Goal: Complete application form: Complete application form

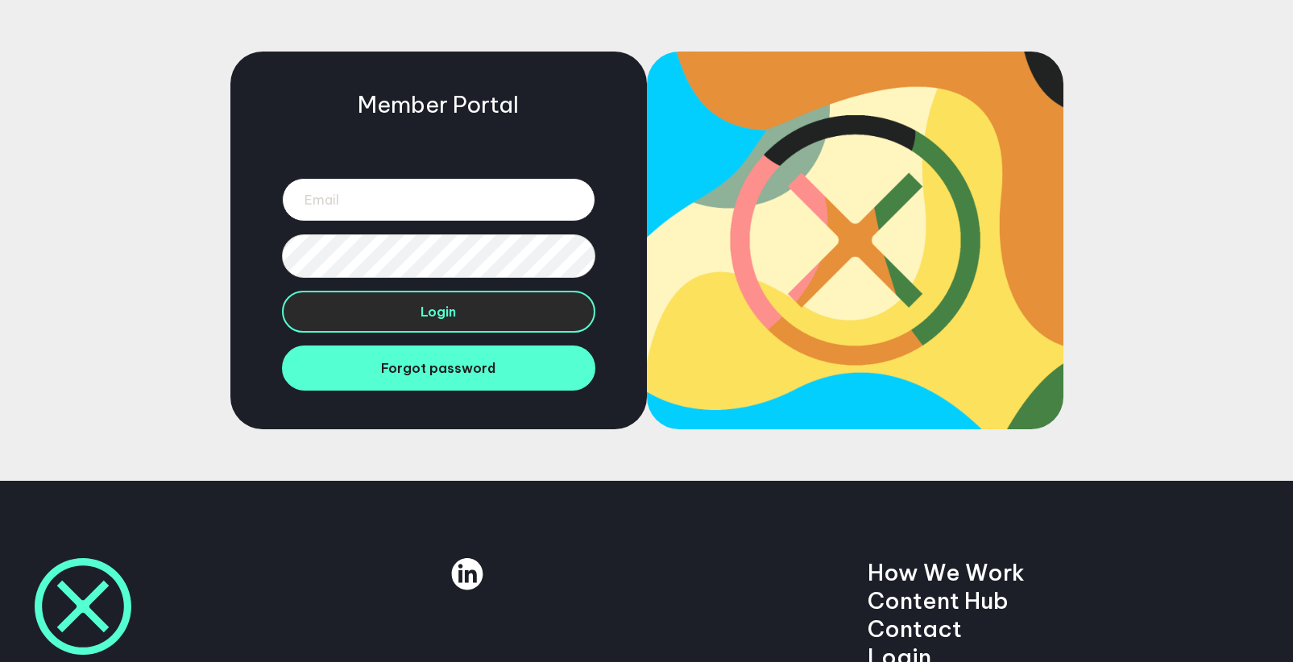
type input "marleb236@gmail.com"
click at [479, 313] on button "Login" at bounding box center [438, 312] width 313 height 42
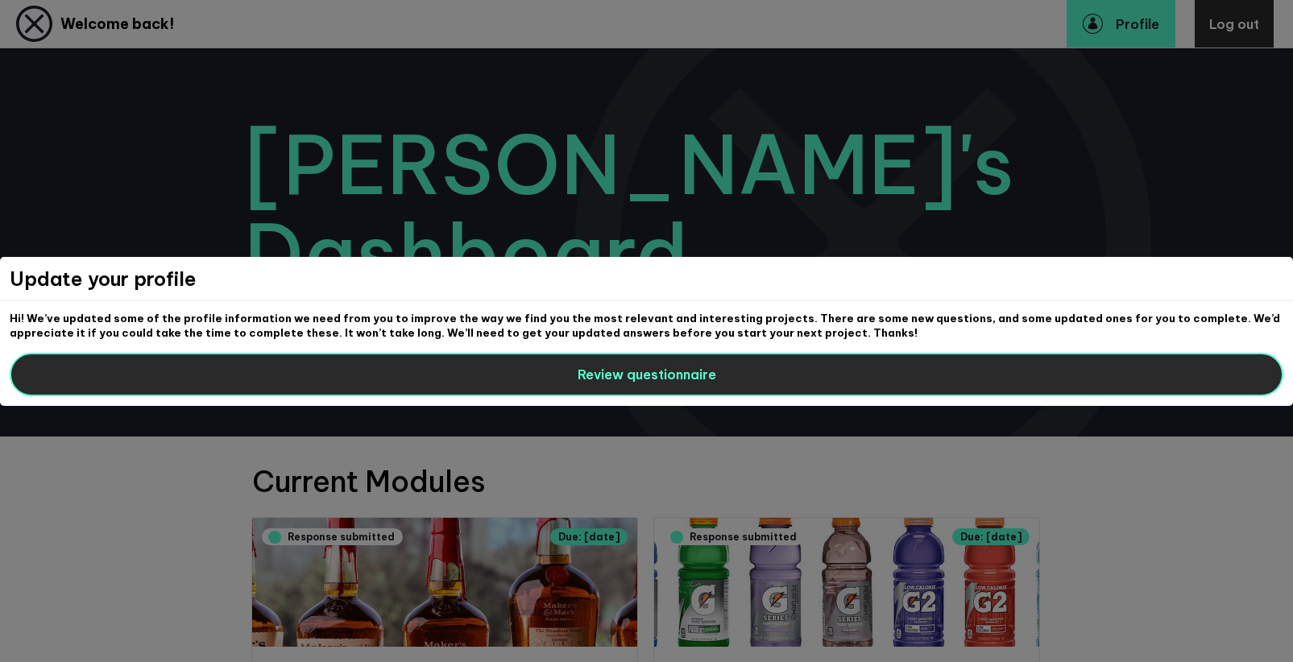
click at [907, 379] on button "Review questionnaire" at bounding box center [646, 374] width 1273 height 43
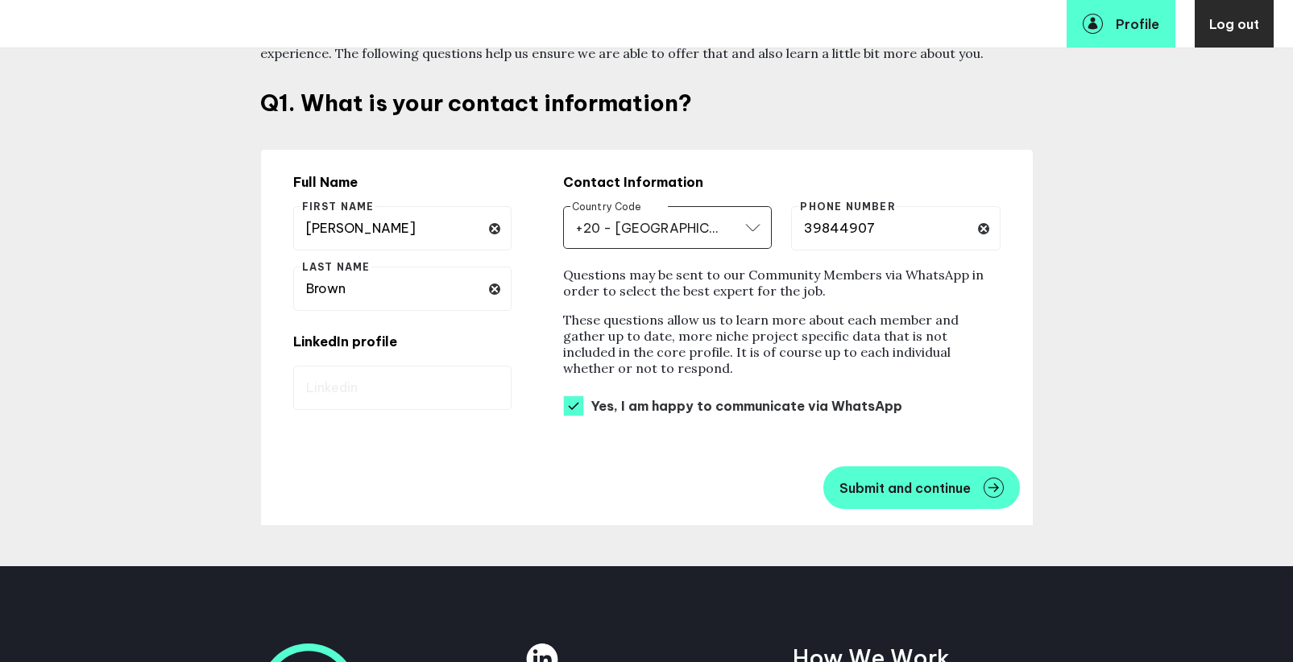
scroll to position [211, 0]
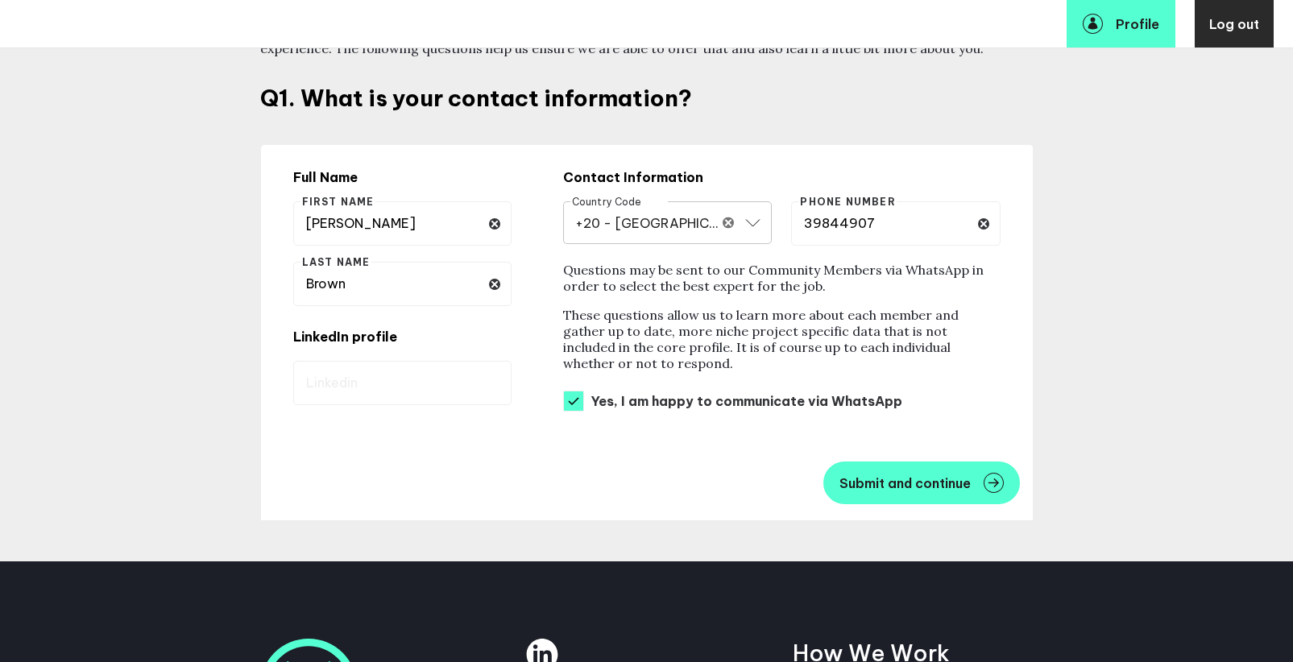
click at [693, 225] on input "+20 - [GEOGRAPHIC_DATA]" at bounding box center [647, 222] width 144 height 19
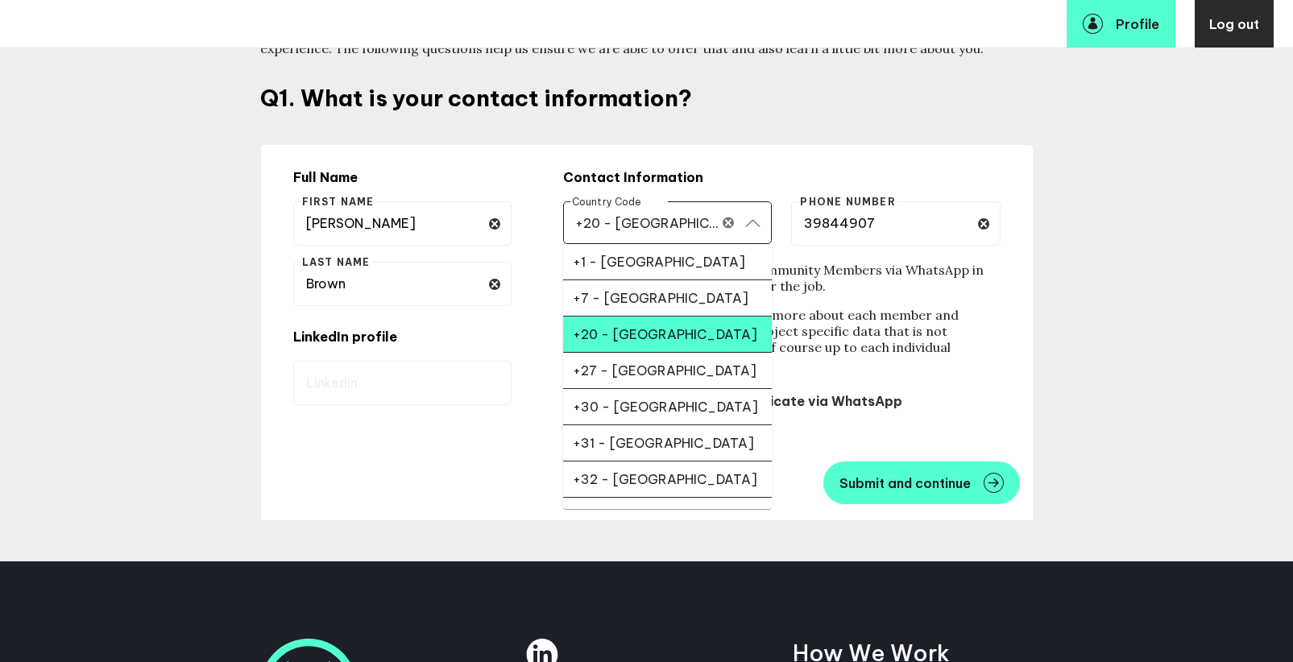
click at [688, 265] on div "+1 - United States" at bounding box center [667, 262] width 189 height 16
type input "+1 - United States"
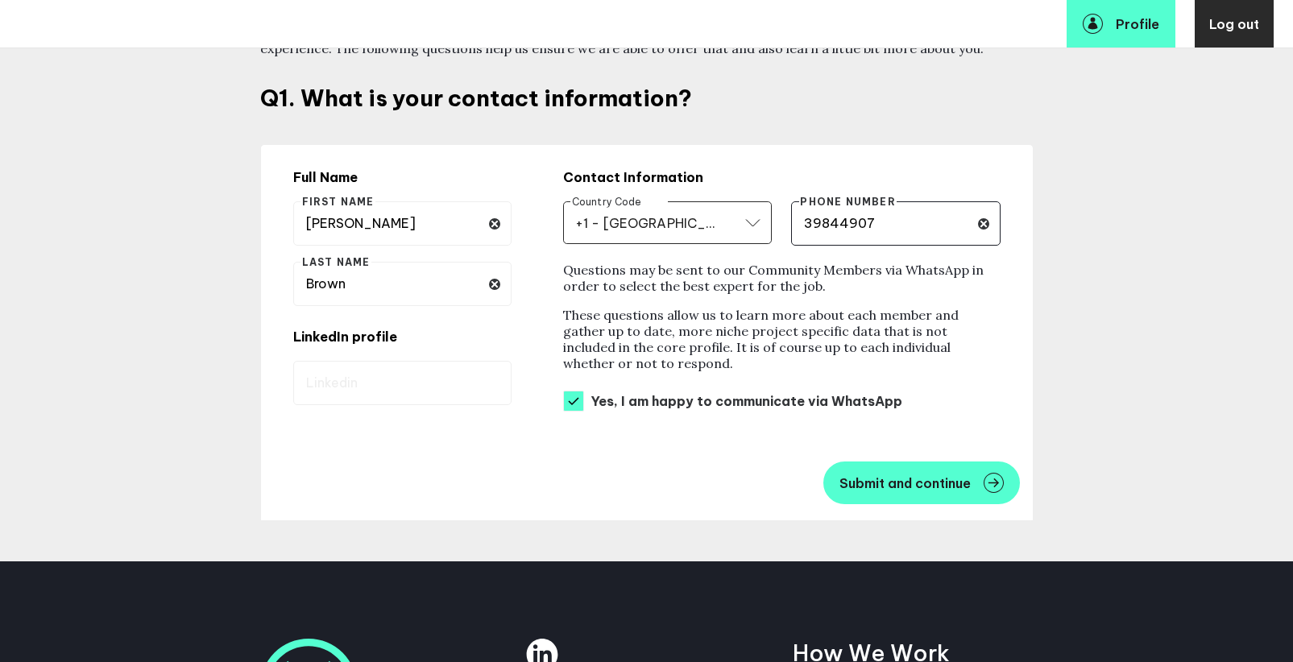
click at [892, 228] on input "39844907" at bounding box center [895, 223] width 209 height 44
type input "9844907"
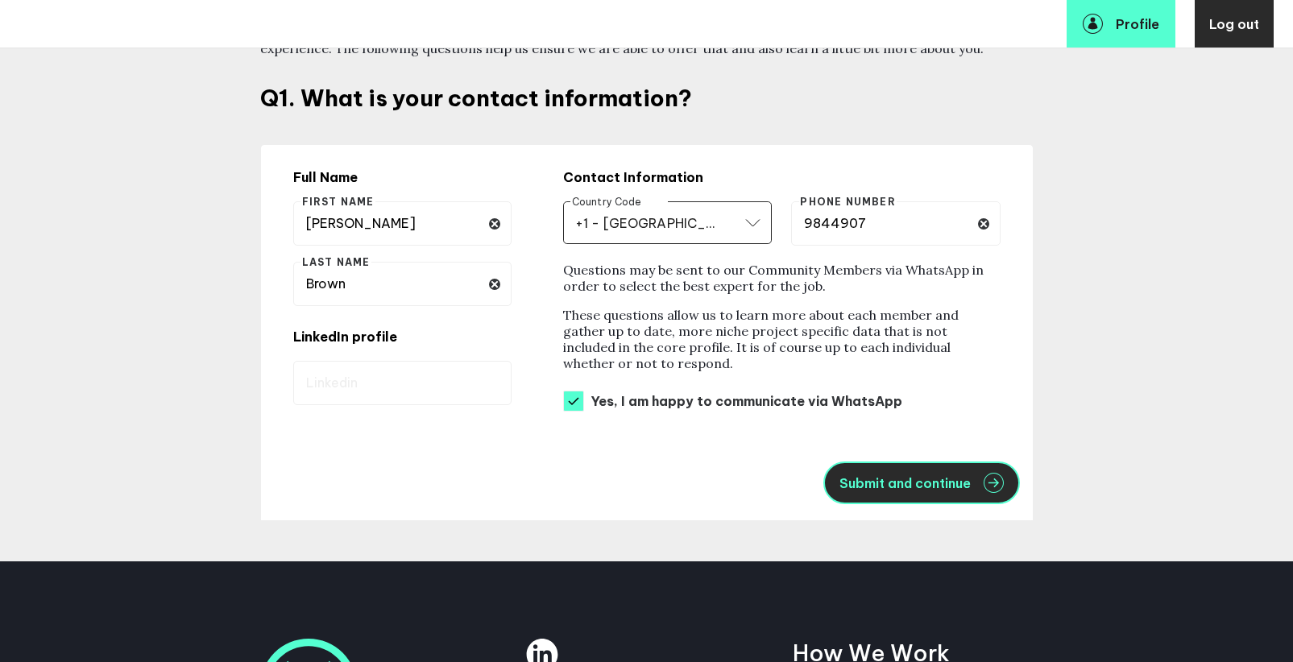
click at [933, 483] on span "Submit and continue" at bounding box center [904, 483] width 131 height 13
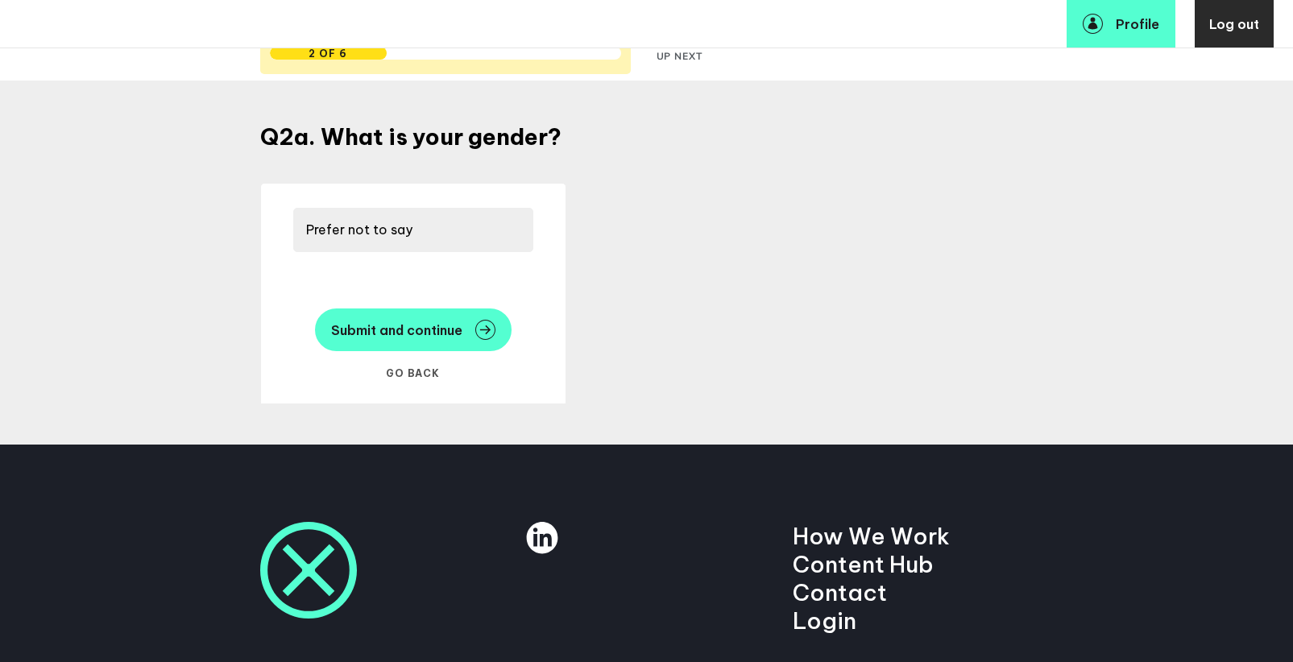
scroll to position [128, 0]
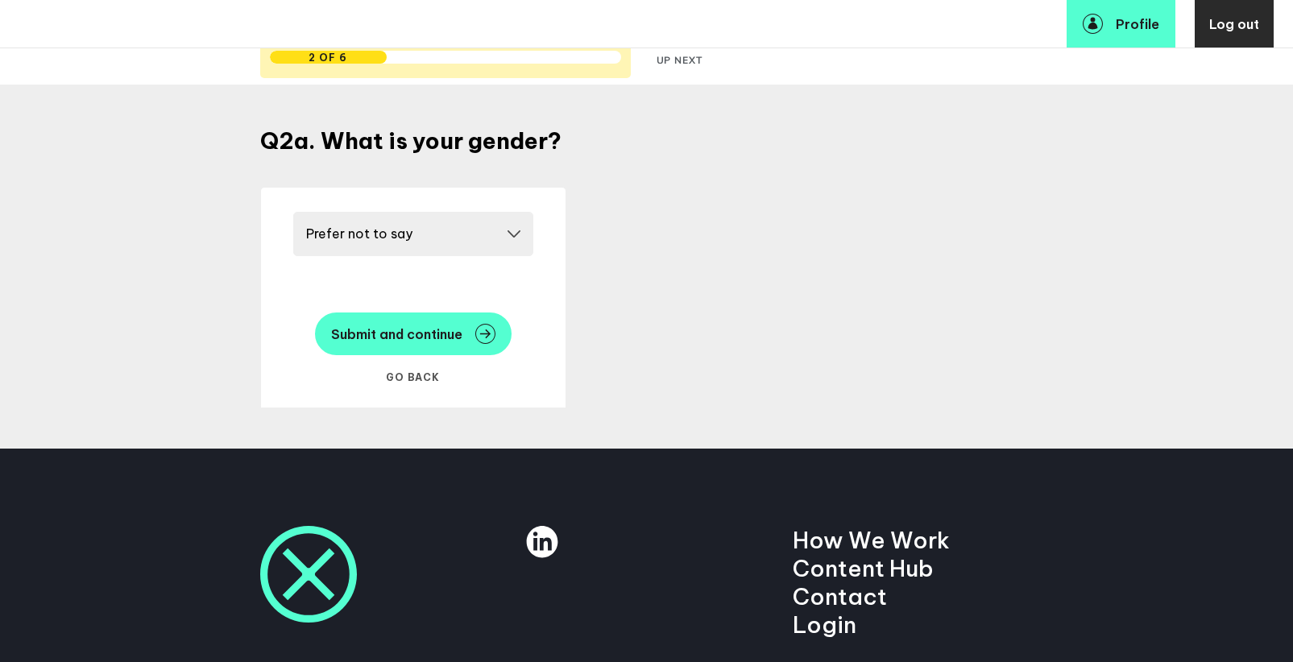
click at [501, 235] on select "Please select a gender Female Male Other Prefer not to say" at bounding box center [413, 234] width 240 height 44
select select "19090"
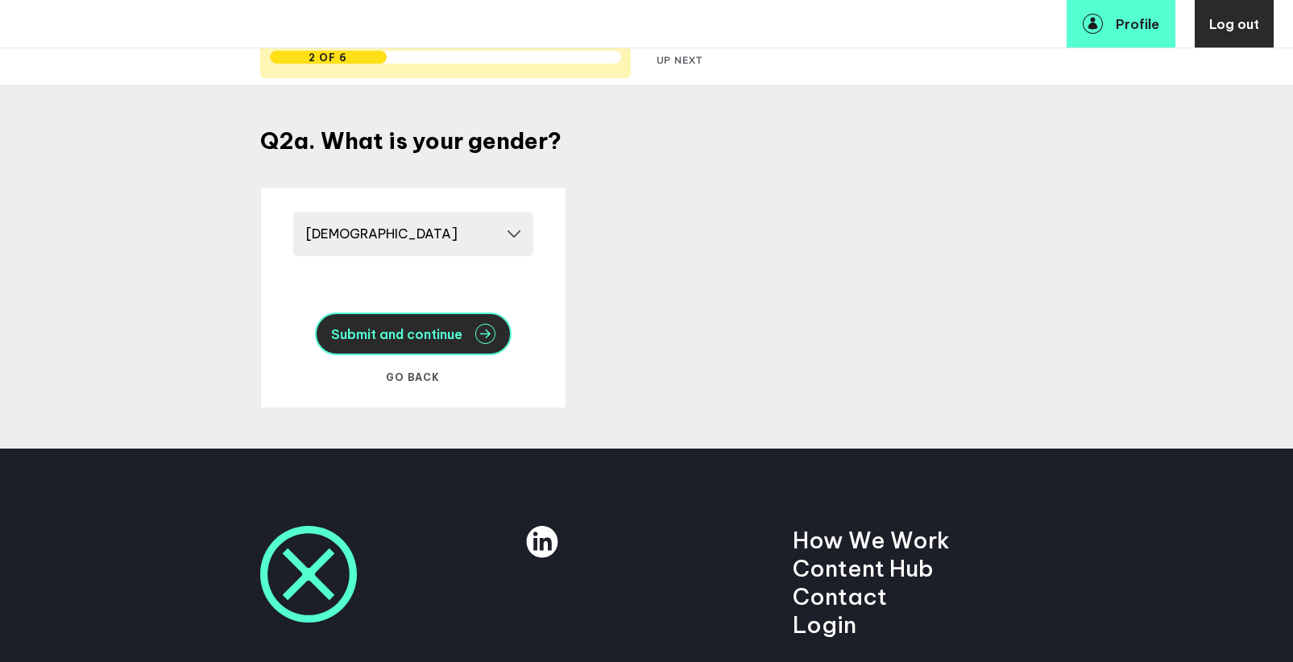
click at [473, 325] on button "Submit and continue" at bounding box center [413, 334] width 197 height 43
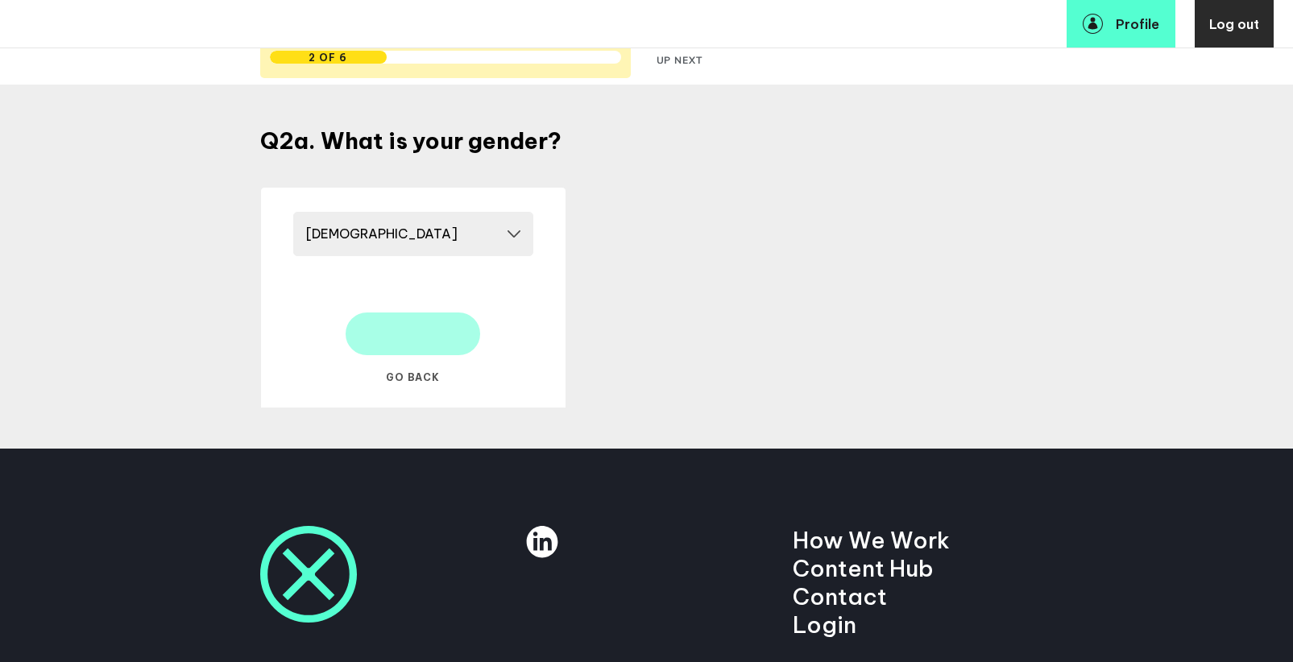
select select "20252"
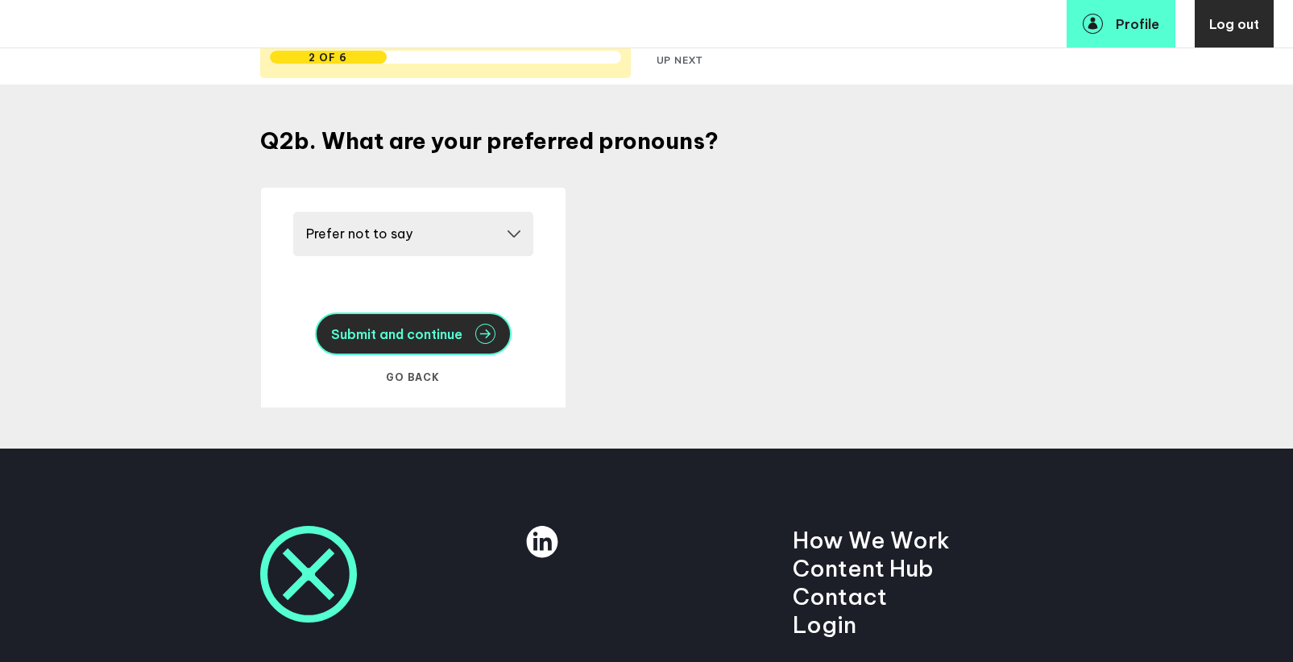
click at [408, 338] on span "Submit and continue" at bounding box center [396, 334] width 131 height 13
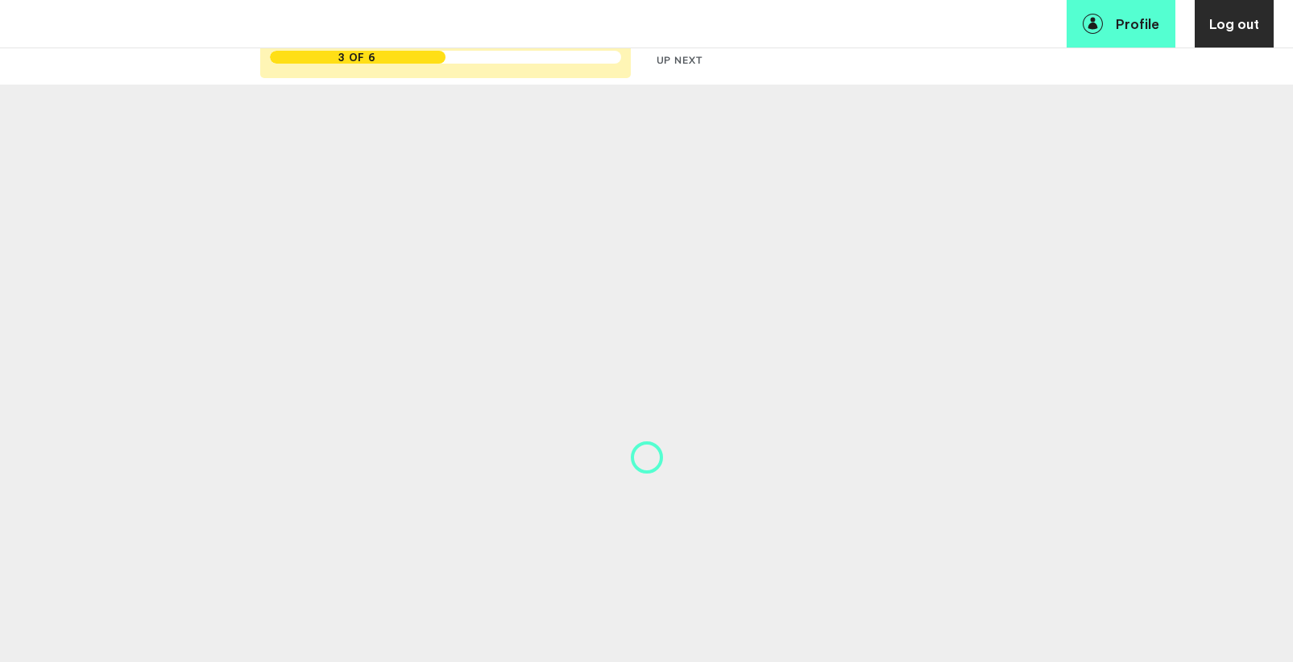
select select "19088"
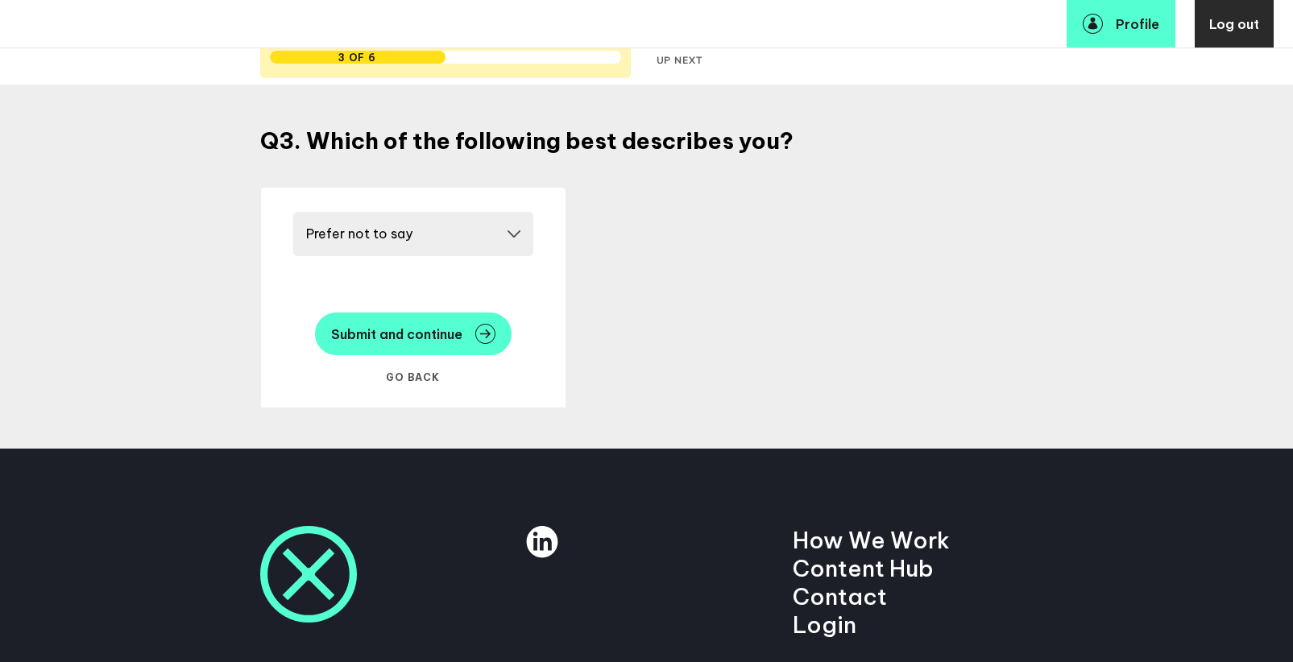
click at [404, 378] on button "Go Back" at bounding box center [413, 377] width 71 height 28
select select "19090"
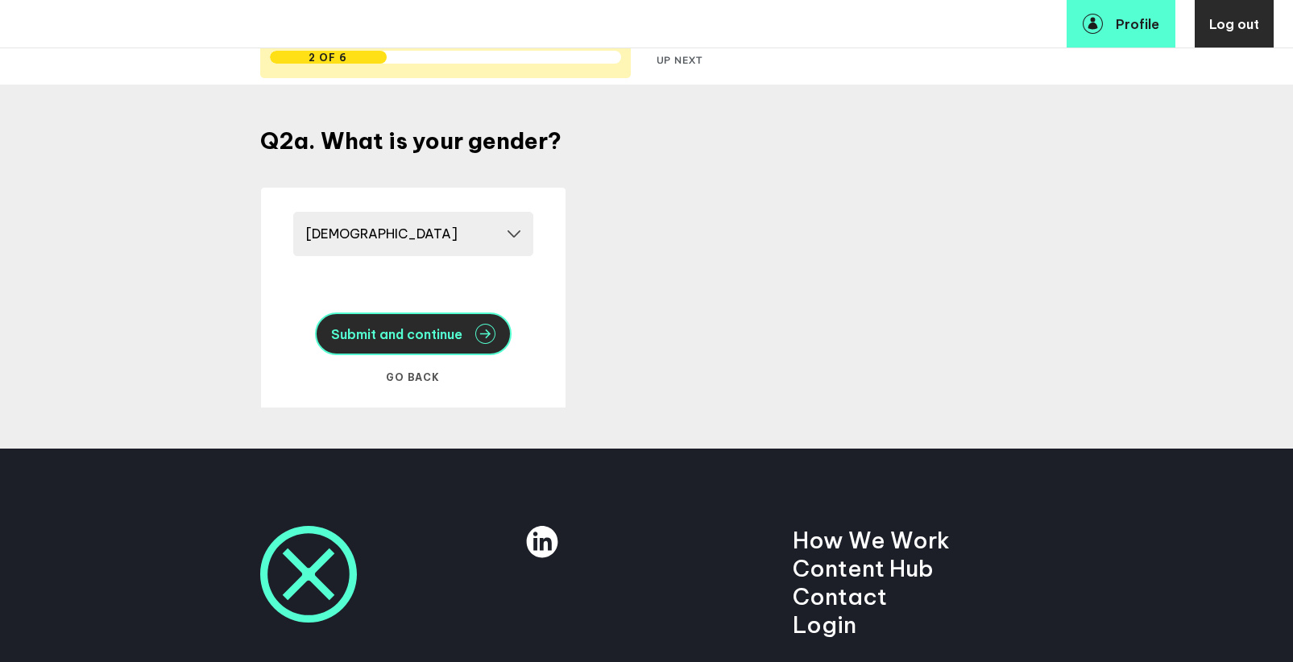
click at [435, 341] on span "Submit and continue" at bounding box center [396, 334] width 131 height 13
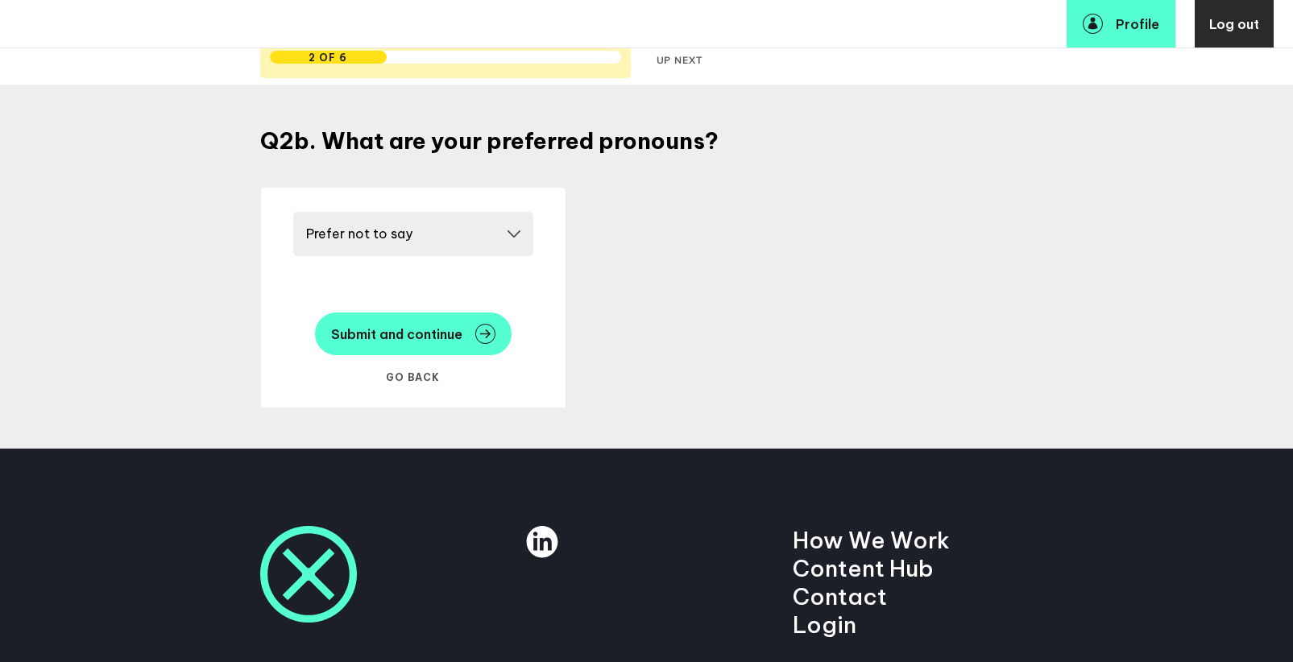
click at [457, 243] on select "Please select a pronoun He/him She/her They/them Prefer not to say" at bounding box center [413, 234] width 240 height 44
select select "20250"
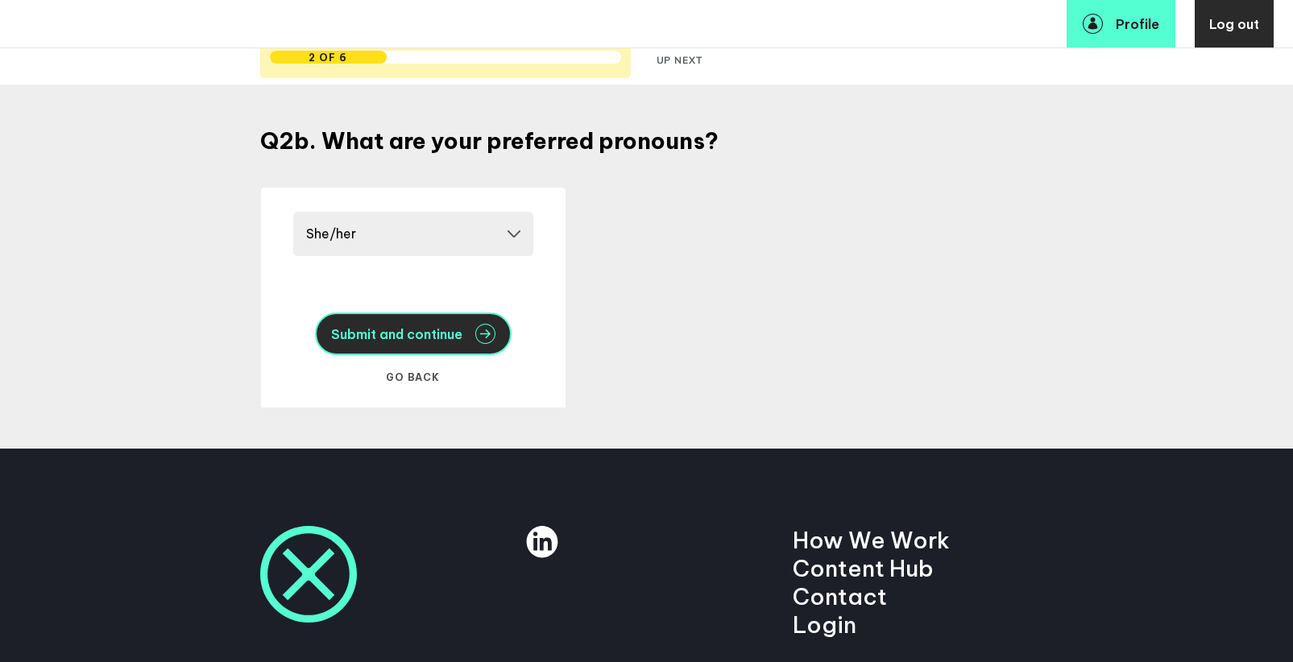
click at [437, 328] on span "Submit and continue" at bounding box center [396, 334] width 131 height 13
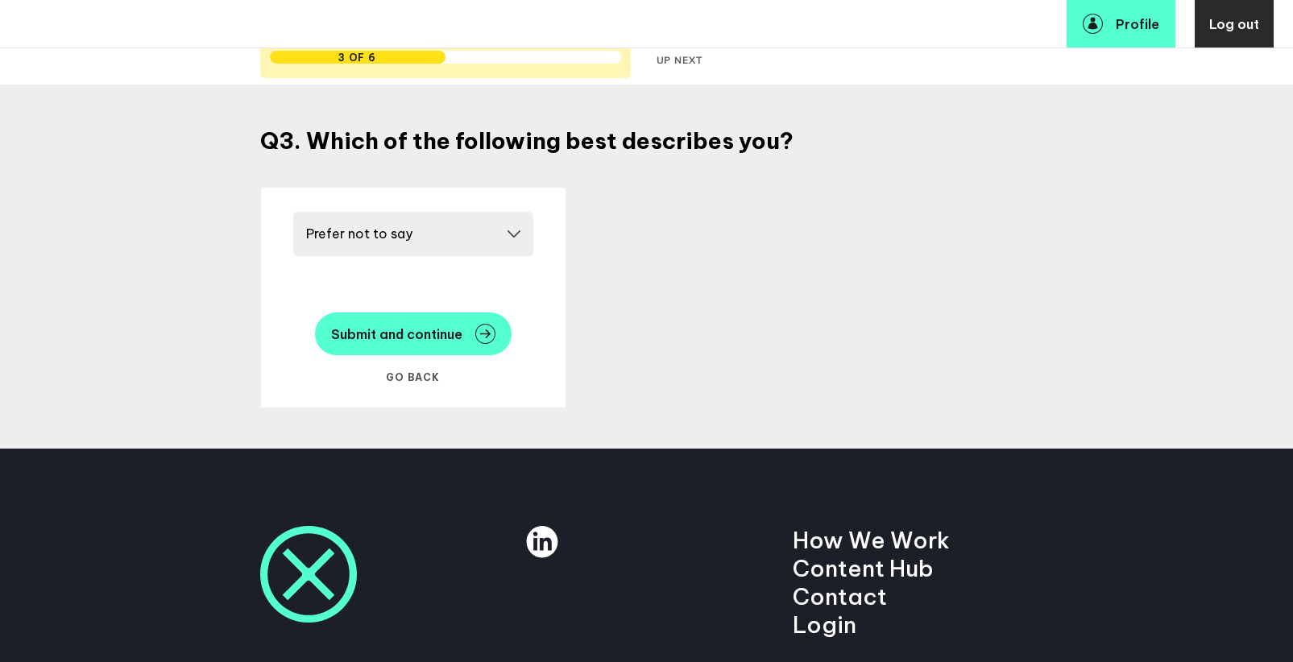
click at [474, 241] on select "Please select a race/ethnicity Asian or Pacific Islander Black or African Ameri…" at bounding box center [413, 234] width 240 height 44
select select "19086"
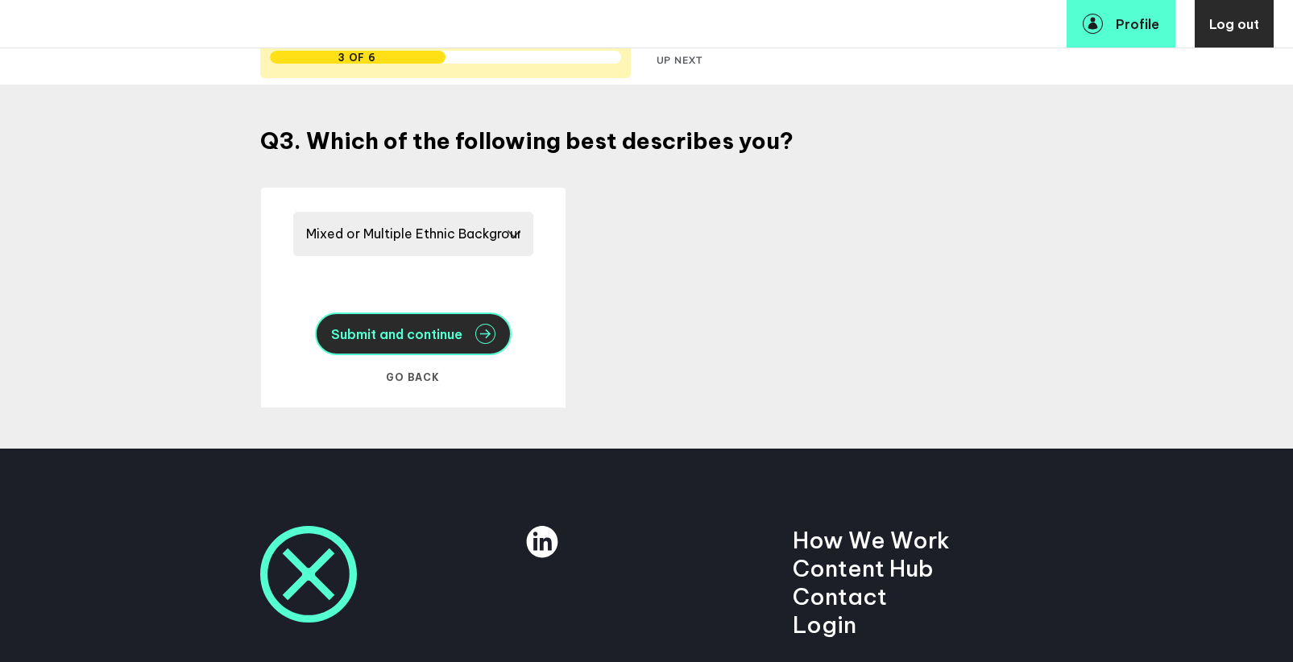
click at [414, 330] on span "Submit and continue" at bounding box center [396, 334] width 131 height 13
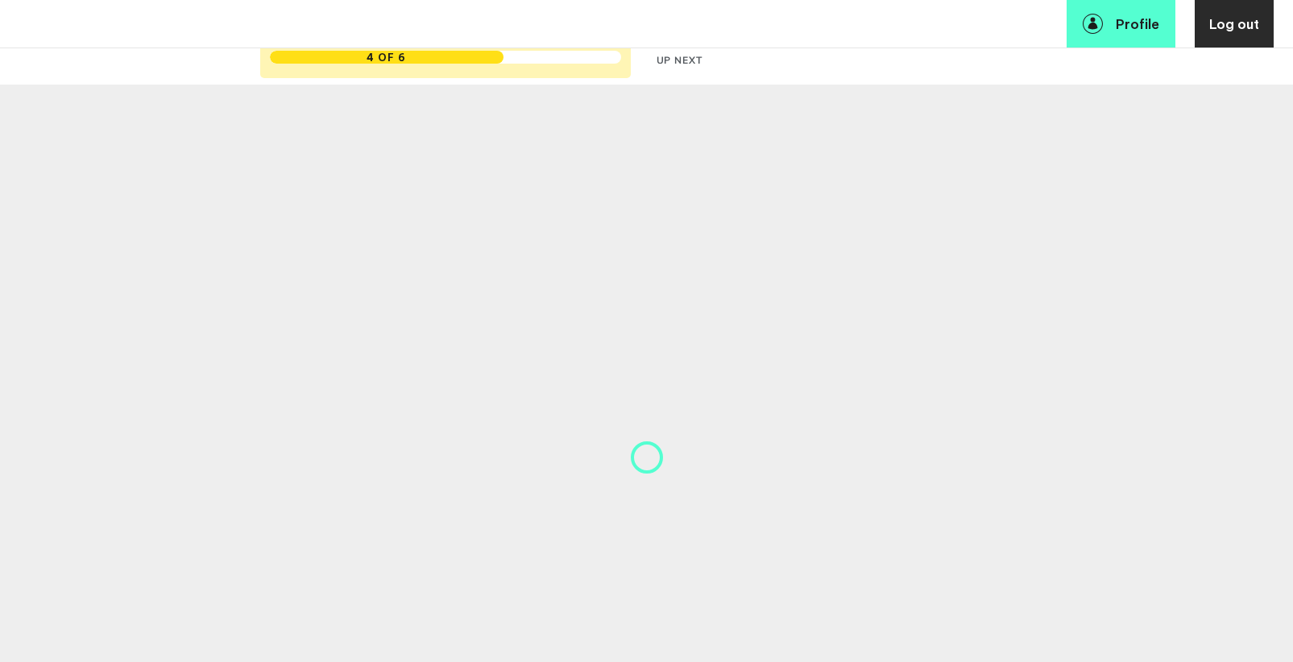
select select "14724"
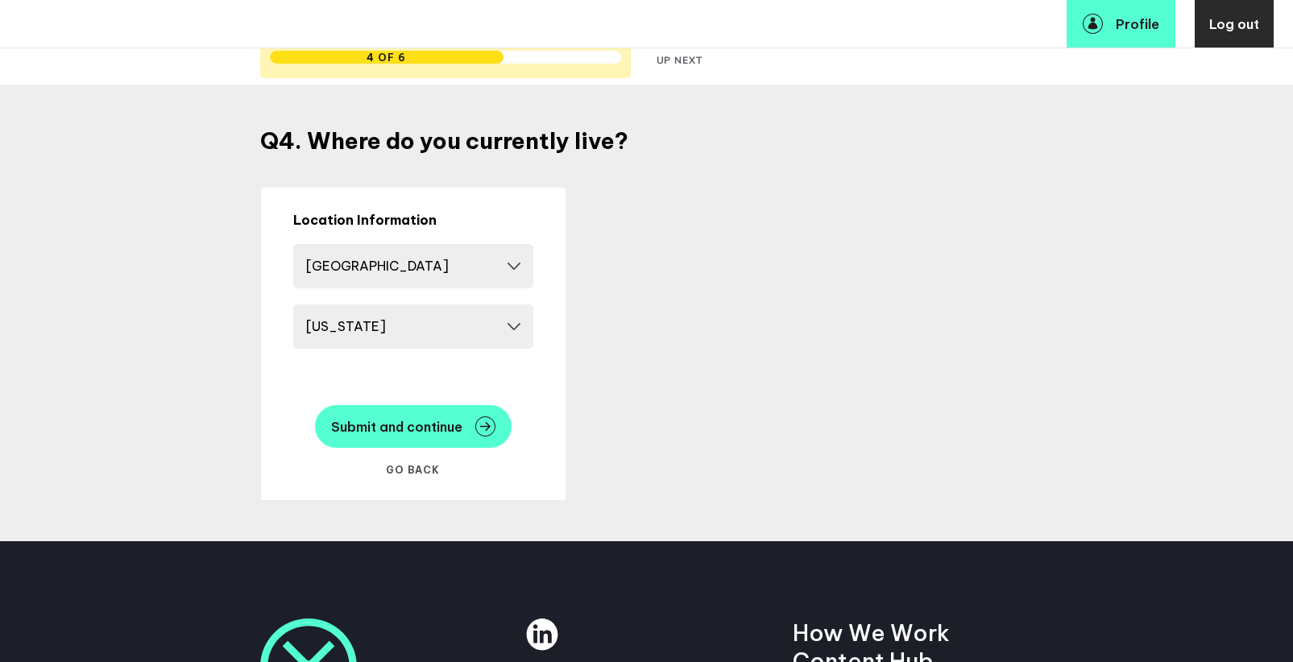
click at [414, 330] on select "Please select a region Alabama Alaska Arizona Arkansas California Colorado Conn…" at bounding box center [413, 326] width 240 height 44
select select "17602"
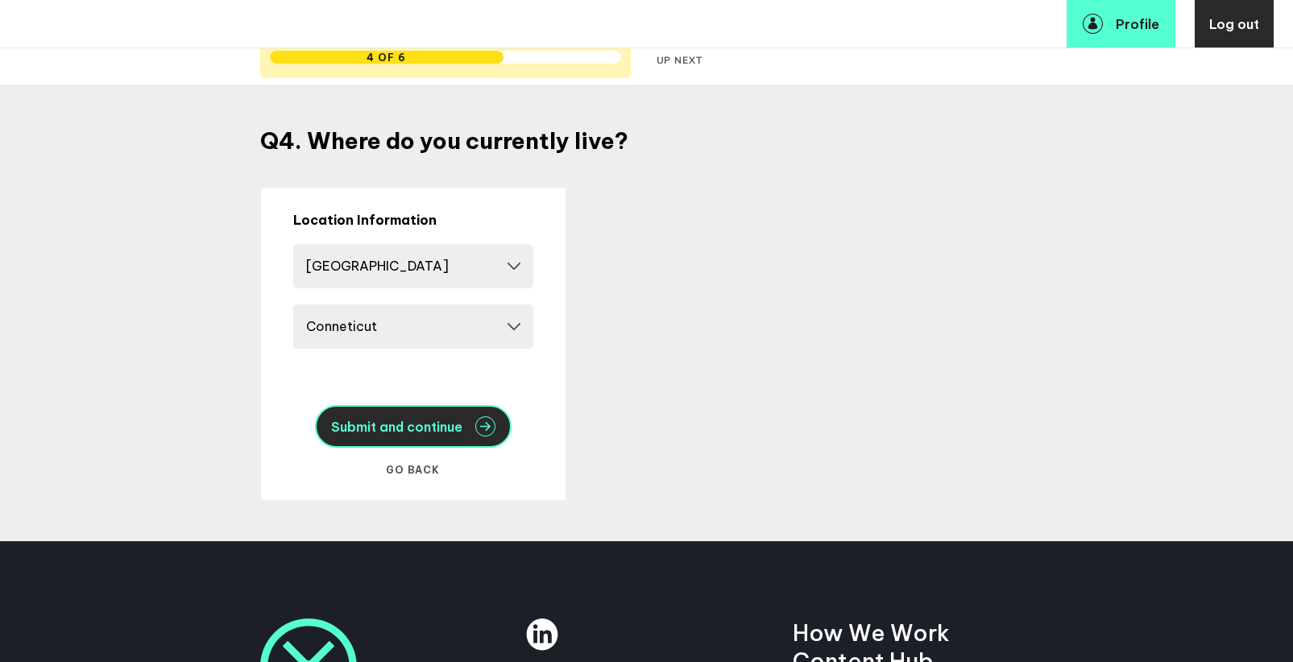
click at [433, 433] on span "Submit and continue" at bounding box center [396, 426] width 131 height 13
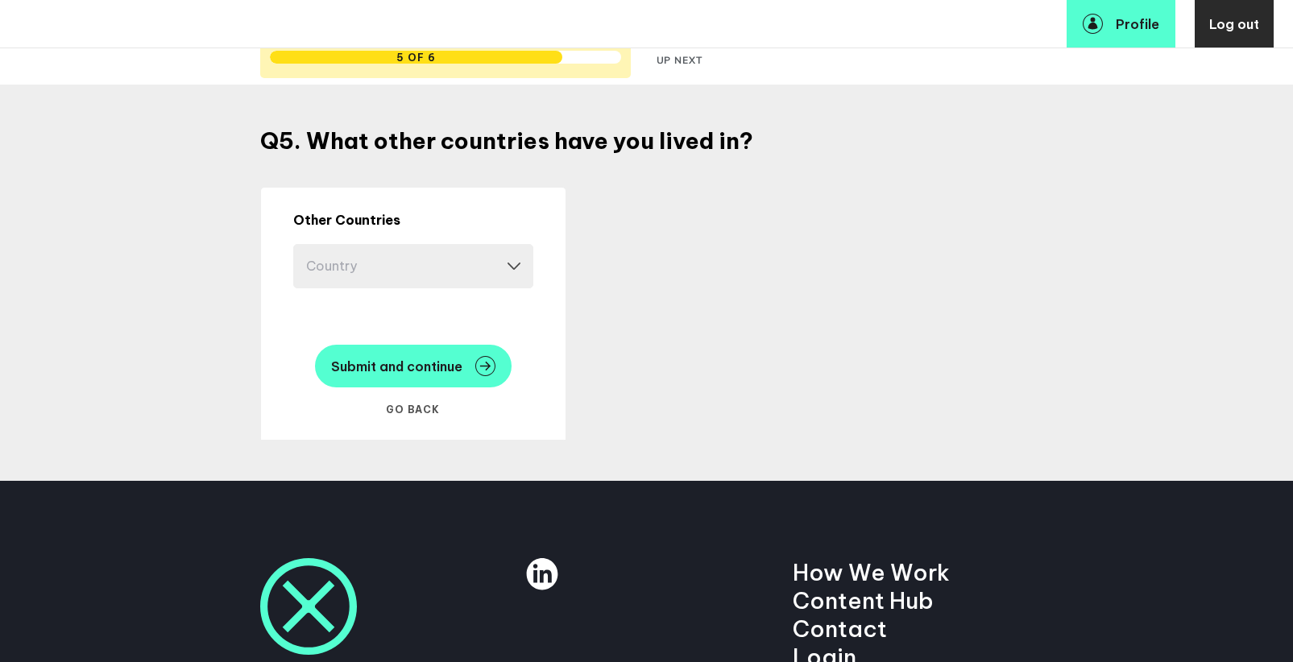
click at [441, 270] on select "Country Afghanistan Albania Algeria Andorra Angola Antigua and Barbuda Argentin…" at bounding box center [413, 266] width 240 height 44
click at [449, 259] on select "Country Afghanistan Albania Algeria Andorra Angola Antigua and Barbuda Argentin…" at bounding box center [413, 266] width 240 height 44
click at [440, 379] on button "Submit and continue" at bounding box center [413, 366] width 197 height 43
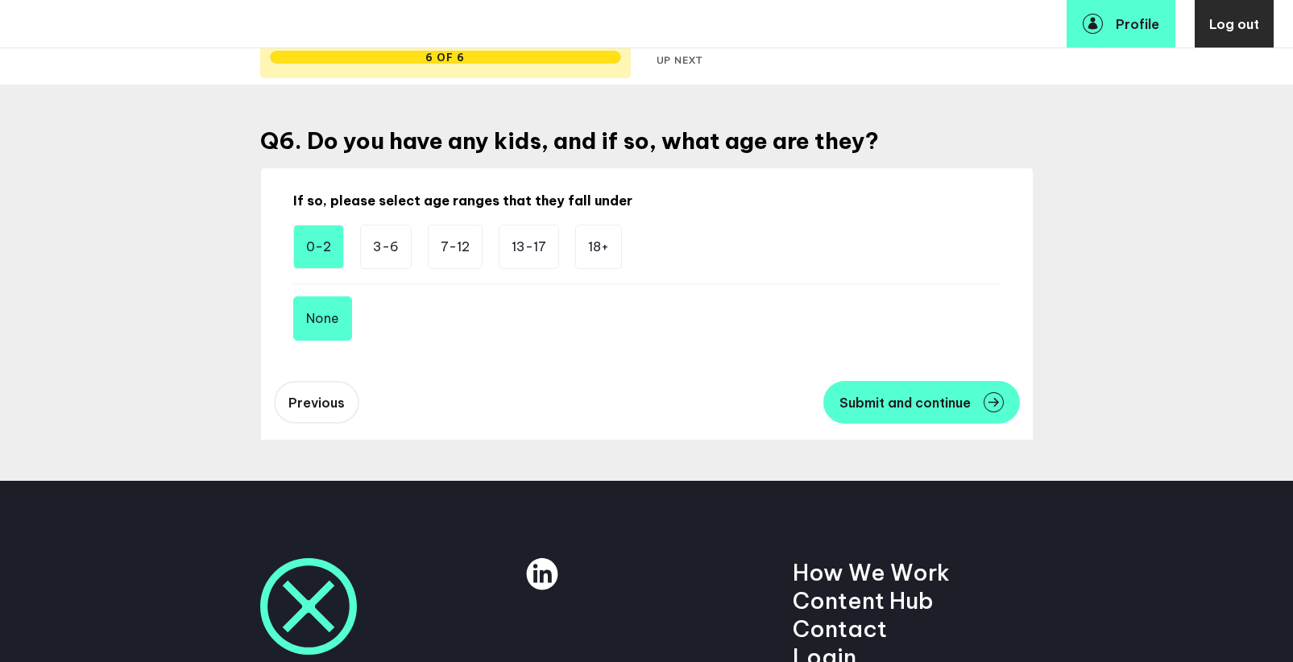
click at [318, 251] on li "0-2" at bounding box center [318, 247] width 51 height 44
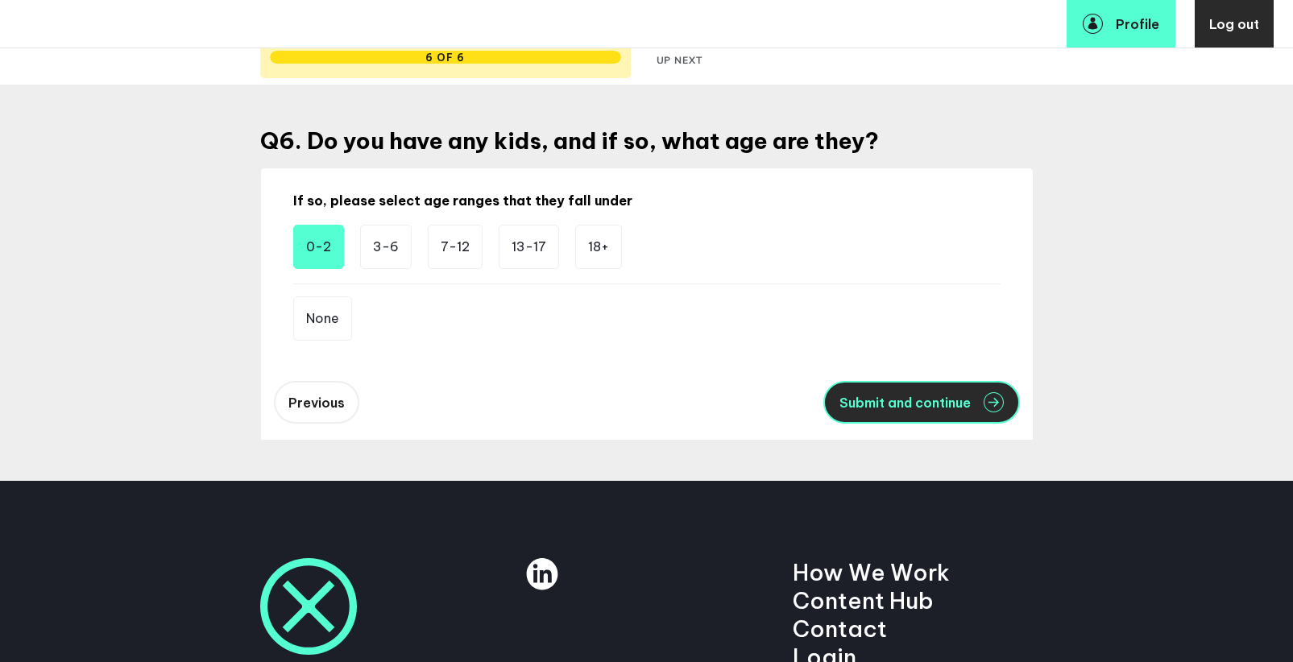
click at [896, 406] on span "Submit and continue" at bounding box center [904, 402] width 131 height 13
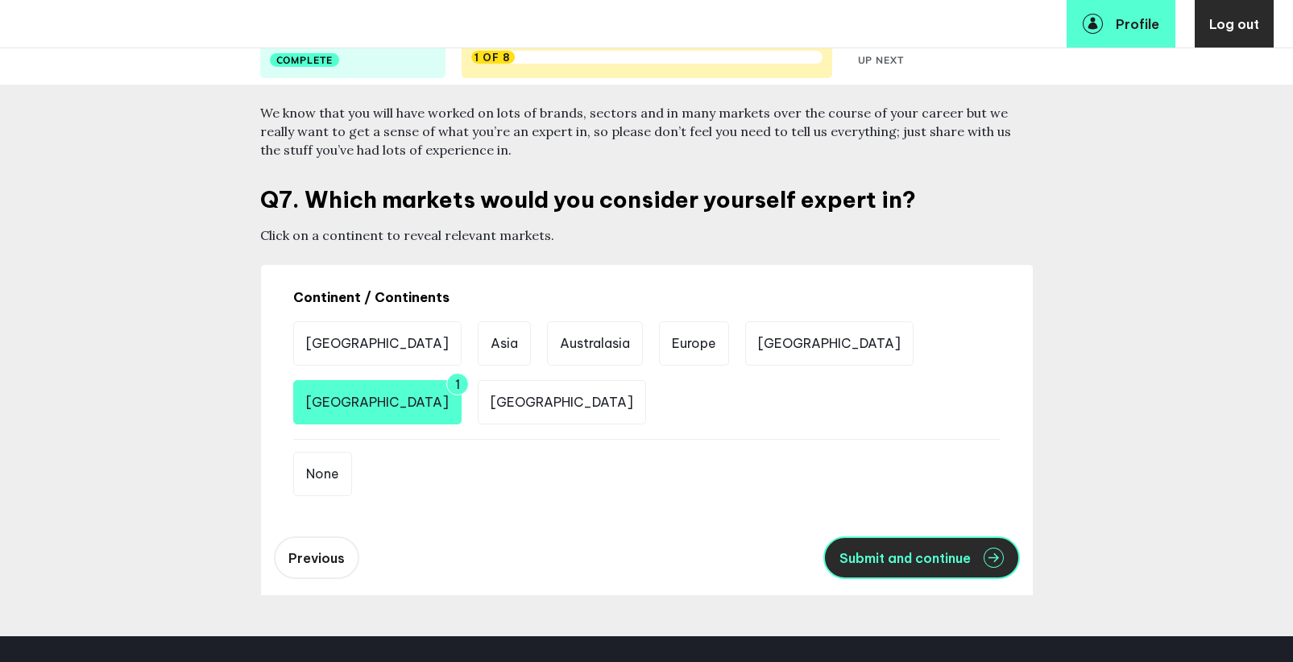
click at [959, 549] on button "Submit and continue" at bounding box center [921, 557] width 197 height 43
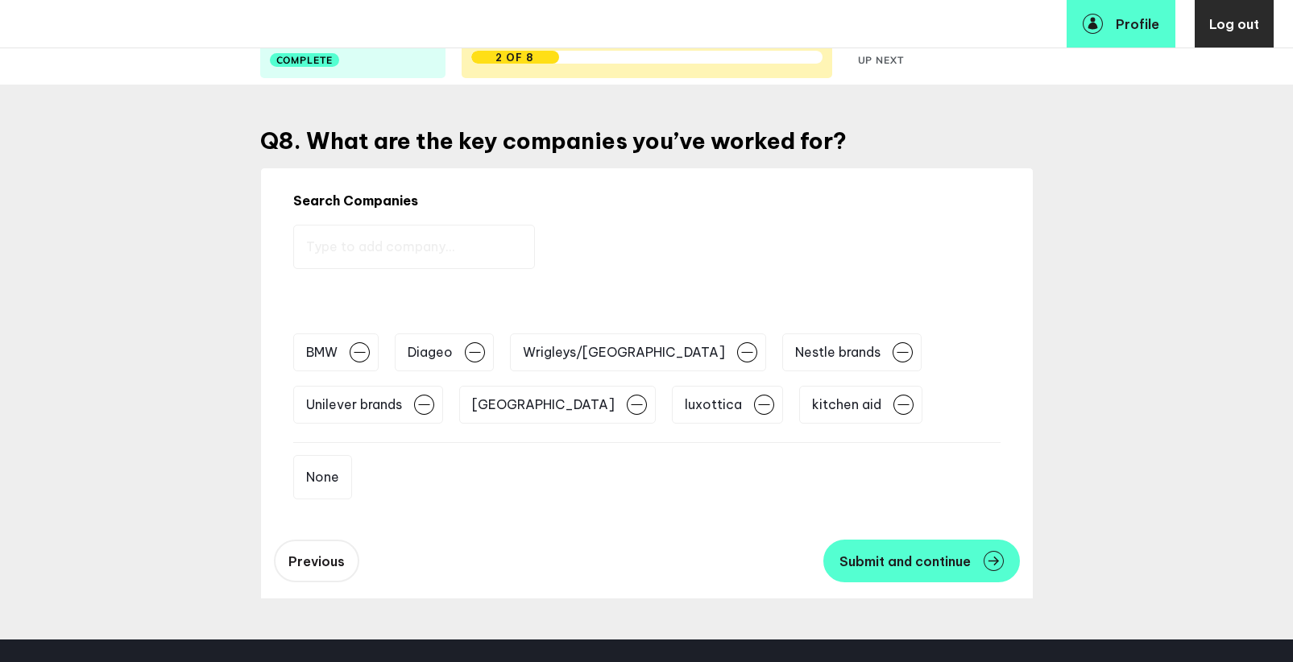
click at [441, 247] on input "text" at bounding box center [414, 247] width 242 height 44
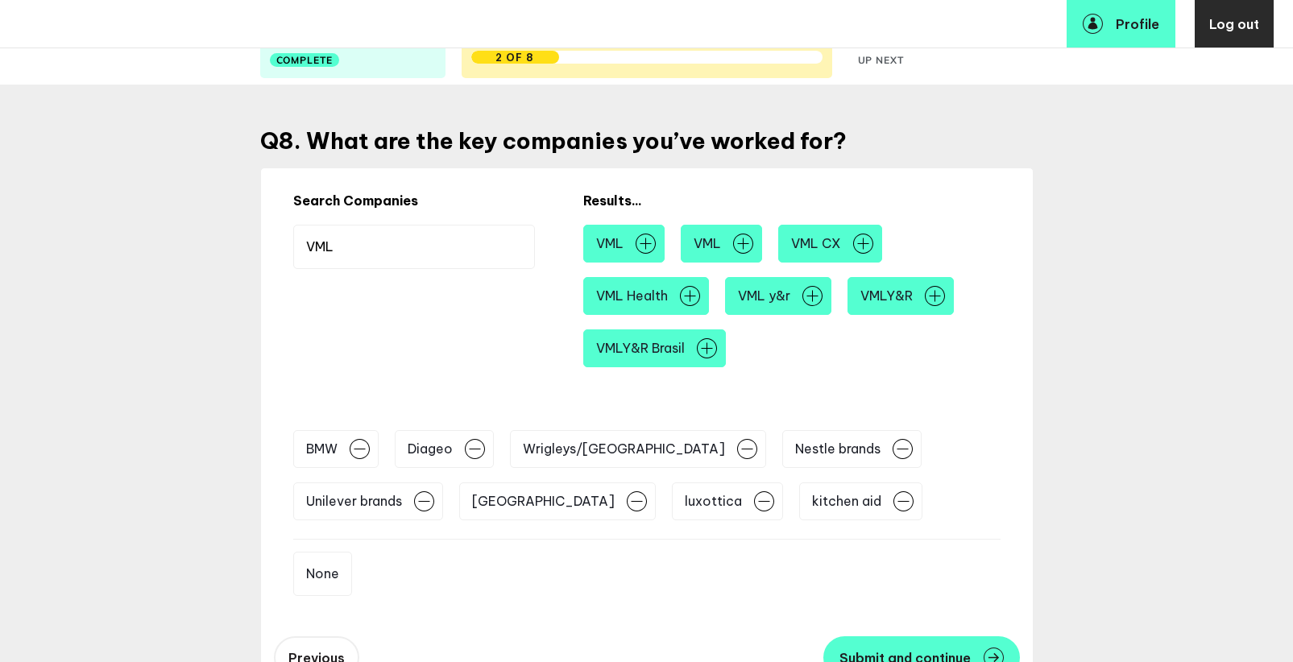
type input "VML"
click at [649, 241] on img at bounding box center [646, 244] width 20 height 20
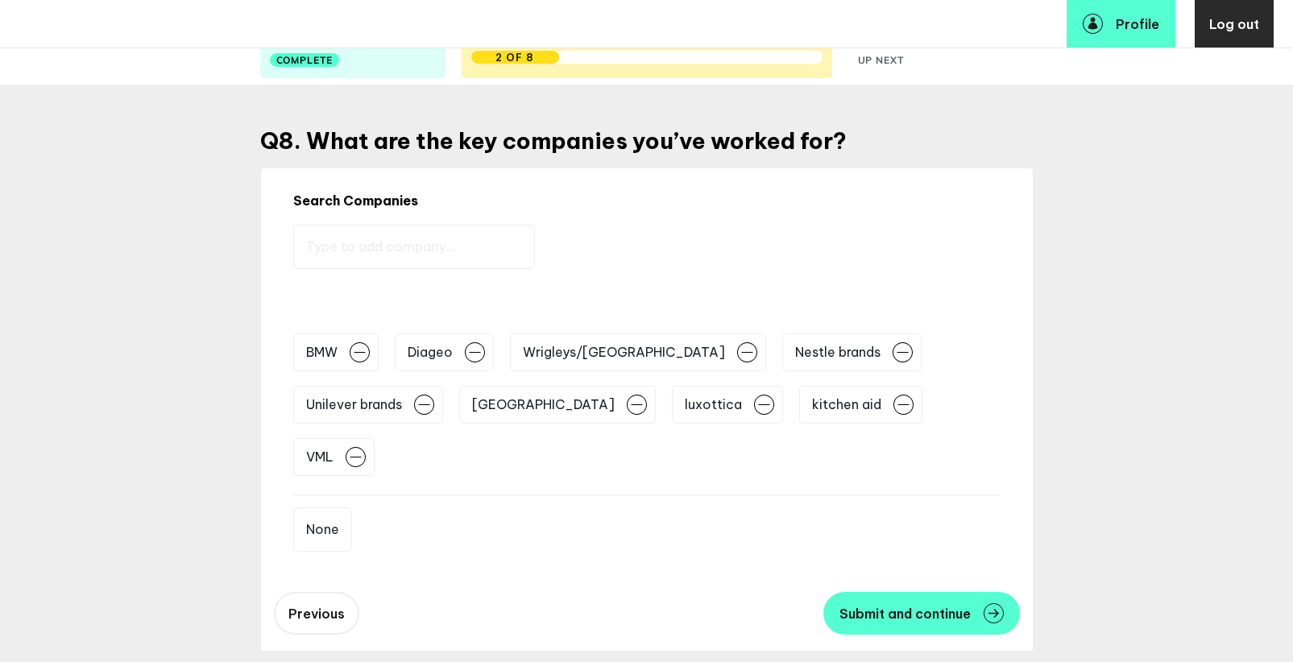
click at [333, 448] on span "VML" at bounding box center [319, 457] width 27 height 19
click at [497, 257] on input "text" at bounding box center [414, 247] width 242 height 44
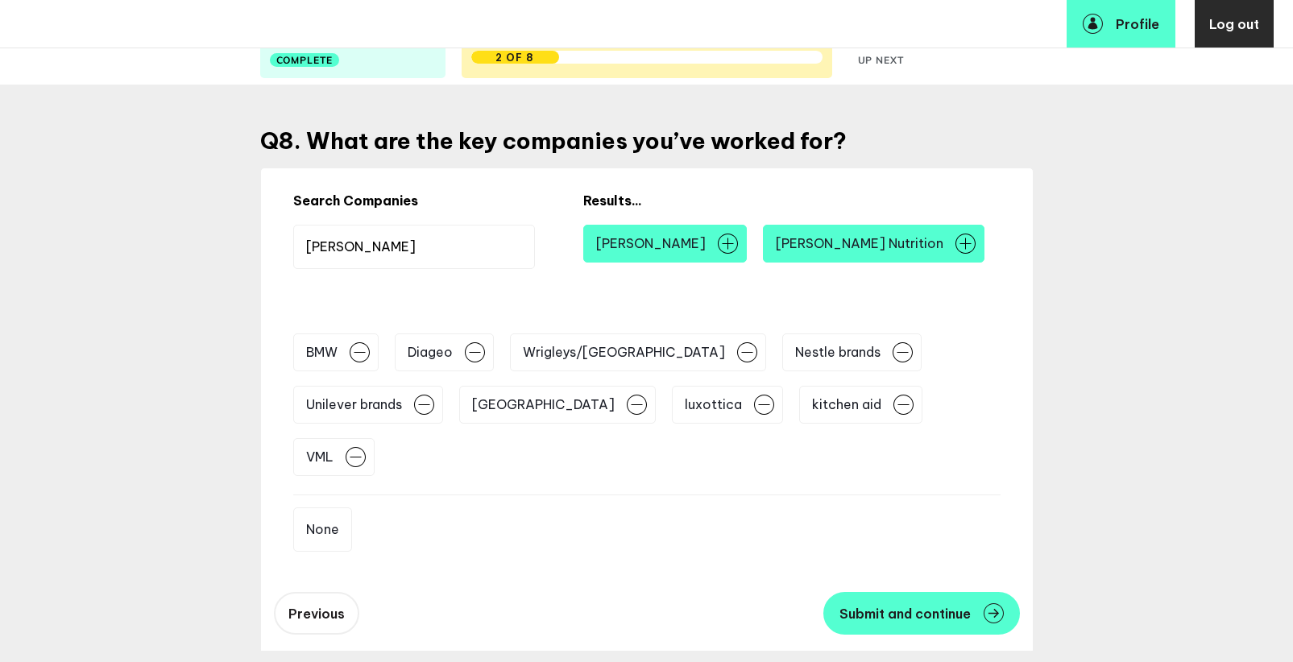
type input "Abbott"
click at [955, 244] on img at bounding box center [965, 244] width 20 height 20
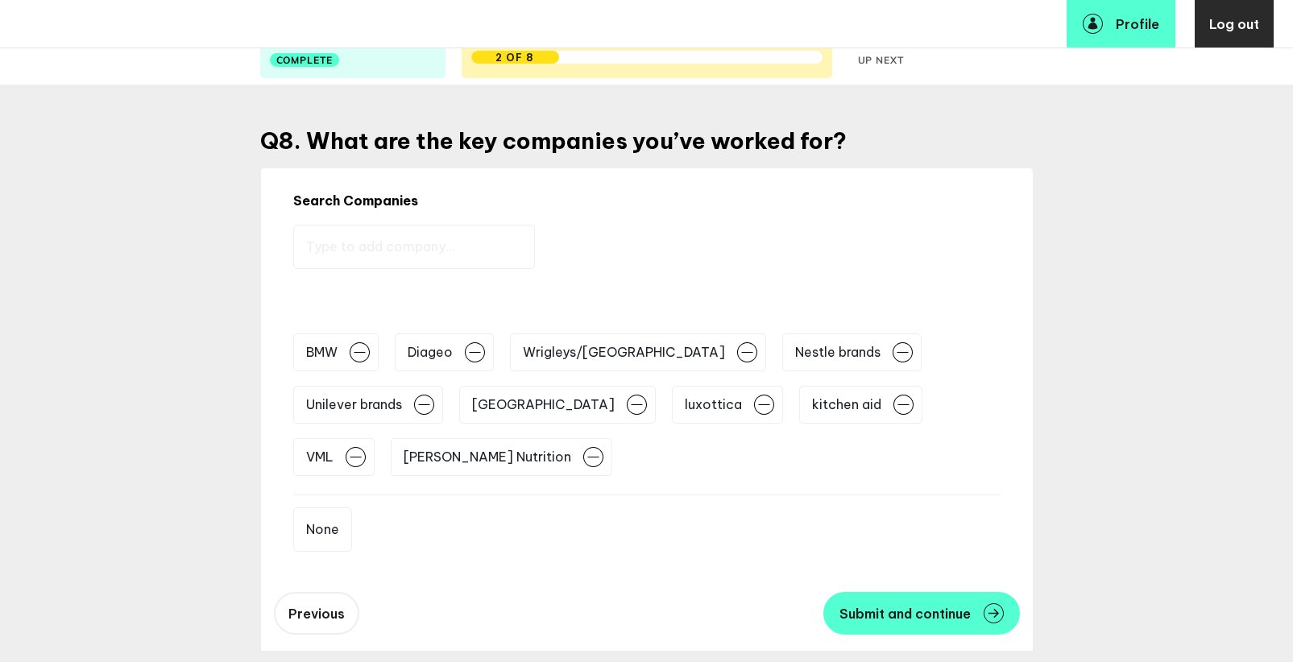
click at [365, 235] on input "text" at bounding box center [414, 247] width 242 height 44
type input "AB/Be"
click at [822, 246] on img at bounding box center [832, 244] width 20 height 20
click at [909, 603] on button "Submit and continue" at bounding box center [921, 613] width 197 height 43
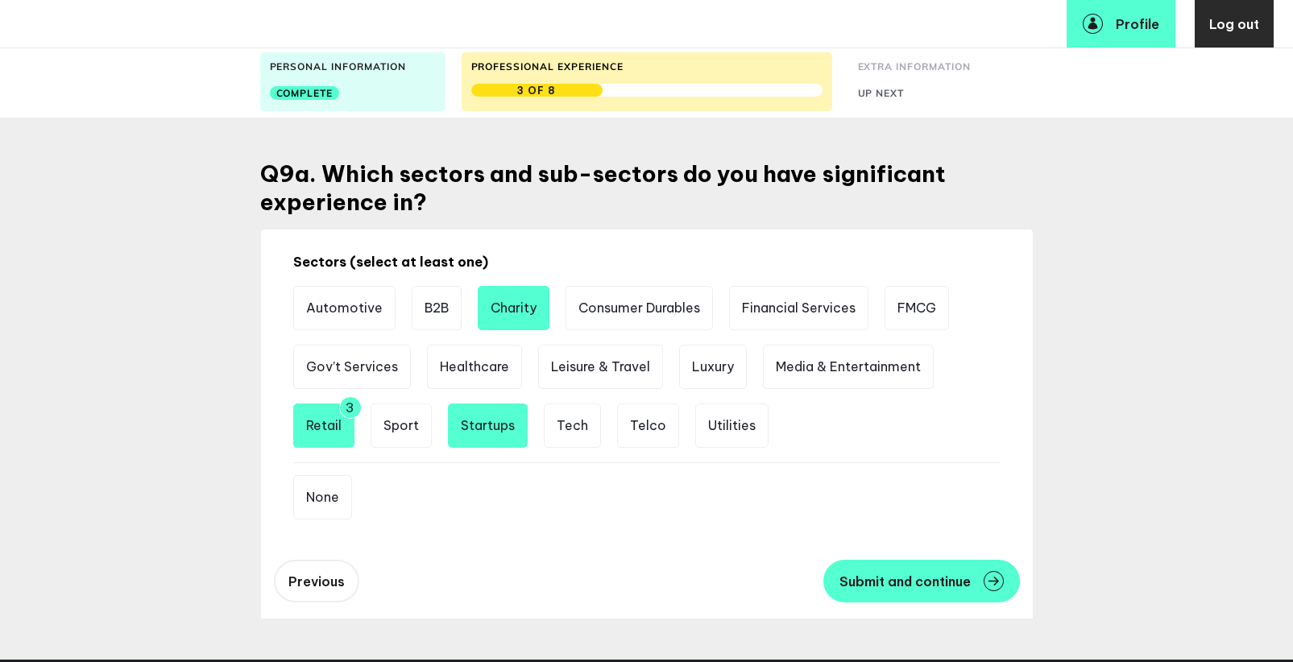
scroll to position [87, 0]
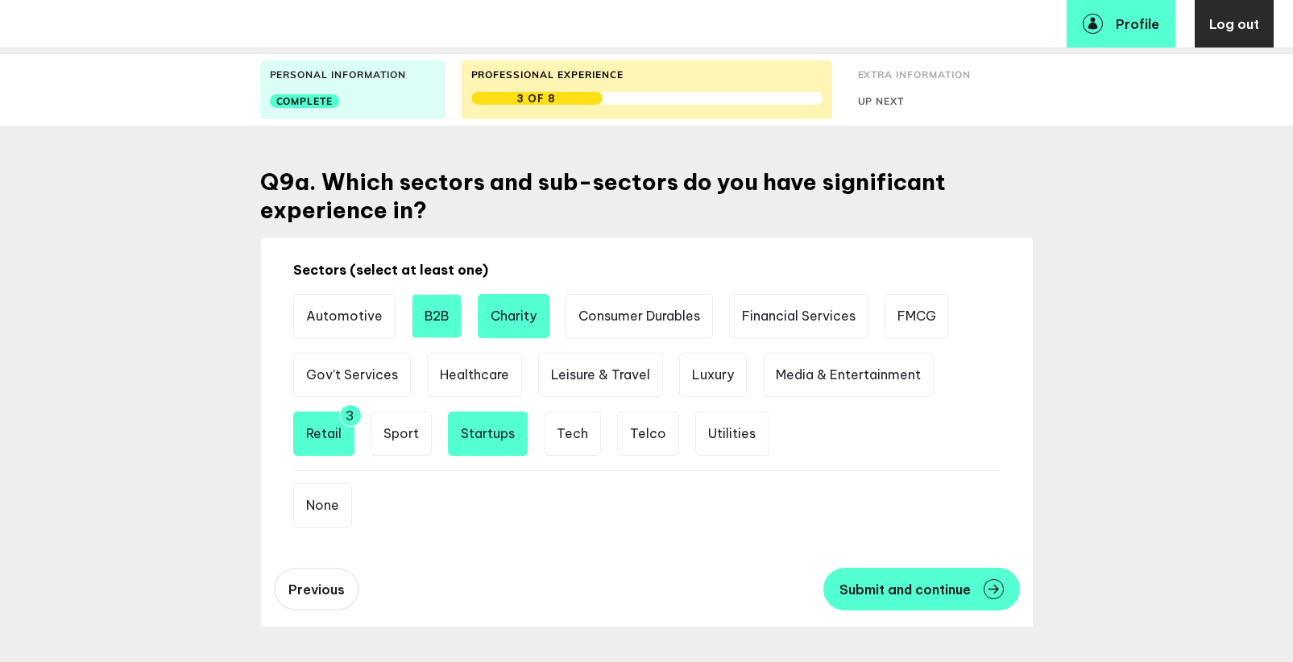
click at [445, 309] on li "B2B" at bounding box center [437, 316] width 50 height 44
click at [468, 370] on li "Healthcare" at bounding box center [474, 375] width 95 height 44
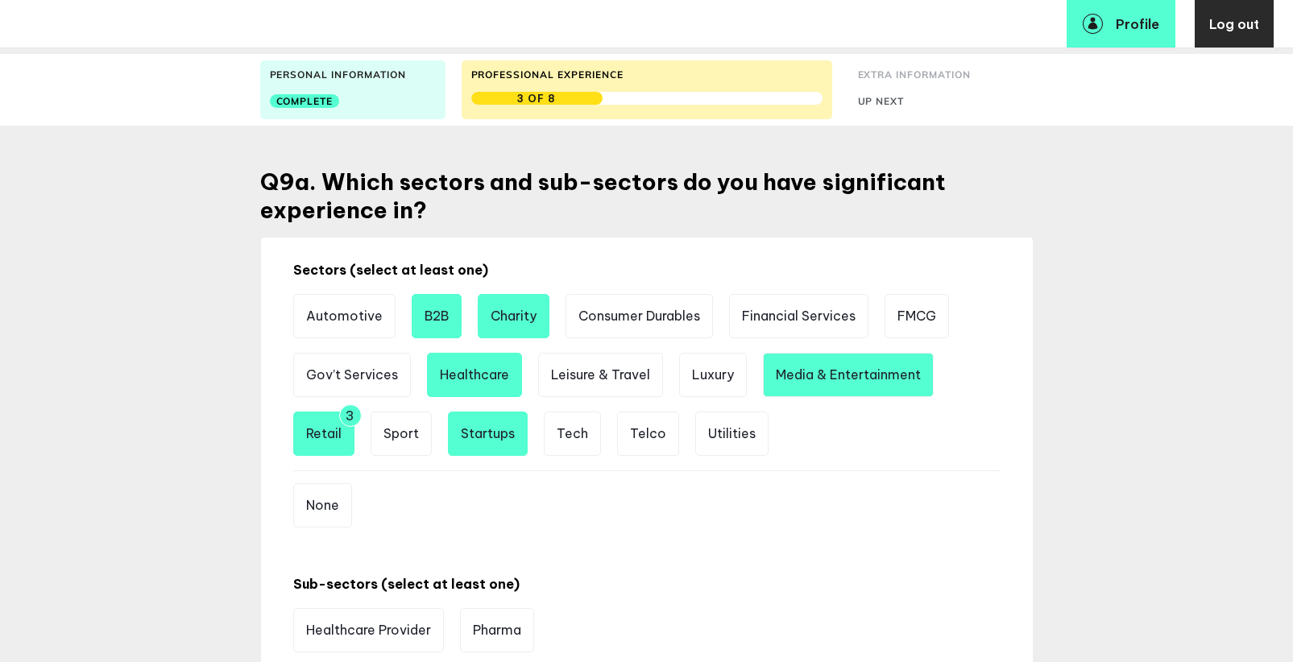
click at [827, 372] on li "Media & Entertainment" at bounding box center [848, 375] width 171 height 44
click at [499, 390] on li "Healthcare" at bounding box center [474, 375] width 95 height 44
click at [833, 380] on li "Media & Entertainment" at bounding box center [848, 375] width 171 height 44
click at [503, 437] on li "Startups" at bounding box center [488, 434] width 80 height 44
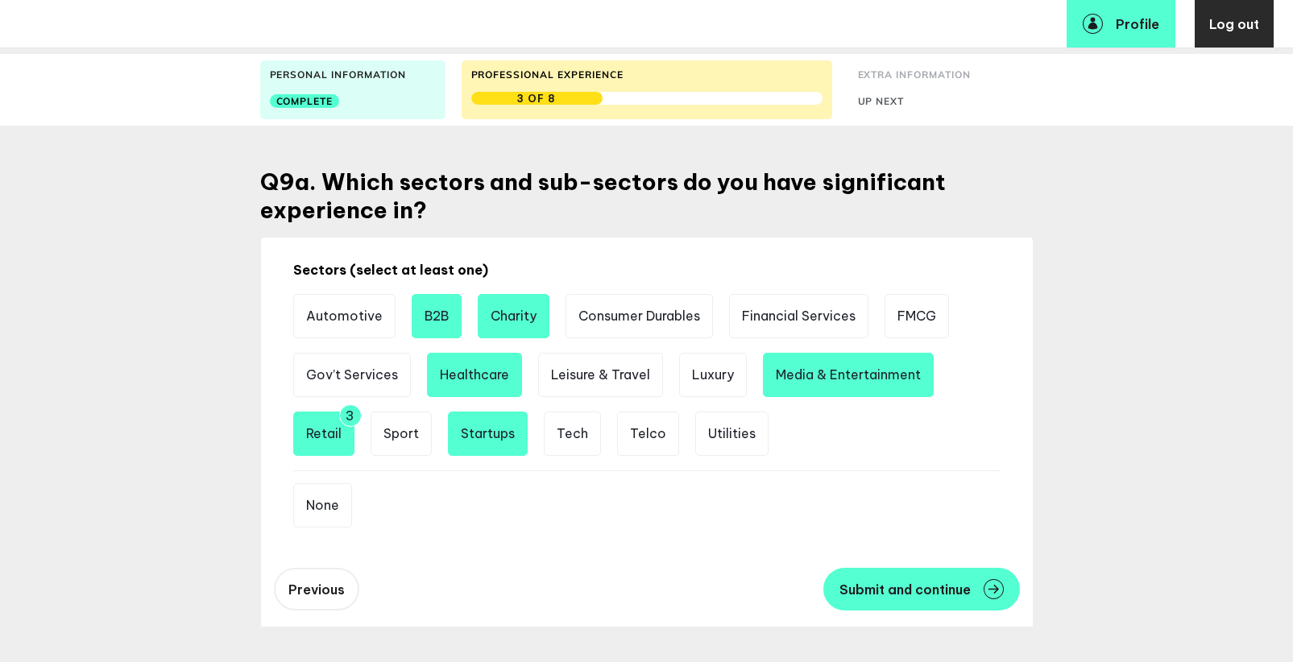
click at [478, 433] on li "Startups" at bounding box center [488, 434] width 80 height 44
click at [477, 383] on li "Healthcare" at bounding box center [474, 375] width 95 height 44
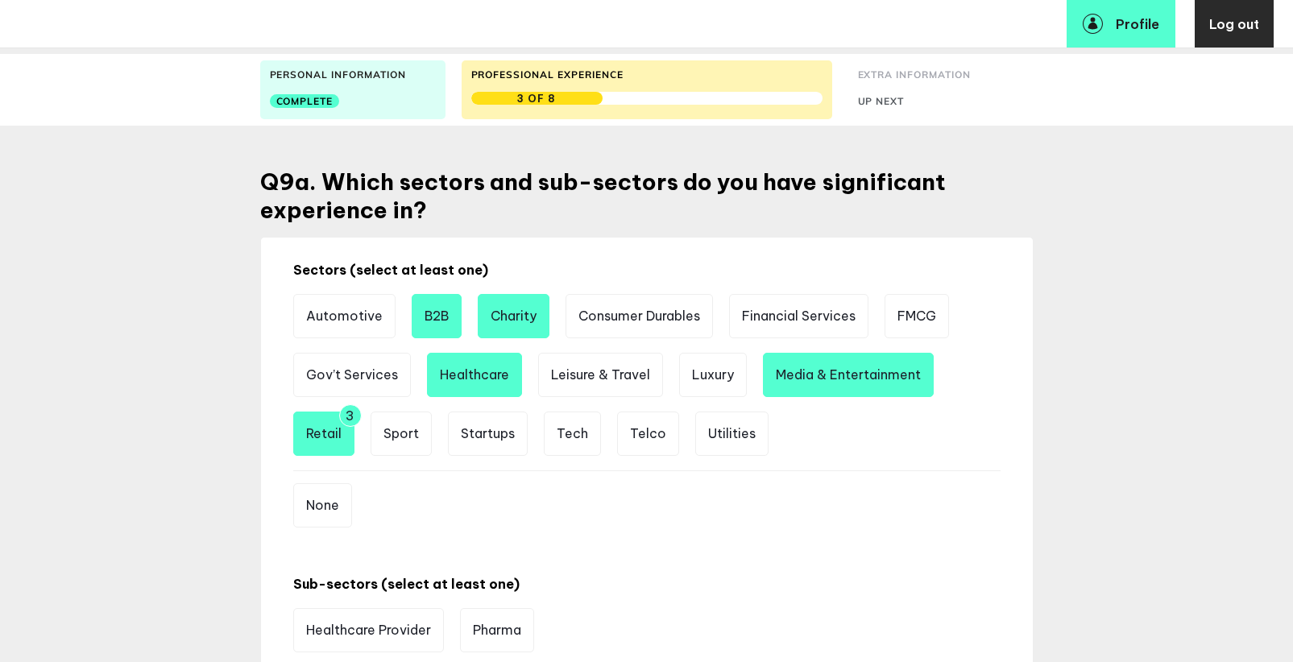
click at [335, 439] on li "Retail 3" at bounding box center [323, 434] width 61 height 44
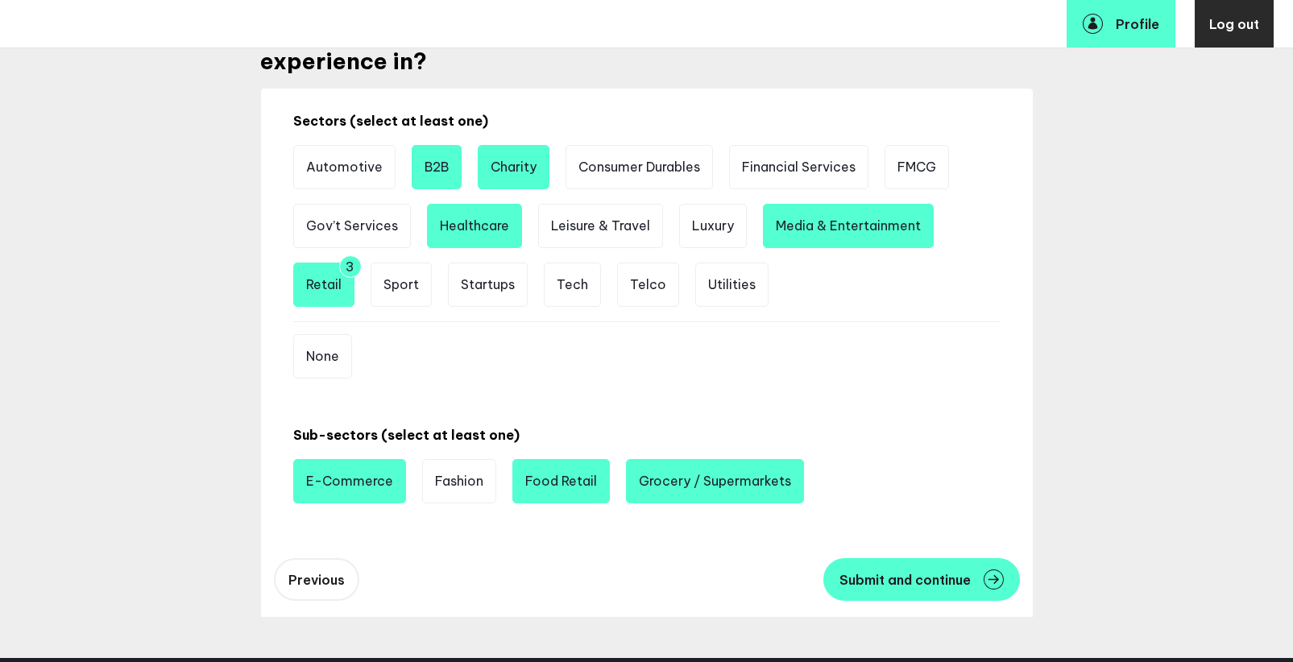
scroll to position [242, 0]
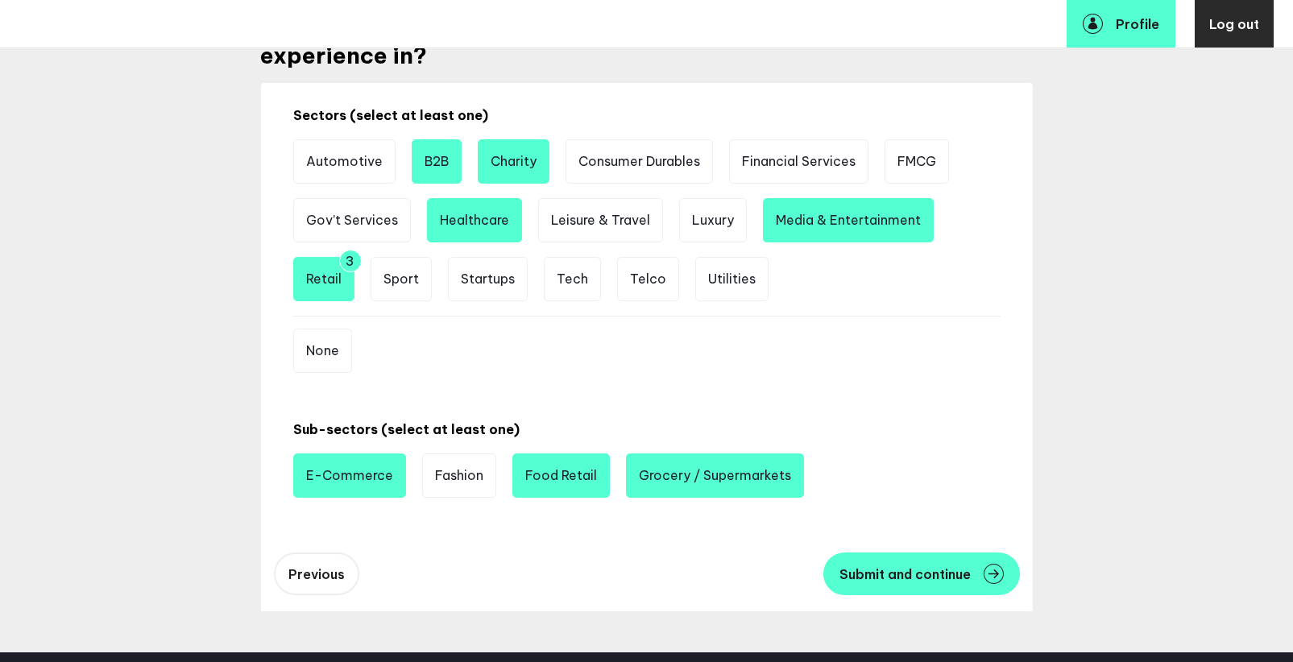
click at [487, 230] on li "Healthcare" at bounding box center [474, 220] width 95 height 44
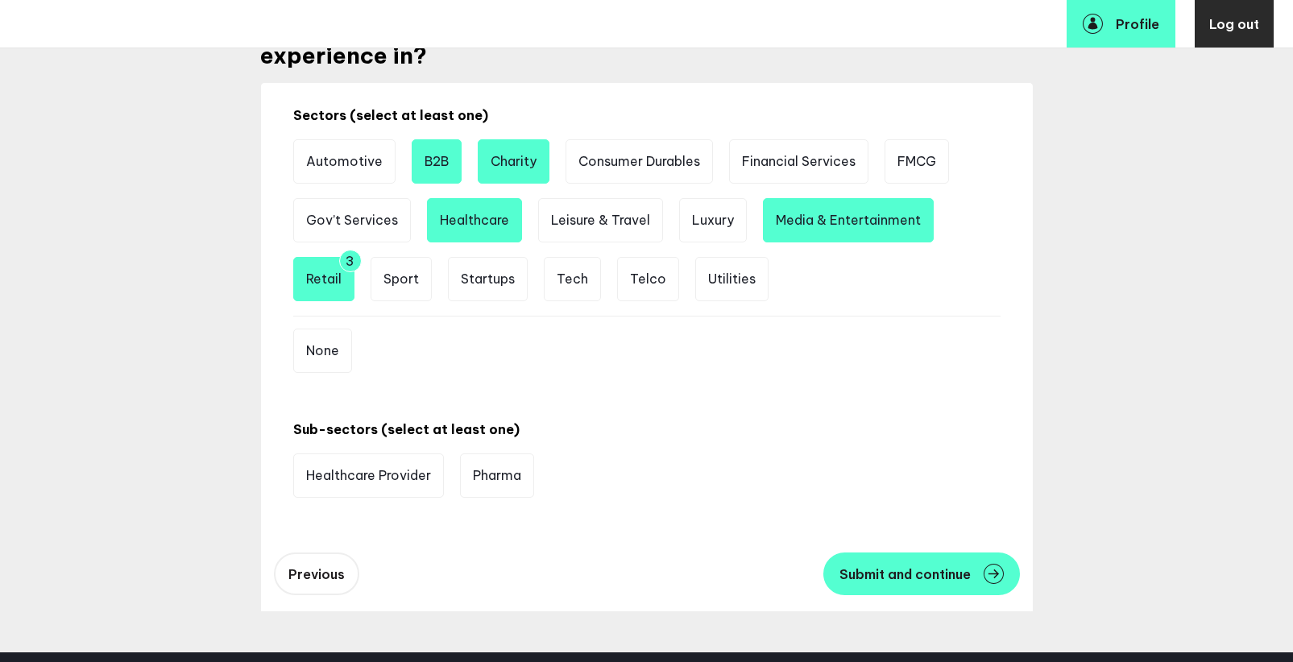
click at [487, 230] on li "Healthcare" at bounding box center [474, 220] width 95 height 44
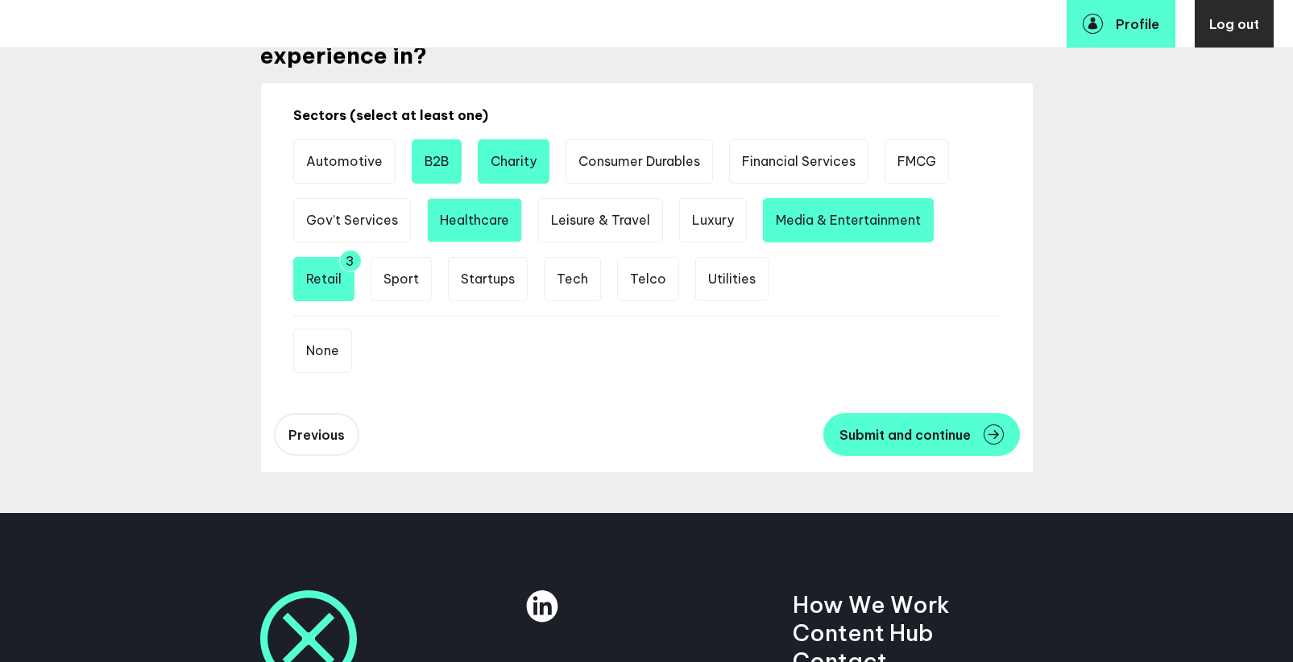
click at [487, 230] on li "Healthcare" at bounding box center [474, 220] width 95 height 44
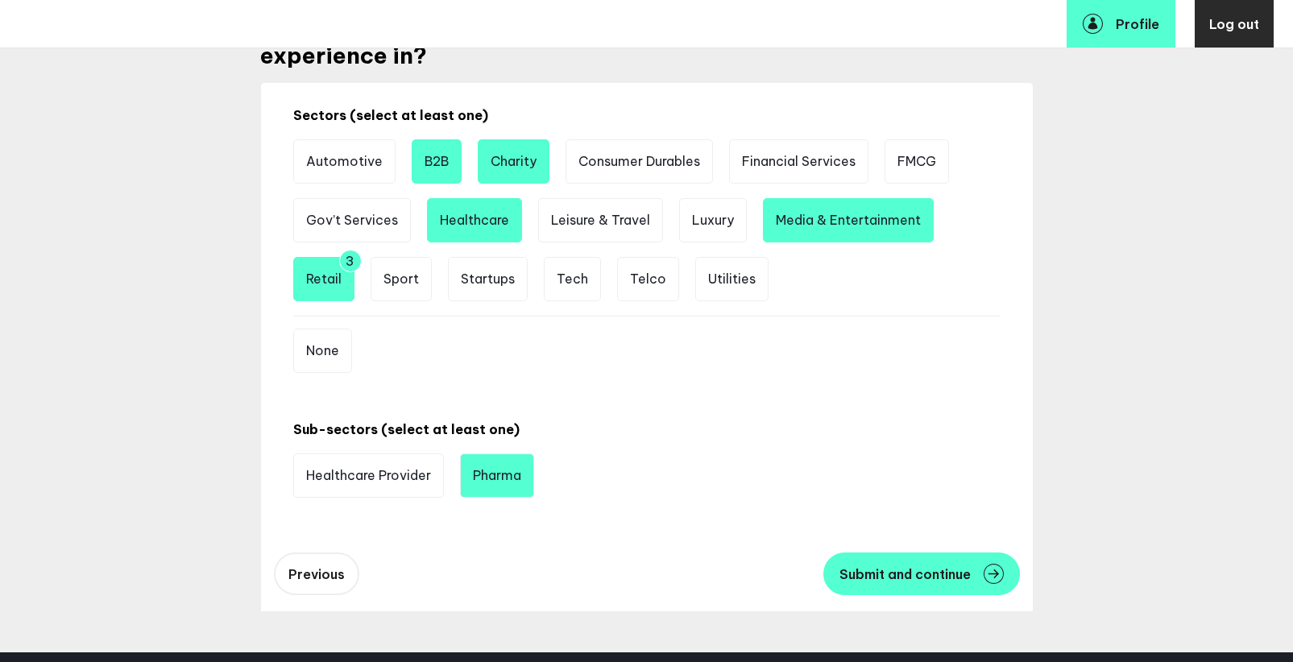
click at [516, 474] on li "Pharma" at bounding box center [497, 475] width 74 height 44
click at [312, 273] on li "Retail 3" at bounding box center [323, 279] width 61 height 44
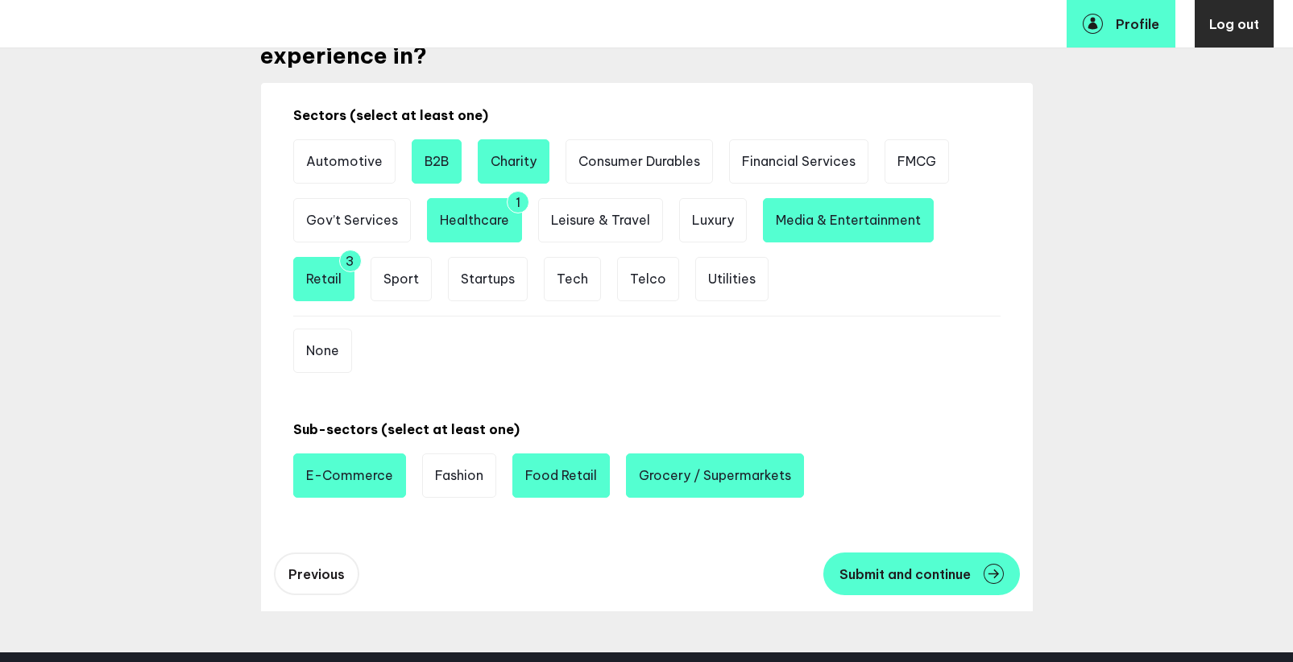
click at [835, 238] on li "Media & Entertainment" at bounding box center [848, 220] width 171 height 44
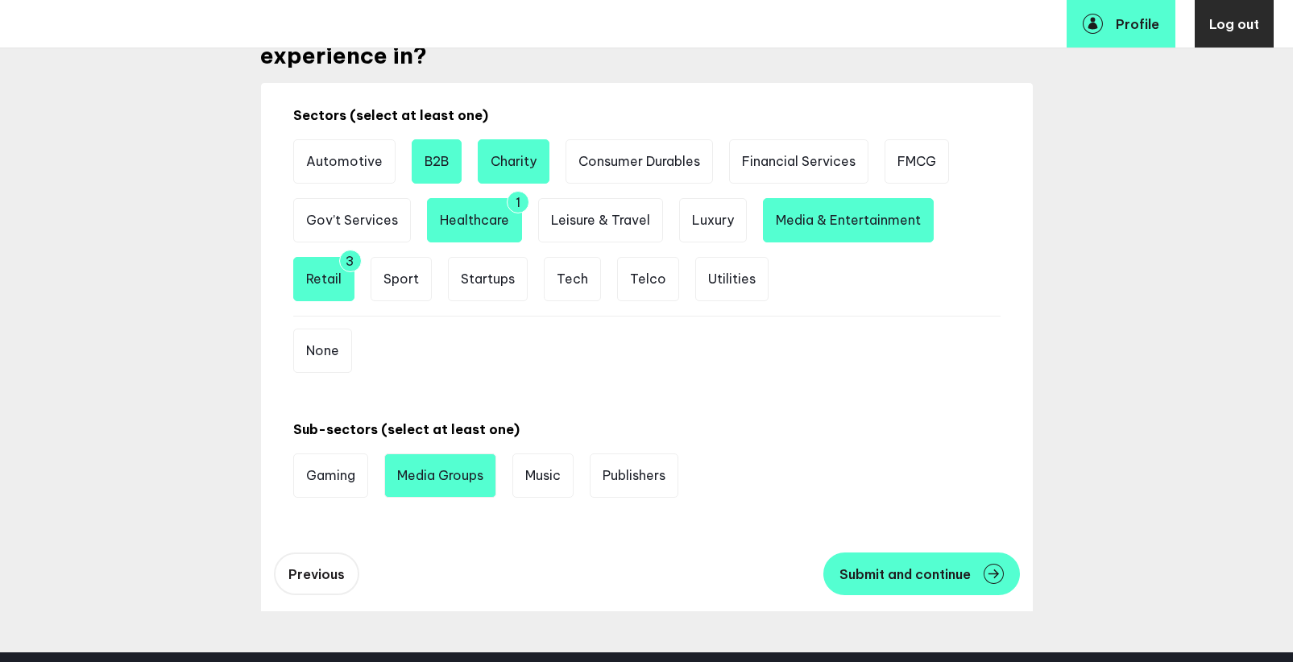
click at [416, 481] on li "Media Groups" at bounding box center [440, 475] width 112 height 44
click at [529, 170] on li "Charity" at bounding box center [514, 161] width 72 height 44
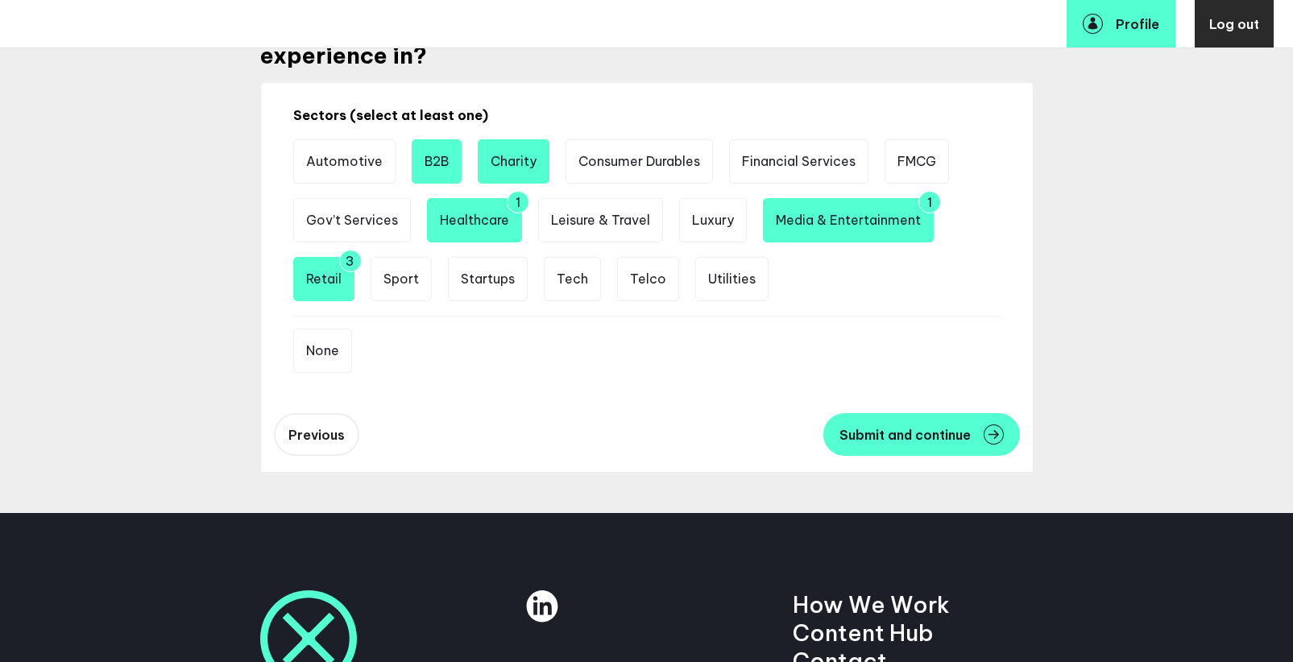
click at [455, 159] on li "B2B" at bounding box center [437, 161] width 50 height 44
click at [429, 161] on li "B2B" at bounding box center [437, 161] width 50 height 44
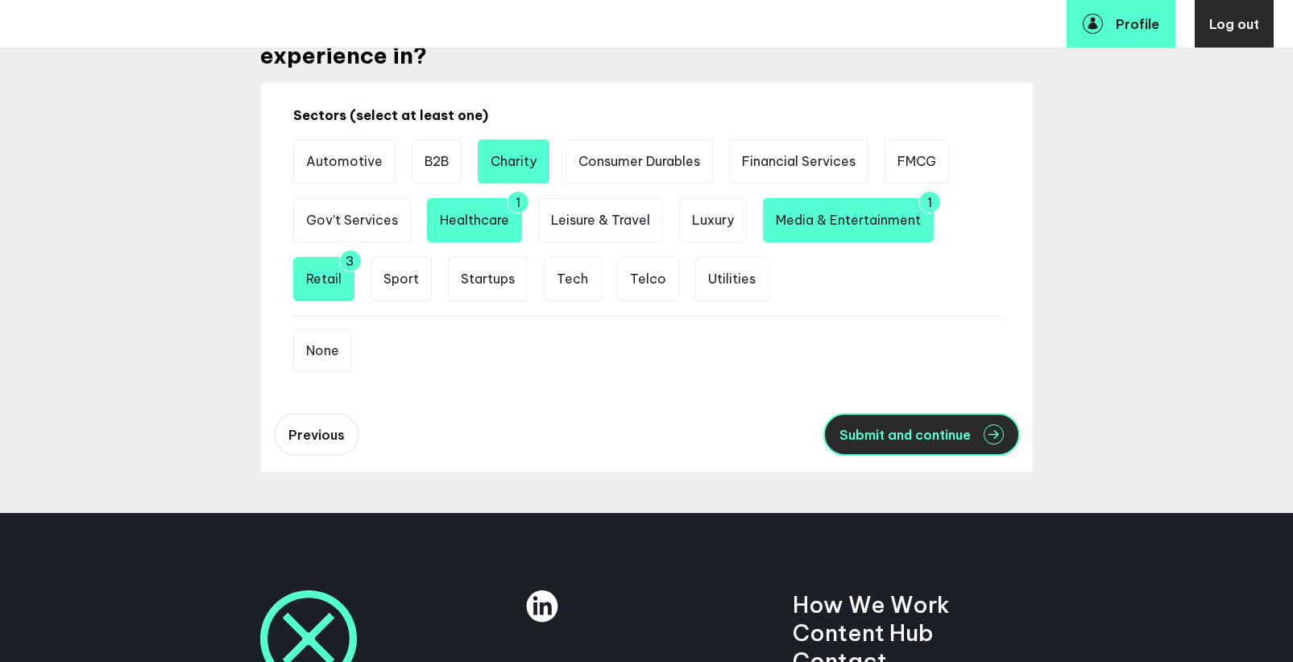
click at [839, 436] on span "Submit and continue" at bounding box center [904, 435] width 131 height 13
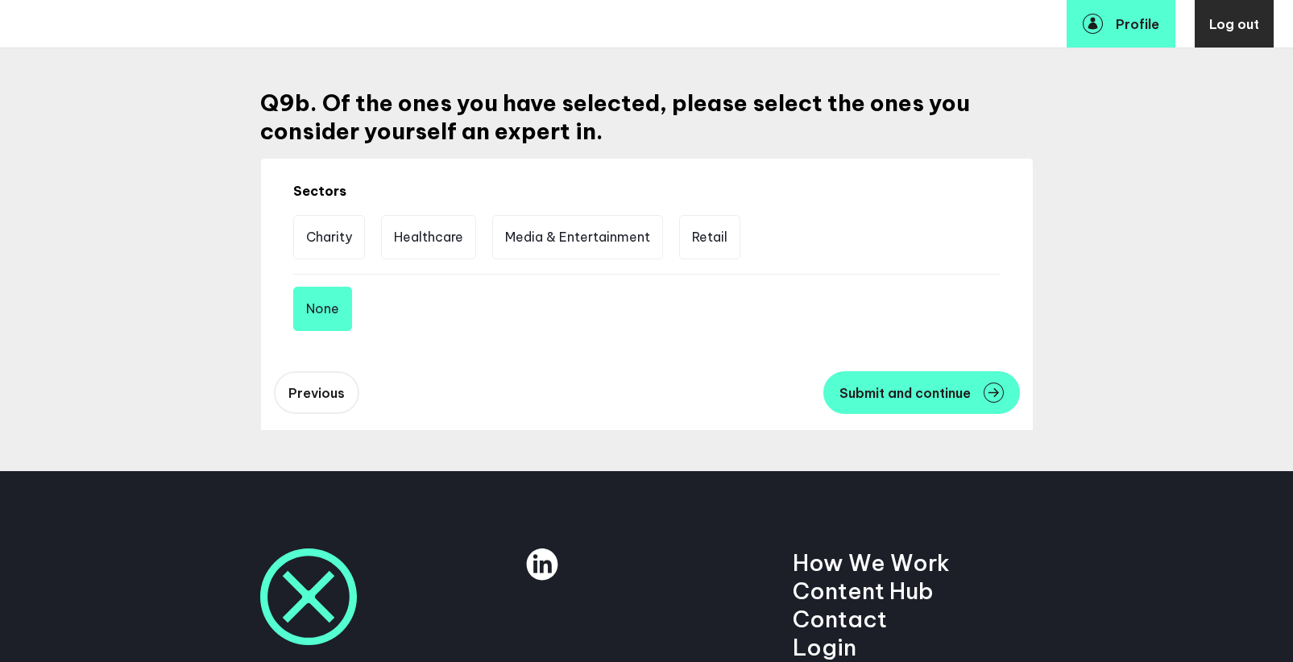
scroll to position [165, 0]
click at [716, 246] on li "Retail" at bounding box center [709, 238] width 61 height 44
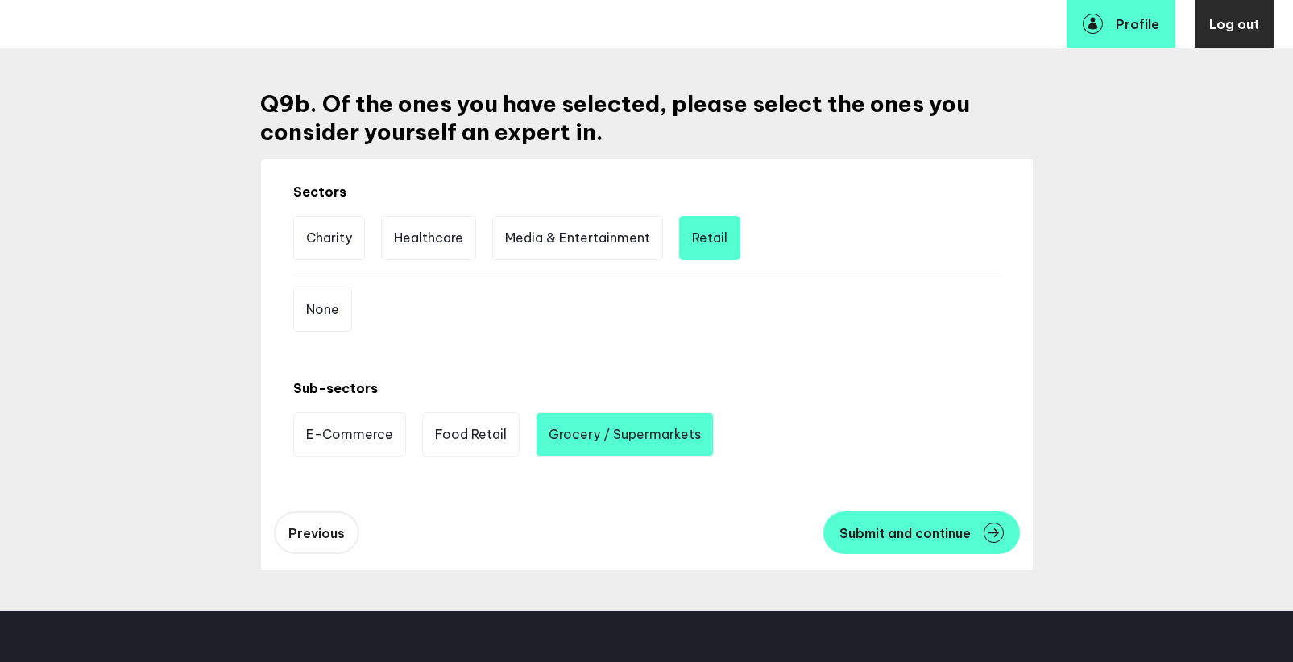
click at [629, 432] on li "Grocery / Supermarkets" at bounding box center [625, 434] width 178 height 44
click at [361, 453] on li "E-Commerce" at bounding box center [349, 434] width 113 height 44
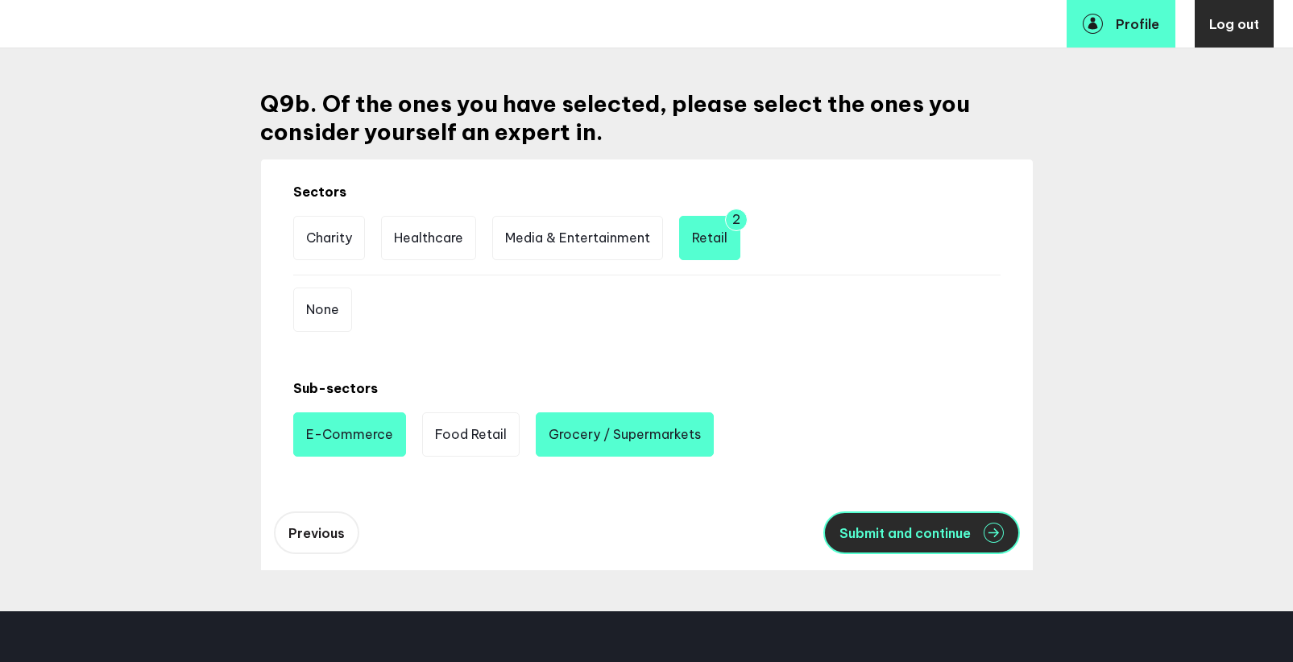
click at [954, 539] on span "Submit and continue" at bounding box center [904, 533] width 131 height 13
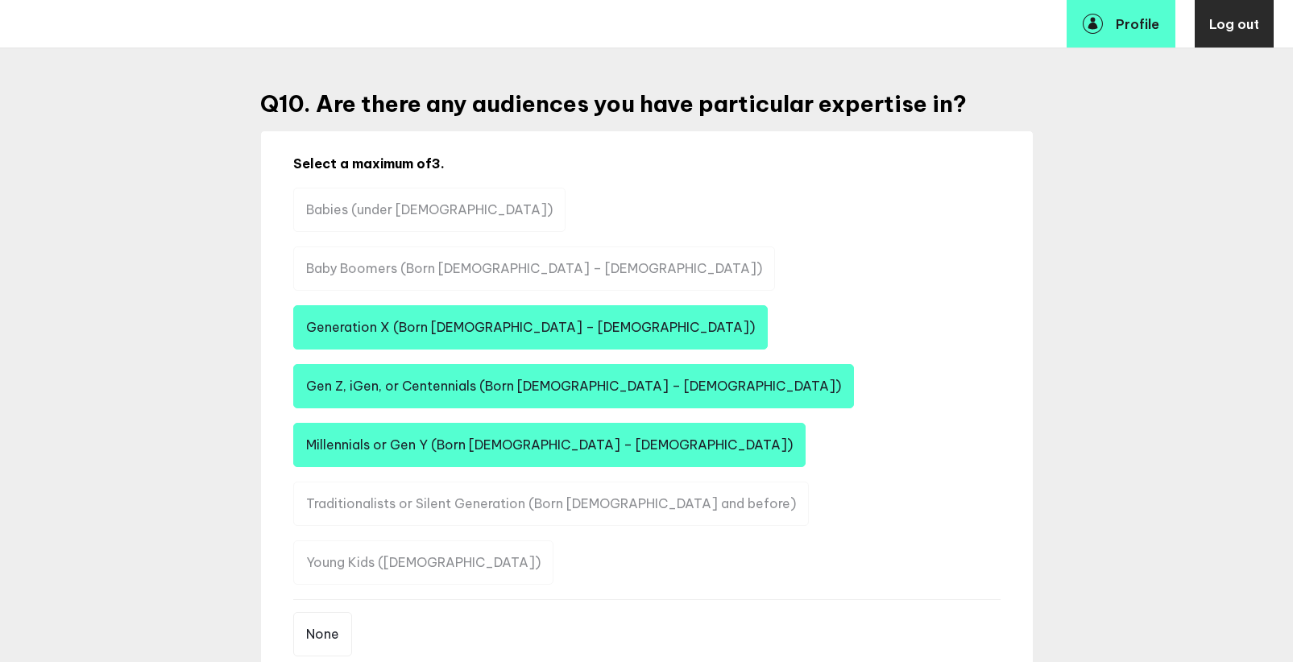
click at [553, 540] on li "Young Kids (2-10 yo)" at bounding box center [423, 562] width 260 height 44
click at [768, 305] on li "Generation X (Born 1965 – 1976)" at bounding box center [530, 327] width 474 height 44
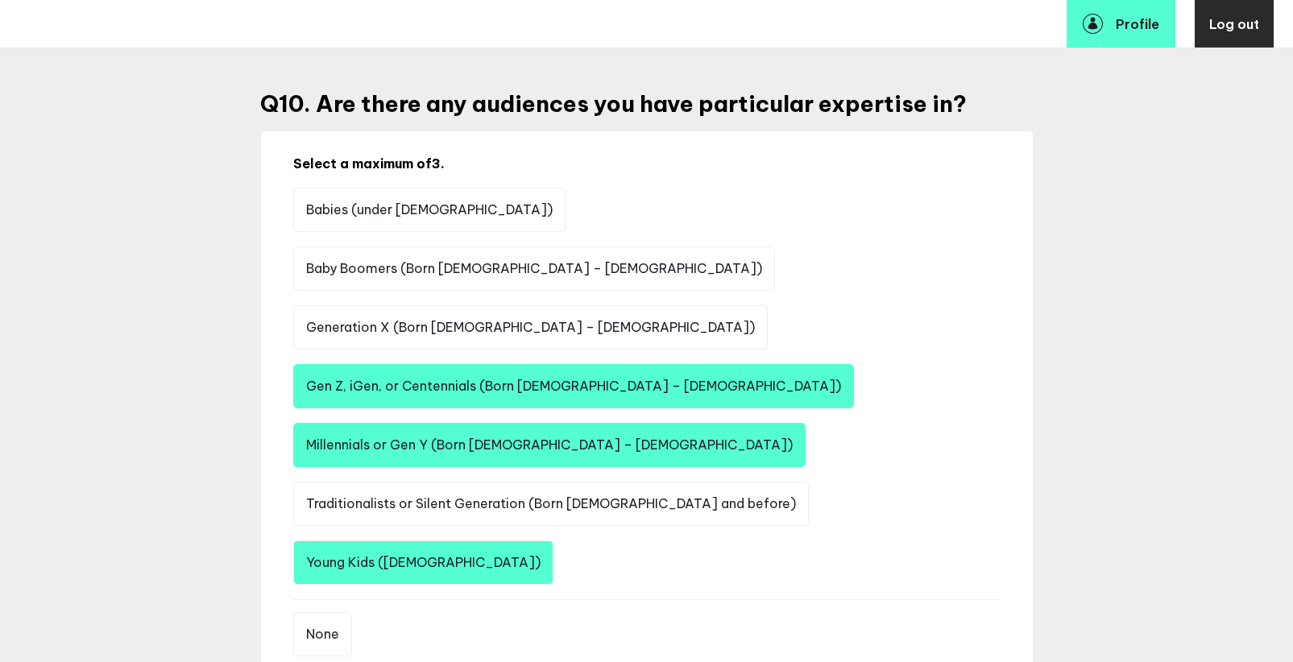
click at [553, 540] on li "Young Kids (2-10 yo)" at bounding box center [423, 562] width 260 height 44
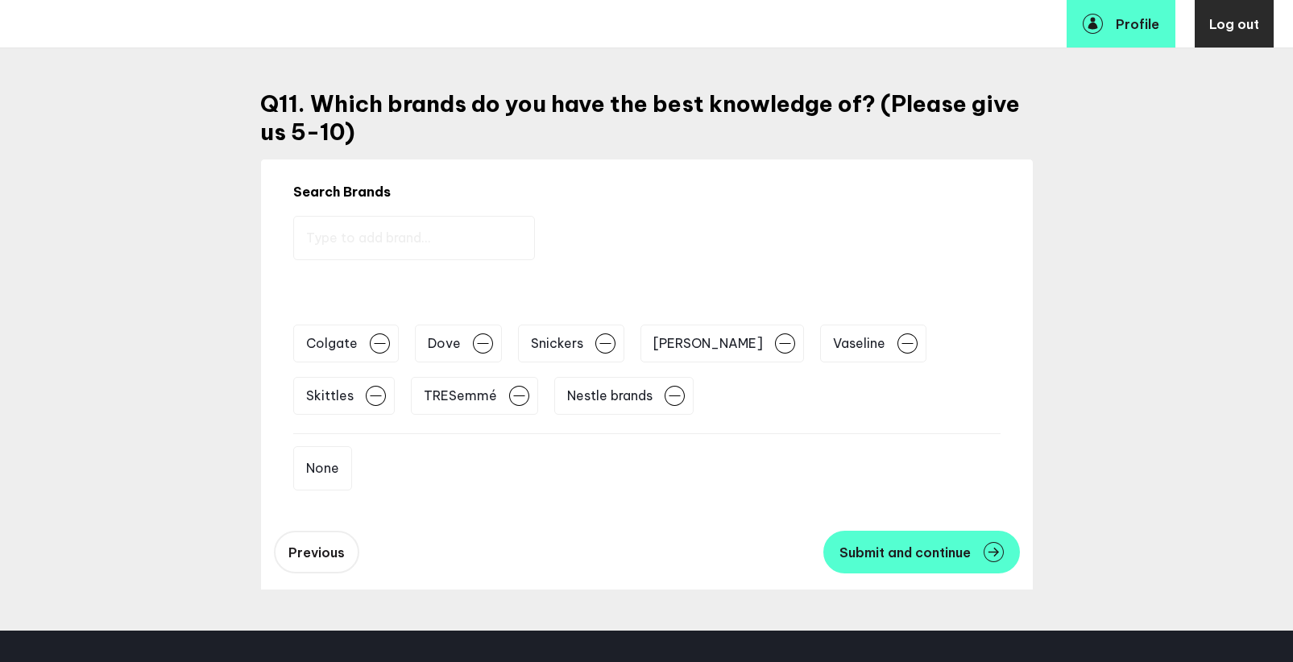
click at [903, 488] on div "None" at bounding box center [646, 461] width 707 height 57
click at [470, 246] on input "text" at bounding box center [414, 238] width 242 height 44
type input "Pedialyte"
click at [831, 239] on img at bounding box center [841, 235] width 20 height 20
click at [223, 366] on div "Tell us about you Personal Information Complete Professional Experience 5 of 8 …" at bounding box center [646, 233] width 1293 height 796
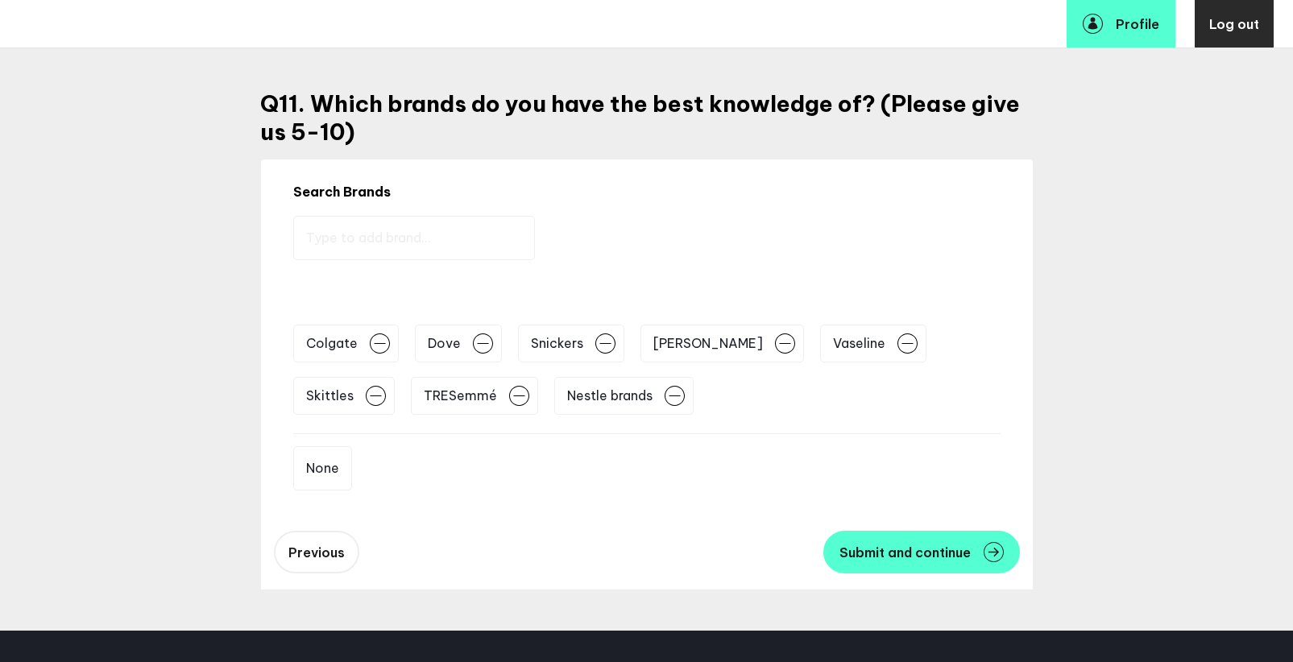
click at [380, 225] on input "text" at bounding box center [414, 238] width 242 height 44
type input "pedialyte"
click at [811, 238] on img at bounding box center [821, 235] width 20 height 20
click at [394, 246] on input "text" at bounding box center [414, 238] width 242 height 44
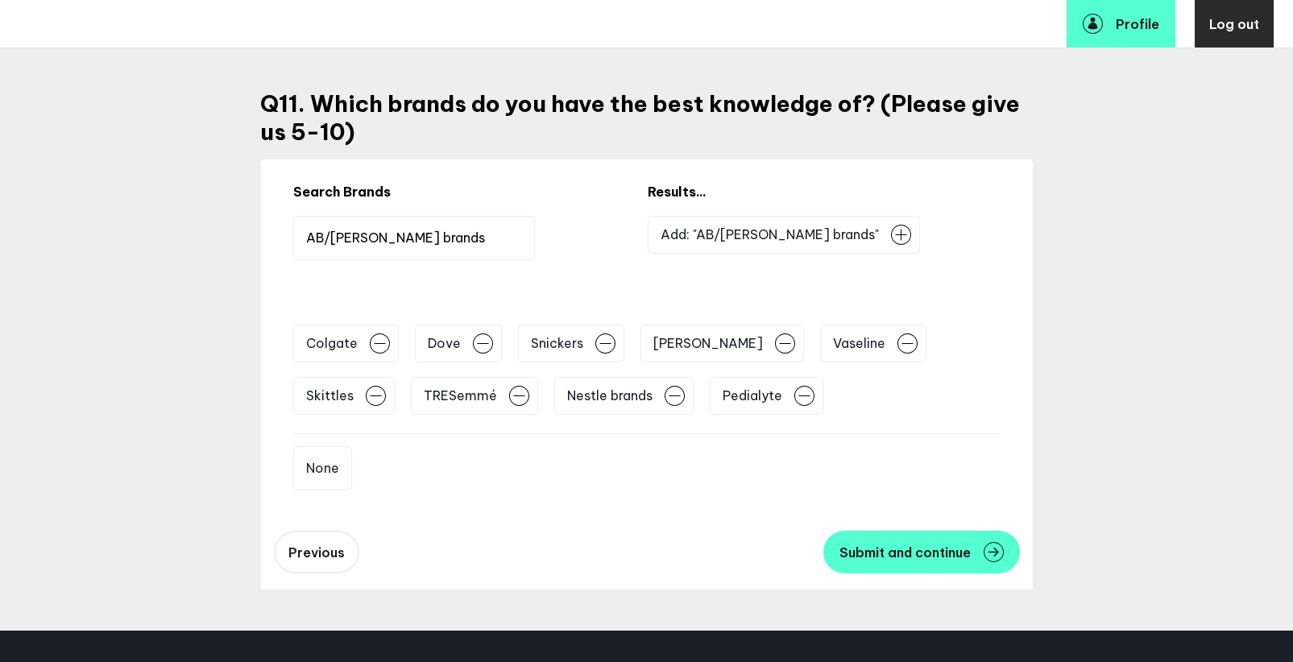
type input "AB/Bev brands"
click at [891, 236] on img at bounding box center [901, 235] width 20 height 20
click at [437, 247] on input "text" at bounding box center [414, 238] width 242 height 44
type input "Unilever Personal Care"
click at [872, 237] on img at bounding box center [882, 235] width 20 height 20
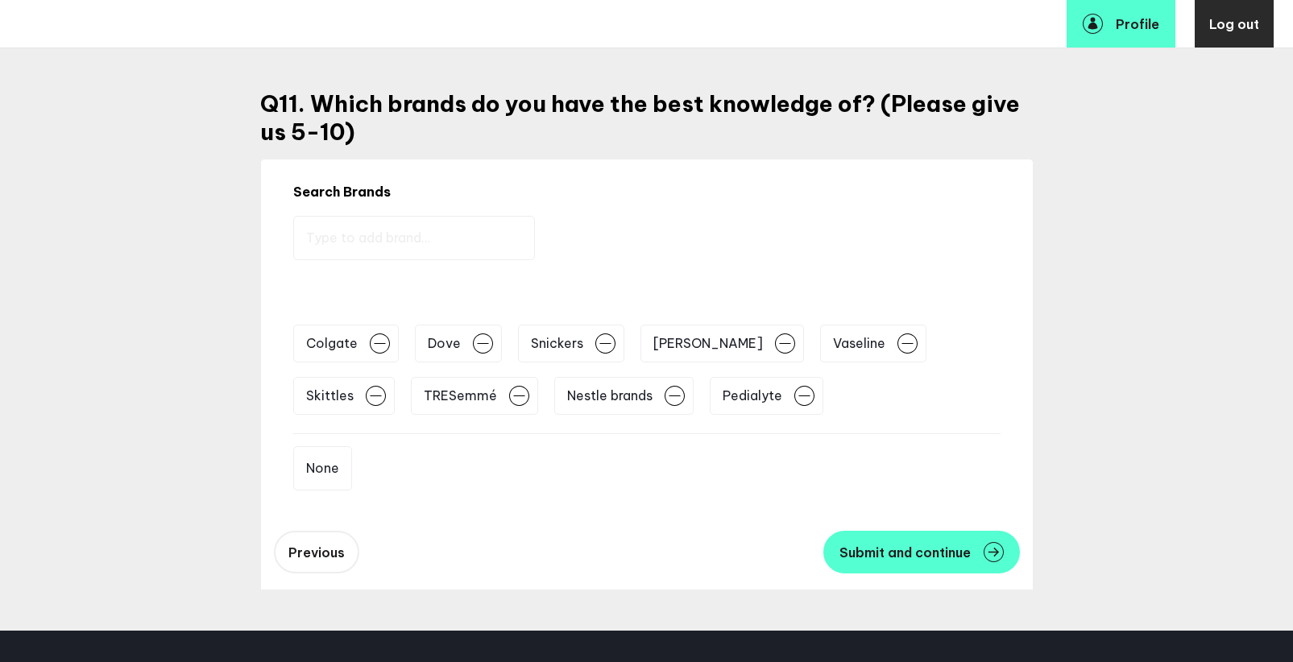
click at [507, 250] on input "text" at bounding box center [414, 238] width 242 height 44
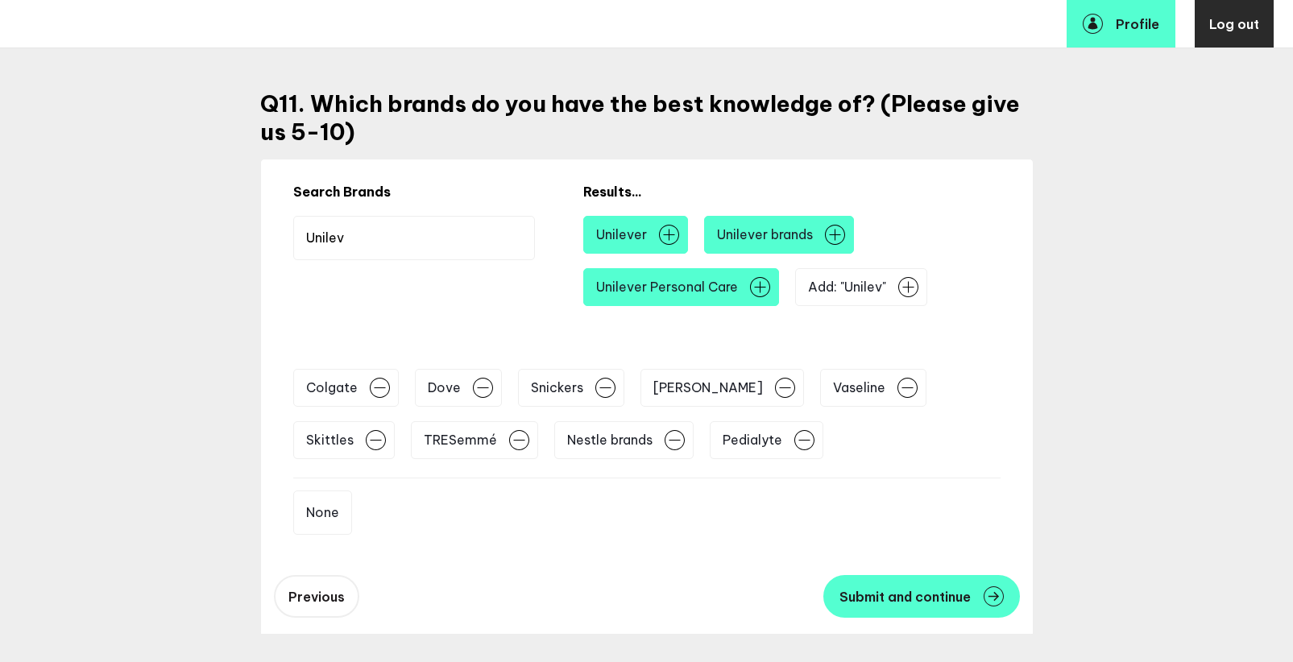
type input "Unilev"
click at [839, 235] on img at bounding box center [835, 235] width 20 height 20
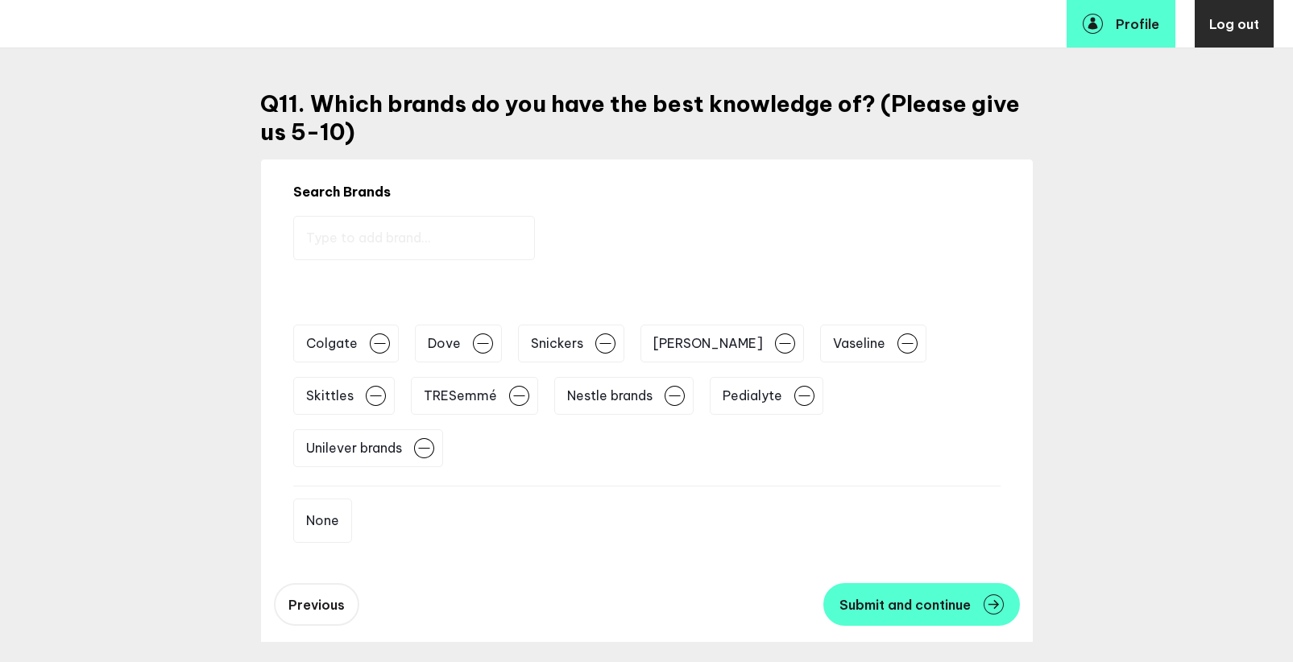
click at [499, 243] on input "text" at bounding box center [414, 238] width 242 height 44
type input "Narcan"
click at [858, 233] on img at bounding box center [868, 235] width 20 height 20
click at [417, 259] on input "text" at bounding box center [414, 238] width 242 height 44
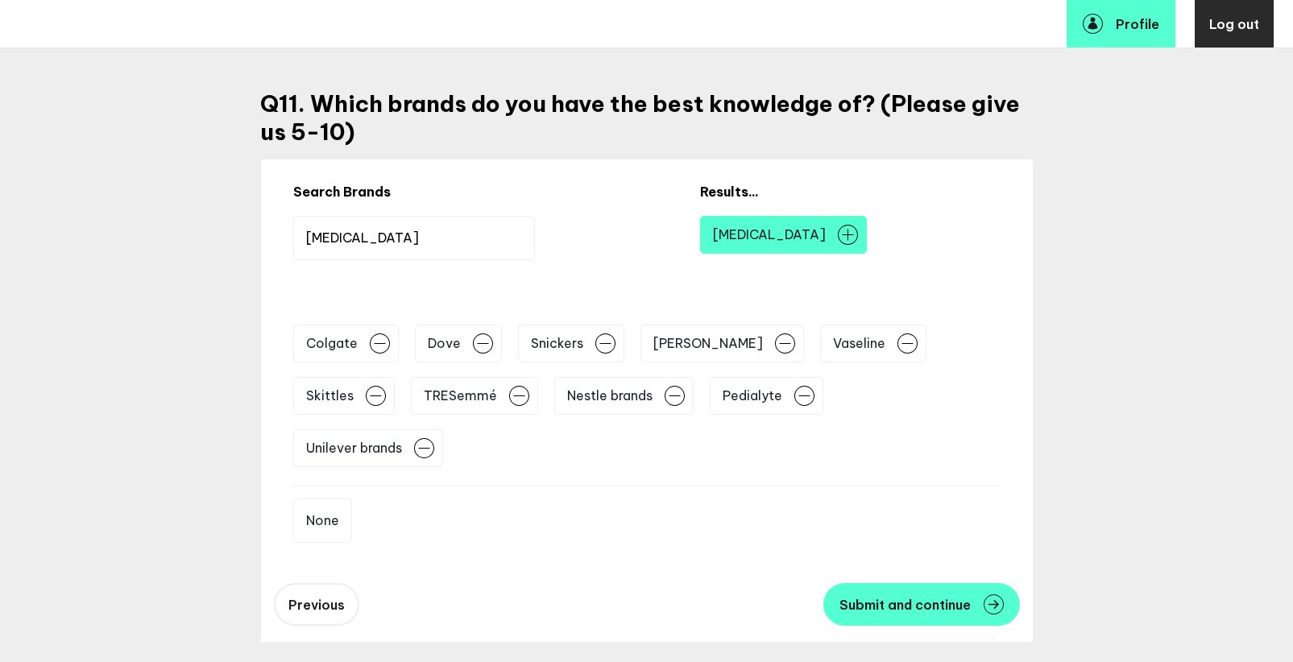
type input "Narcan"
click at [838, 238] on img at bounding box center [848, 235] width 20 height 20
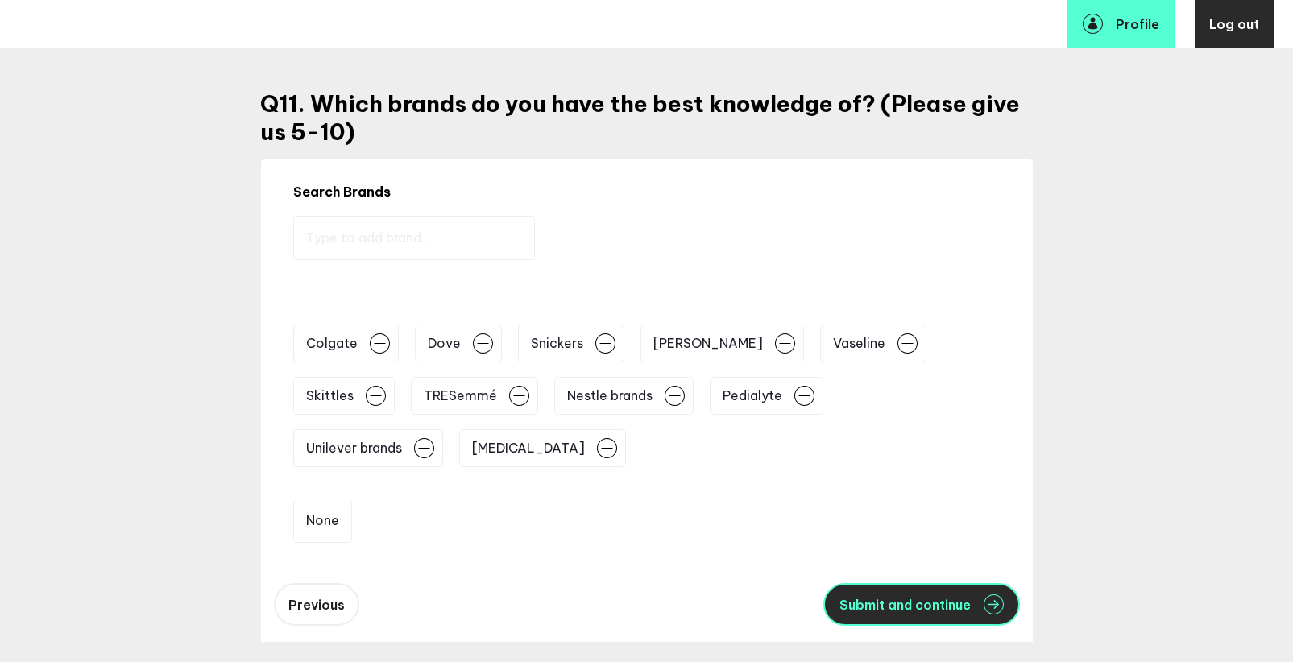
click at [902, 621] on button "Submit and continue" at bounding box center [921, 604] width 197 height 43
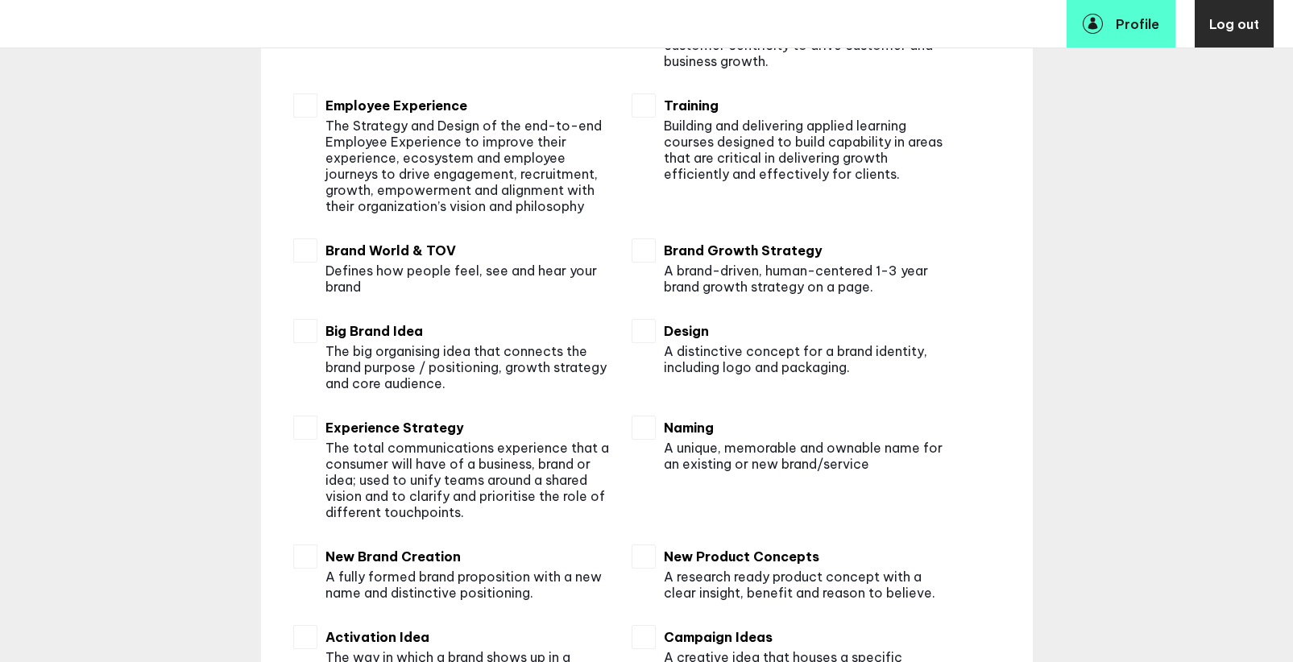
scroll to position [595, 0]
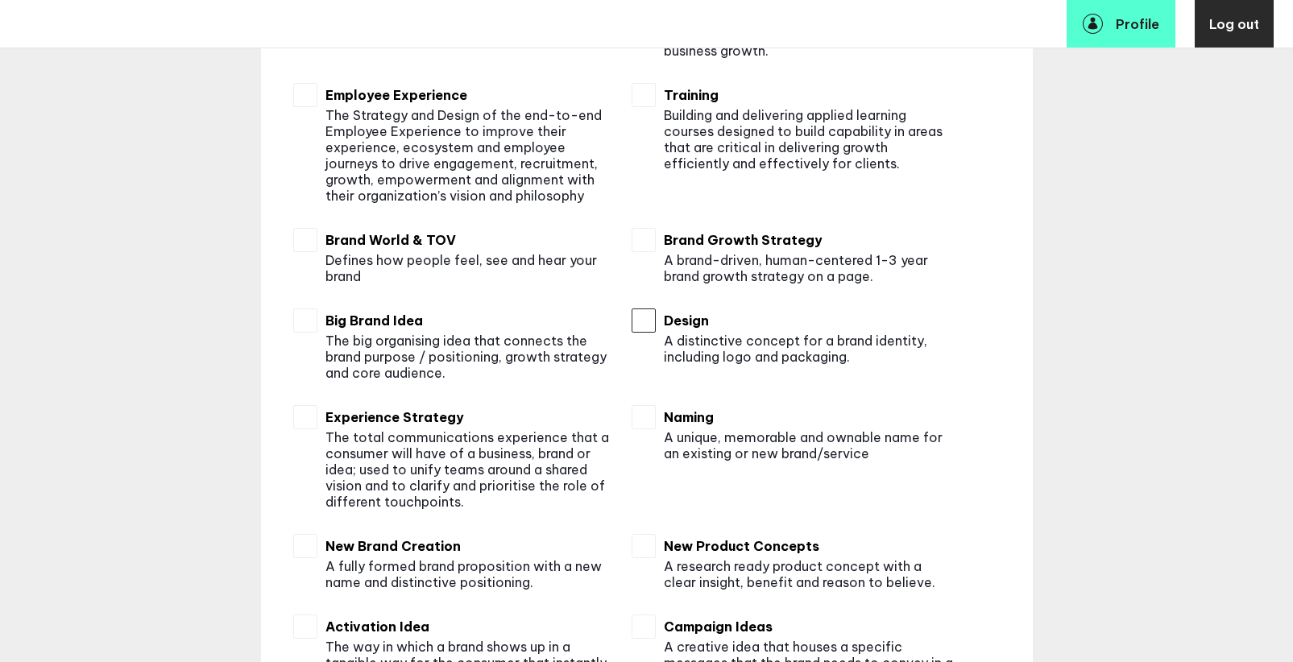
click at [649, 321] on input "checkbox" at bounding box center [644, 321] width 24 height 24
checkbox input "true"
click at [644, 236] on input "checkbox" at bounding box center [644, 240] width 24 height 24
checkbox input "true"
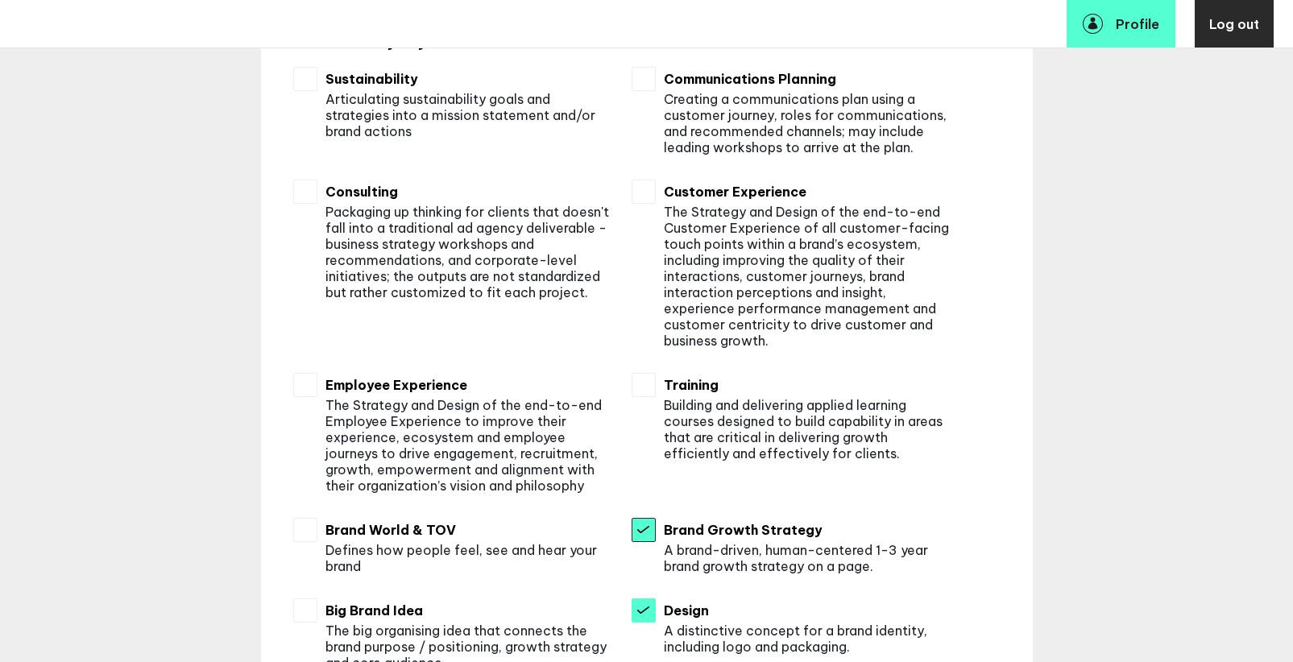
scroll to position [323, 0]
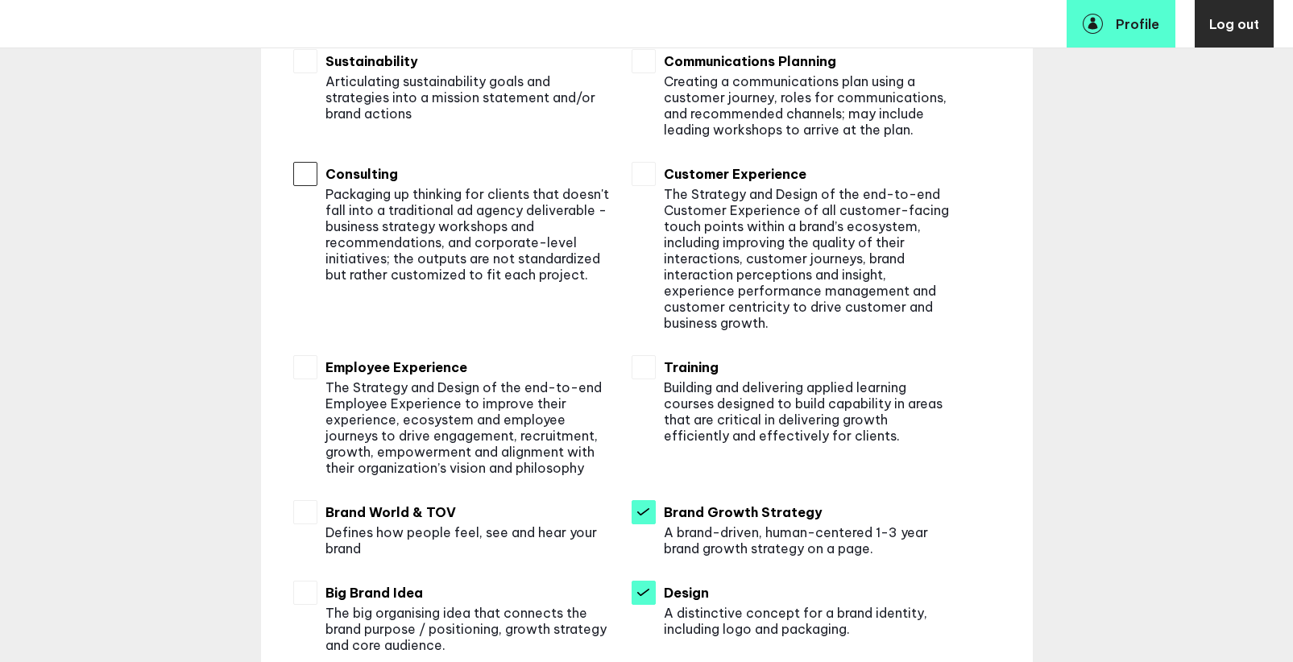
click at [308, 179] on input "checkbox" at bounding box center [305, 174] width 24 height 24
checkbox input "true"
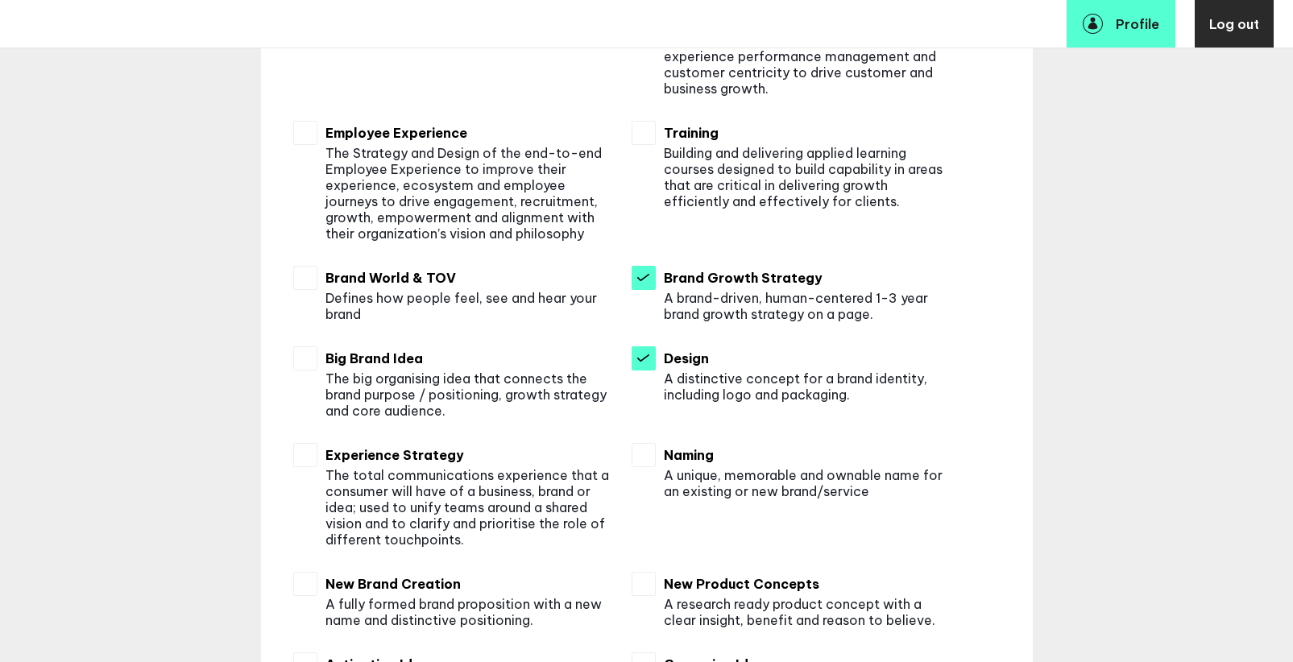
scroll to position [563, 0]
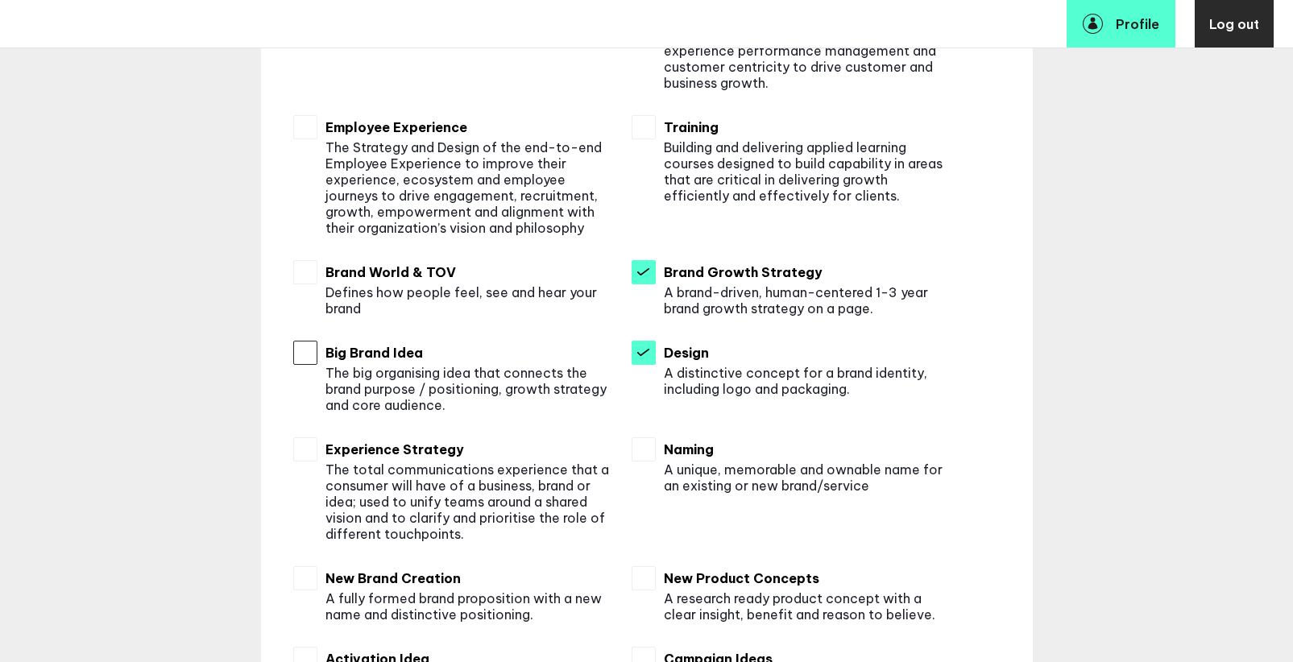
click at [305, 362] on input "checkbox" at bounding box center [305, 353] width 24 height 24
checkbox input "true"
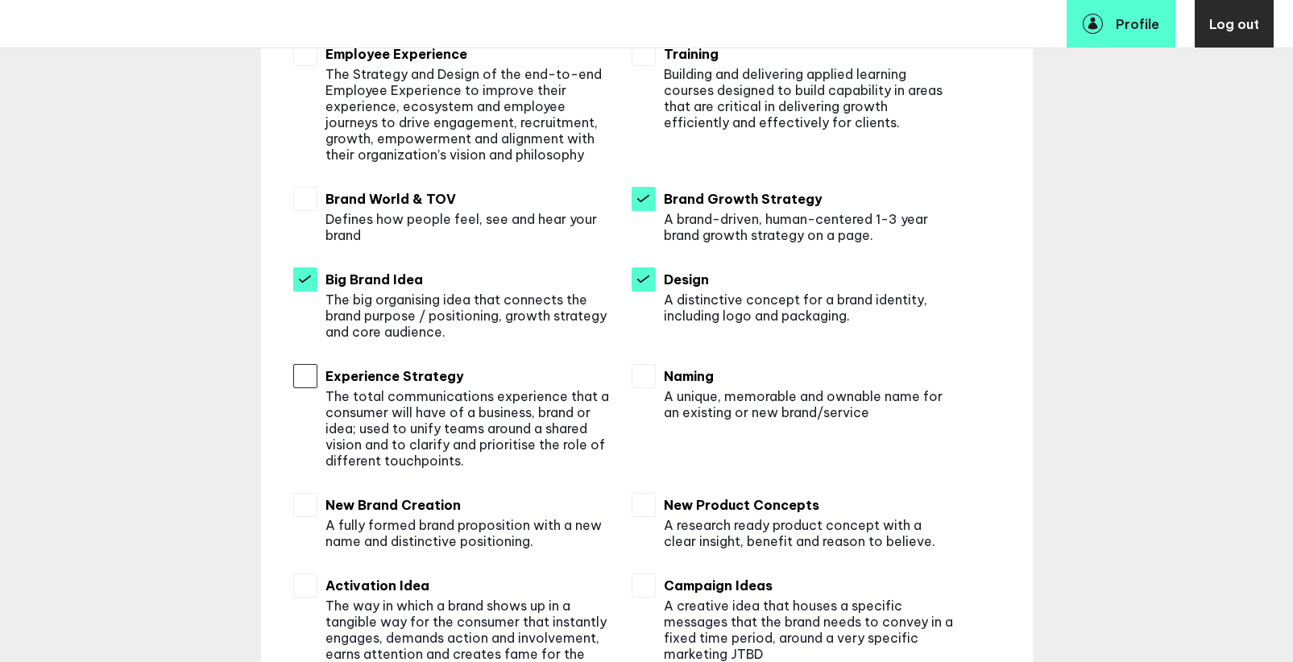
click at [307, 379] on input "checkbox" at bounding box center [305, 376] width 24 height 24
checkbox input "true"
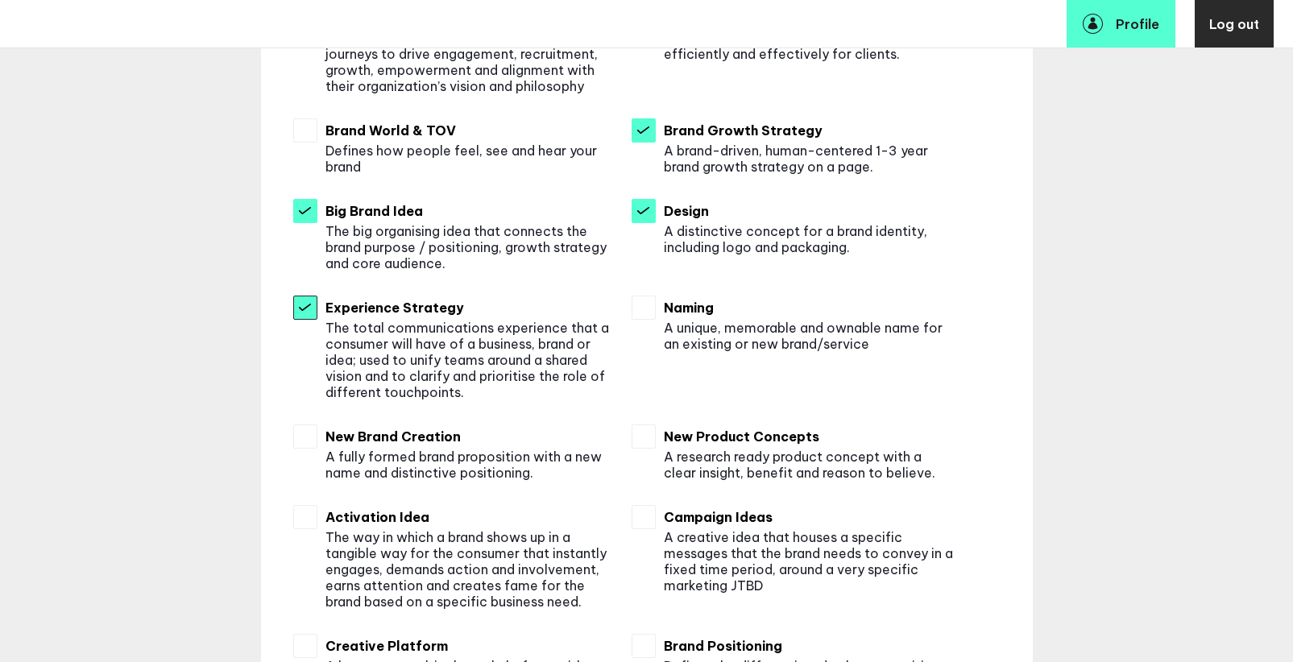
scroll to position [720, 0]
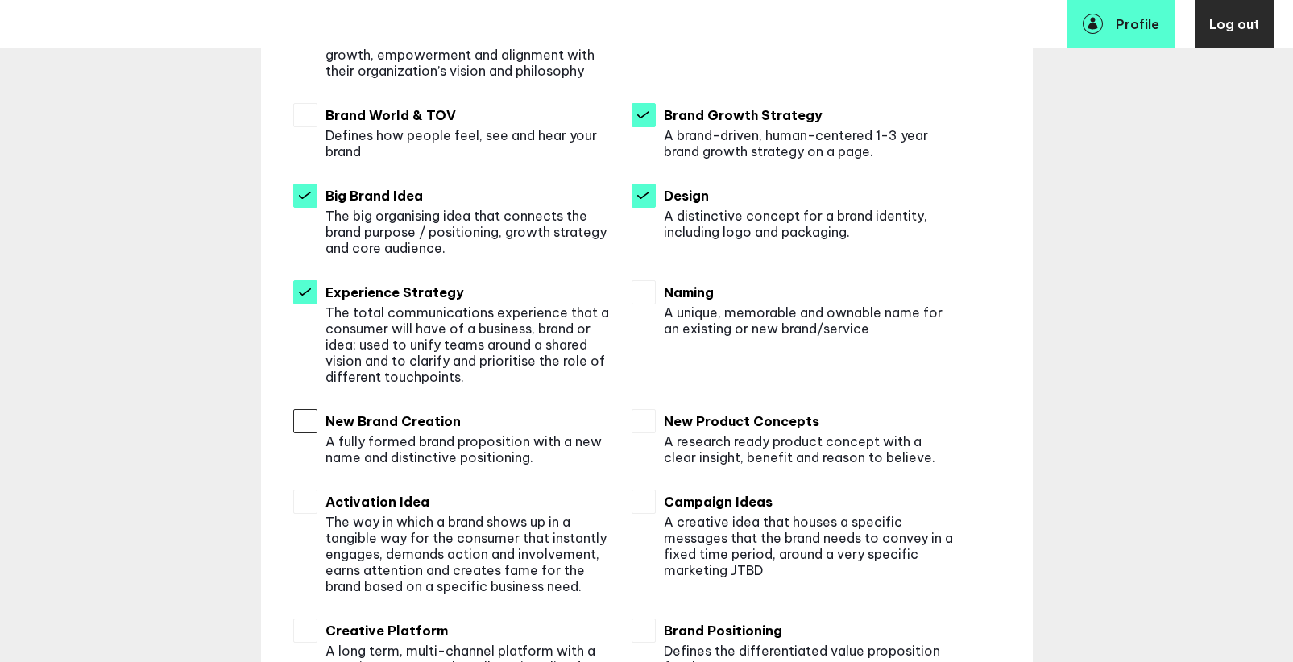
click at [311, 432] on input "checkbox" at bounding box center [305, 421] width 24 height 24
checkbox input "true"
click at [311, 501] on input "checkbox" at bounding box center [305, 502] width 24 height 24
checkbox input "true"
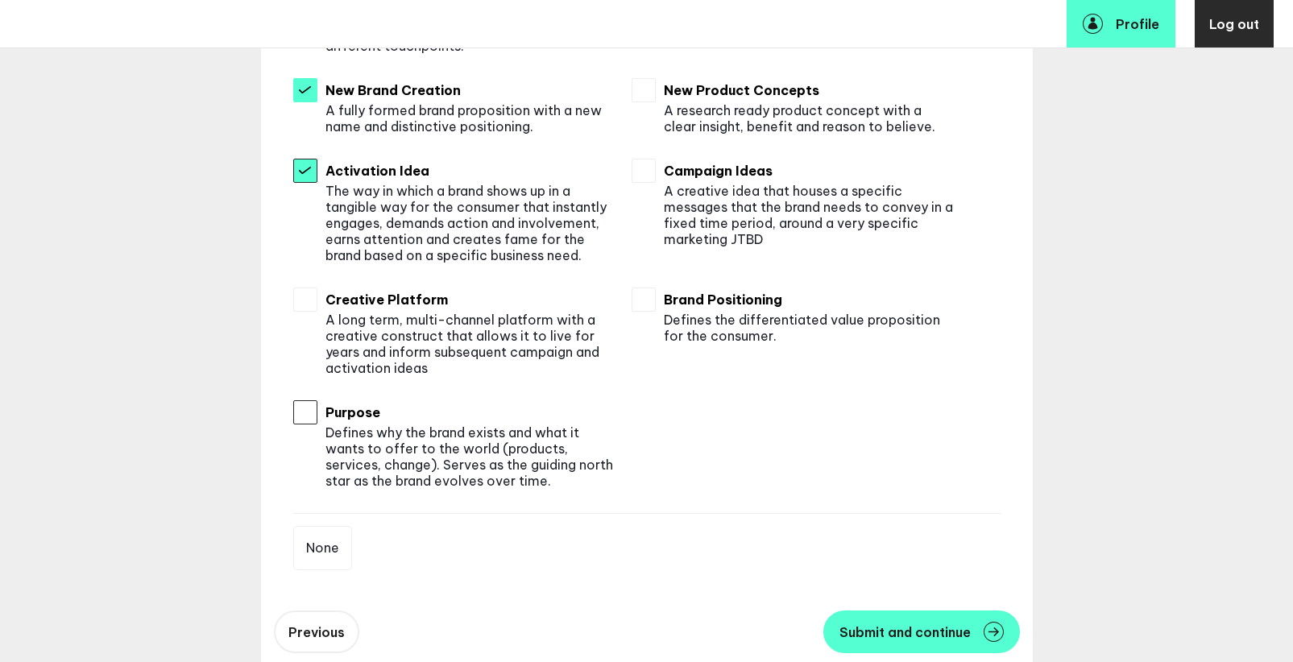
scroll to position [1063, 0]
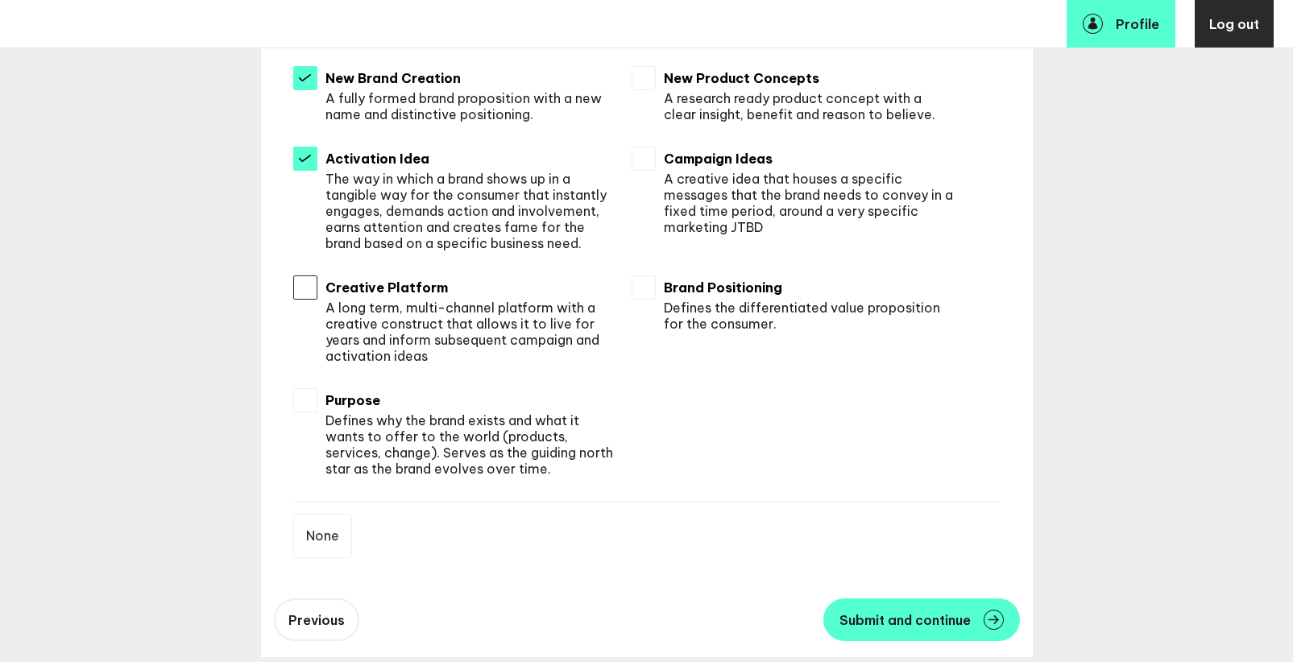
click at [309, 295] on input "checkbox" at bounding box center [305, 287] width 24 height 24
checkbox input "true"
click at [308, 395] on input "checkbox" at bounding box center [305, 400] width 24 height 24
checkbox input "true"
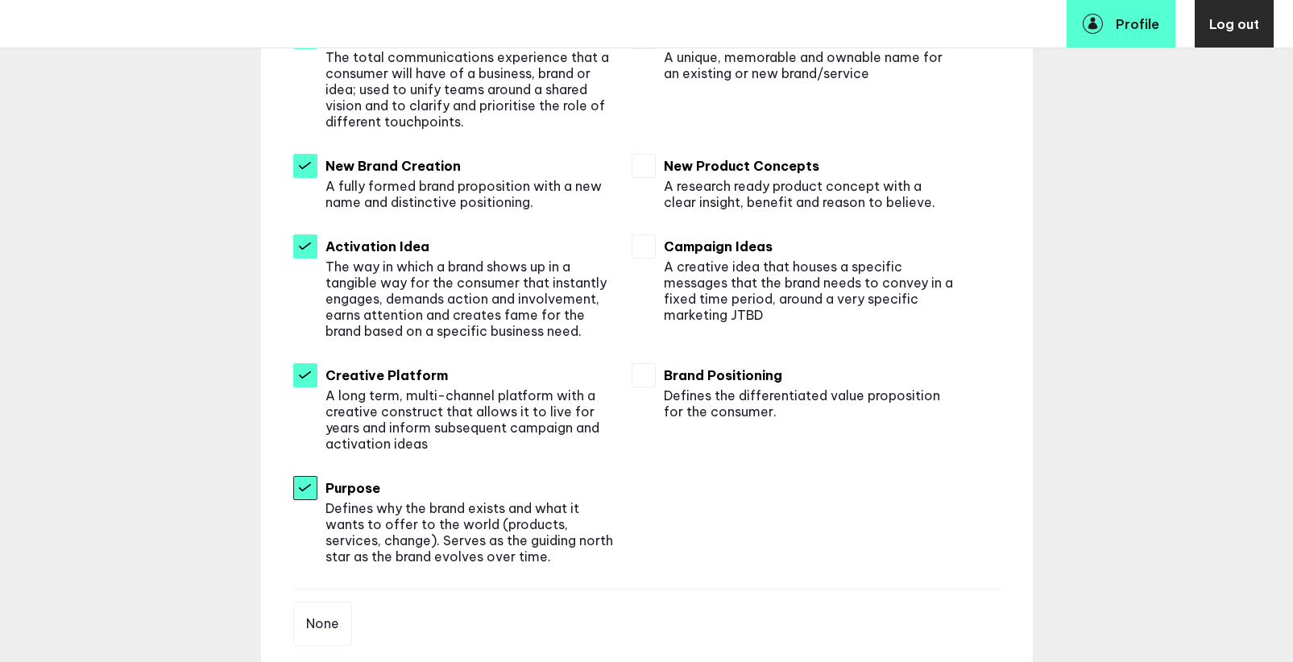
scroll to position [954, 0]
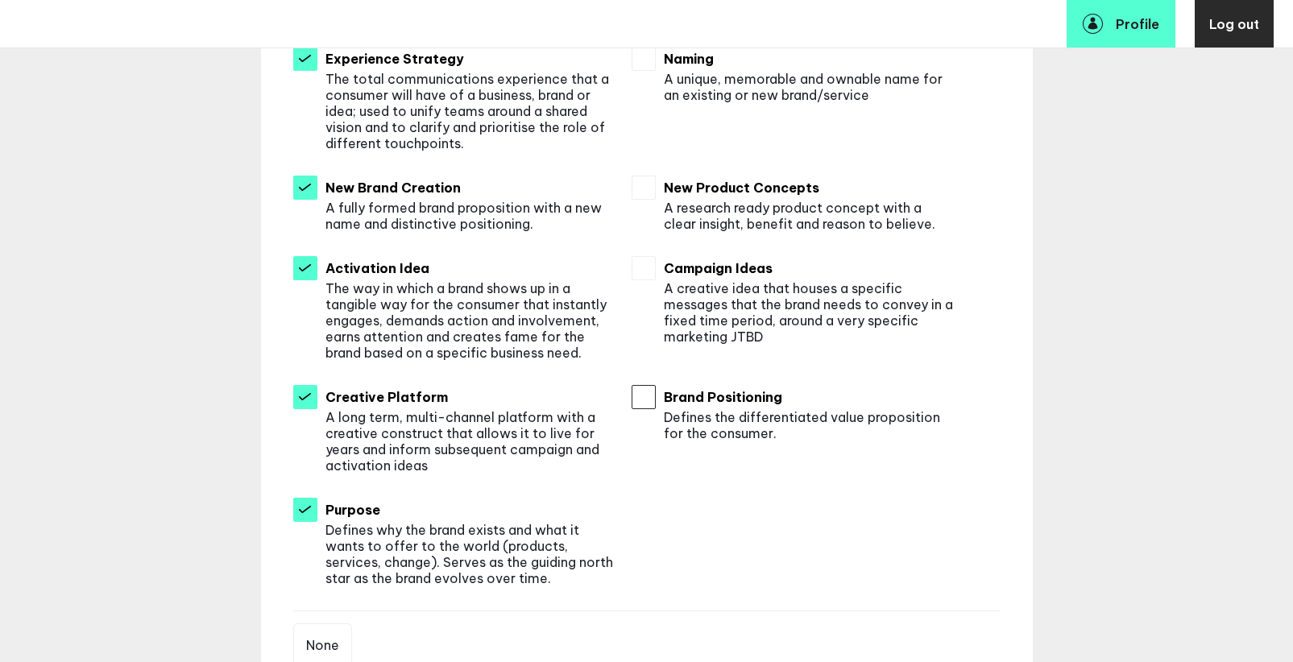
click at [652, 401] on input "checkbox" at bounding box center [644, 397] width 24 height 24
checkbox input "true"
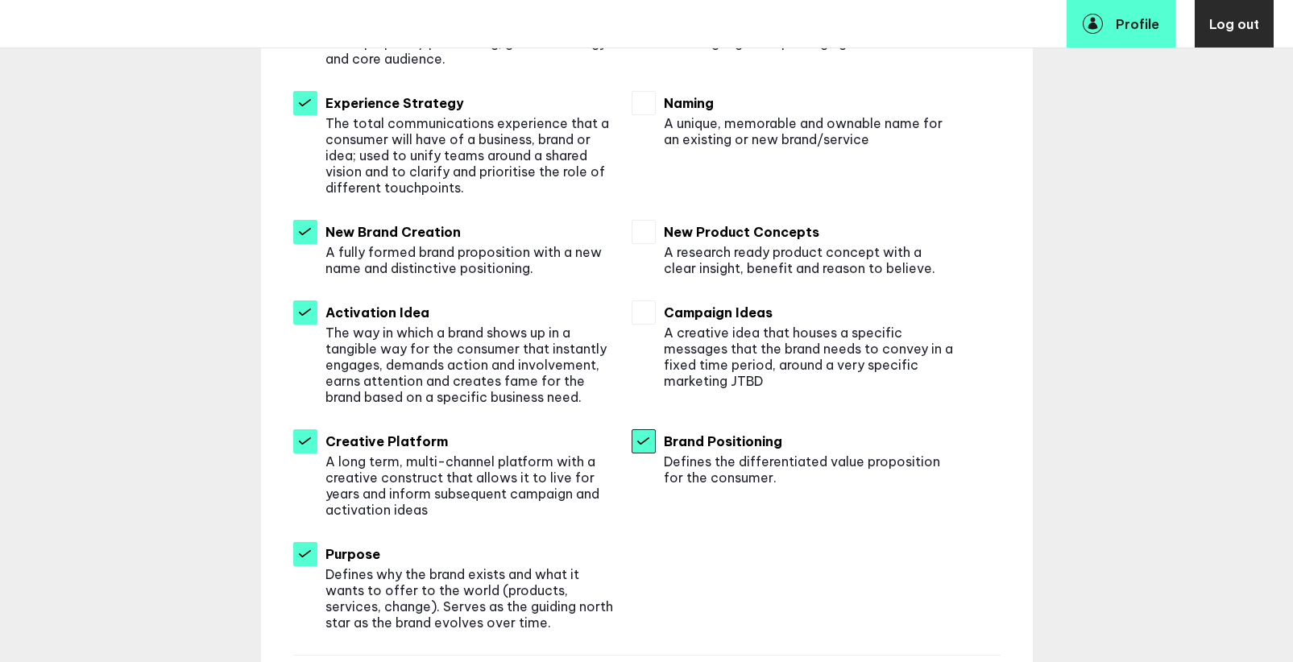
scroll to position [915, 0]
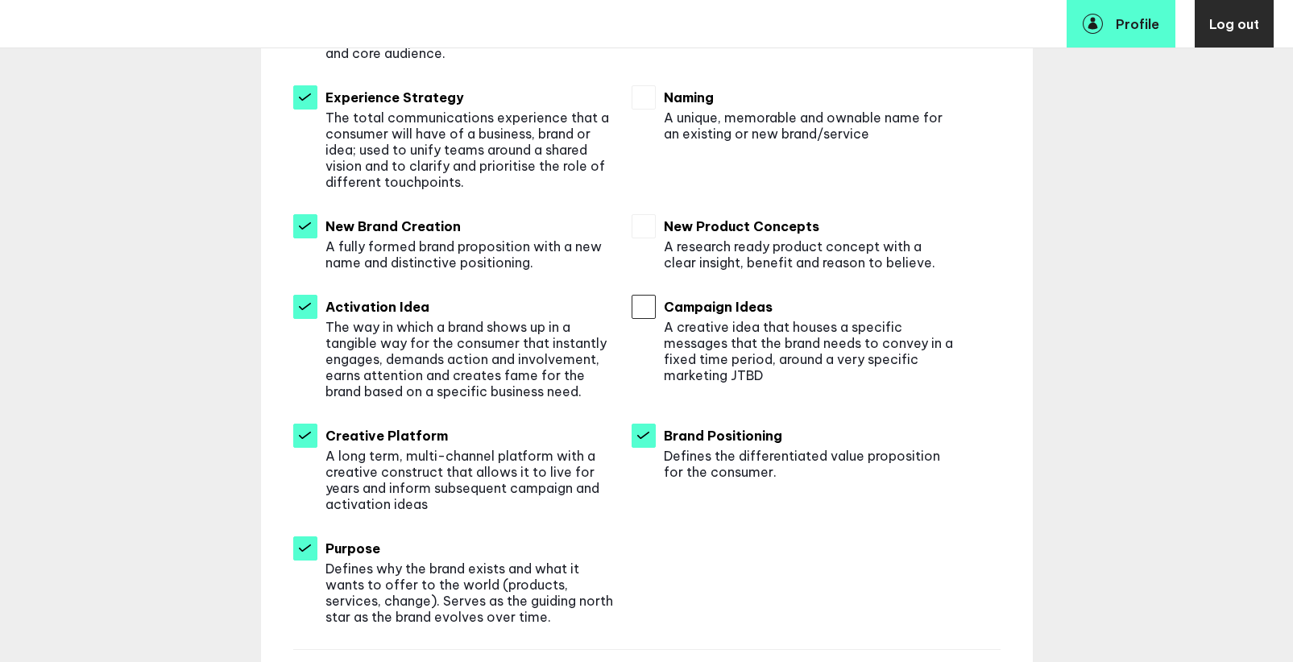
click at [645, 309] on input "checkbox" at bounding box center [644, 307] width 24 height 24
checkbox input "true"
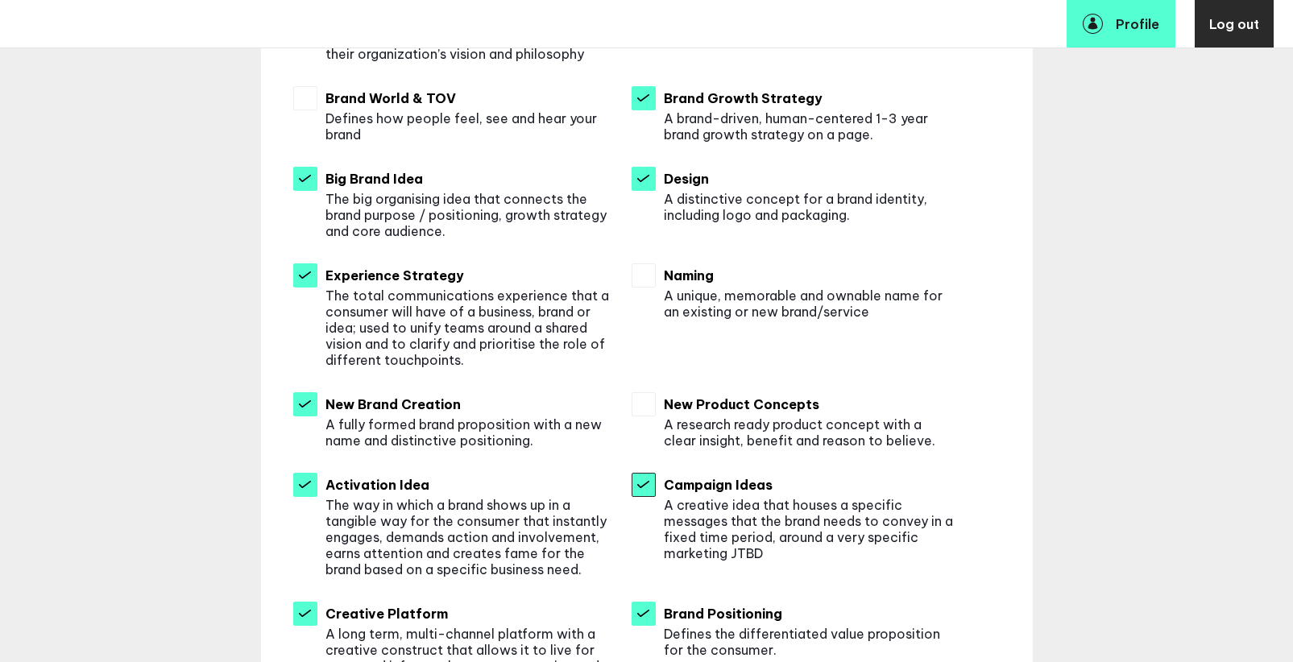
scroll to position [732, 0]
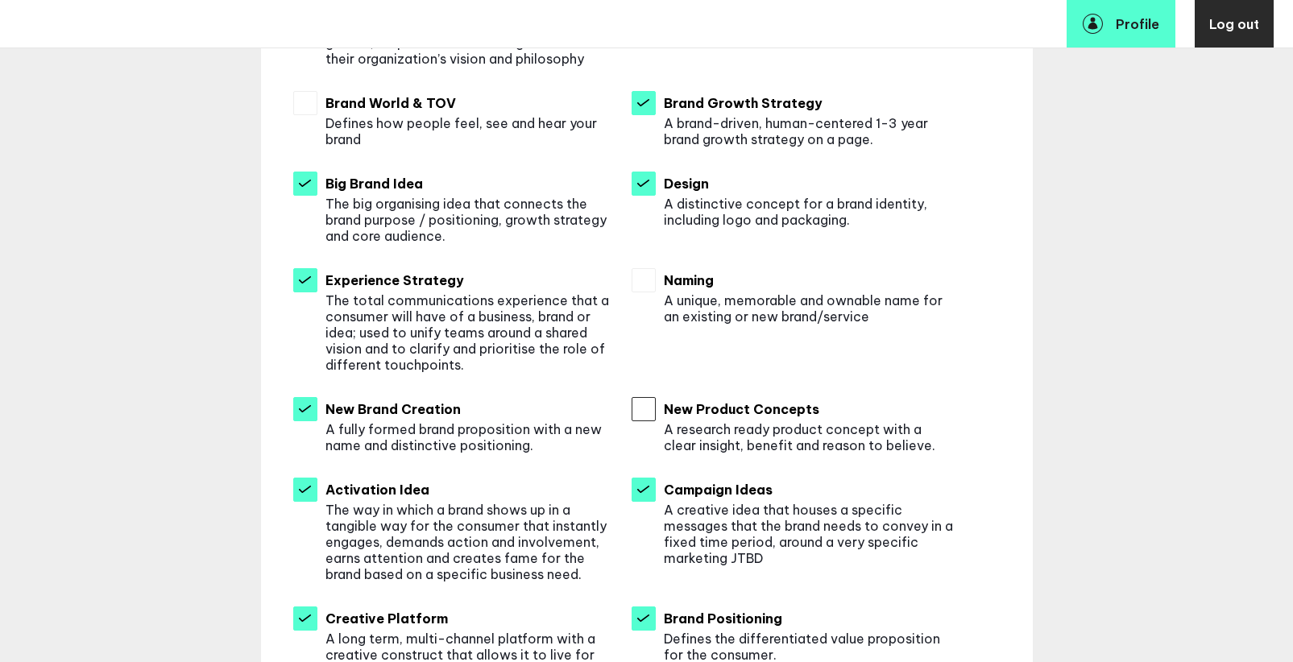
click at [645, 411] on input "checkbox" at bounding box center [644, 409] width 24 height 24
checkbox input "true"
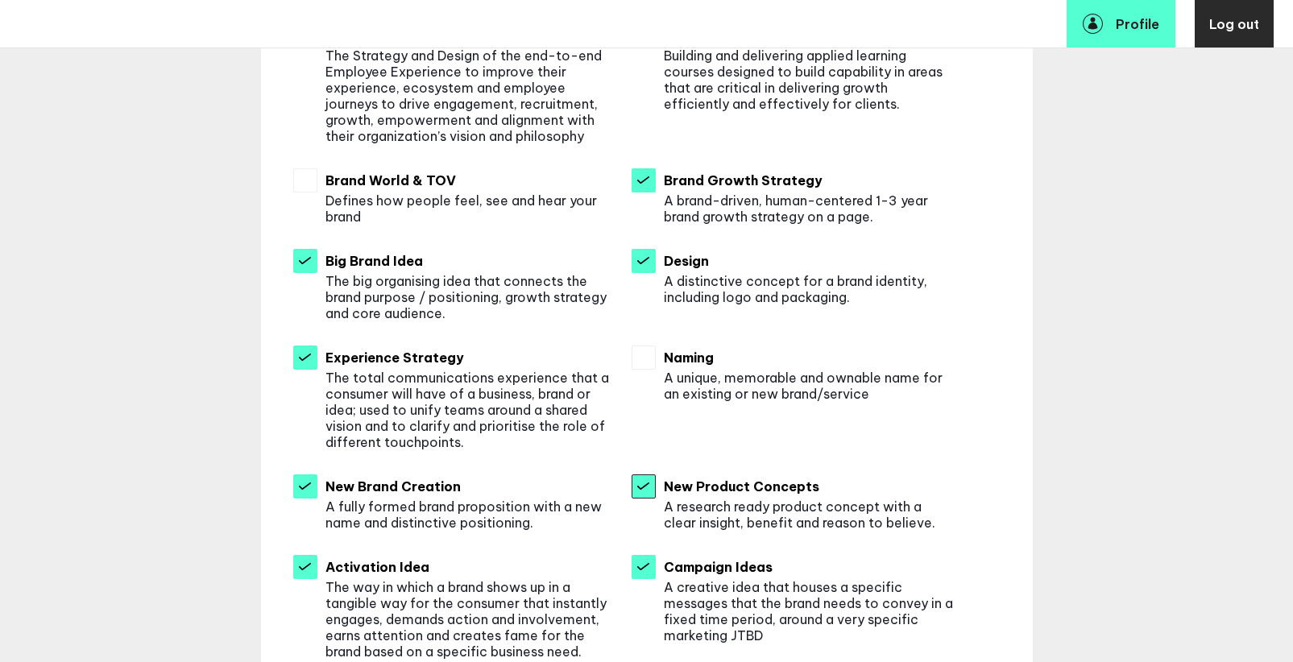
scroll to position [654, 0]
click at [647, 364] on input "checkbox" at bounding box center [644, 358] width 24 height 24
checkbox input "true"
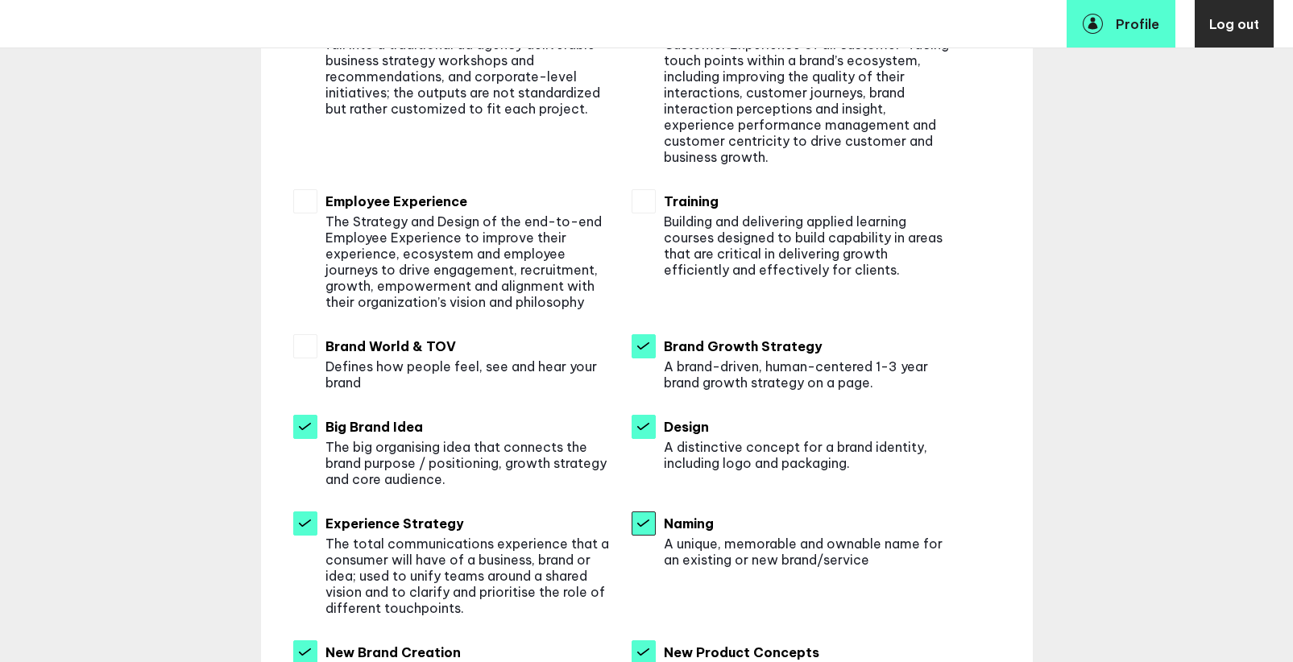
scroll to position [482, 0]
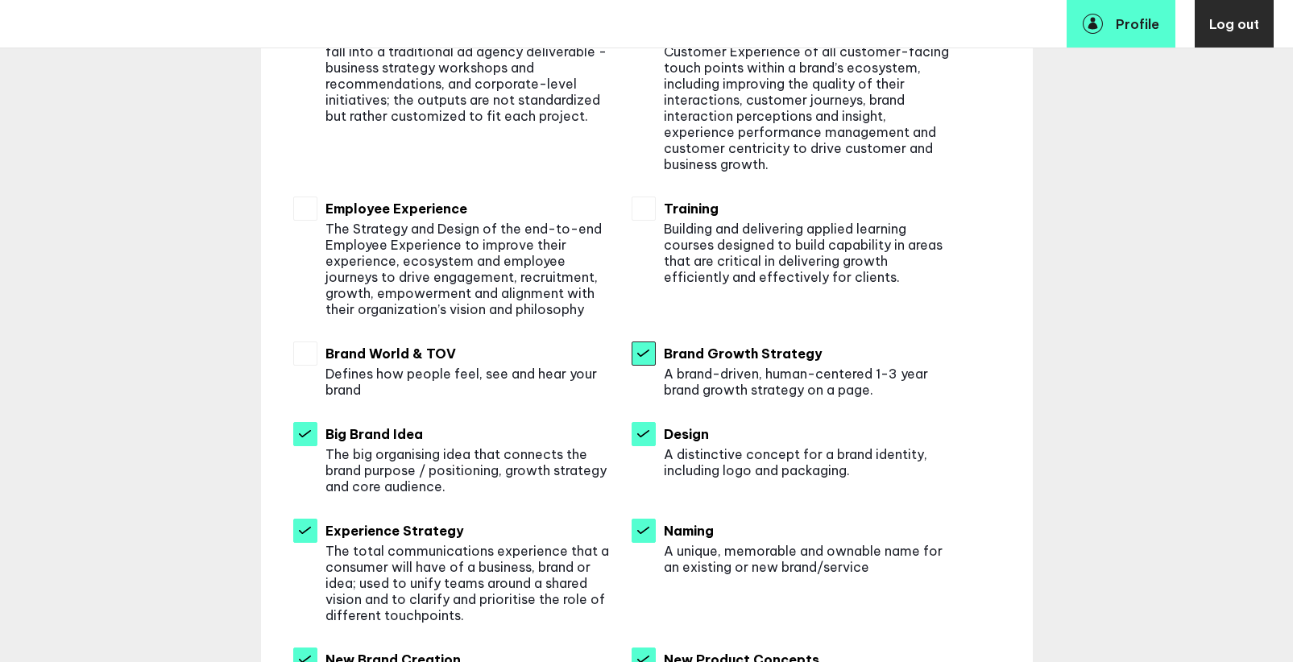
click at [644, 357] on input "checkbox" at bounding box center [644, 354] width 24 height 24
checkbox input "false"
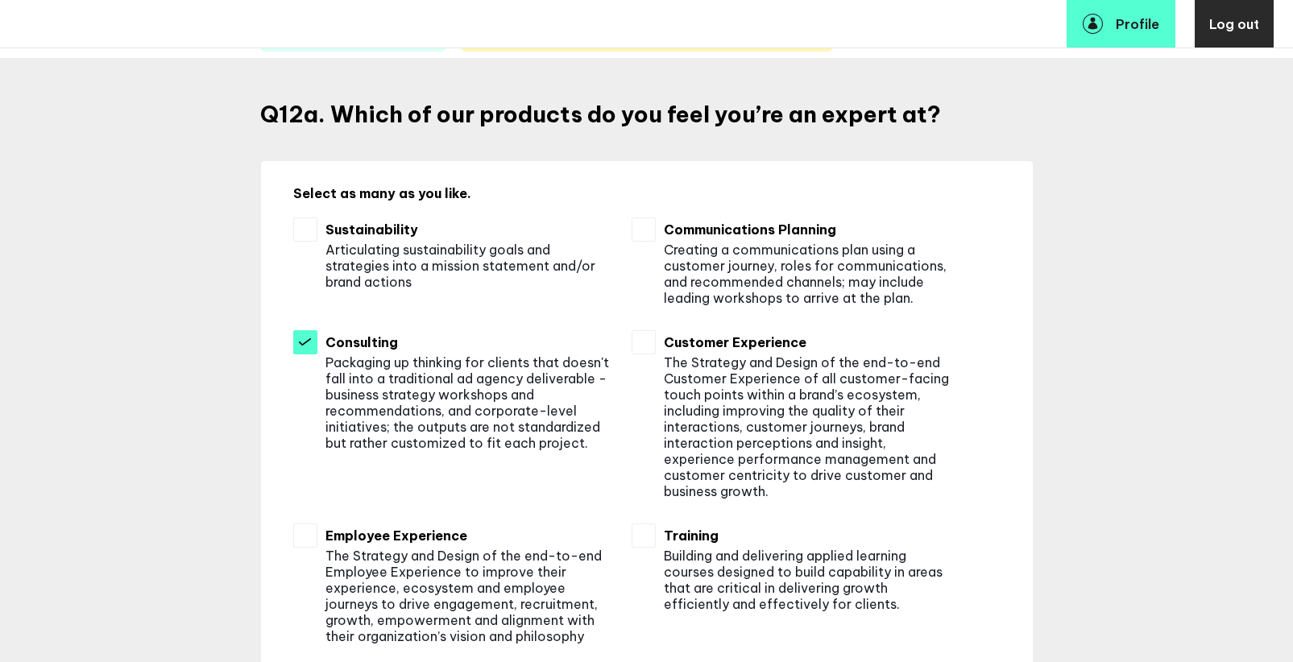
scroll to position [152, 0]
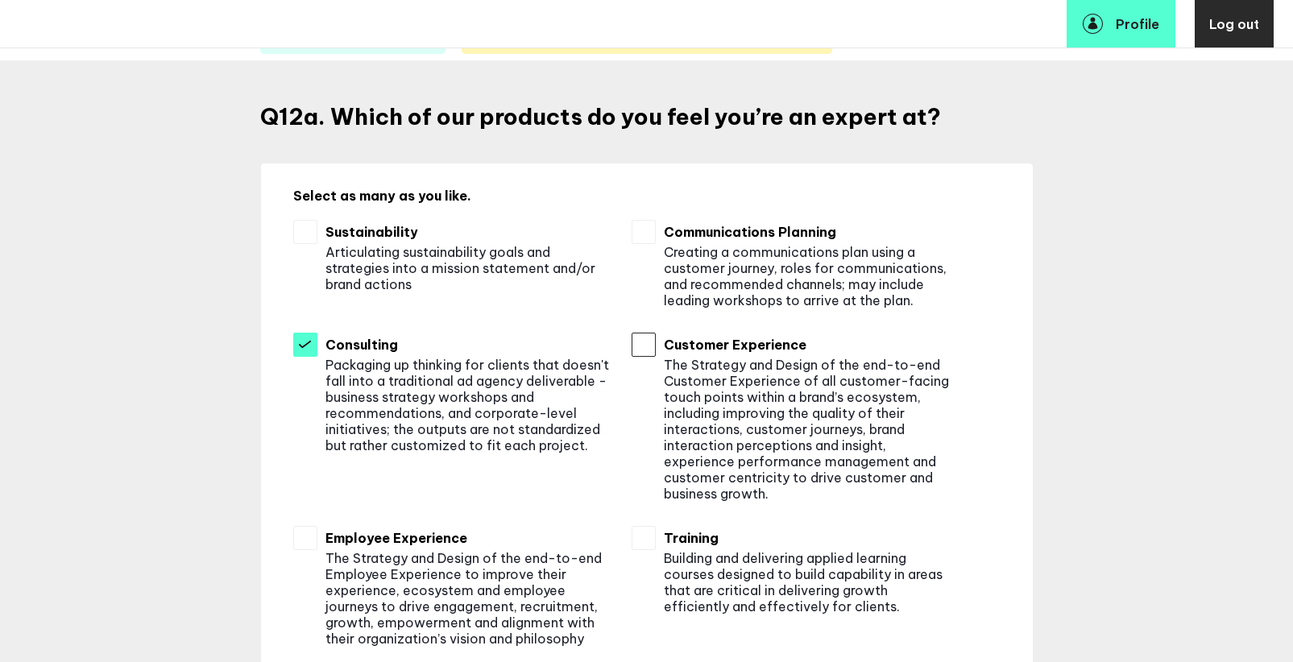
click at [650, 345] on input "checkbox" at bounding box center [644, 345] width 24 height 24
checkbox input "true"
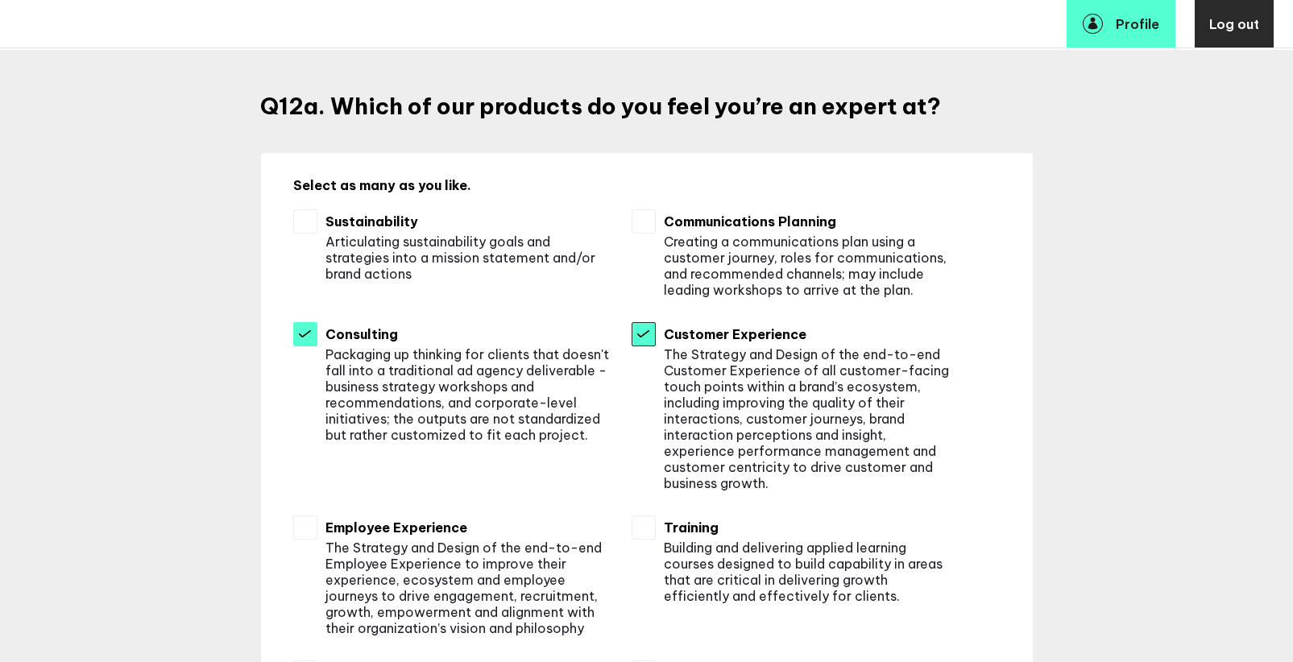
scroll to position [162, 0]
click at [649, 223] on input "checkbox" at bounding box center [644, 222] width 24 height 24
checkbox input "true"
click at [300, 331] on input "checkbox" at bounding box center [305, 335] width 24 height 24
checkbox input "false"
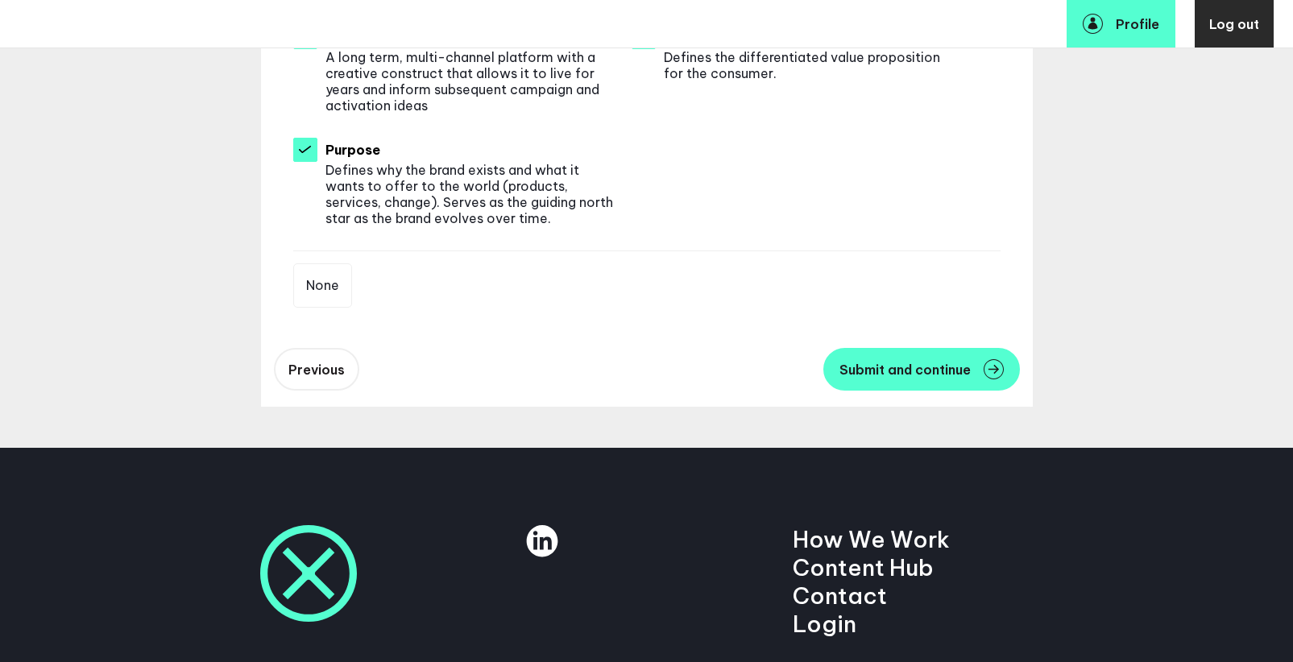
scroll to position [1453, 0]
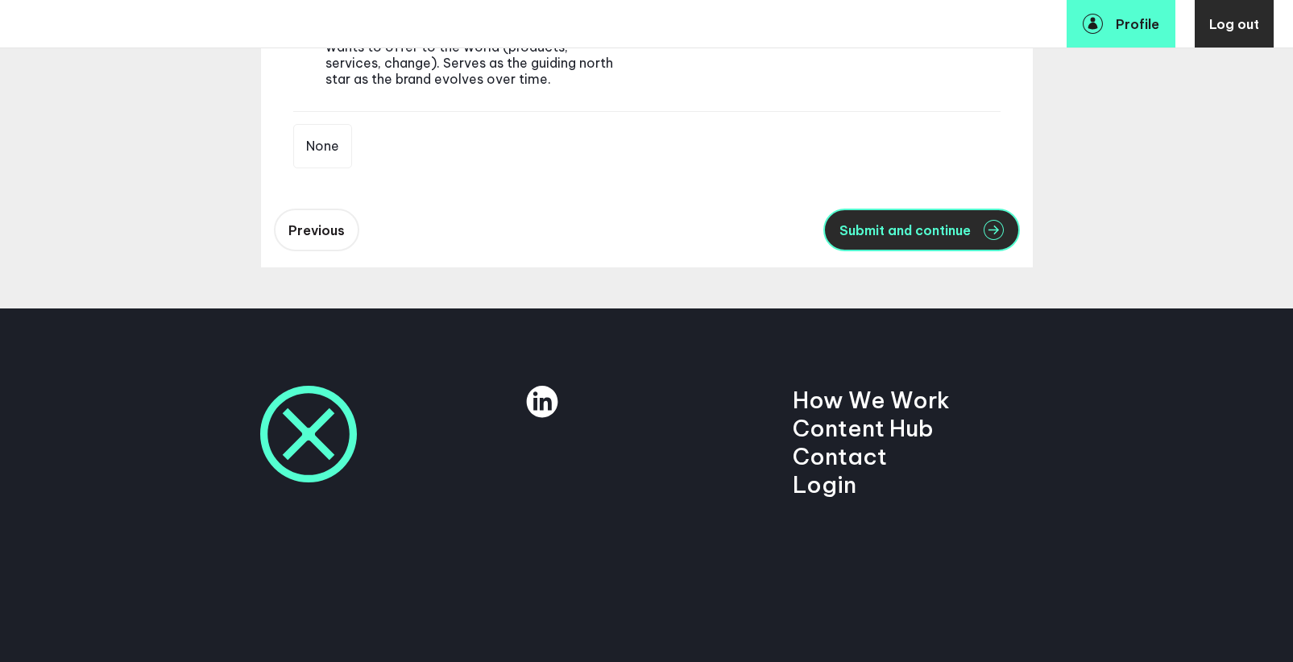
click at [846, 213] on button "Submit and continue" at bounding box center [921, 230] width 197 height 43
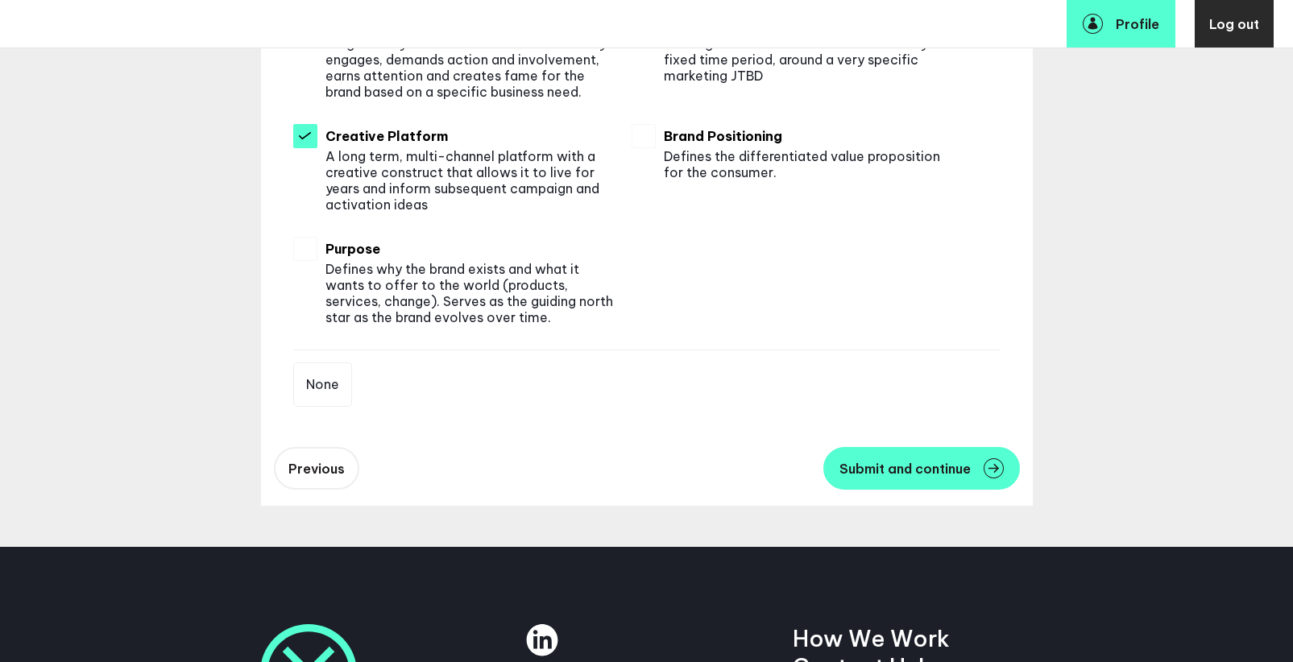
scroll to position [875, 0]
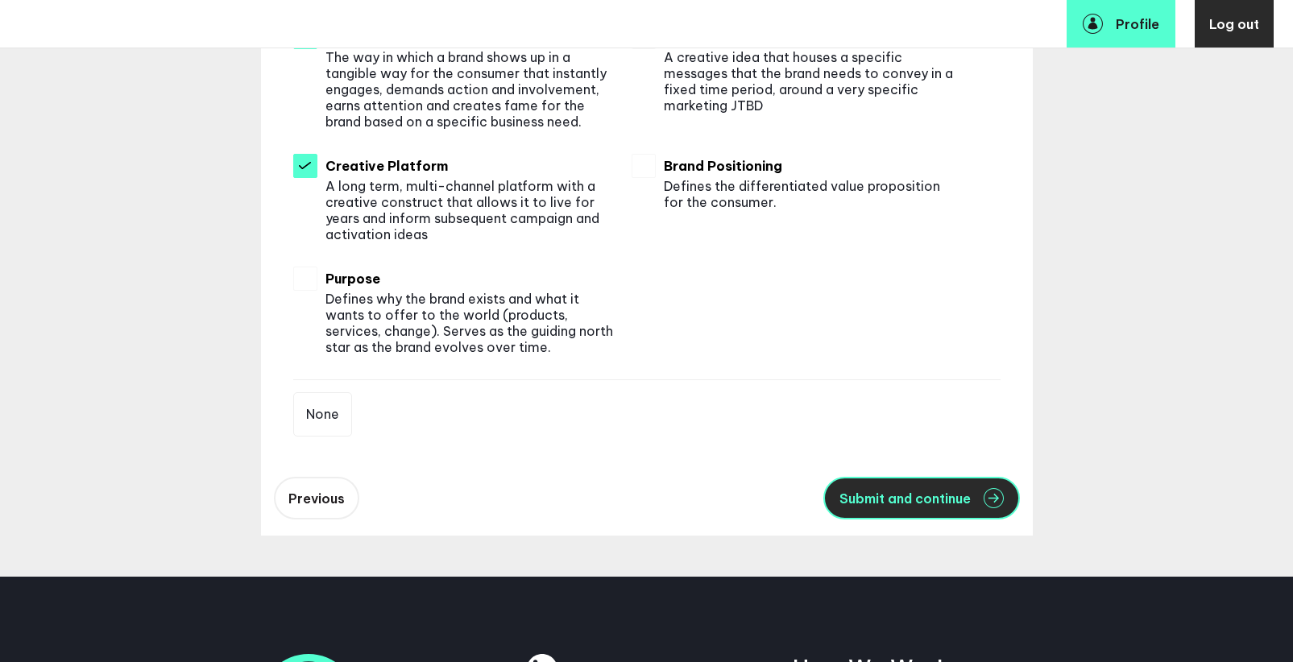
click at [941, 499] on span "Submit and continue" at bounding box center [904, 498] width 131 height 13
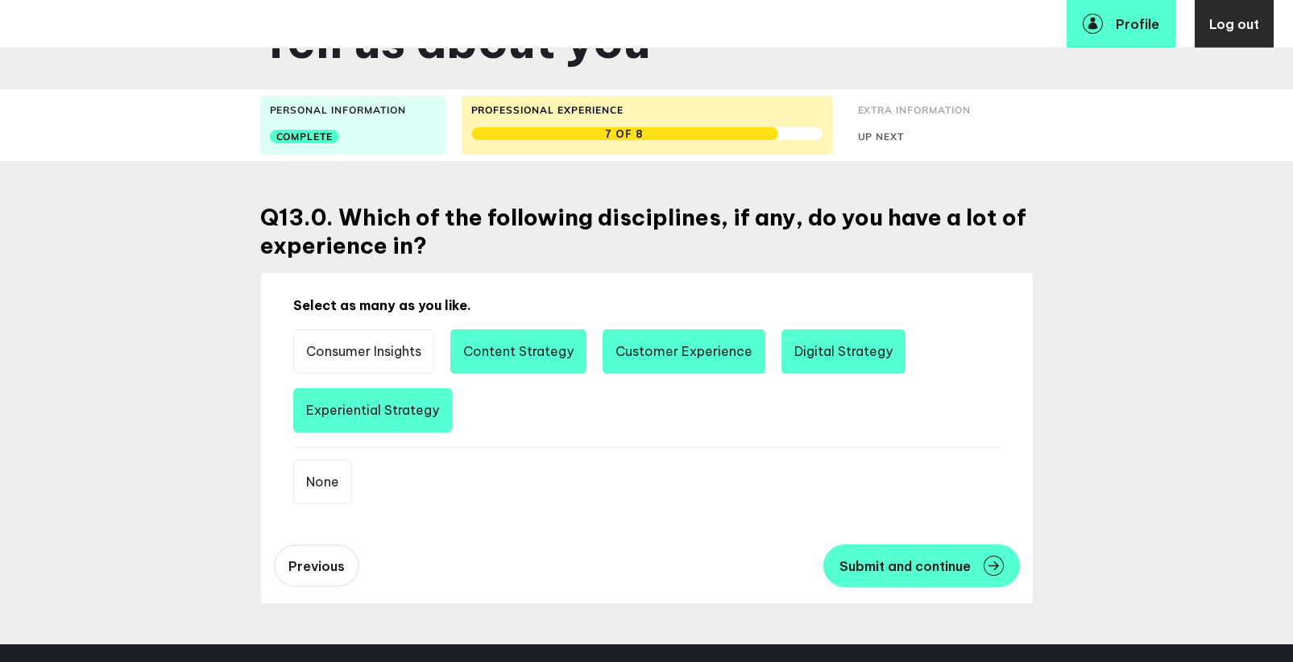
scroll to position [56, 0]
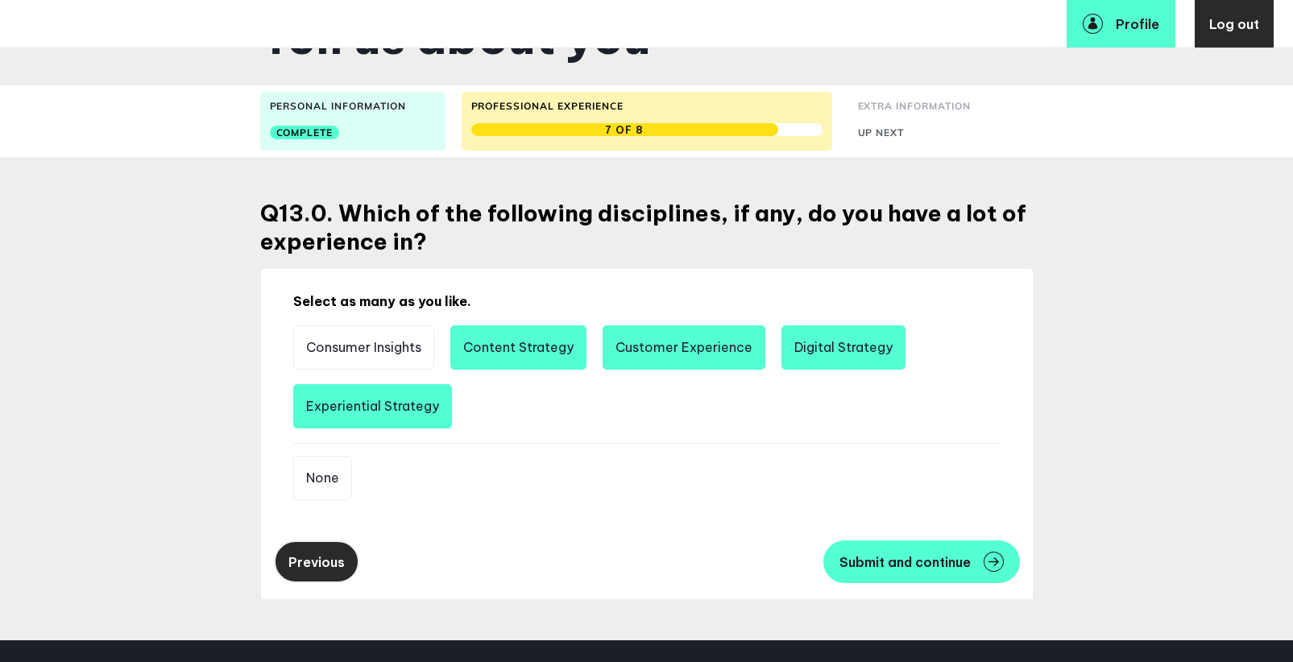
click at [338, 565] on span "Previous" at bounding box center [316, 562] width 56 height 16
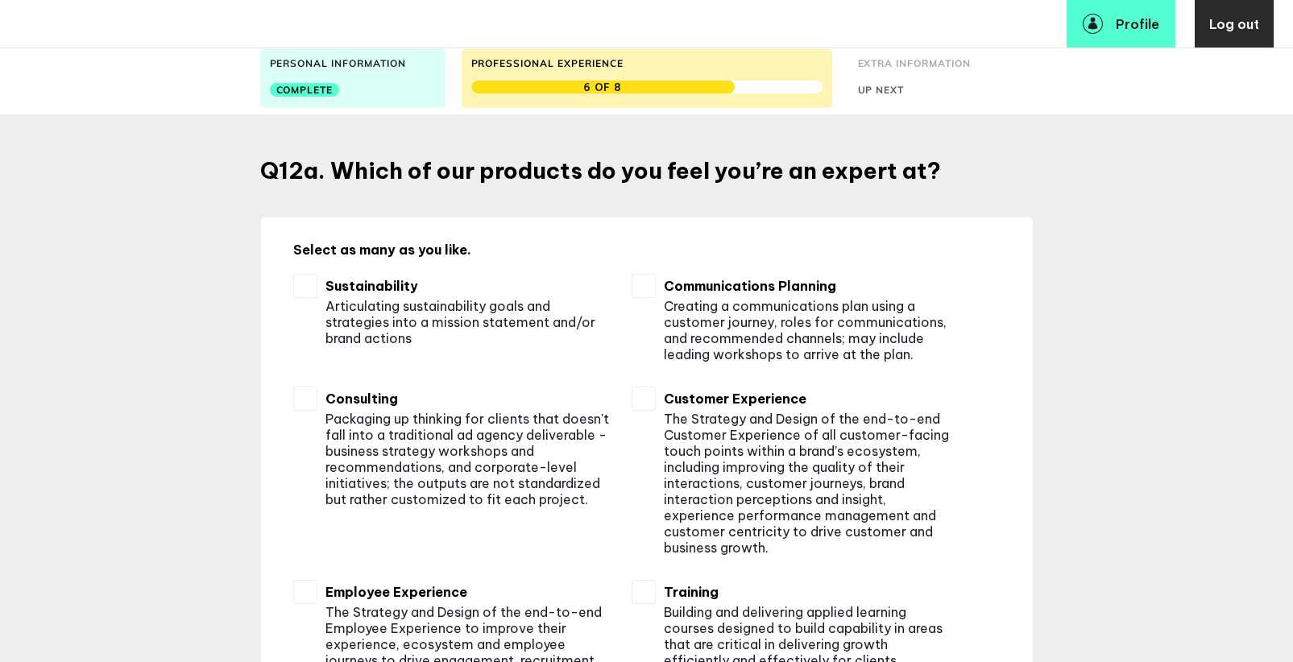
scroll to position [287, 0]
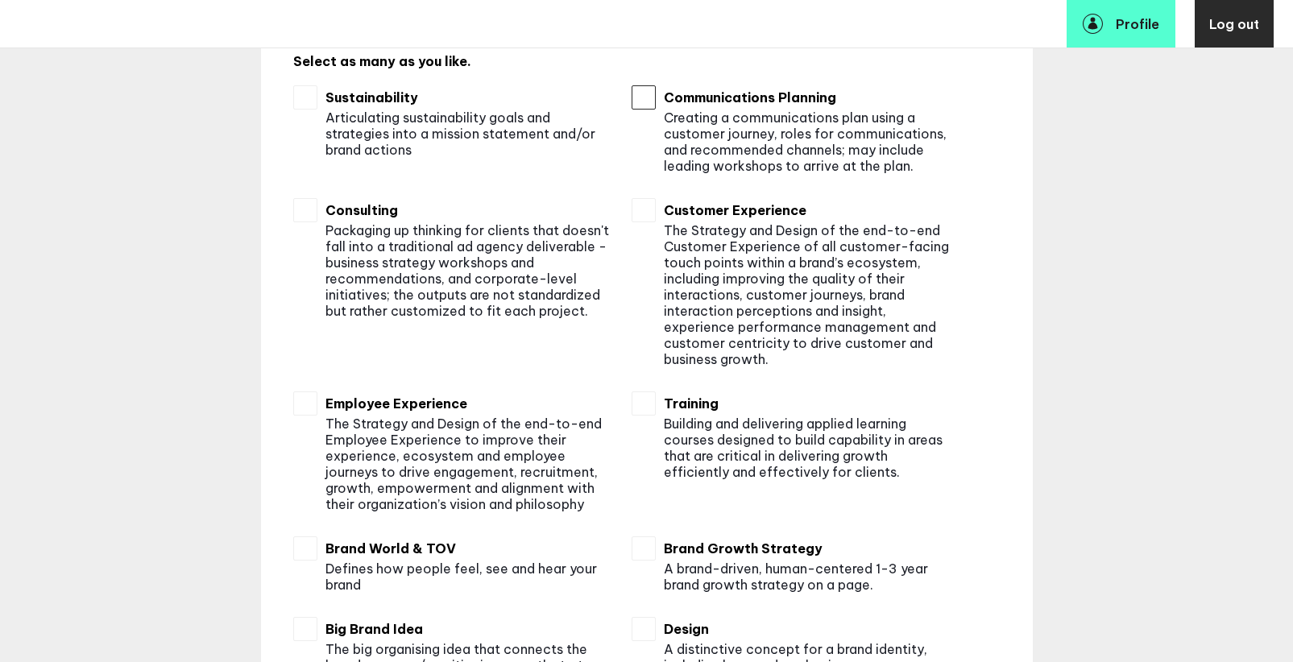
click at [643, 104] on input "checkbox" at bounding box center [644, 97] width 24 height 24
checkbox input "true"
click at [646, 210] on input "checkbox" at bounding box center [644, 210] width 24 height 24
checkbox input "true"
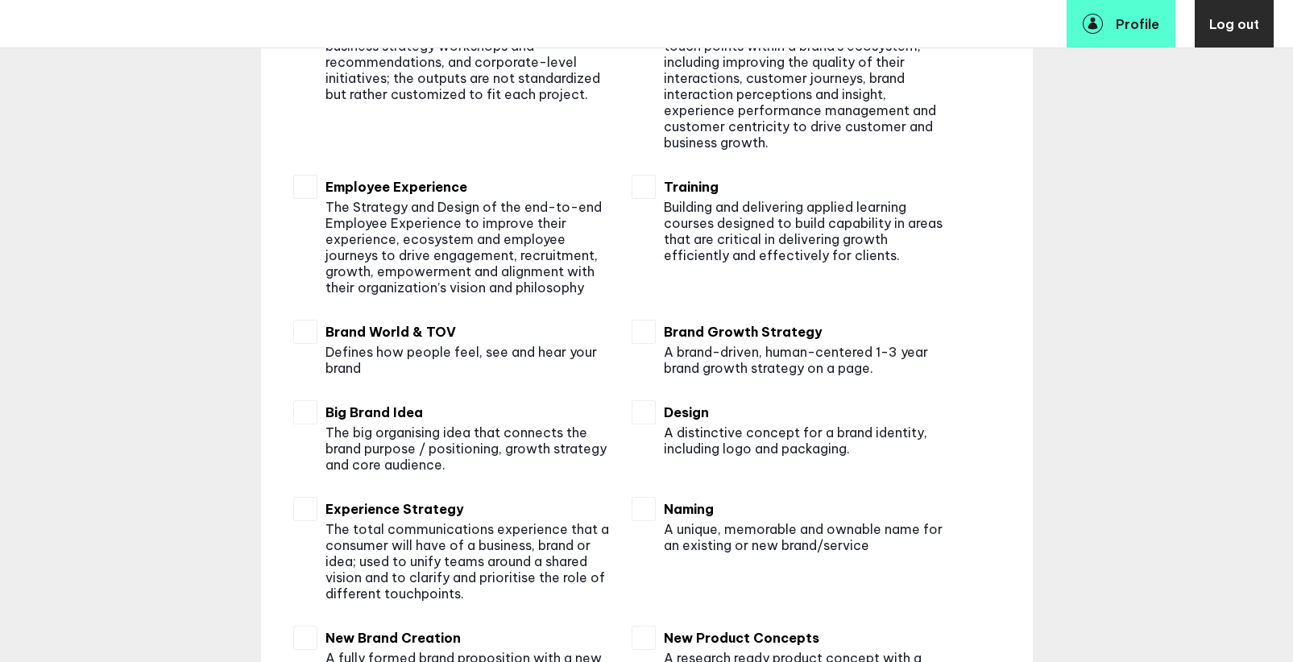
scroll to position [510, 0]
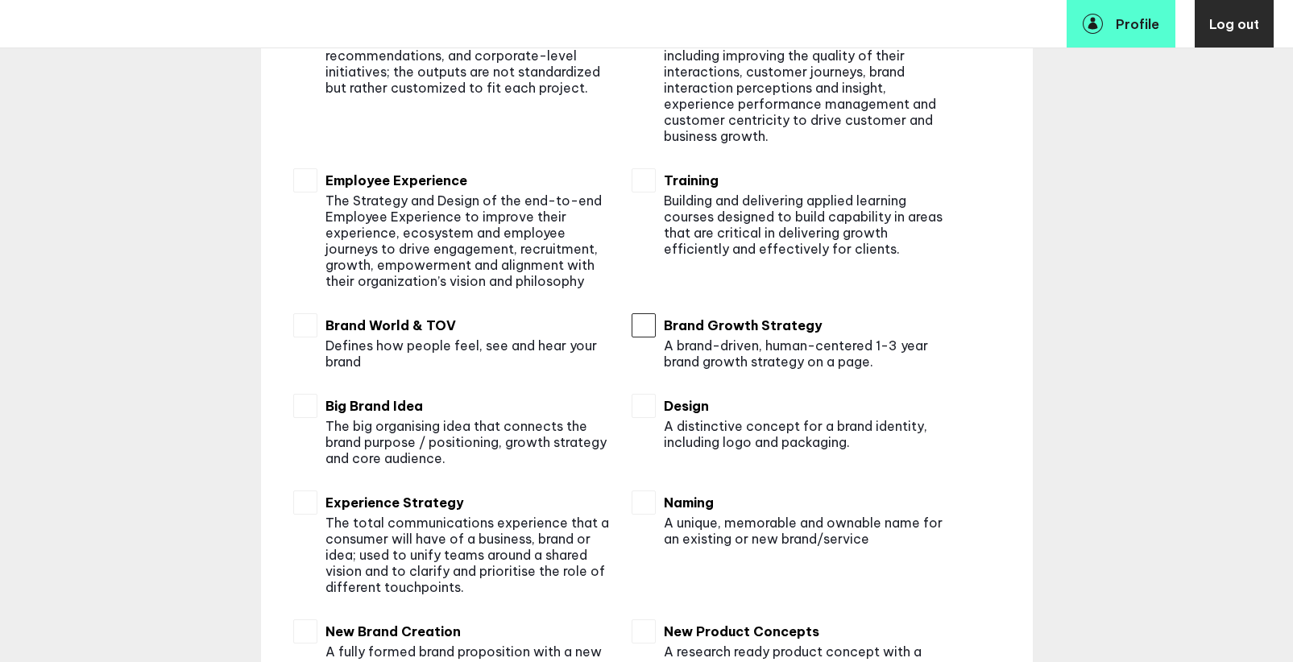
click at [641, 323] on input "checkbox" at bounding box center [644, 325] width 24 height 24
checkbox input "true"
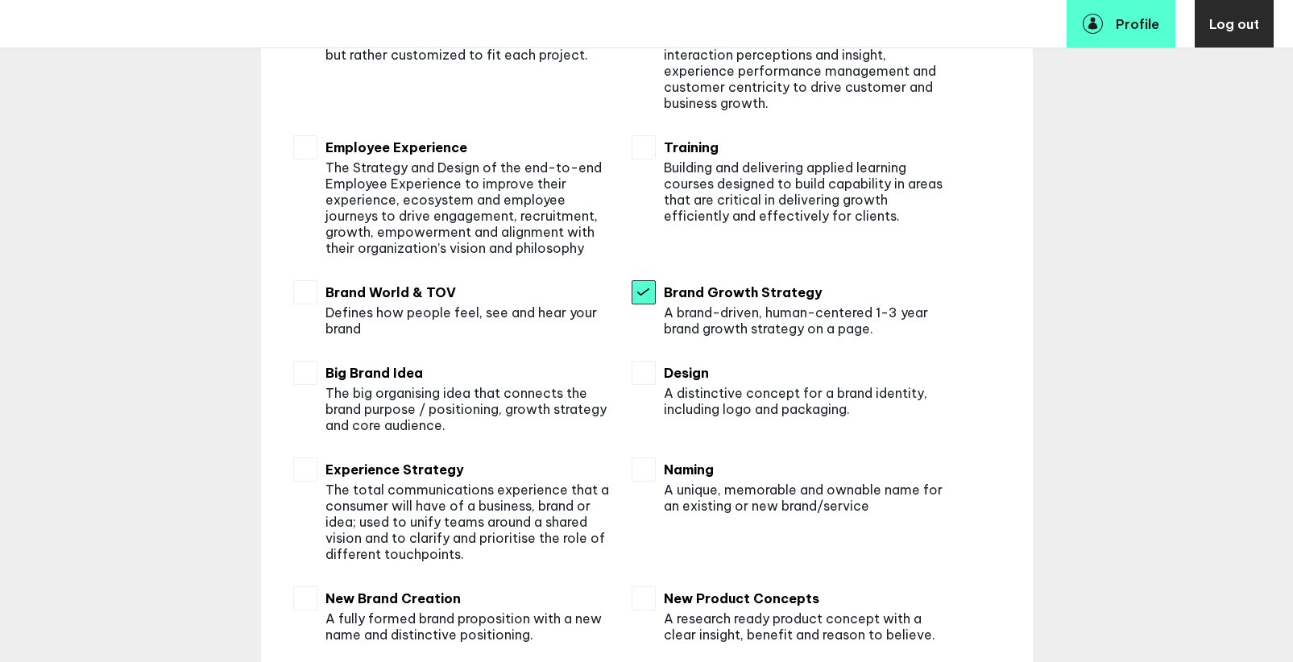
scroll to position [549, 0]
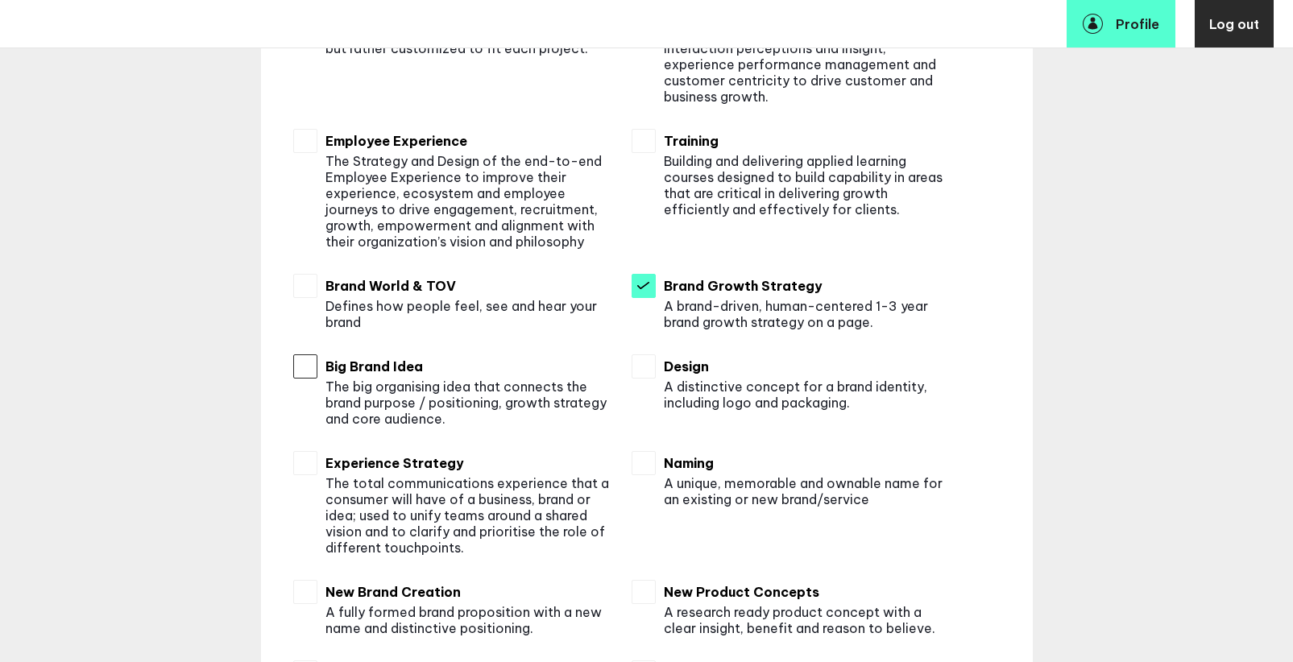
click at [311, 379] on input "checkbox" at bounding box center [305, 366] width 24 height 24
checkbox input "true"
click at [645, 379] on div at bounding box center [648, 390] width 32 height 72
click at [643, 423] on div at bounding box center [648, 390] width 32 height 72
checkbox input "false"
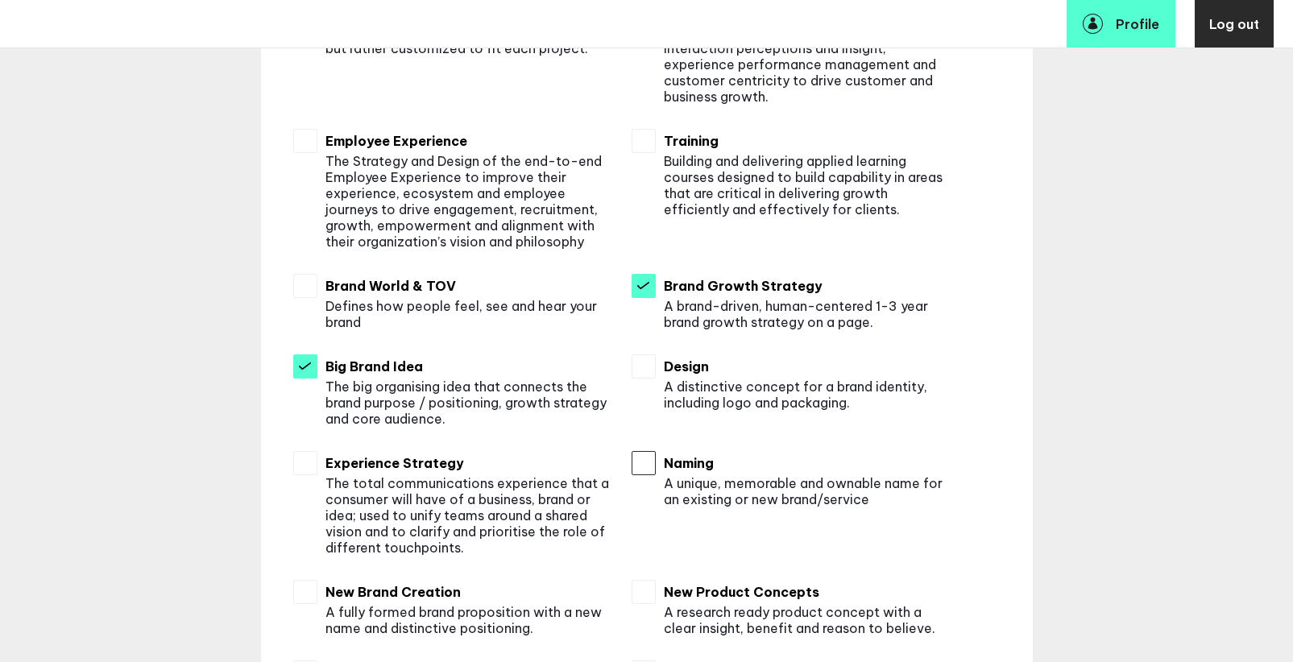
click at [644, 470] on input "checkbox" at bounding box center [644, 463] width 24 height 24
checkbox input "true"
click at [644, 370] on input "checkbox" at bounding box center [644, 366] width 24 height 24
checkbox input "true"
click at [298, 464] on input "checkbox" at bounding box center [305, 463] width 24 height 24
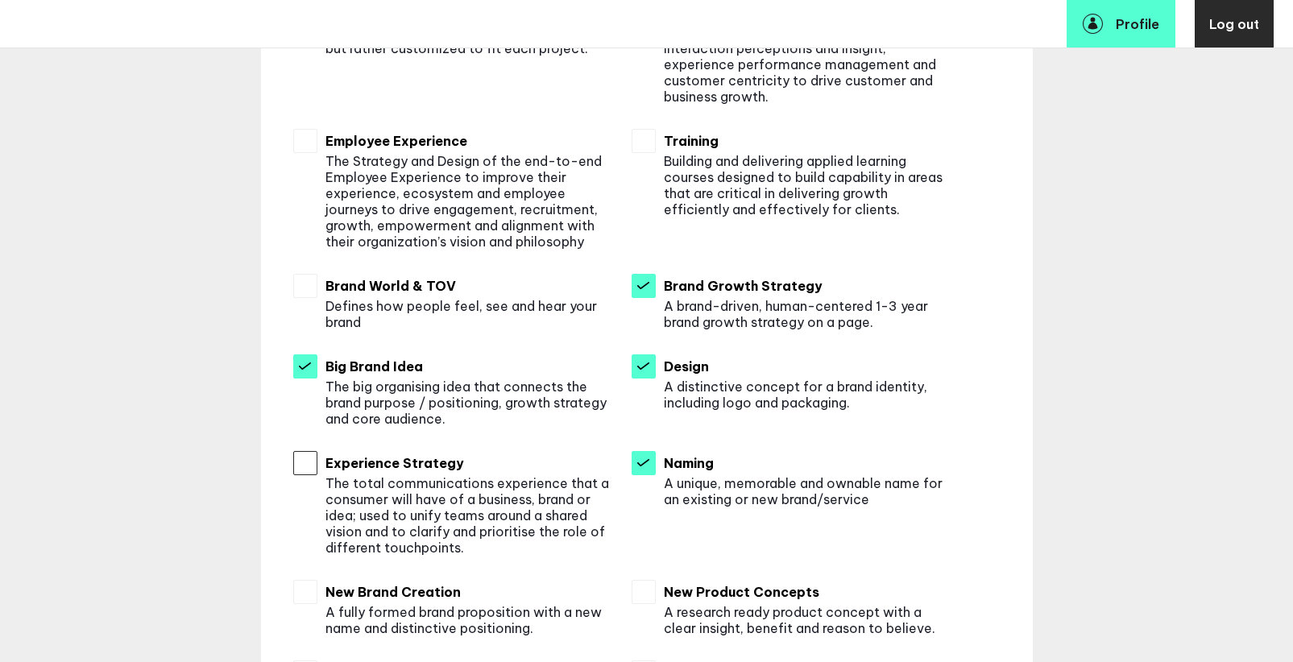
checkbox input "true"
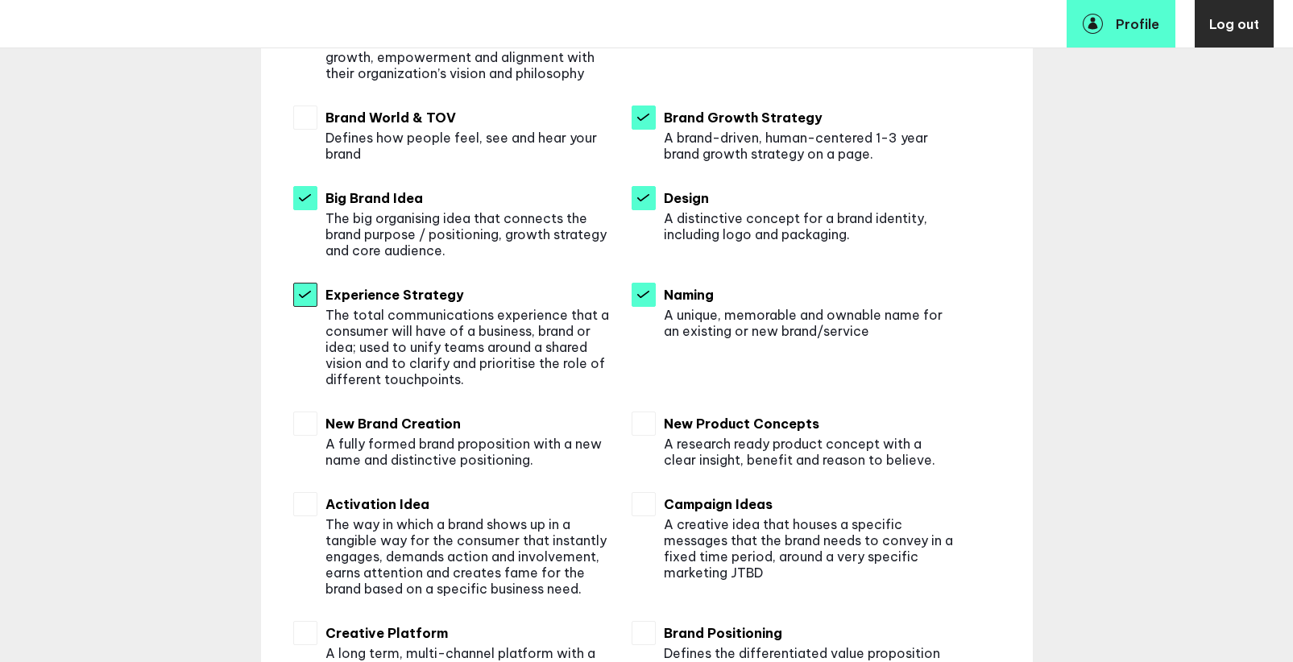
scroll to position [878, 0]
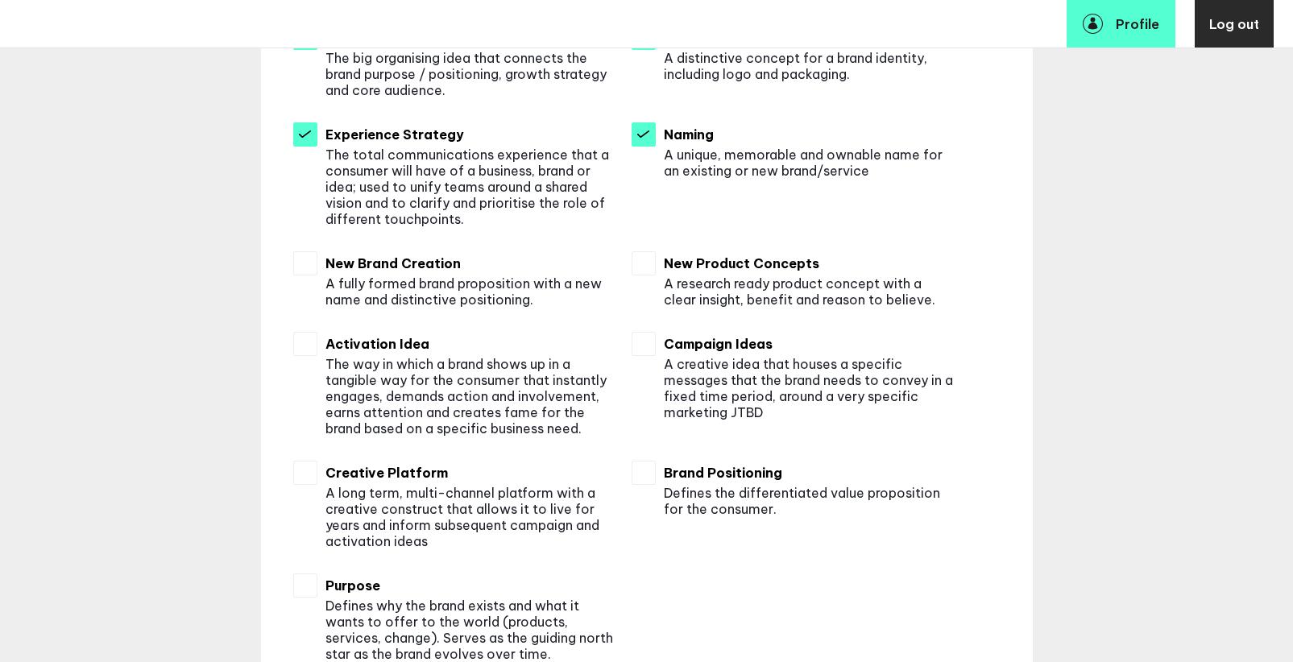
click at [292, 260] on div "Select as many as you like. Sustainability Articulating sustainability goals an…" at bounding box center [647, 103] width 772 height 1330
click at [623, 265] on ul "Sustainability Articulating sustainability goals and strategies into a mission …" at bounding box center [646, 90] width 707 height 1192
click at [643, 267] on input "checkbox" at bounding box center [644, 263] width 24 height 24
checkbox input "true"
click at [644, 333] on input "checkbox" at bounding box center [644, 344] width 24 height 24
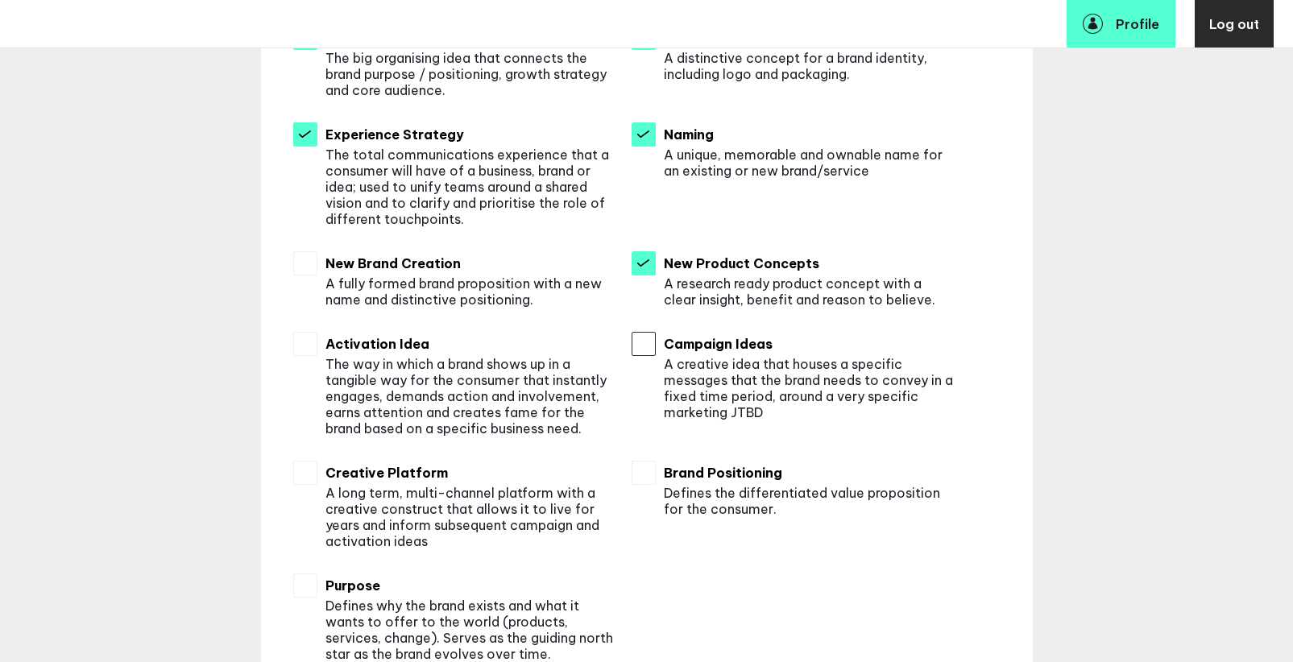
checkbox input "true"
click at [645, 469] on input "checkbox" at bounding box center [644, 473] width 24 height 24
checkbox input "true"
click at [300, 270] on input "checkbox" at bounding box center [305, 263] width 24 height 24
checkbox input "true"
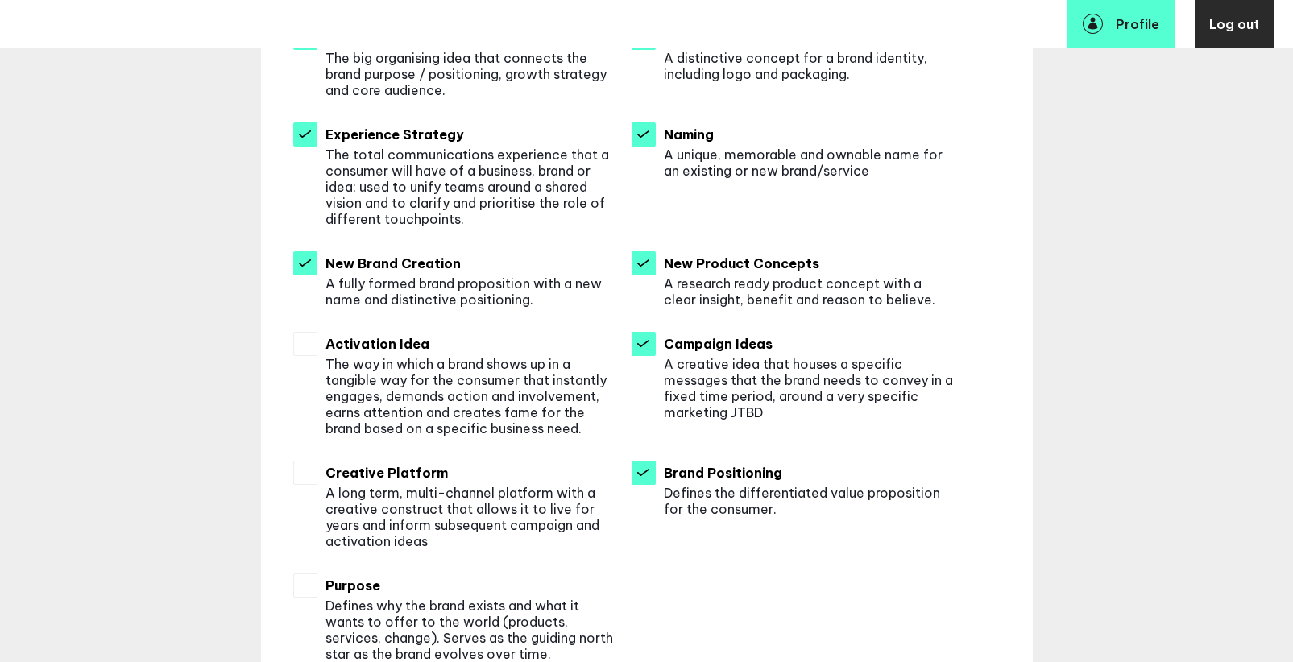
click at [309, 358] on div at bounding box center [309, 384] width 32 height 105
checkbox input "true"
click at [305, 470] on input "checkbox" at bounding box center [305, 473] width 24 height 24
checkbox input "true"
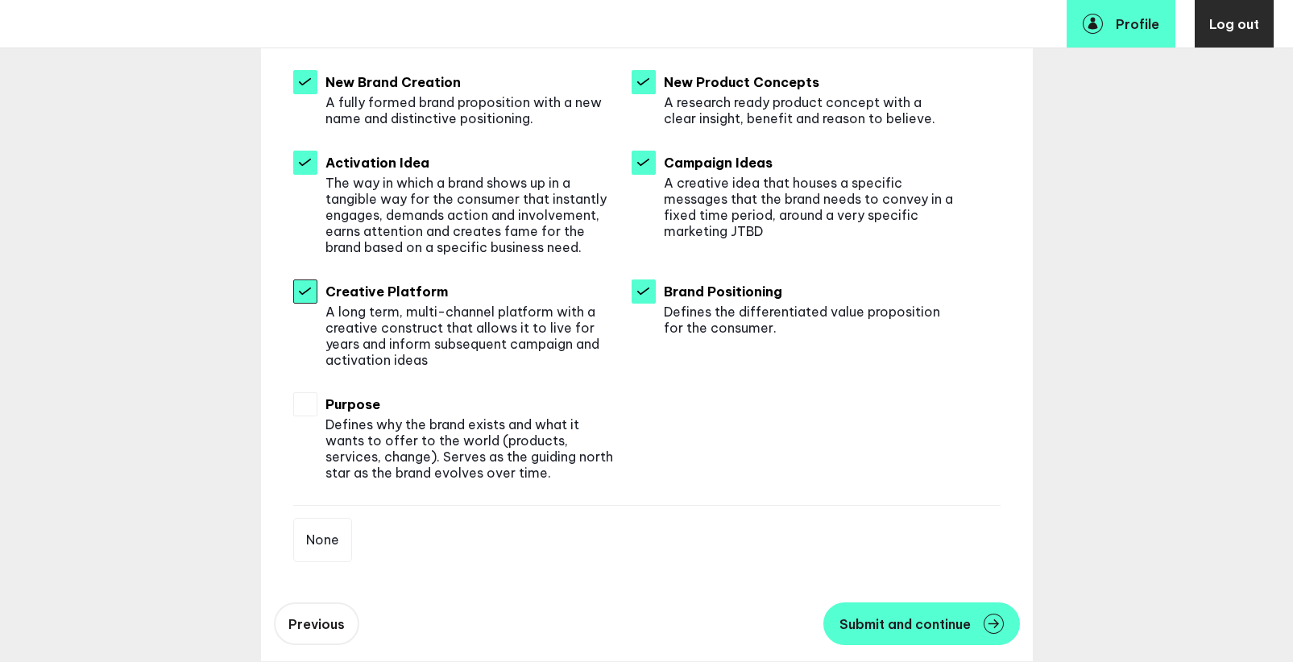
scroll to position [1102, 0]
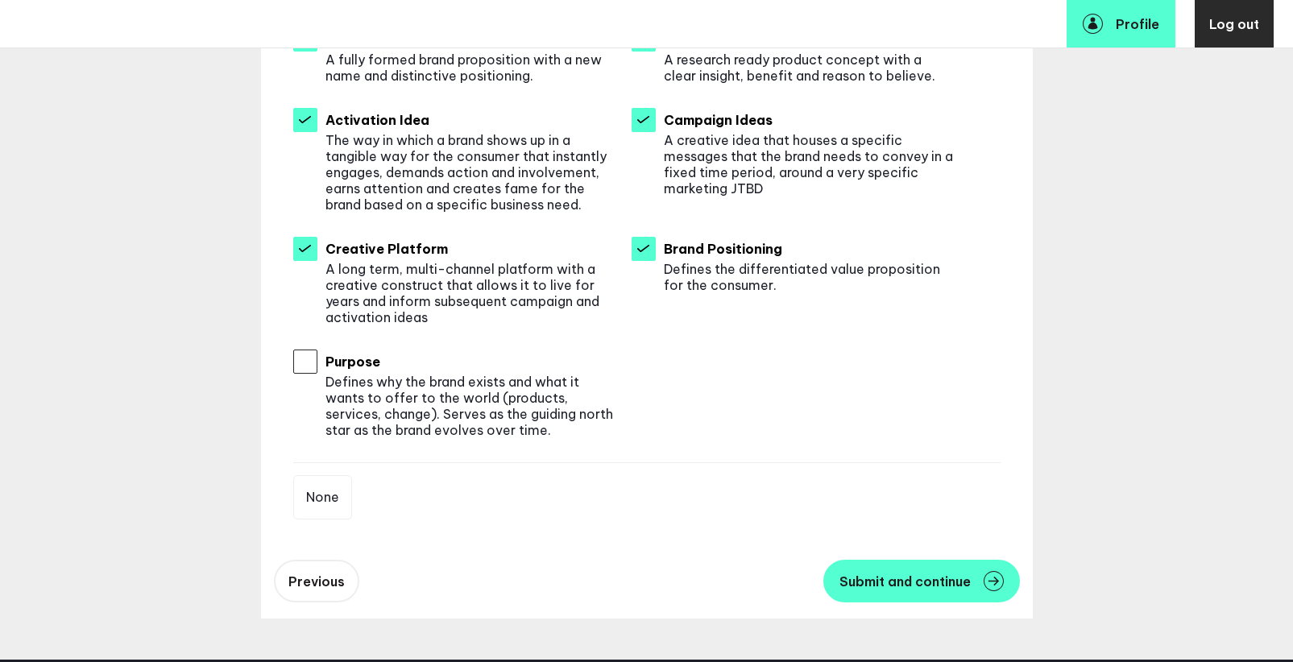
click at [304, 357] on input "checkbox" at bounding box center [305, 362] width 24 height 24
checkbox input "true"
click at [934, 578] on span "Submit and continue" at bounding box center [904, 581] width 131 height 13
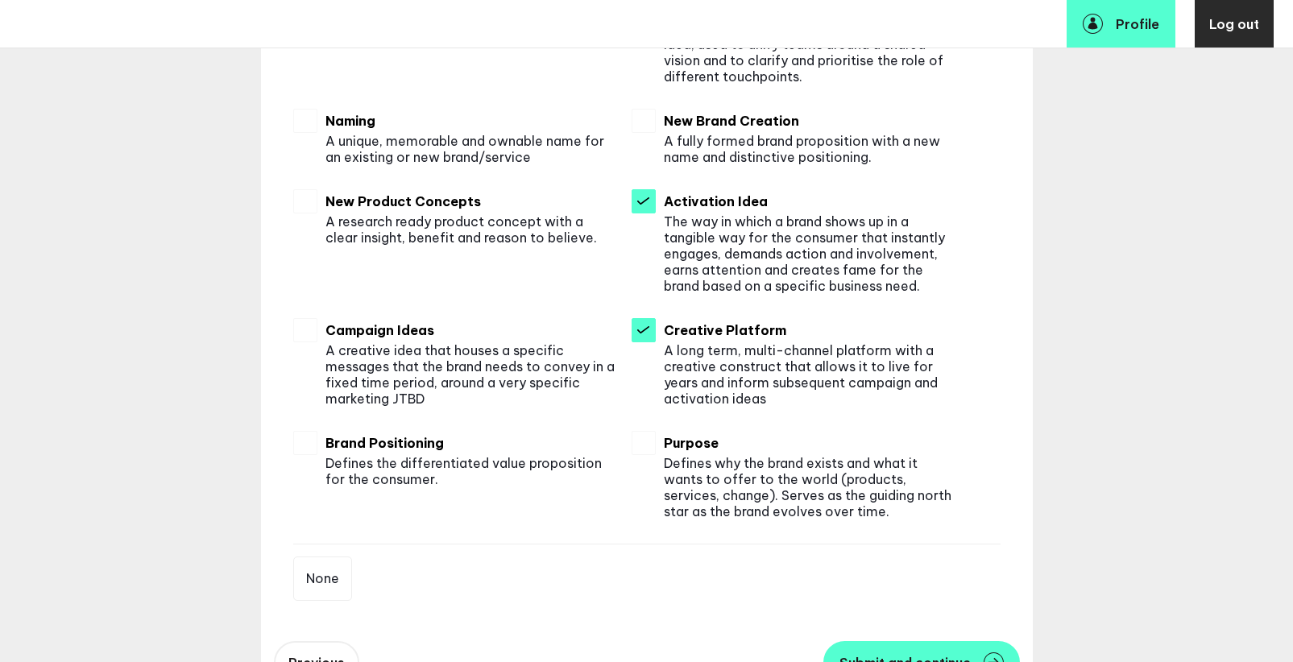
scroll to position [708, 0]
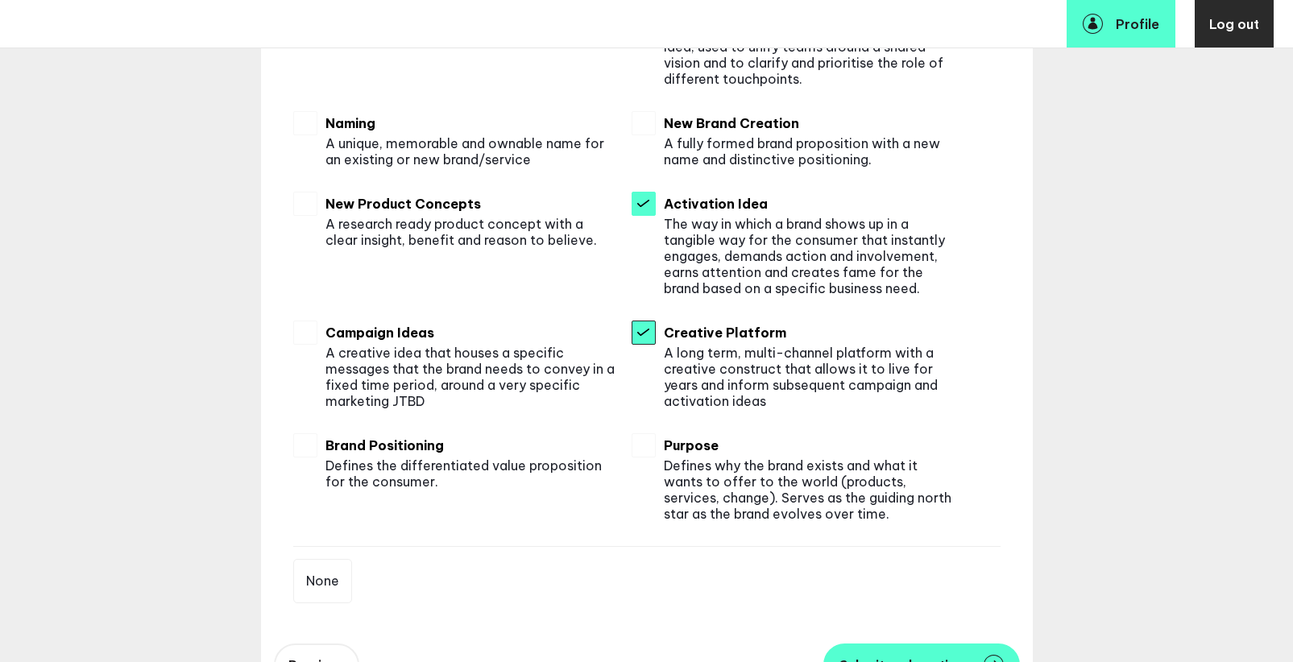
click at [651, 329] on input "checkbox" at bounding box center [644, 333] width 24 height 24
checkbox input "false"
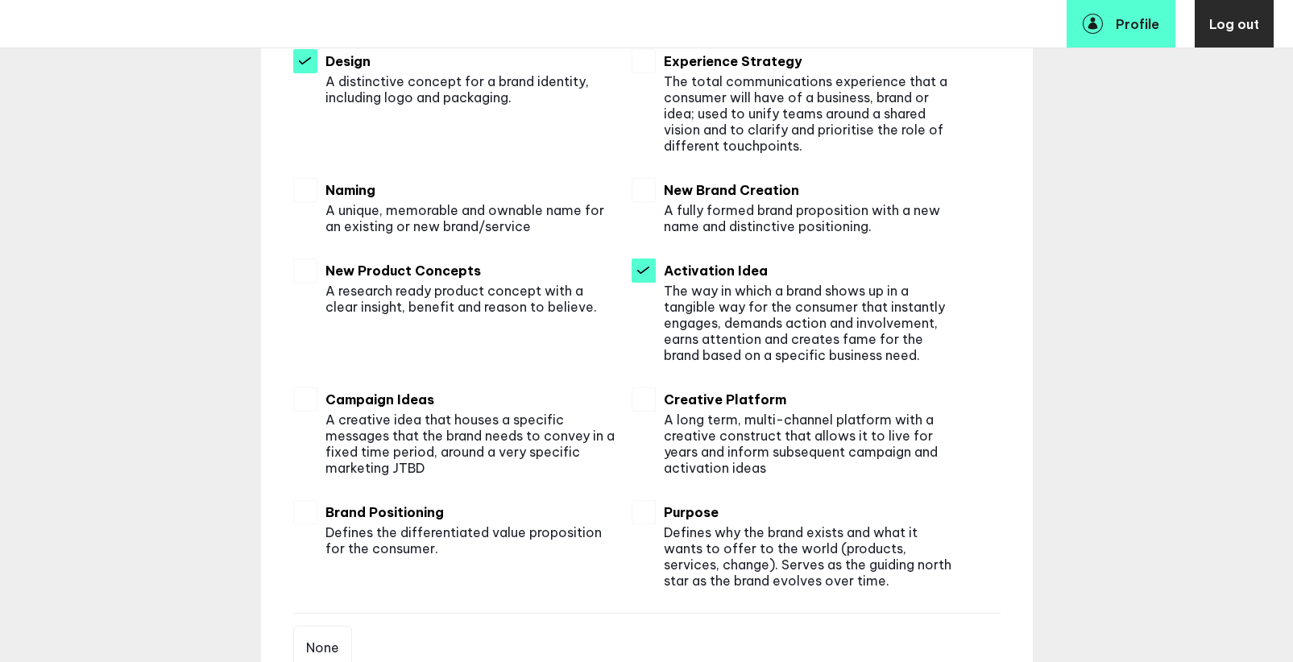
scroll to position [644, 0]
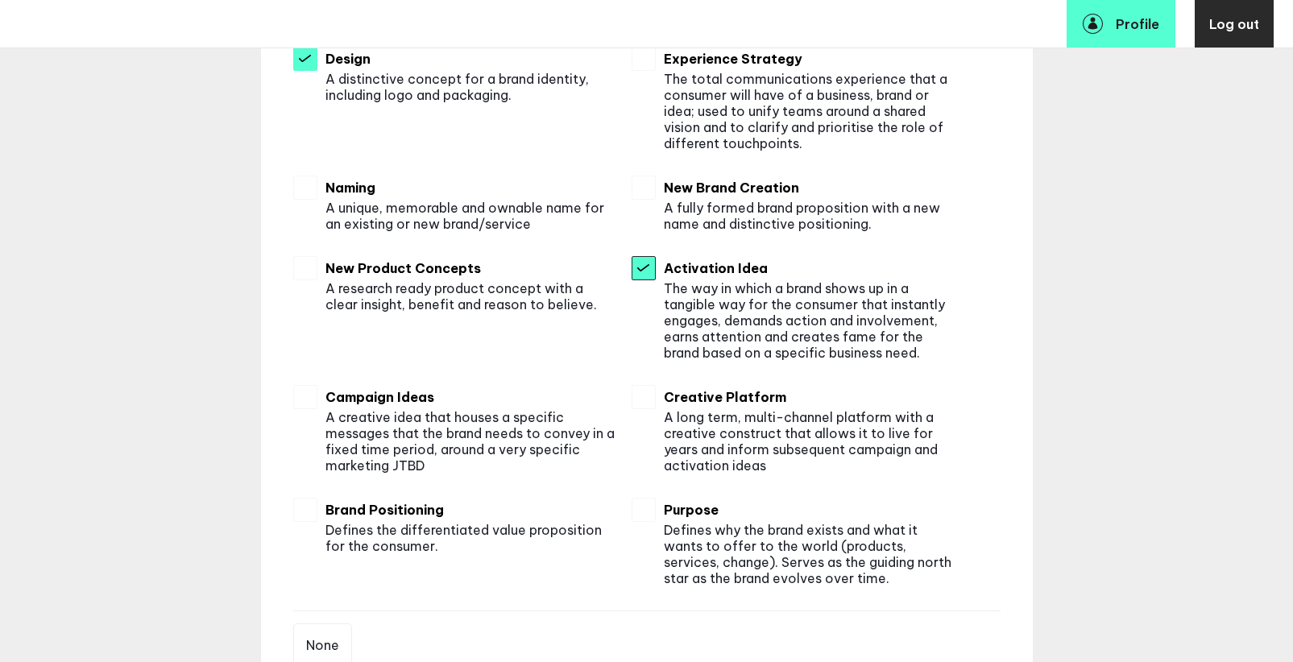
click at [645, 280] on input "checkbox" at bounding box center [644, 268] width 24 height 24
checkbox input "false"
click at [306, 398] on input "checkbox" at bounding box center [305, 397] width 24 height 24
checkbox input "true"
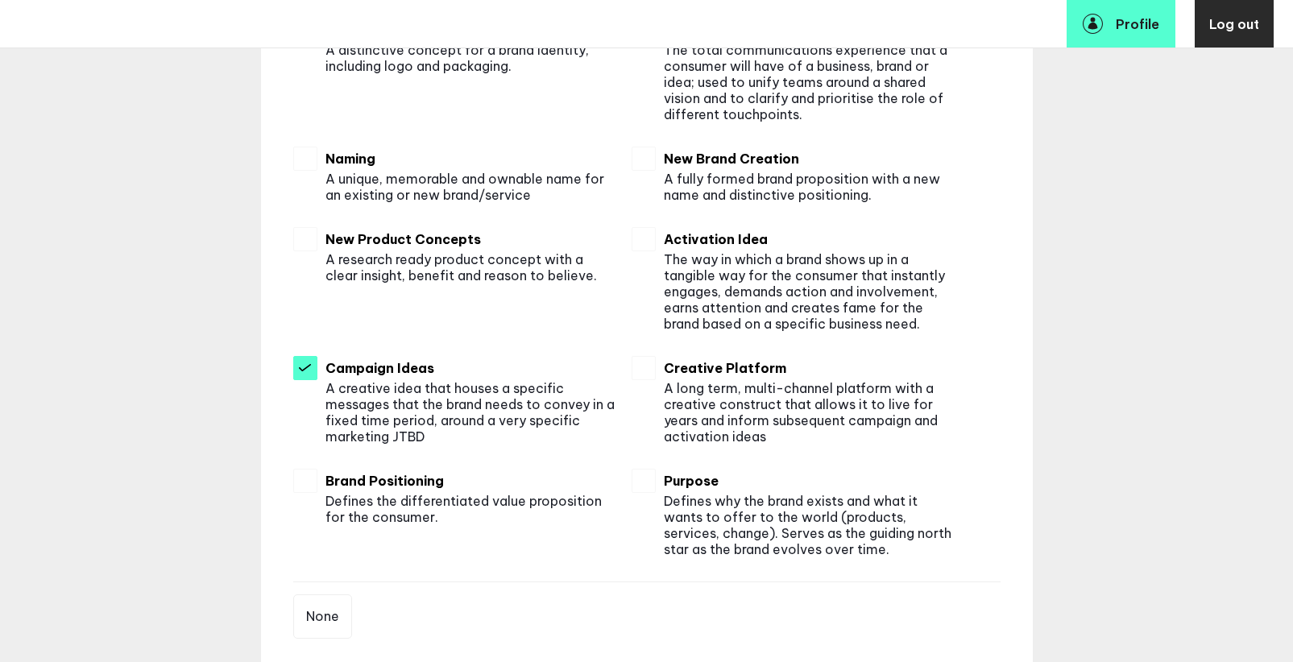
scroll to position [775, 0]
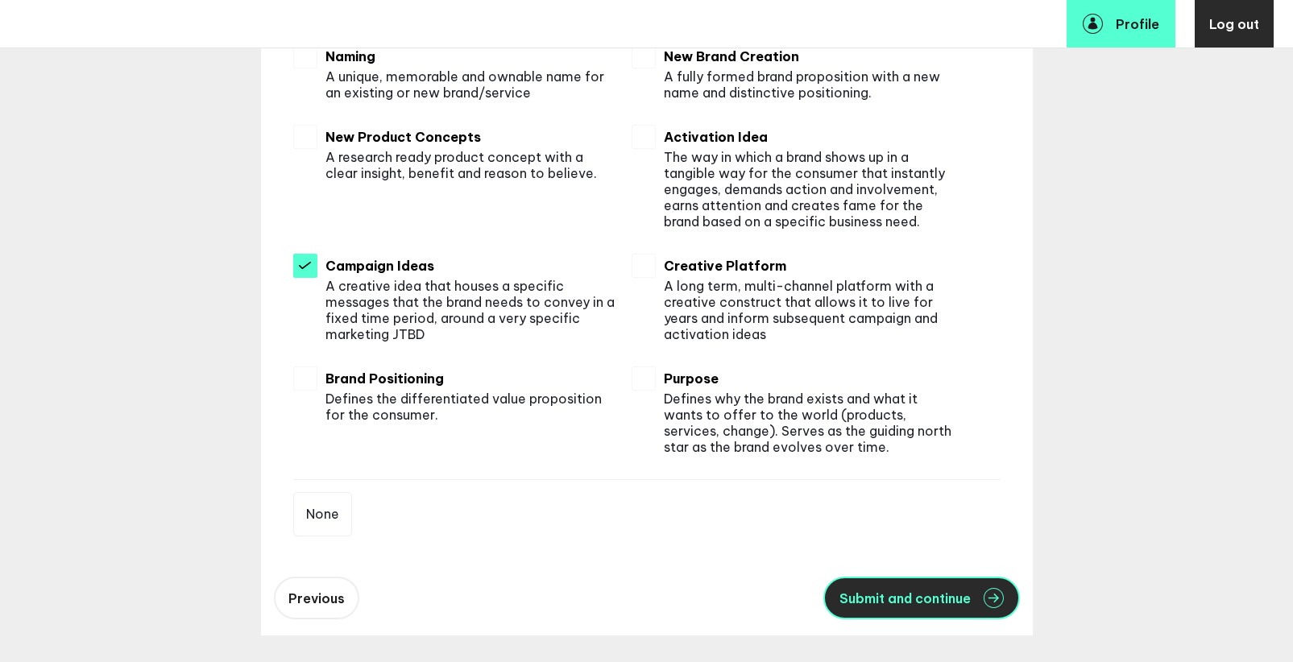
click at [876, 604] on span "Submit and continue" at bounding box center [904, 598] width 131 height 13
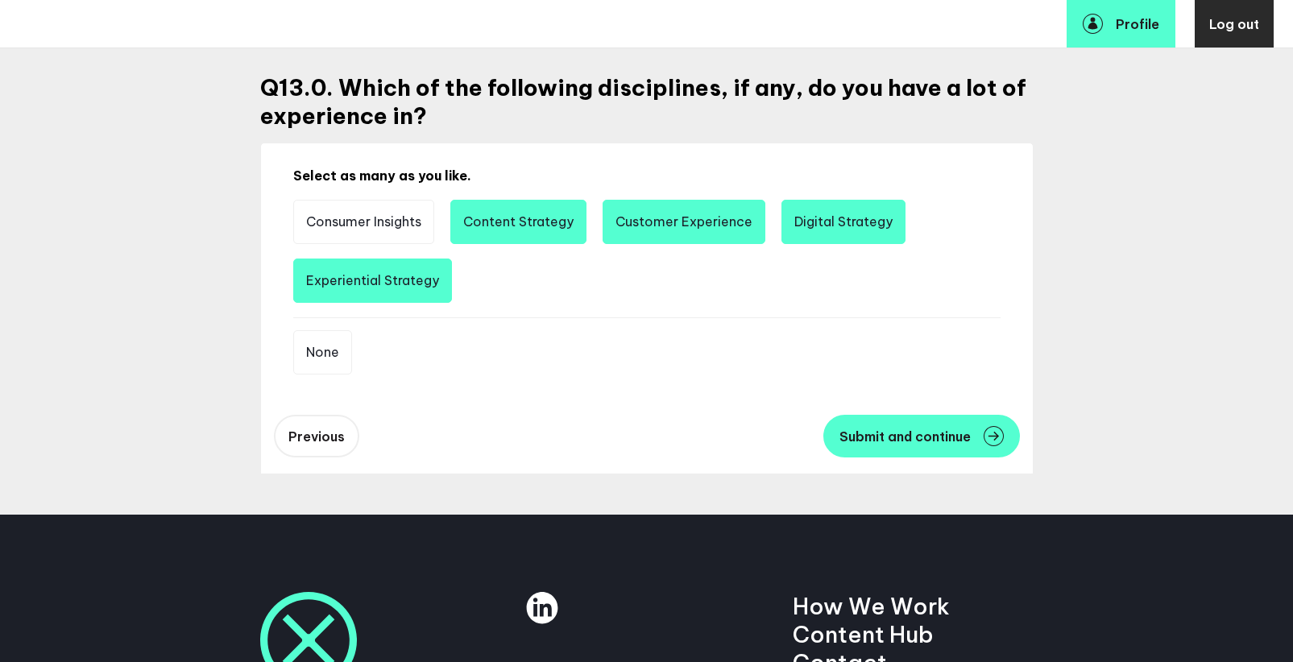
scroll to position [114, 0]
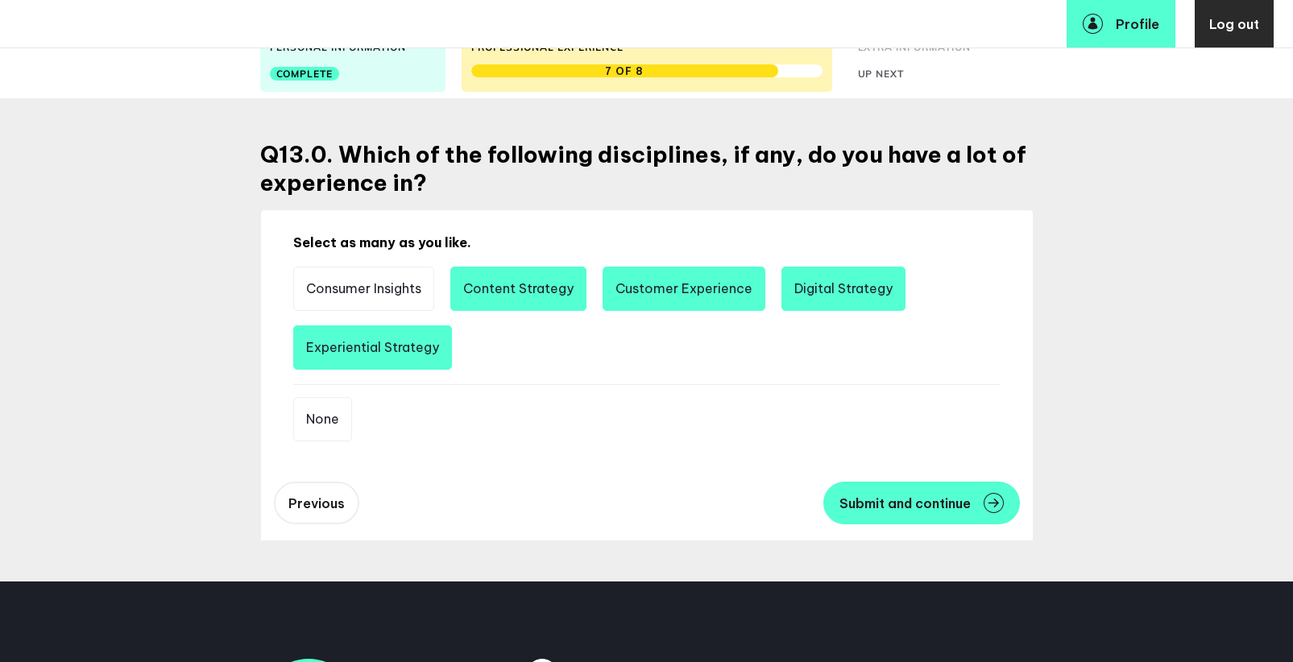
click at [702, 293] on li "Customer Experience" at bounding box center [684, 289] width 163 height 44
click at [644, 298] on li "Customer Experience" at bounding box center [684, 289] width 163 height 44
click at [540, 295] on li "Content Strategy" at bounding box center [518, 289] width 136 height 44
click at [823, 298] on li "Digital Strategy" at bounding box center [843, 289] width 124 height 44
click at [538, 296] on li "Content Strategy" at bounding box center [518, 289] width 136 height 44
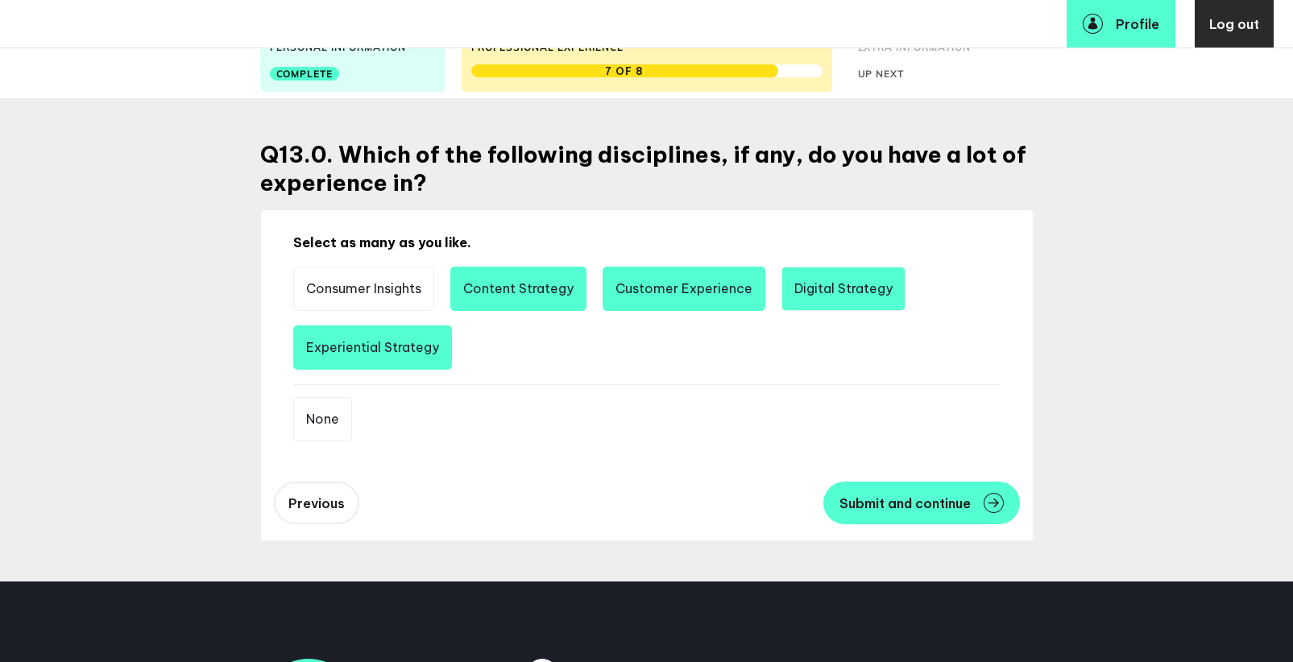
click at [841, 294] on li "Digital Strategy" at bounding box center [843, 289] width 124 height 44
click at [904, 520] on button "Submit and continue" at bounding box center [921, 503] width 197 height 43
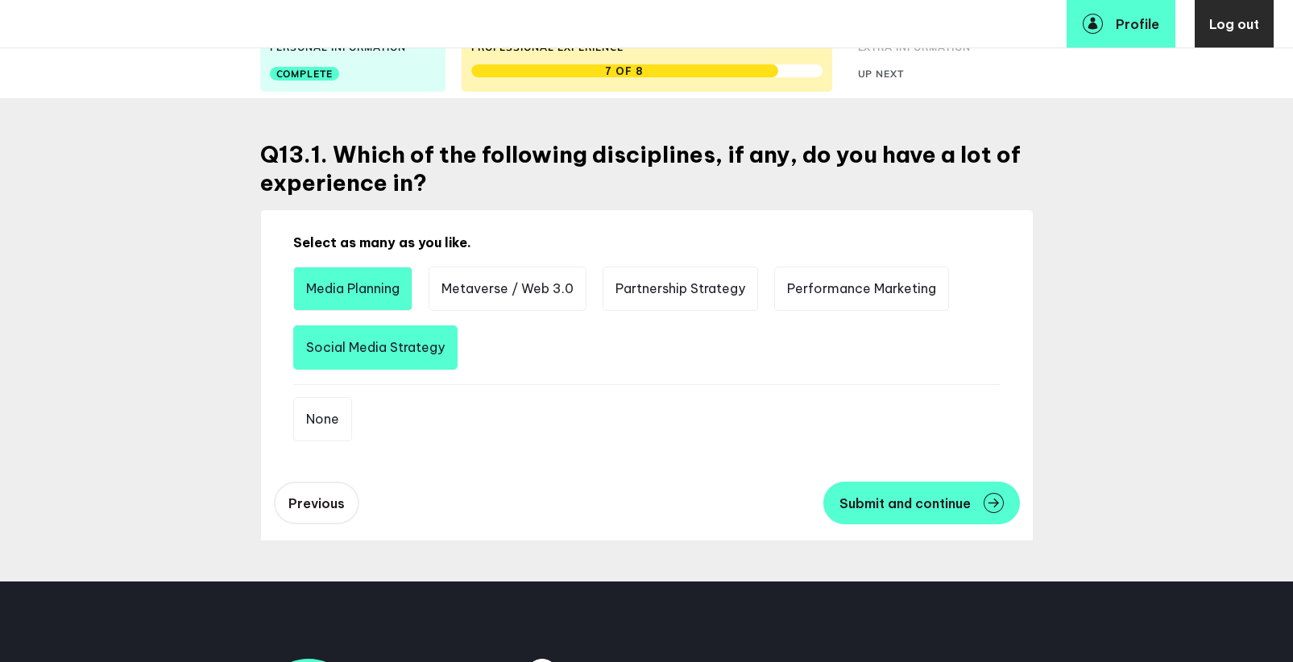
click at [381, 296] on li "Media Planning" at bounding box center [352, 289] width 119 height 44
click at [934, 500] on span "Submit and continue" at bounding box center [904, 503] width 131 height 13
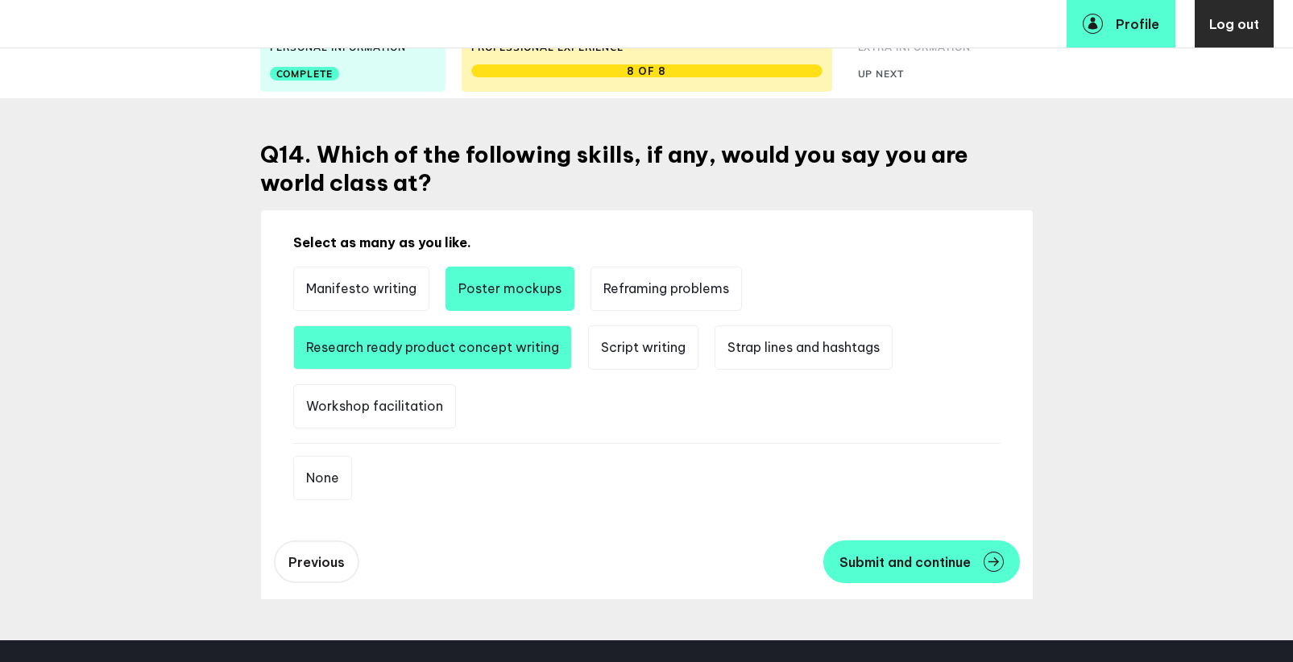
click at [462, 358] on li "Research ready product concept writing" at bounding box center [432, 347] width 279 height 44
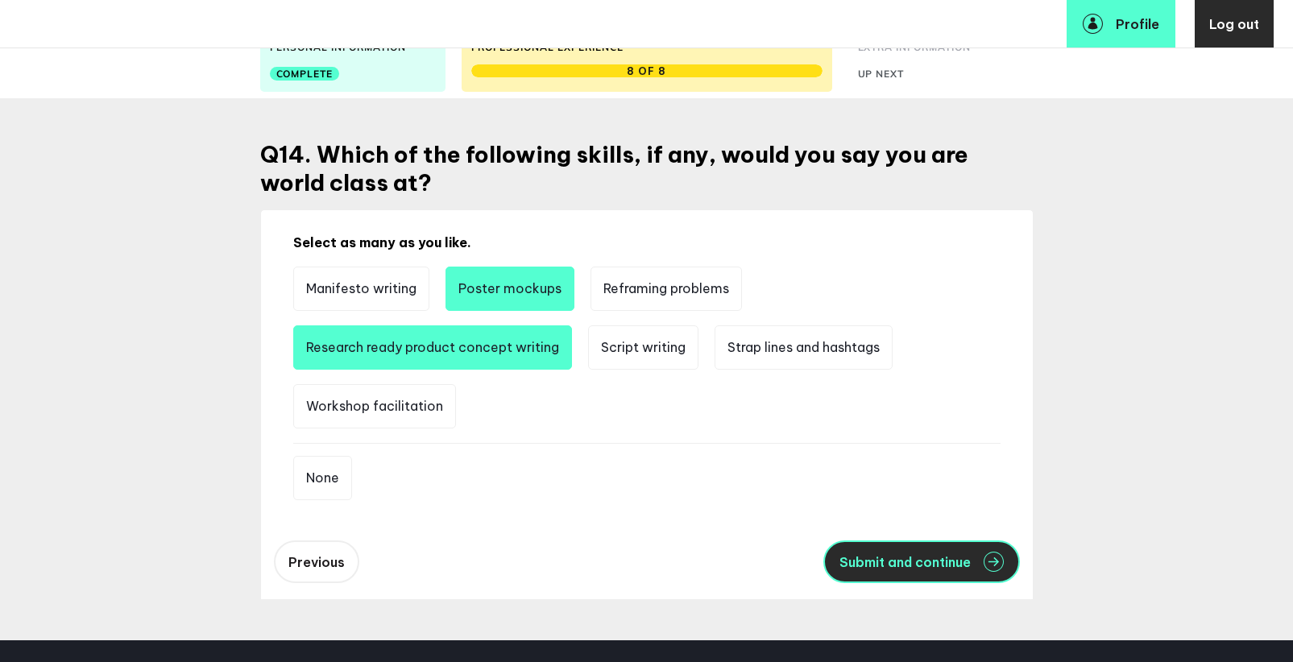
click at [875, 561] on span "Submit and continue" at bounding box center [904, 562] width 131 height 13
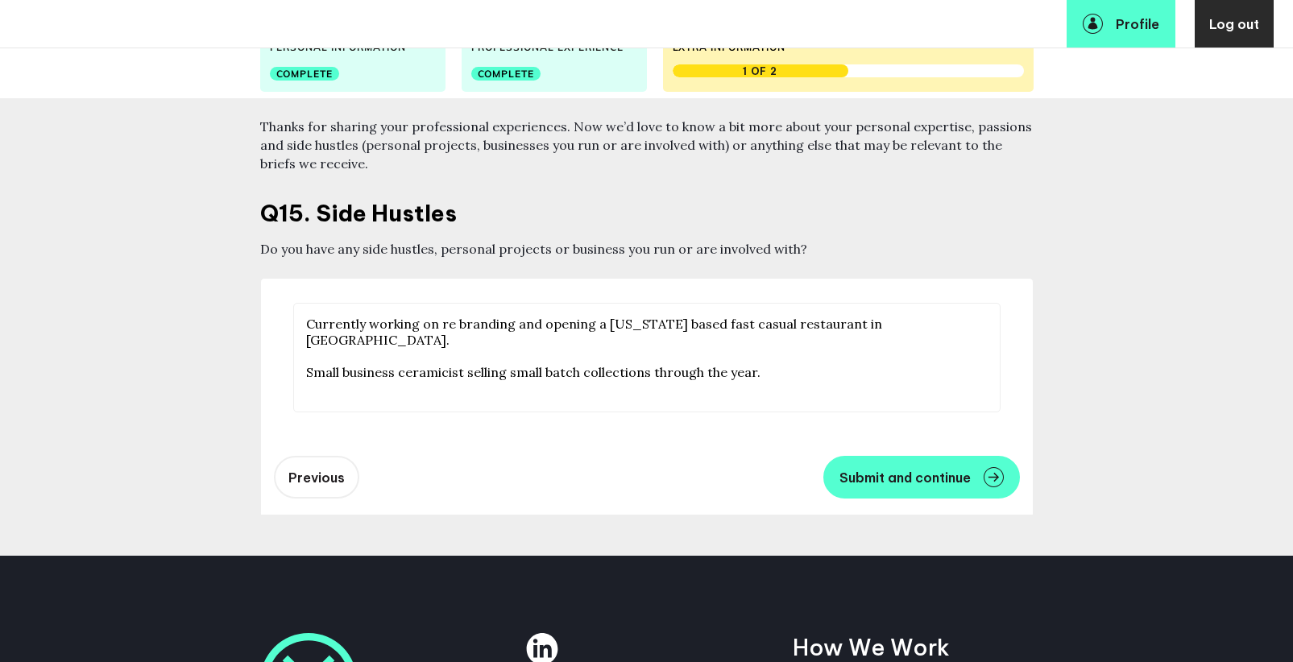
click at [756, 319] on textarea "Currently working on re branding and opening a Puerto Rico based fast casual re…" at bounding box center [646, 358] width 707 height 110
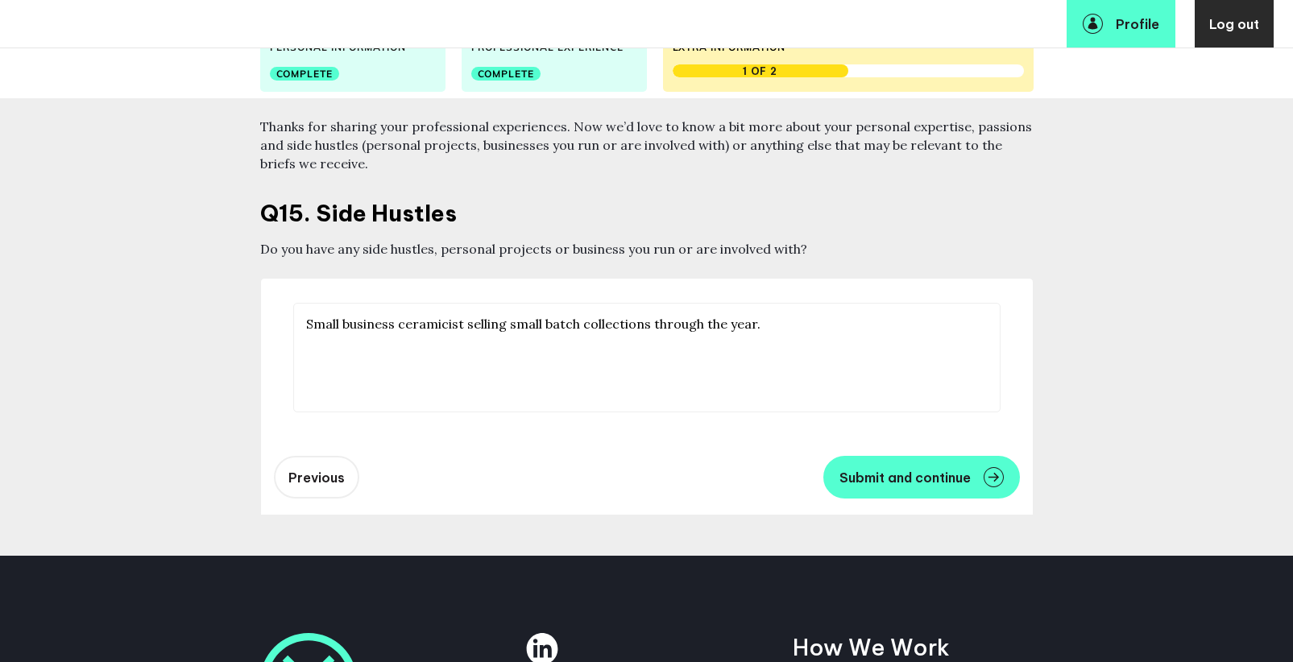
click at [781, 323] on textarea "Small business ceramicist selling small batch collections through the year." at bounding box center [646, 358] width 707 height 110
type textarea "Small business ceramicist selling small batch collections through the year."
click at [904, 488] on button "Submit and continue" at bounding box center [921, 477] width 197 height 43
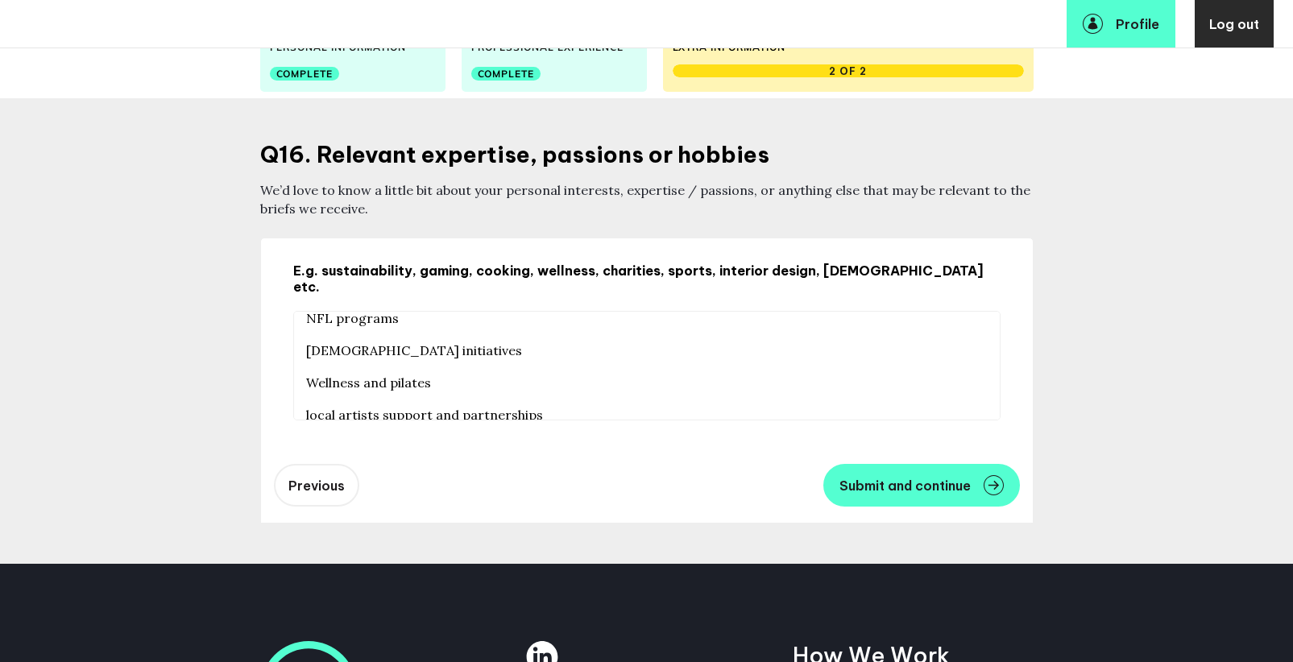
scroll to position [64, 0]
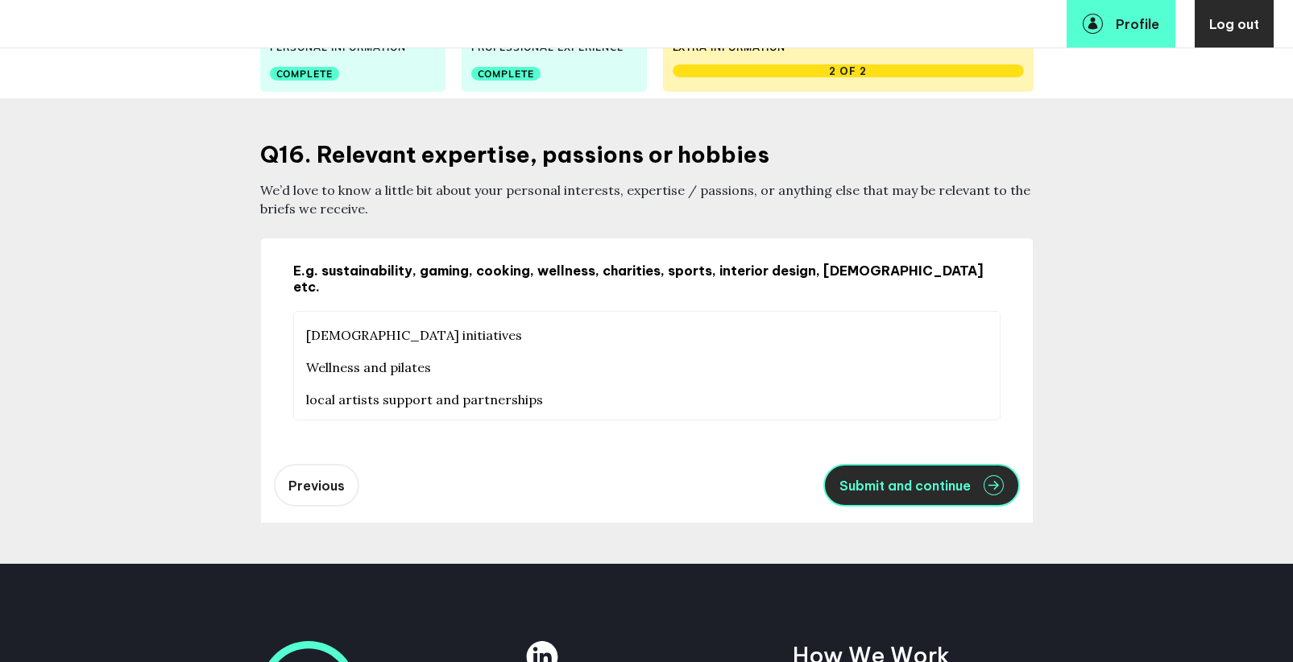
click at [943, 480] on button "Submit and continue" at bounding box center [921, 485] width 197 height 43
type textarea "Sustainability and eco conscious BCorp companies NFL programs LGBTQ initiatives…"
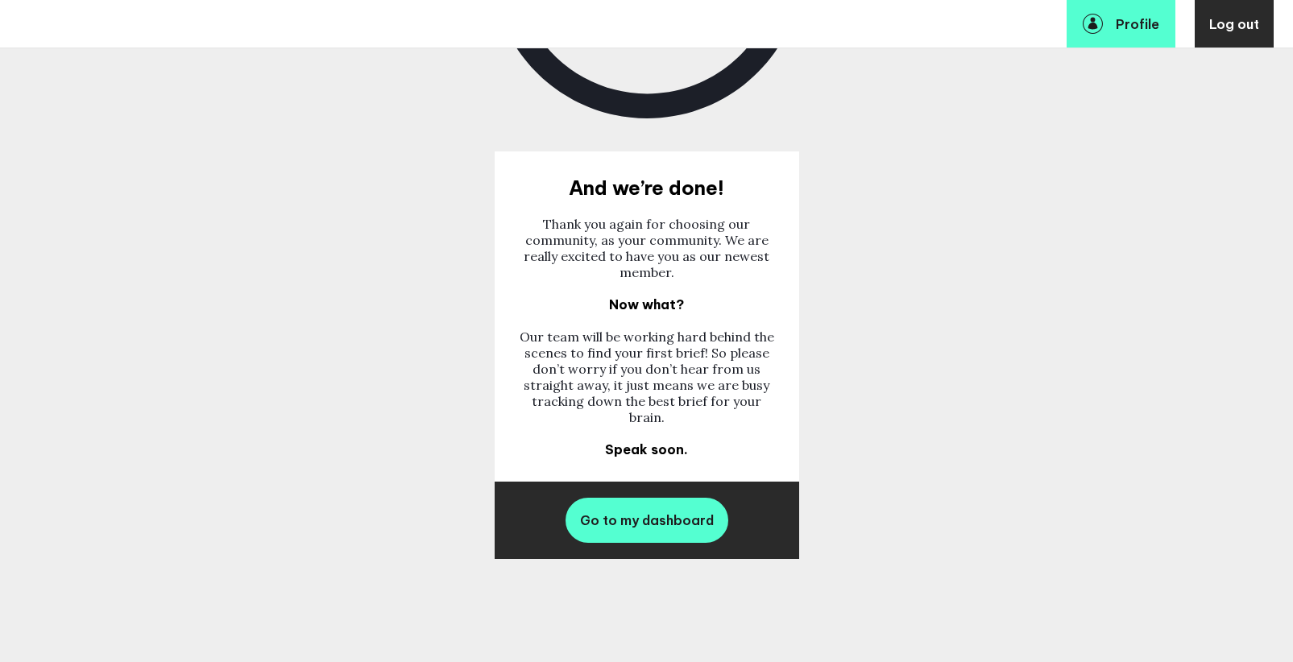
scroll to position [300, 0]
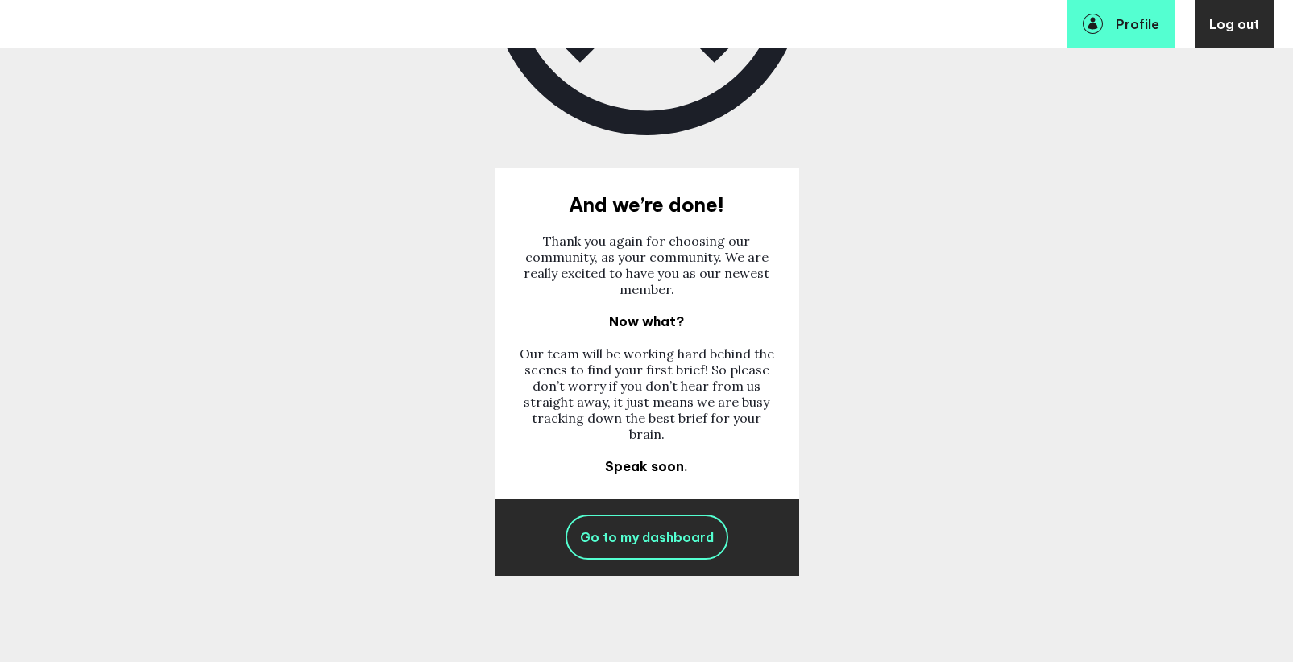
click at [696, 544] on span "Go to my dashboard" at bounding box center [647, 537] width 134 height 16
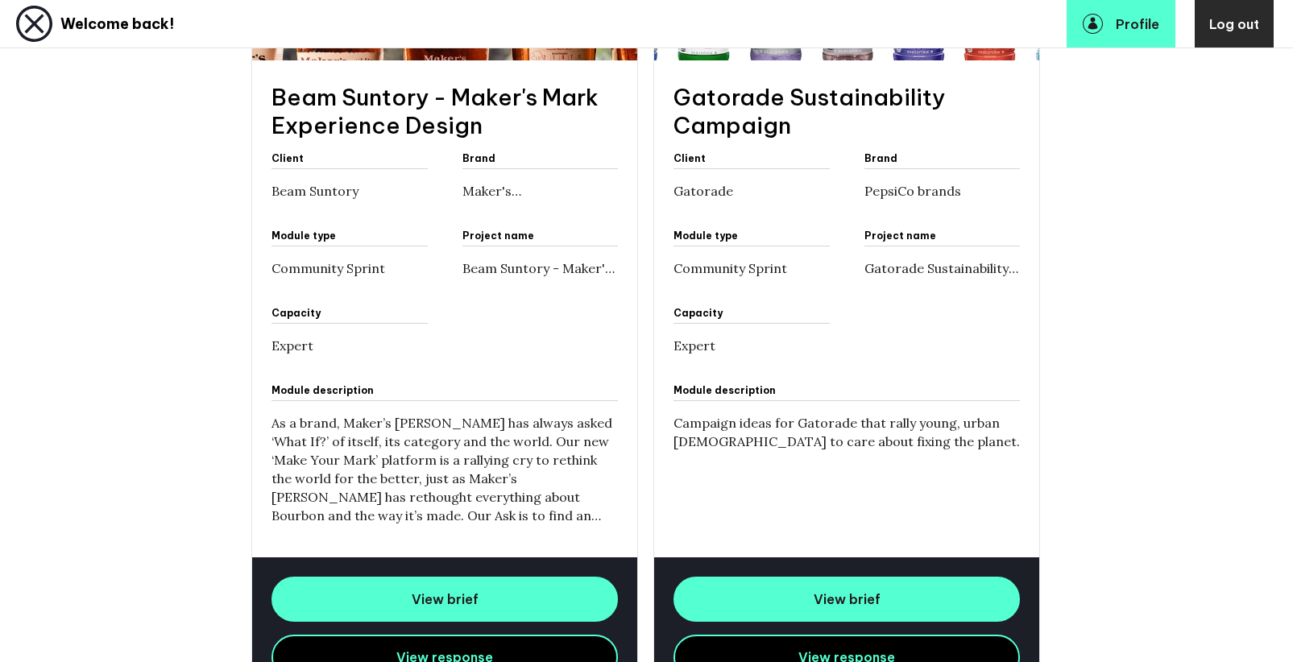
scroll to position [723, 0]
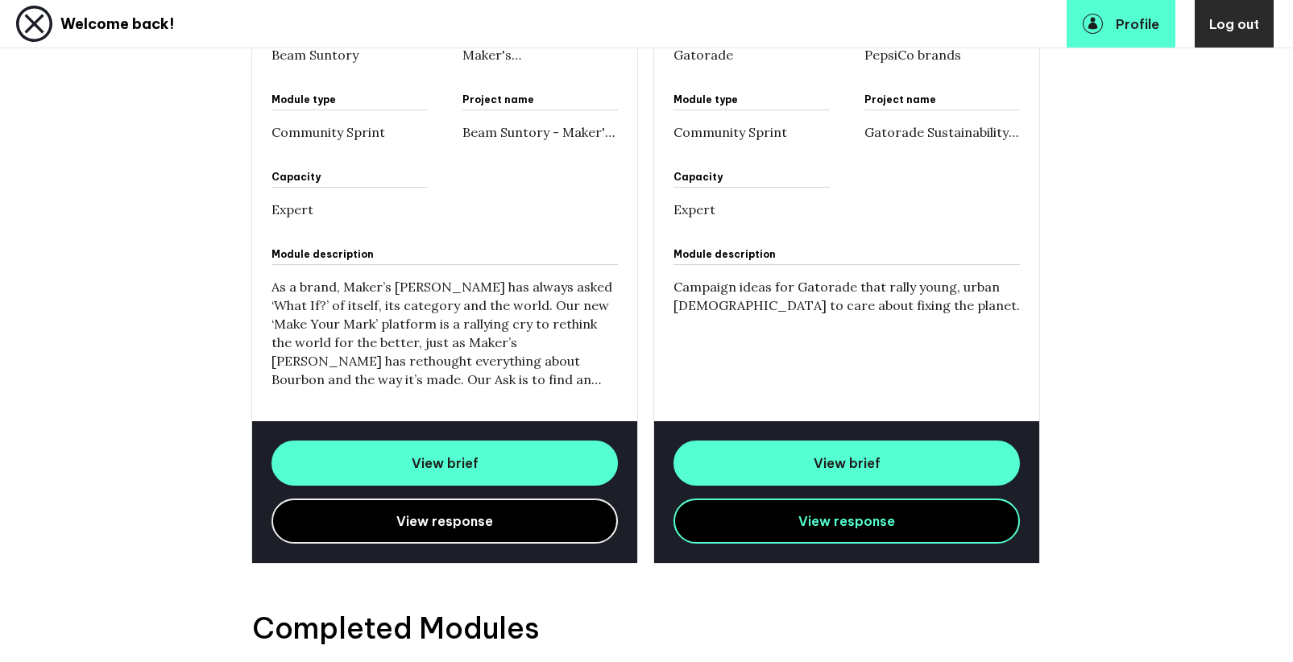
click at [516, 528] on link "View response" at bounding box center [444, 521] width 346 height 45
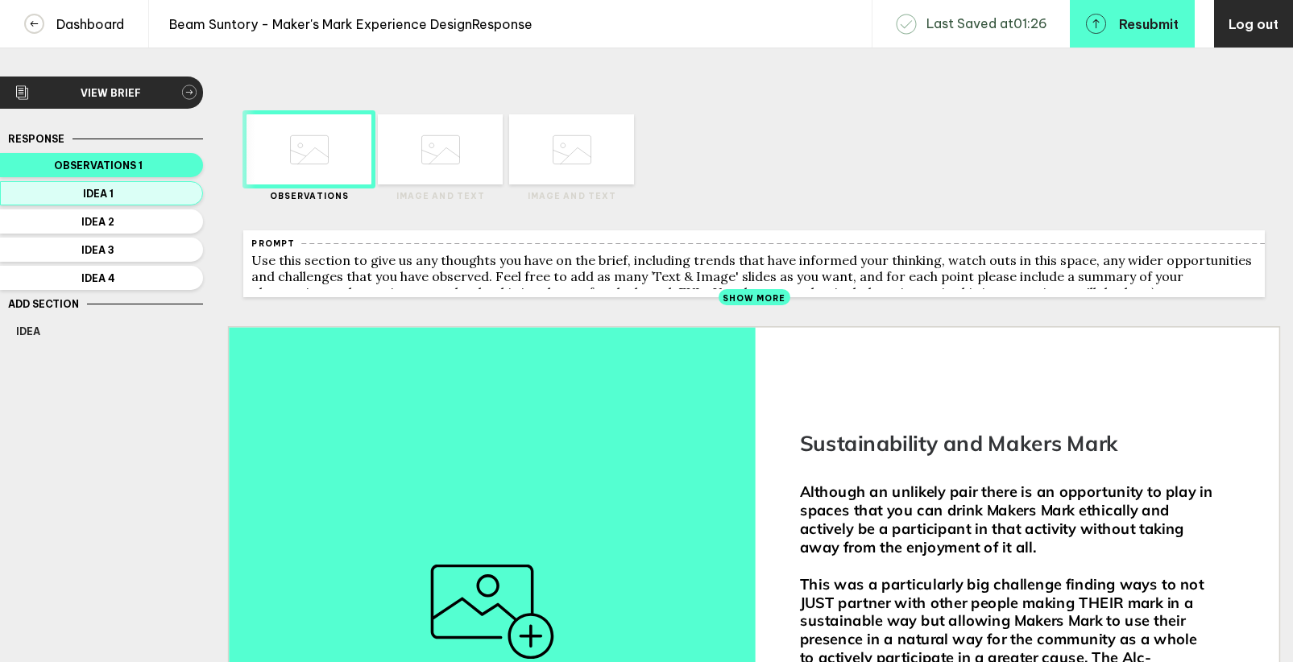
click at [163, 196] on span "Idea 1" at bounding box center [98, 194] width 164 height 12
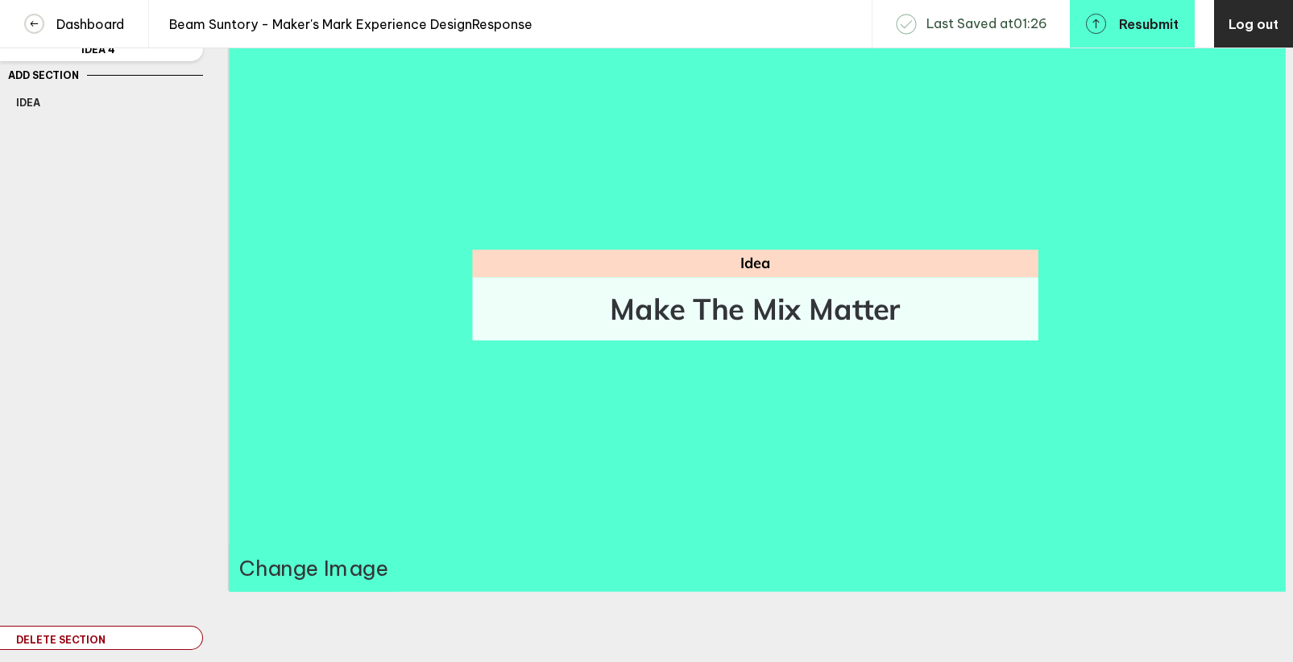
scroll to position [113, 0]
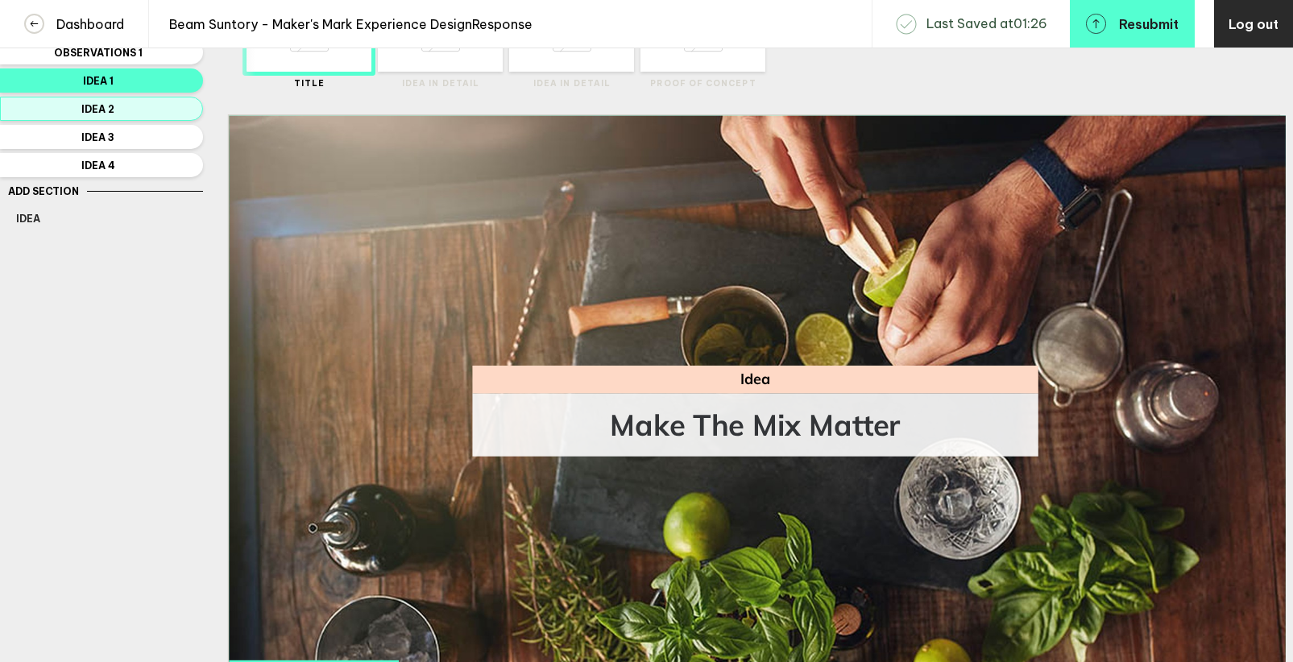
click at [96, 107] on span "Idea 2" at bounding box center [98, 109] width 164 height 12
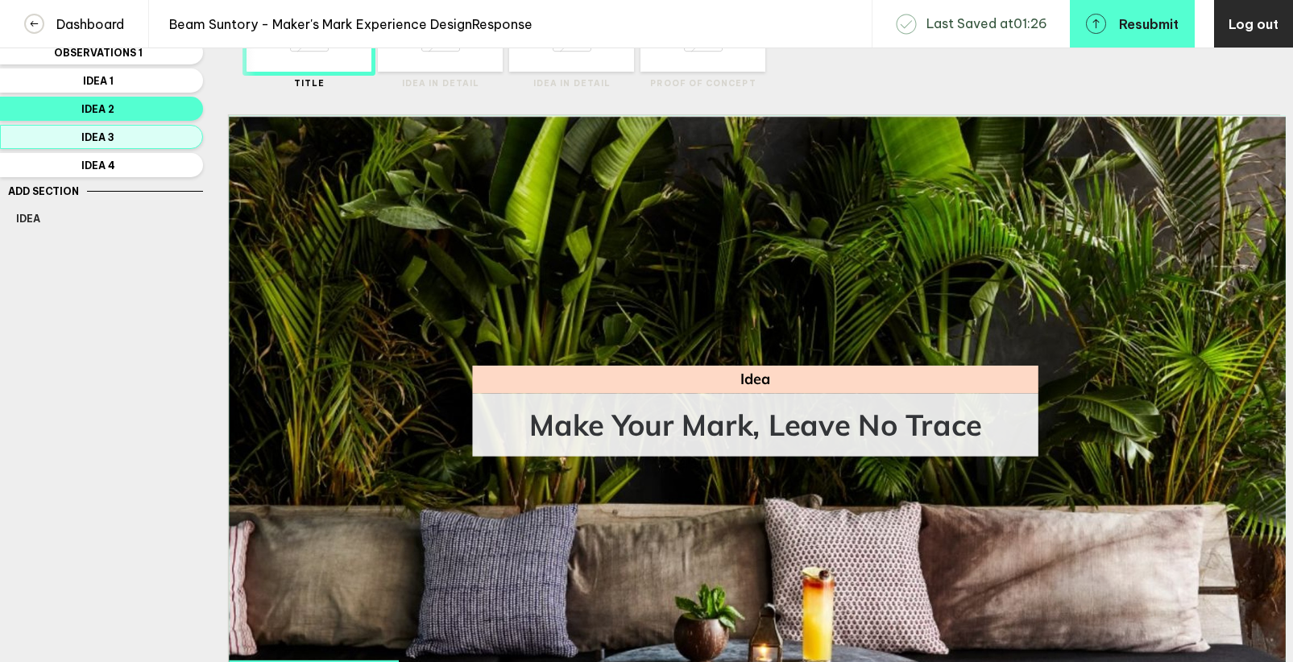
click at [100, 132] on span "Idea 3" at bounding box center [98, 137] width 164 height 12
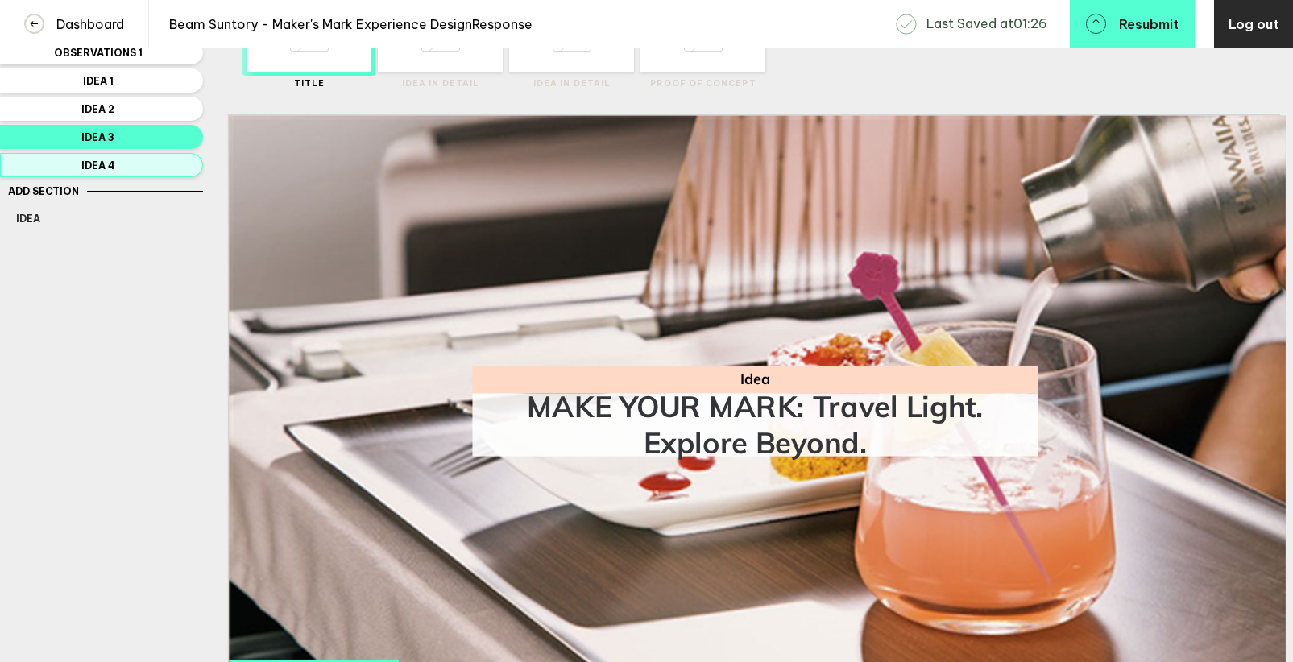
click at [105, 169] on span "Idea 4" at bounding box center [98, 165] width 164 height 12
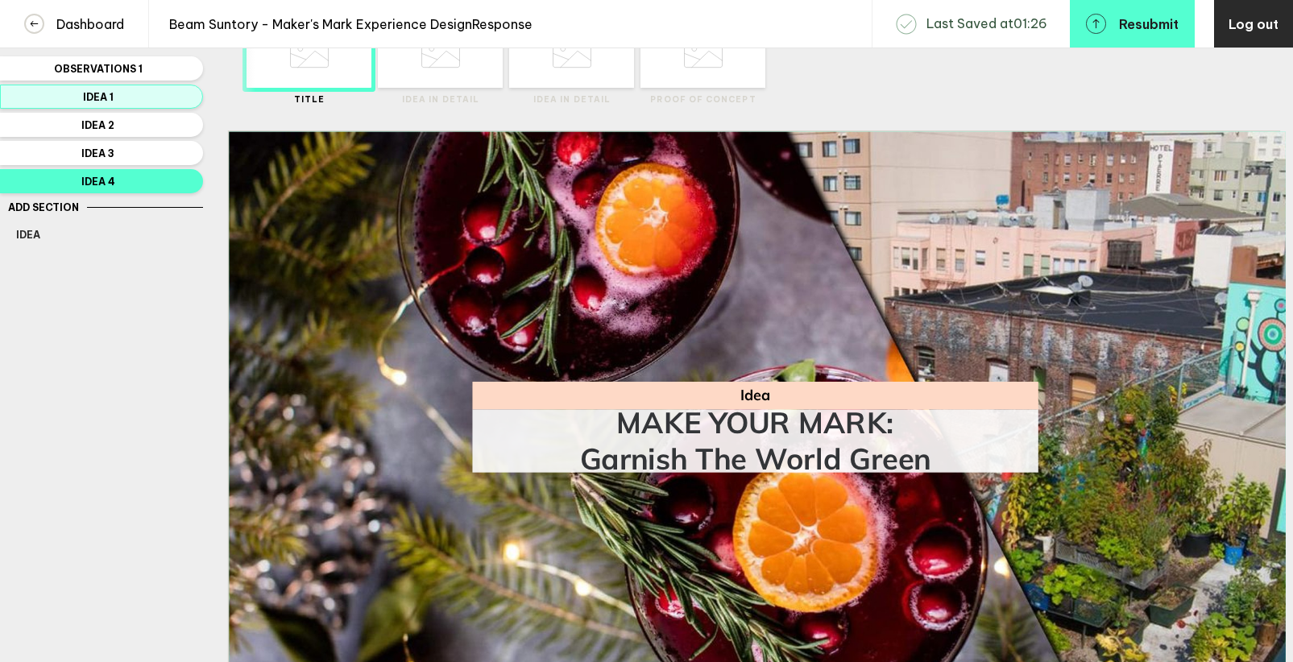
click at [98, 97] on span "Idea 1" at bounding box center [98, 97] width 164 height 12
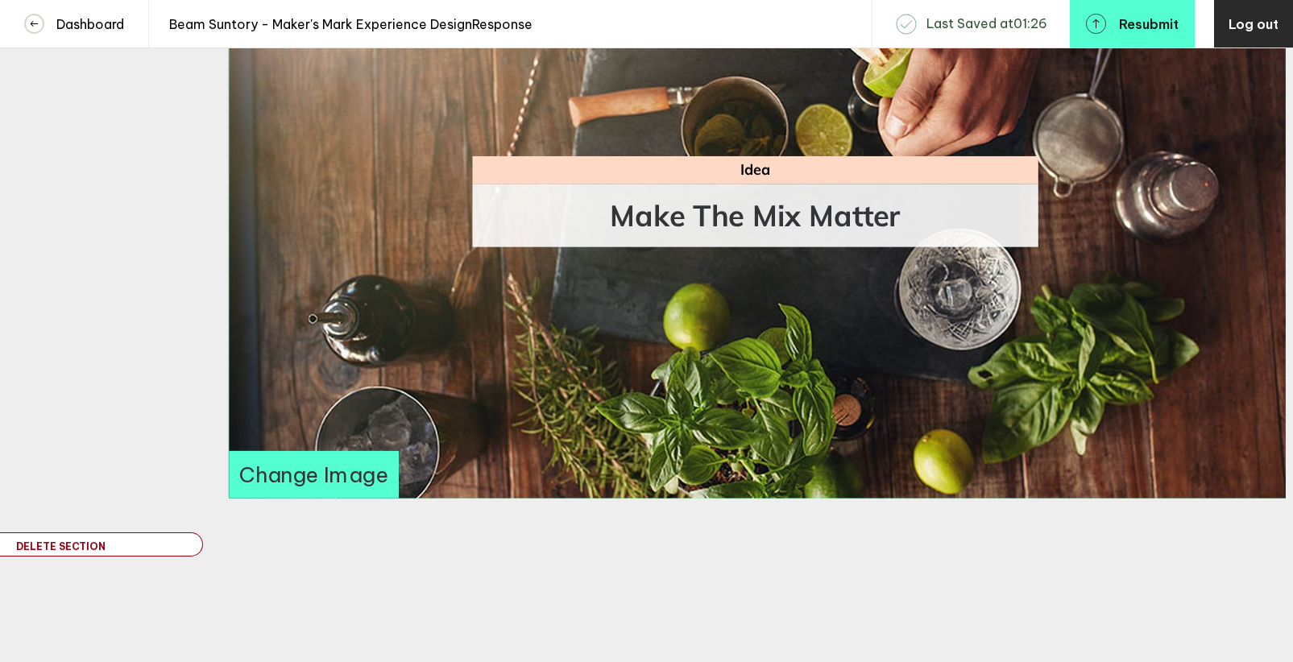
scroll to position [20, 0]
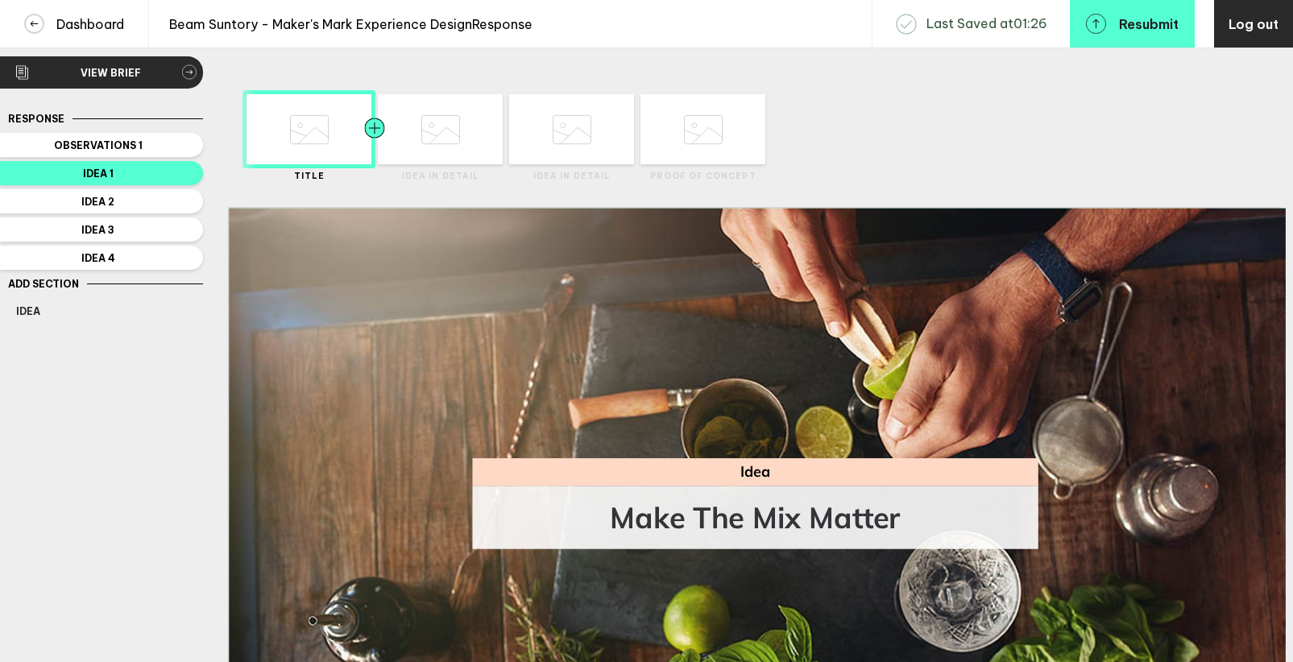
click at [437, 133] on div at bounding box center [406, 129] width 63 height 70
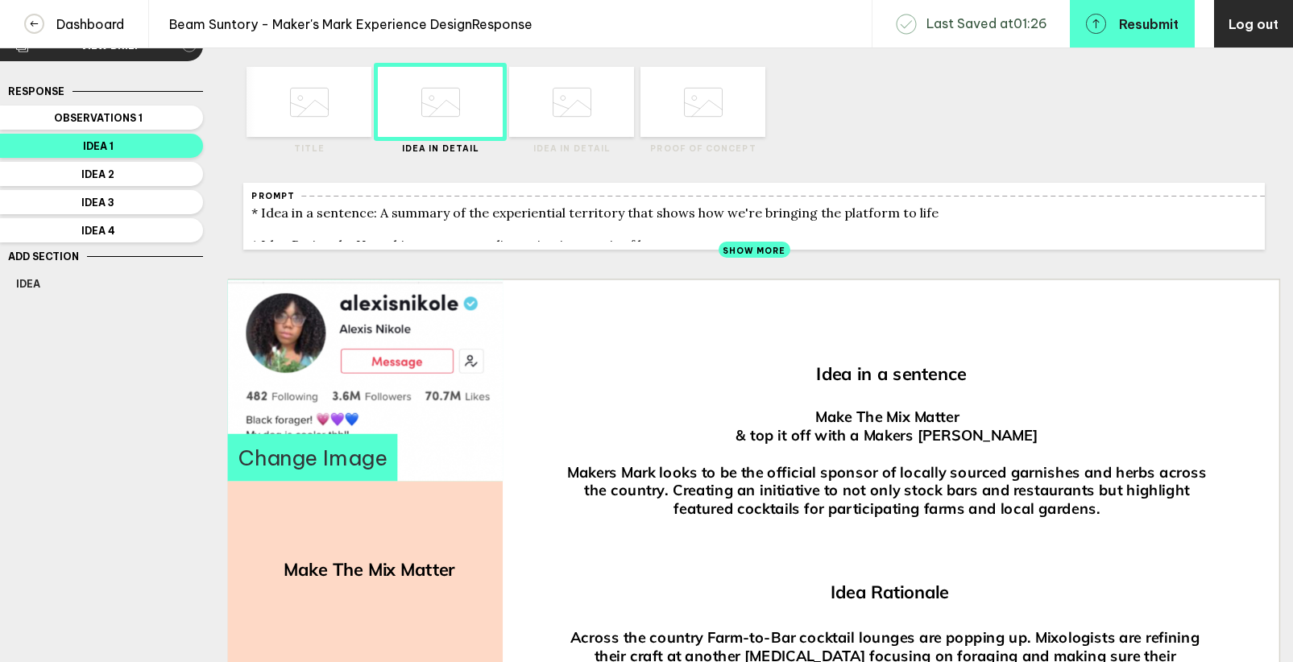
scroll to position [19, 0]
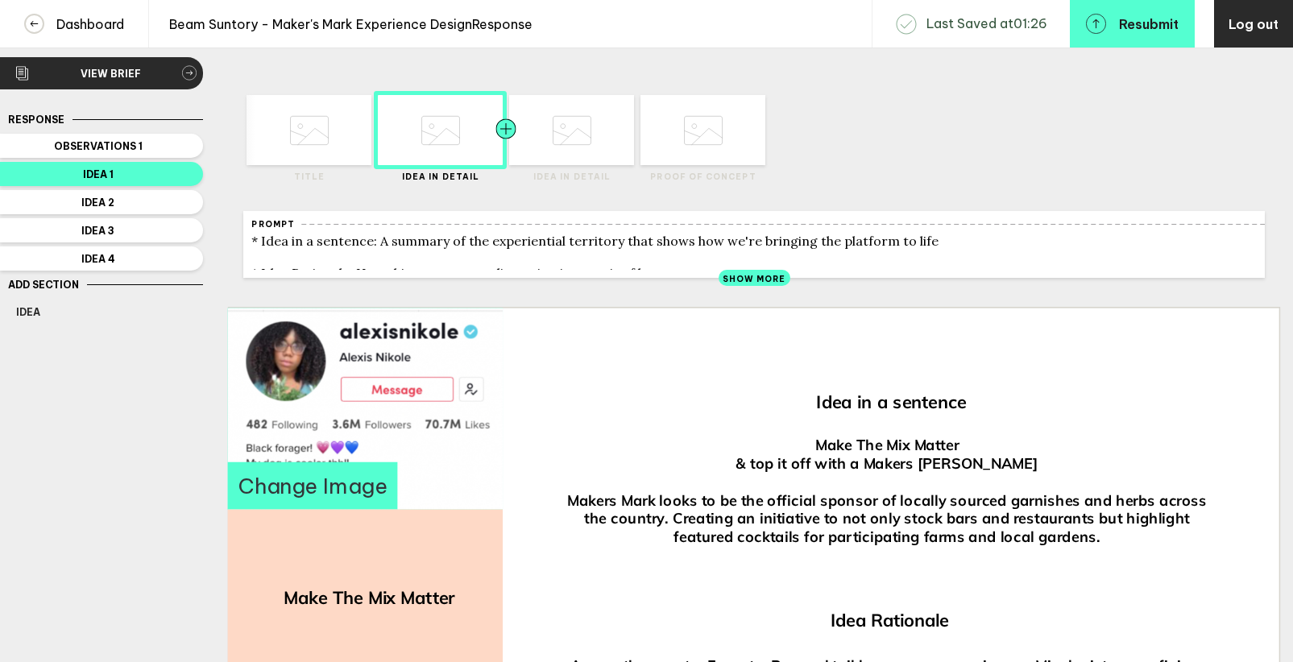
click at [563, 142] on div at bounding box center [537, 130] width 63 height 70
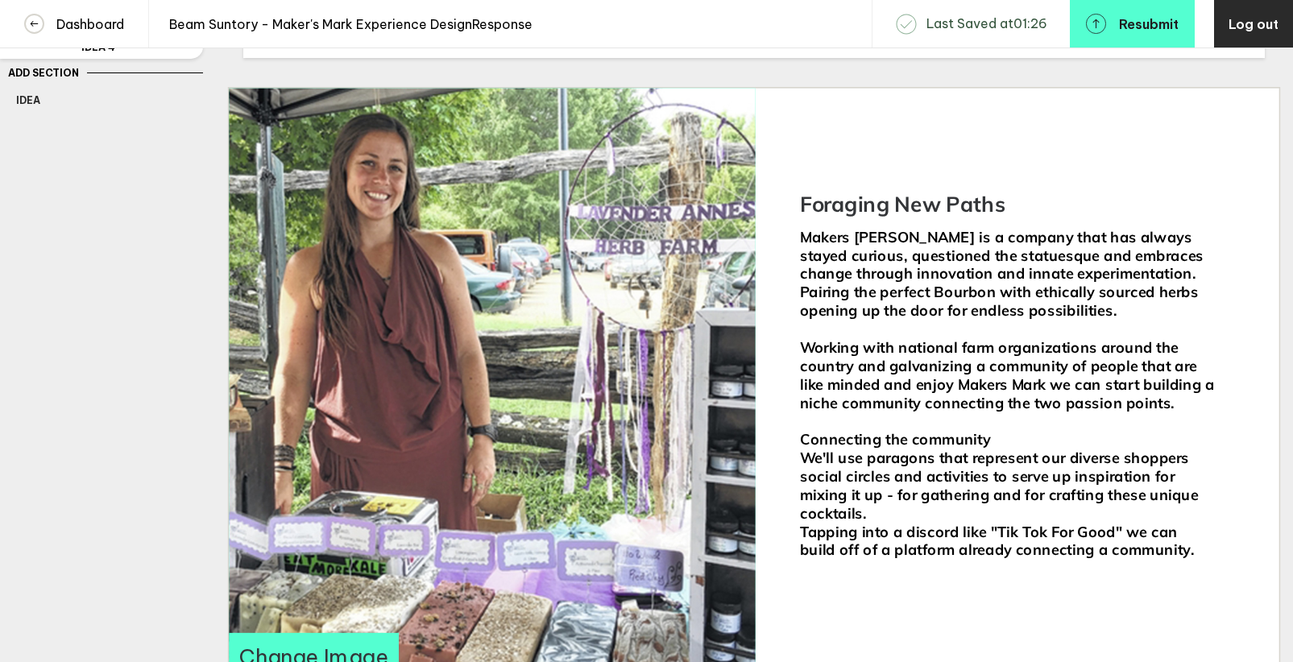
scroll to position [251, 0]
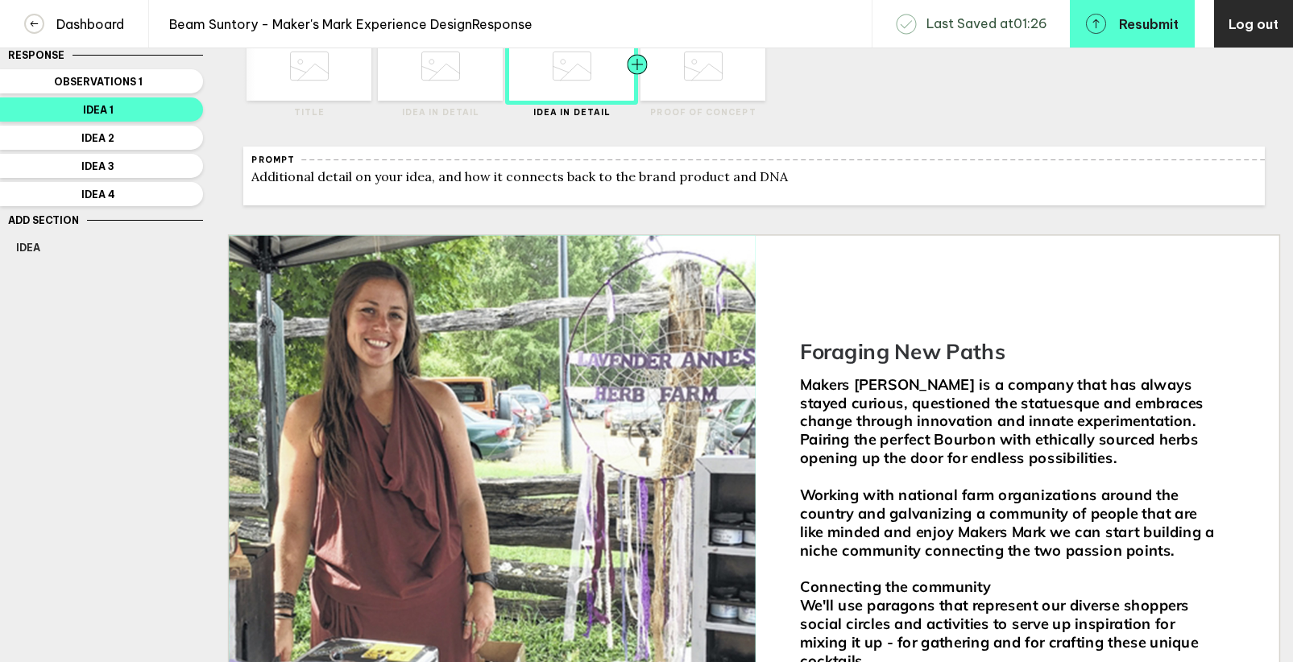
click at [679, 66] on div at bounding box center [668, 66] width 63 height 70
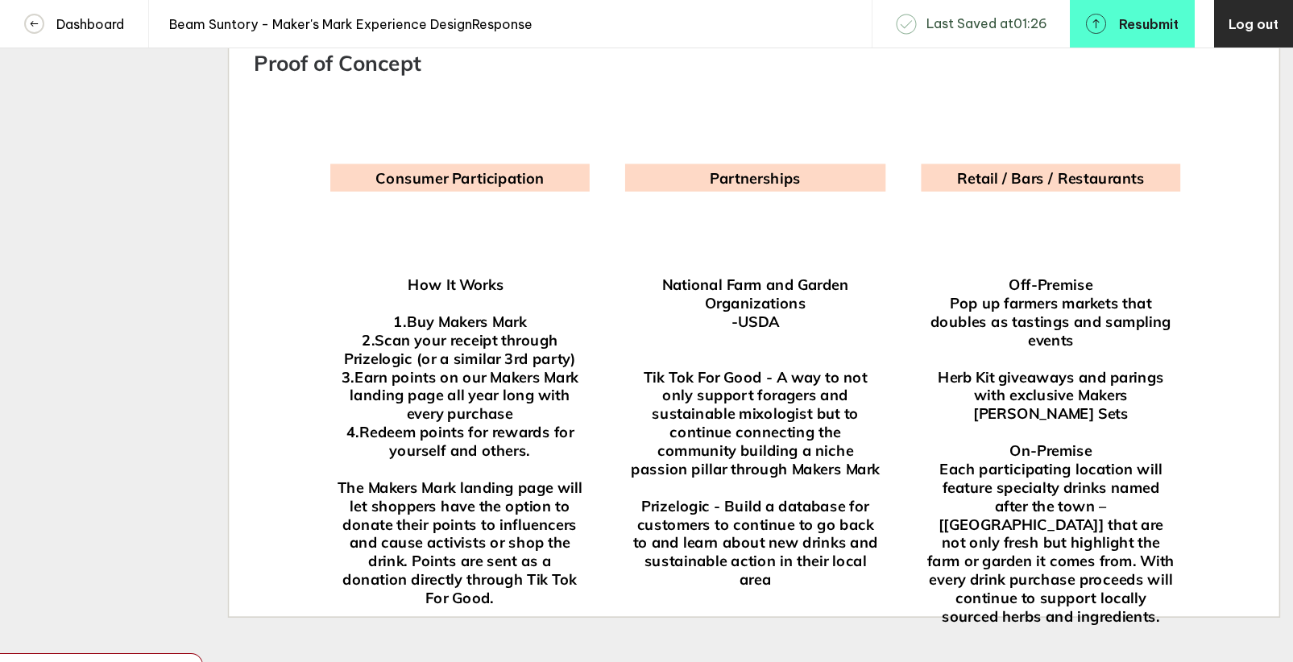
scroll to position [0, 0]
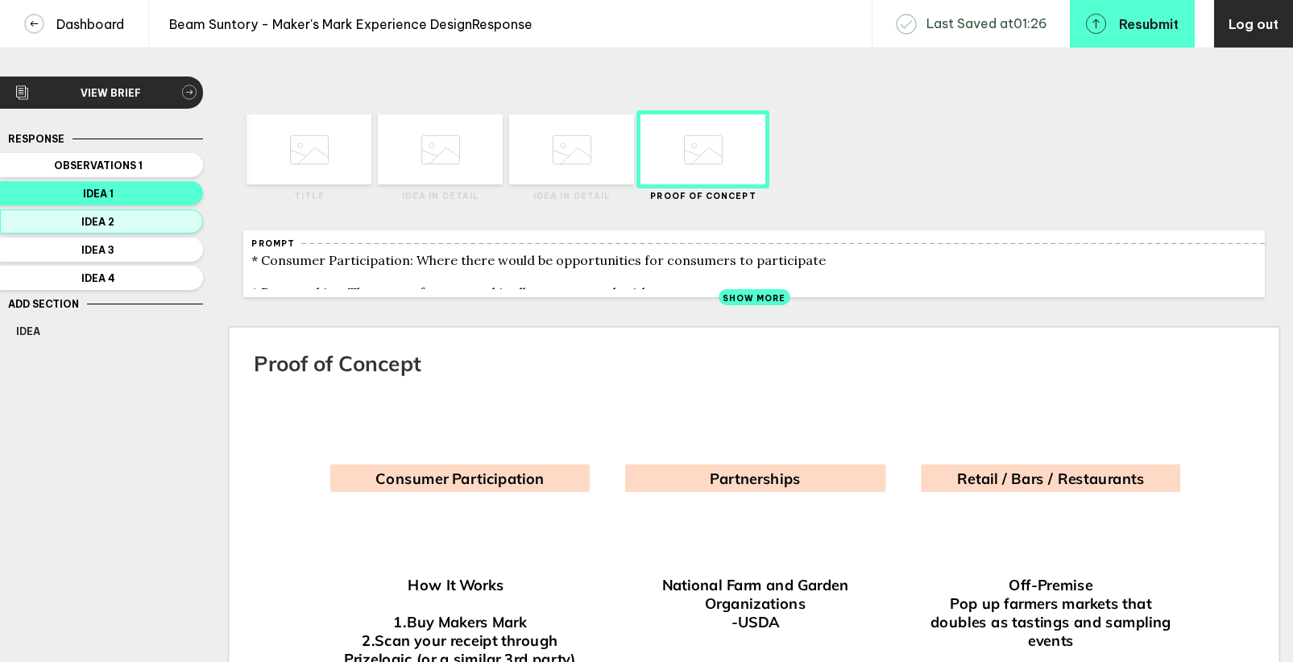
click at [164, 230] on button "Idea 2" at bounding box center [101, 221] width 203 height 24
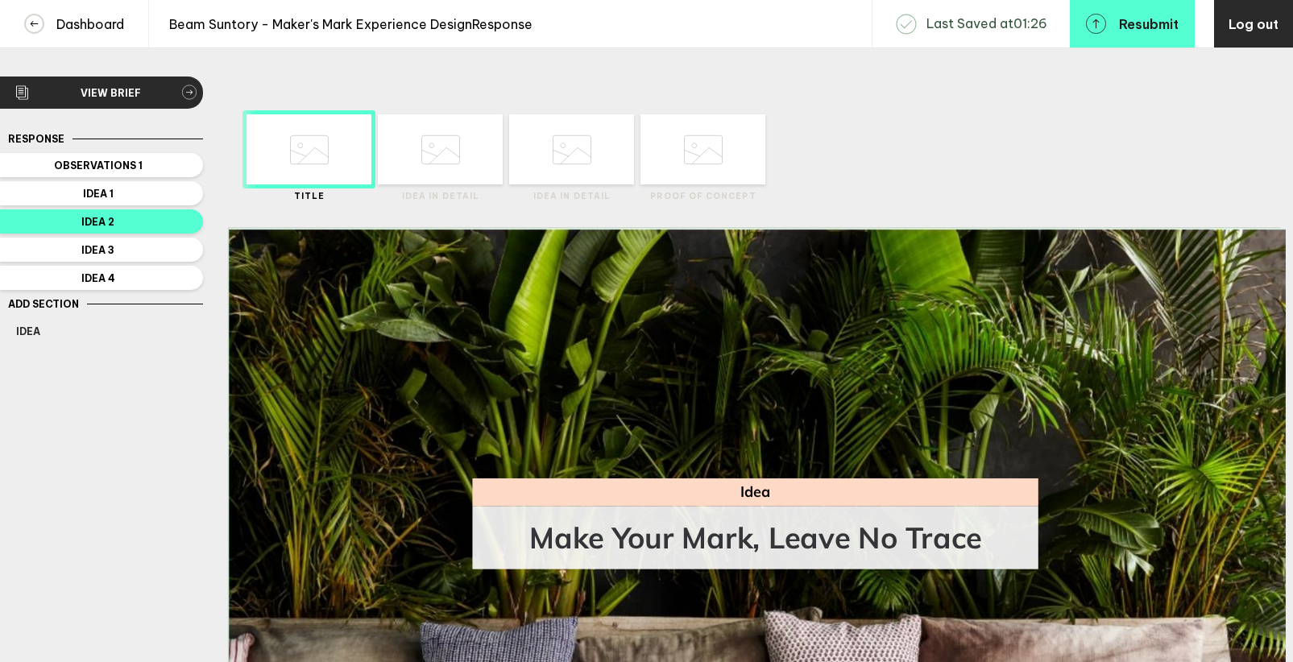
click at [442, 133] on icon at bounding box center [440, 149] width 39 height 61
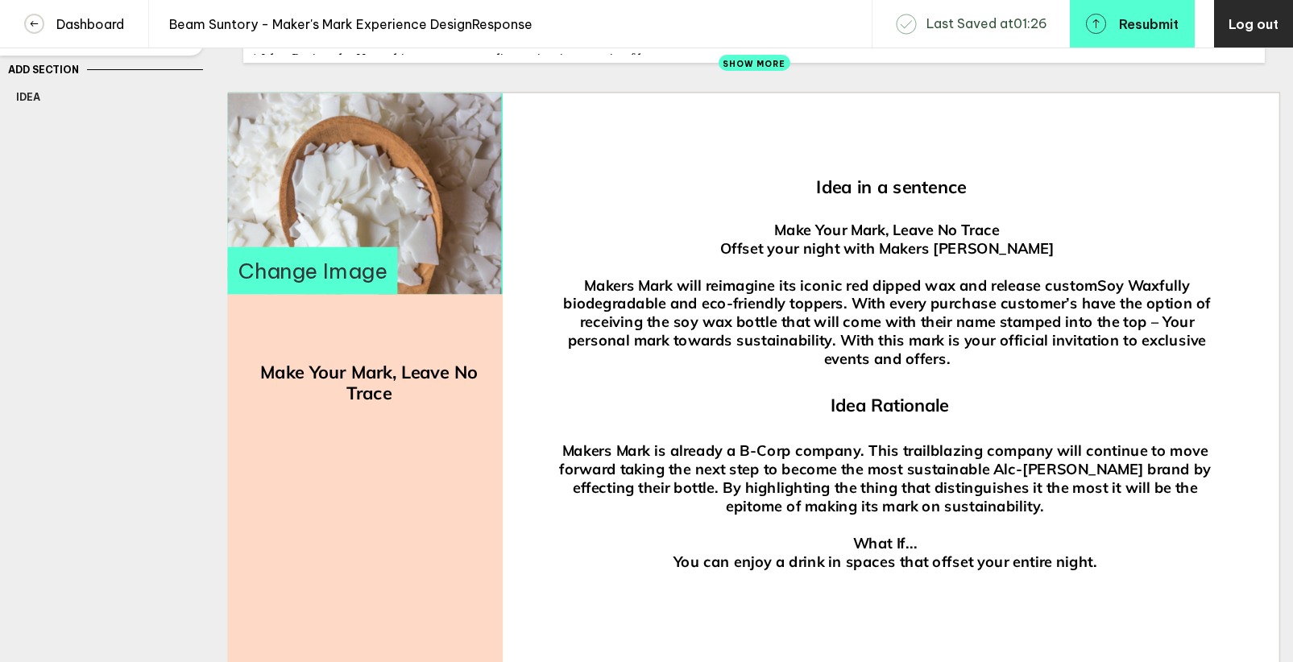
scroll to position [239, 0]
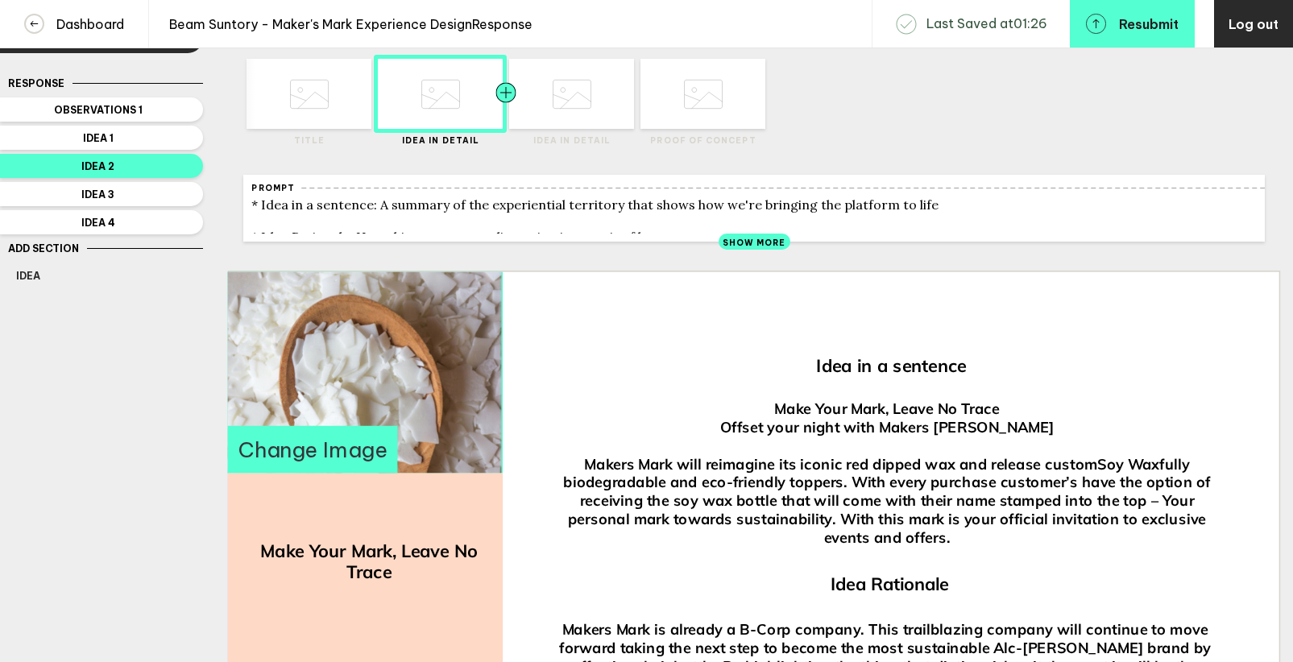
click at [547, 93] on div at bounding box center [537, 94] width 63 height 70
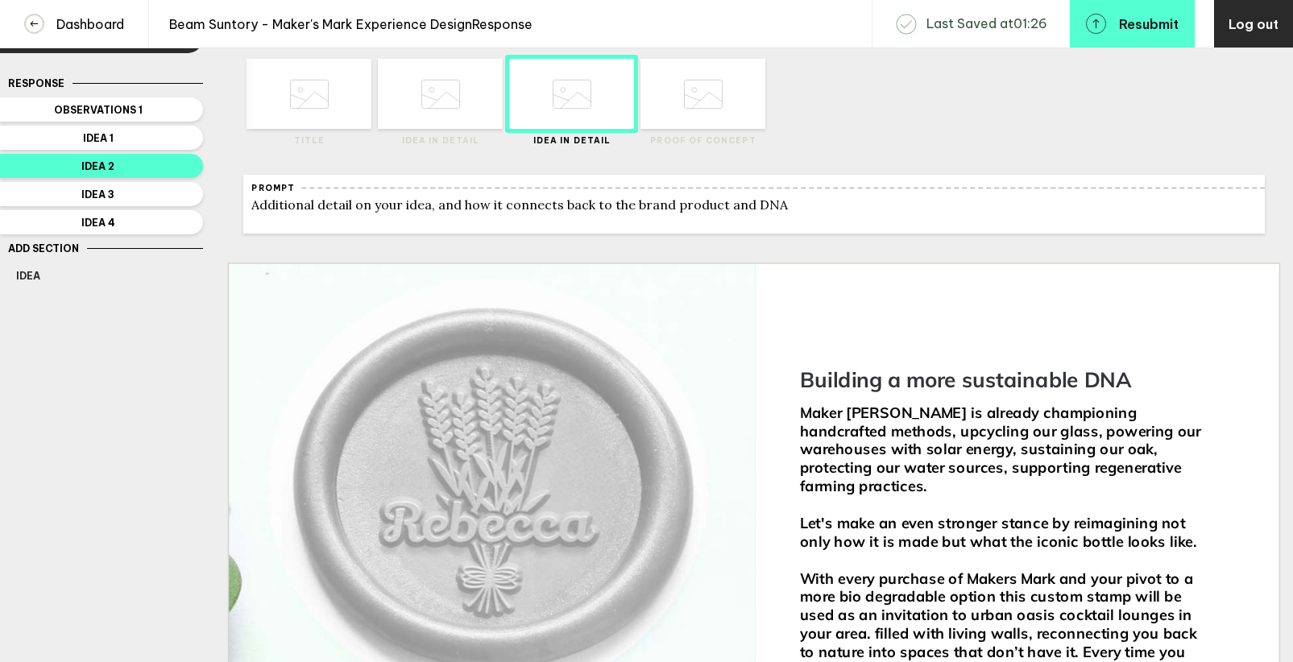
scroll to position [248, 0]
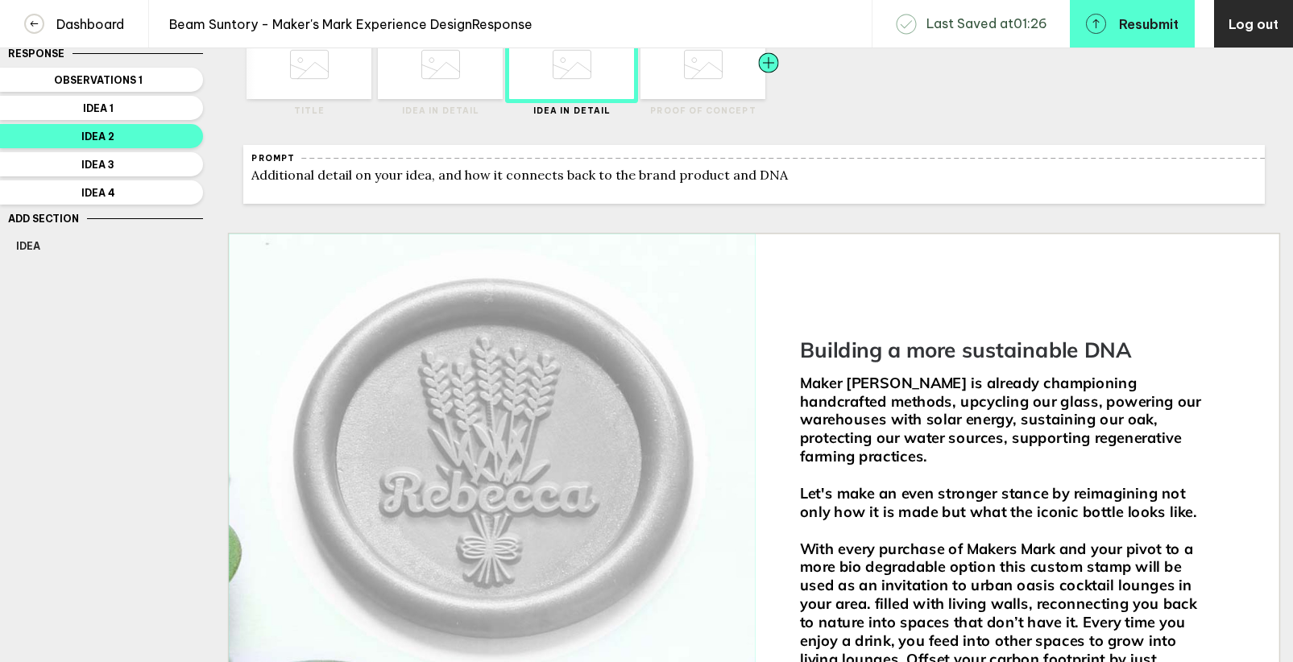
click at [706, 79] on div at bounding box center [737, 64] width 63 height 70
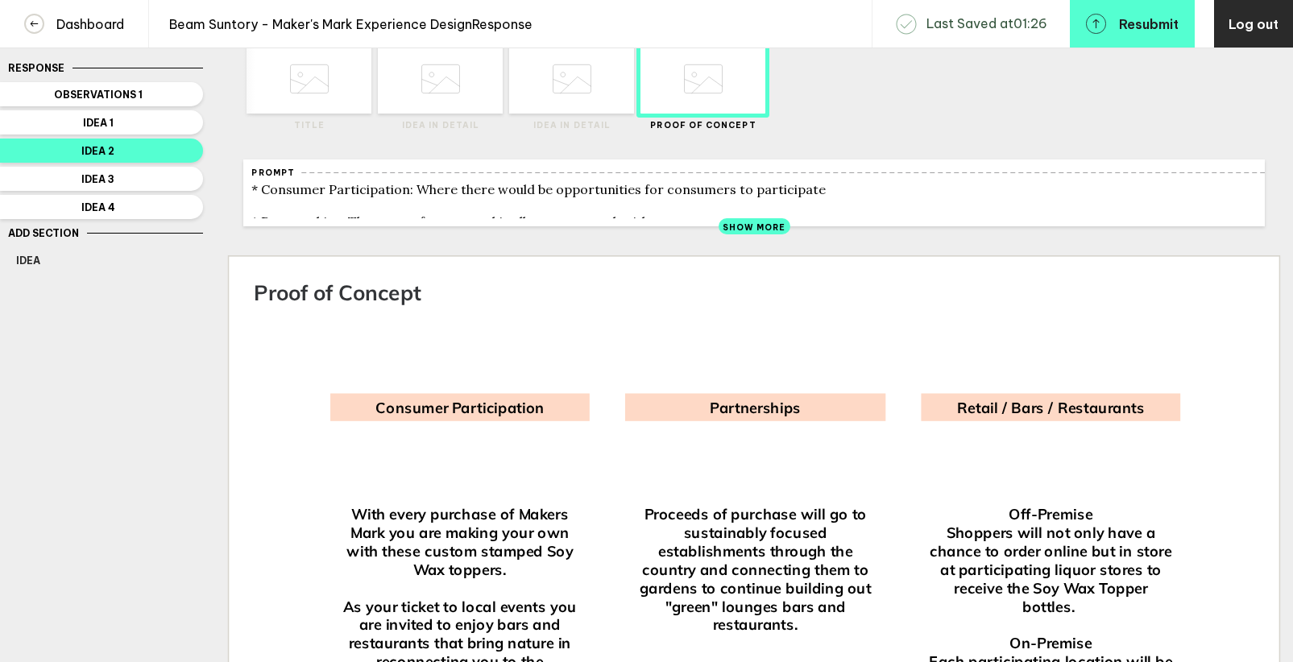
scroll to position [41, 0]
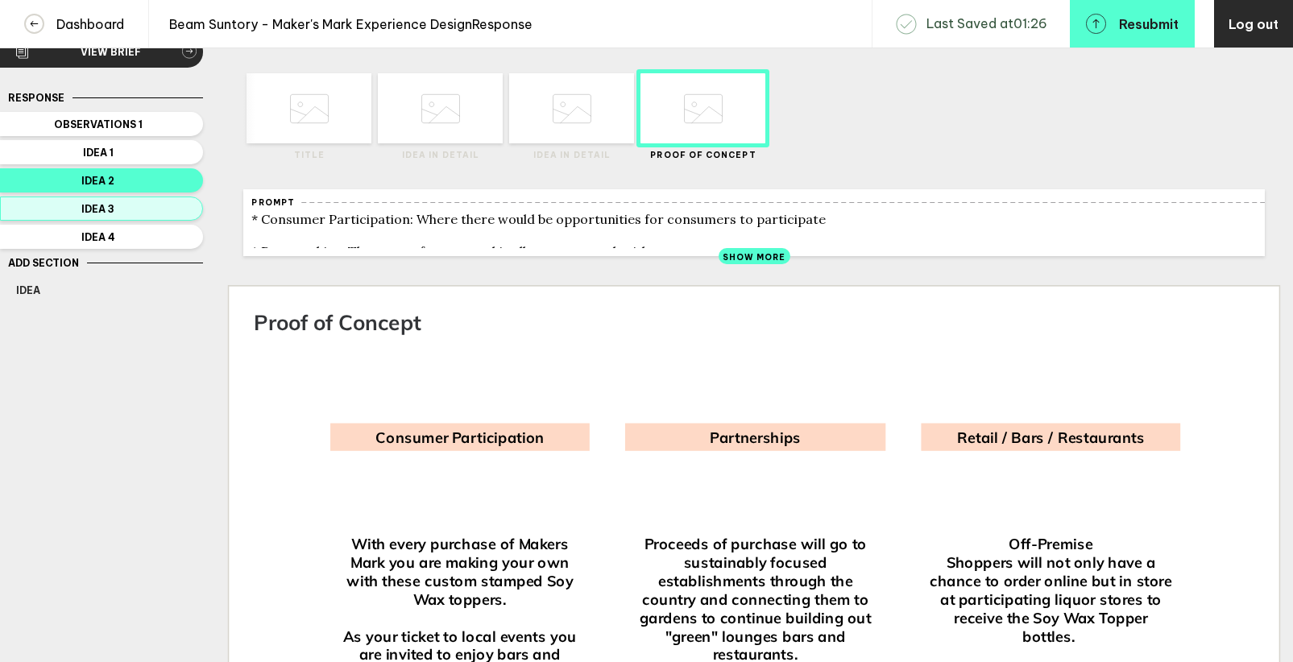
click at [125, 210] on span "Idea 3" at bounding box center [98, 209] width 164 height 12
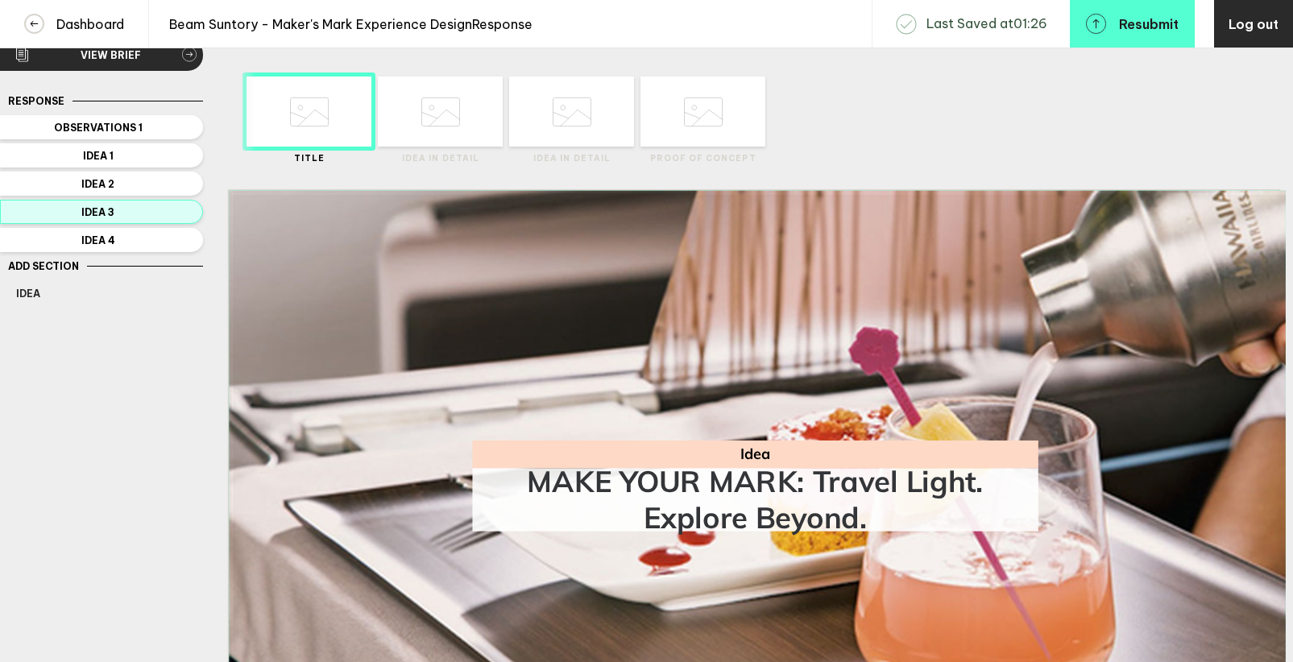
scroll to position [37, 0]
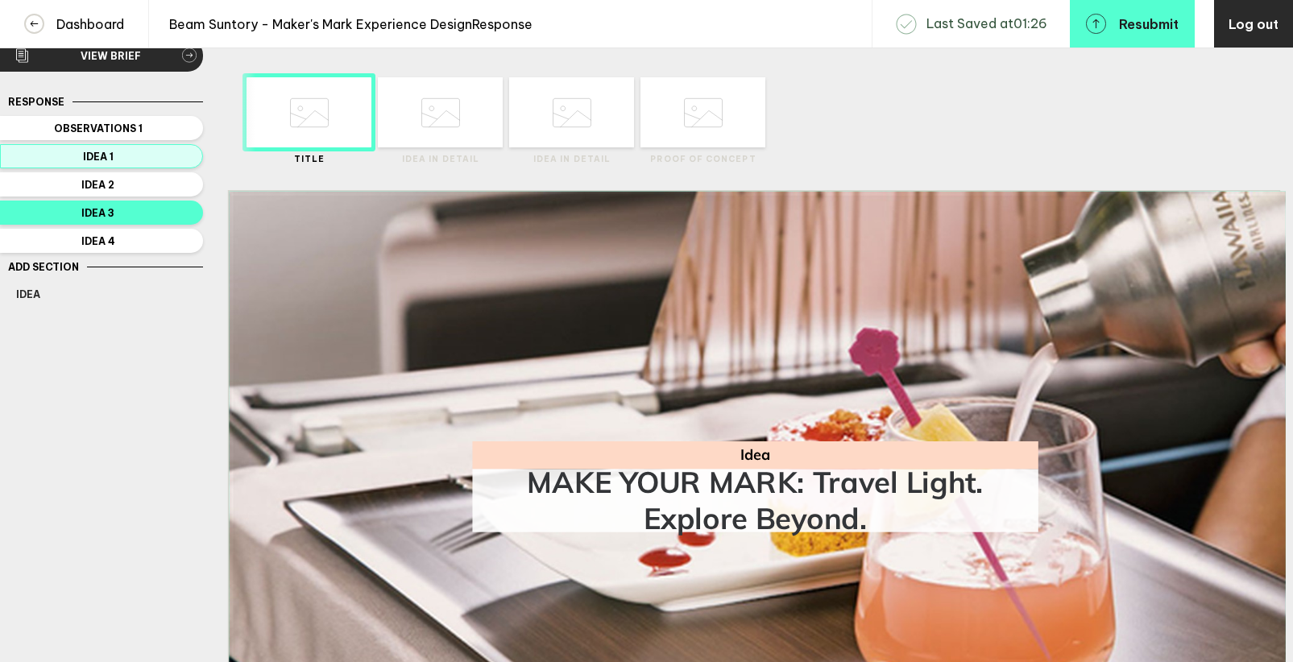
click at [159, 159] on span "Idea 1" at bounding box center [98, 157] width 164 height 12
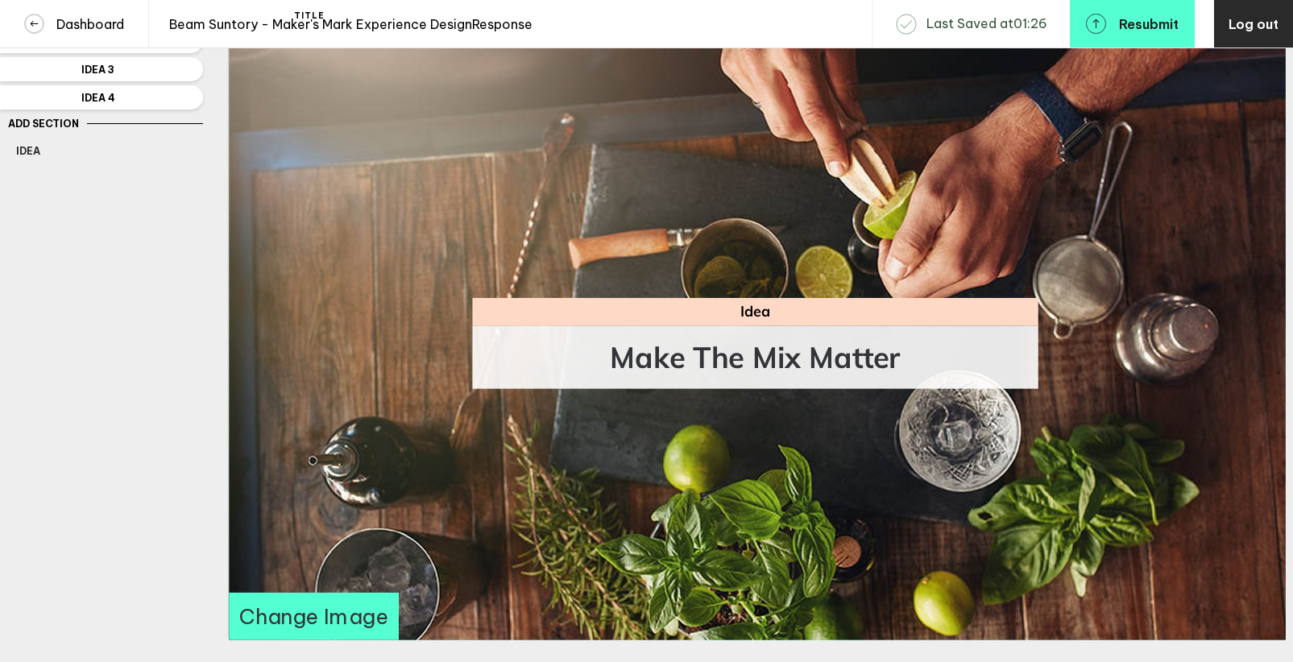
scroll to position [2, 0]
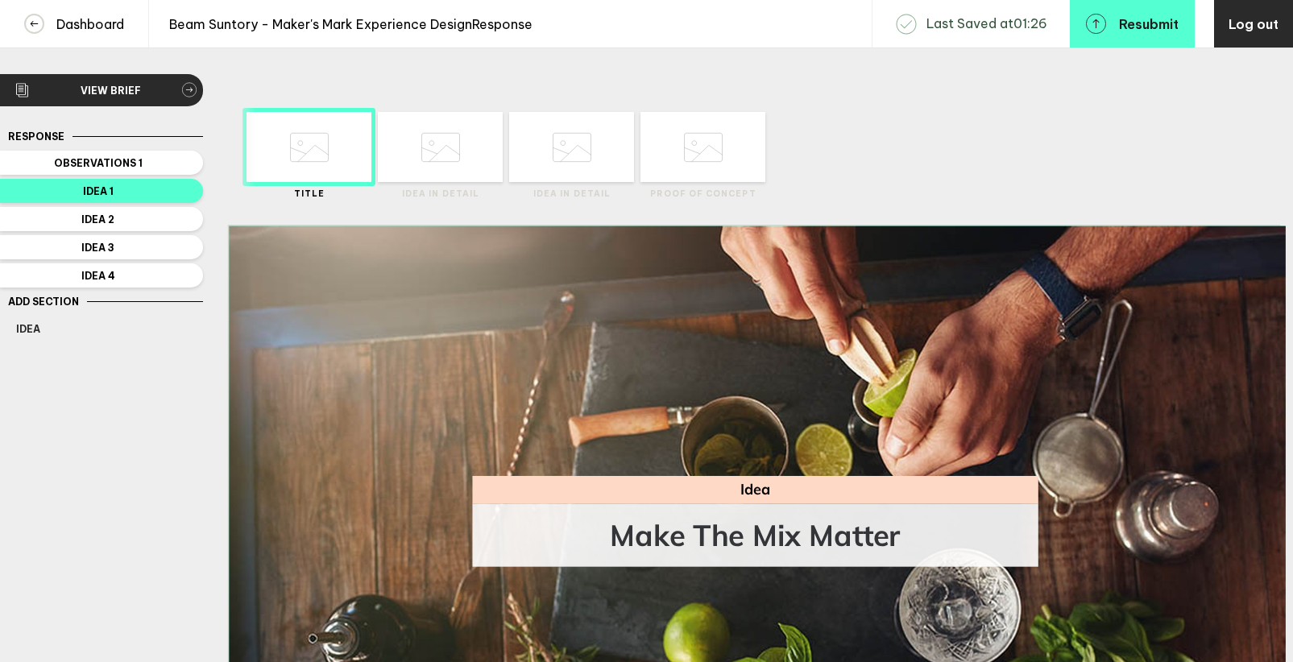
click at [441, 160] on icon at bounding box center [440, 147] width 39 height 61
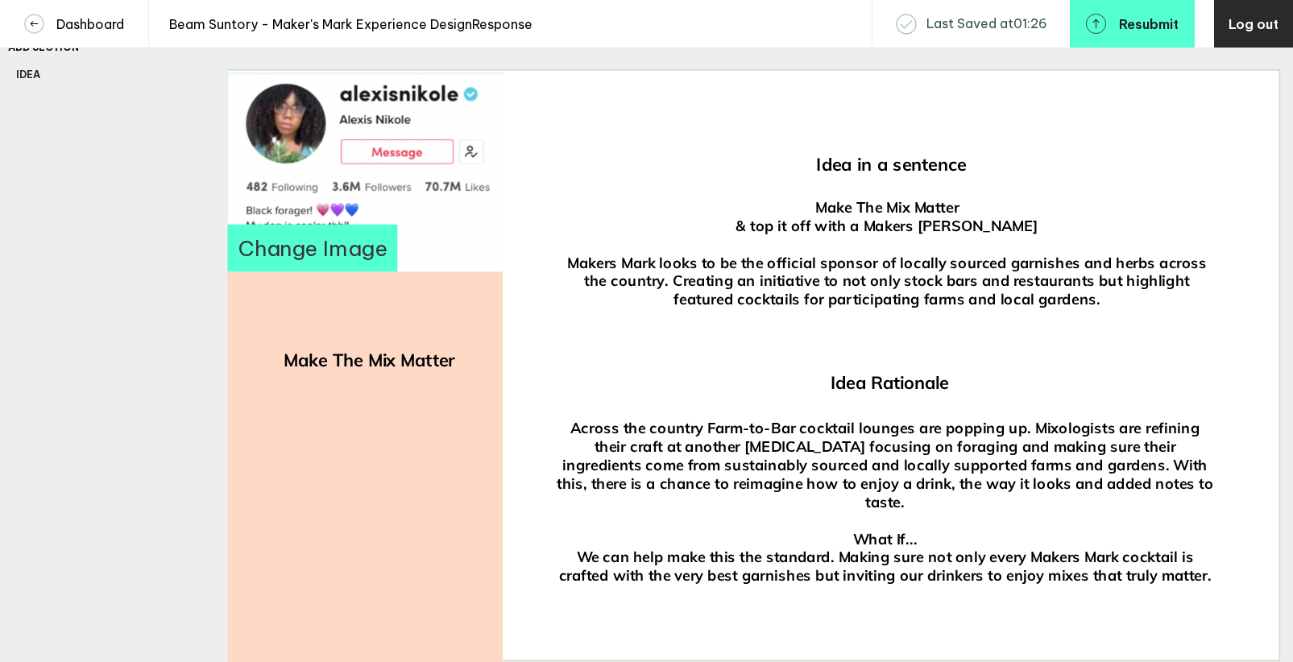
scroll to position [258, 0]
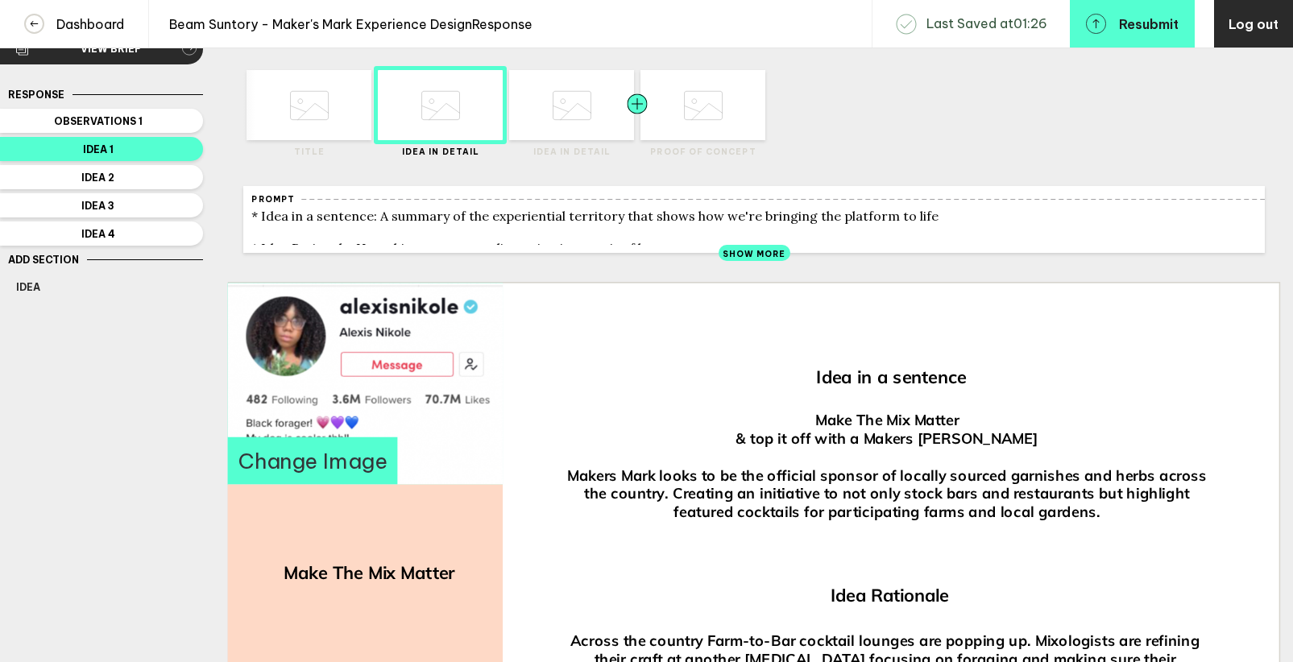
click at [581, 110] on div at bounding box center [606, 105] width 63 height 70
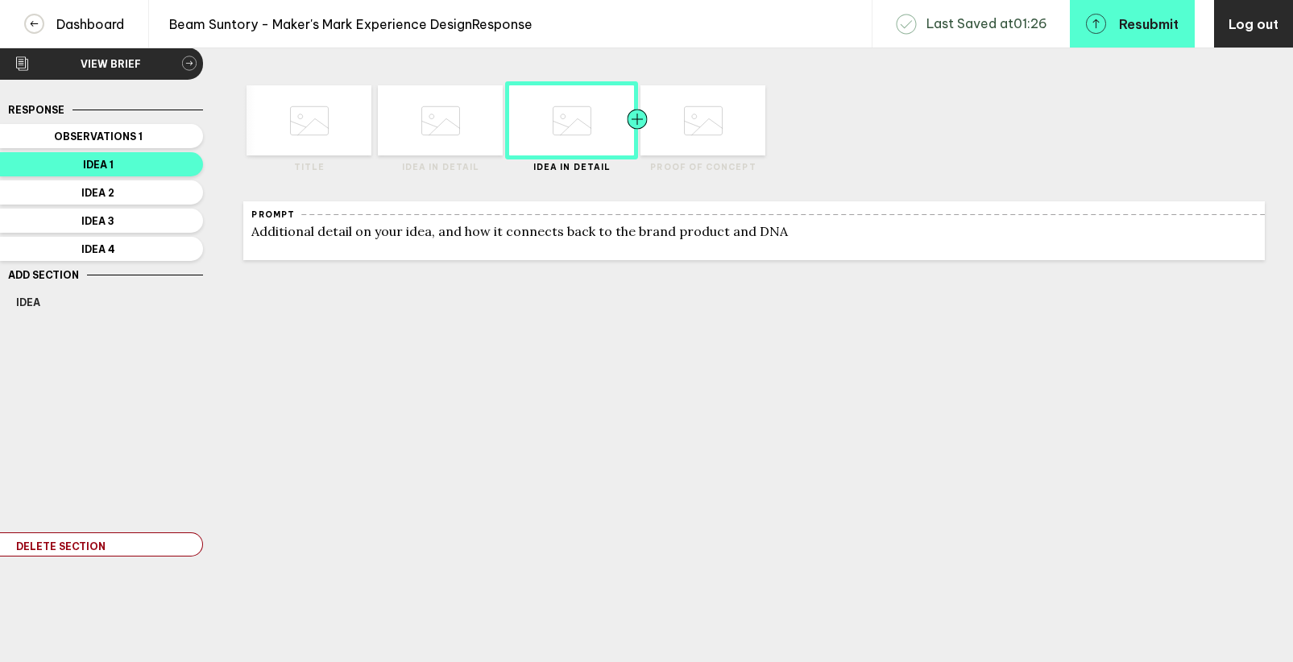
scroll to position [44, 0]
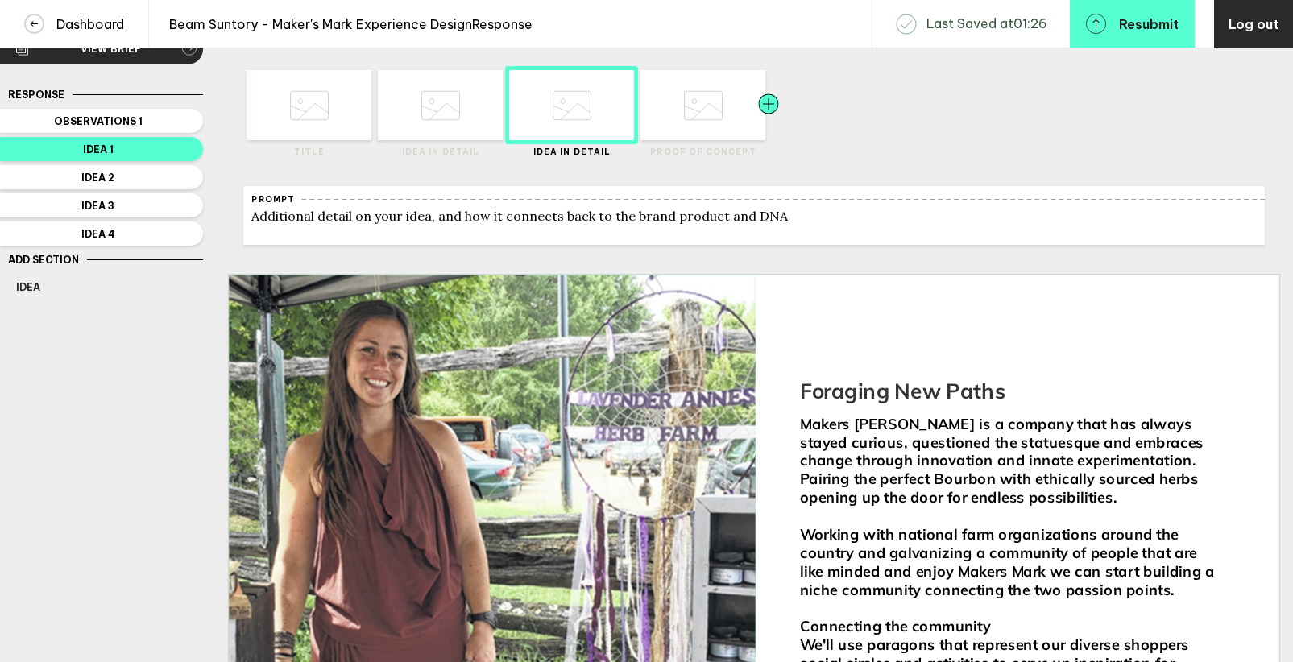
click at [711, 101] on div at bounding box center [737, 105] width 63 height 70
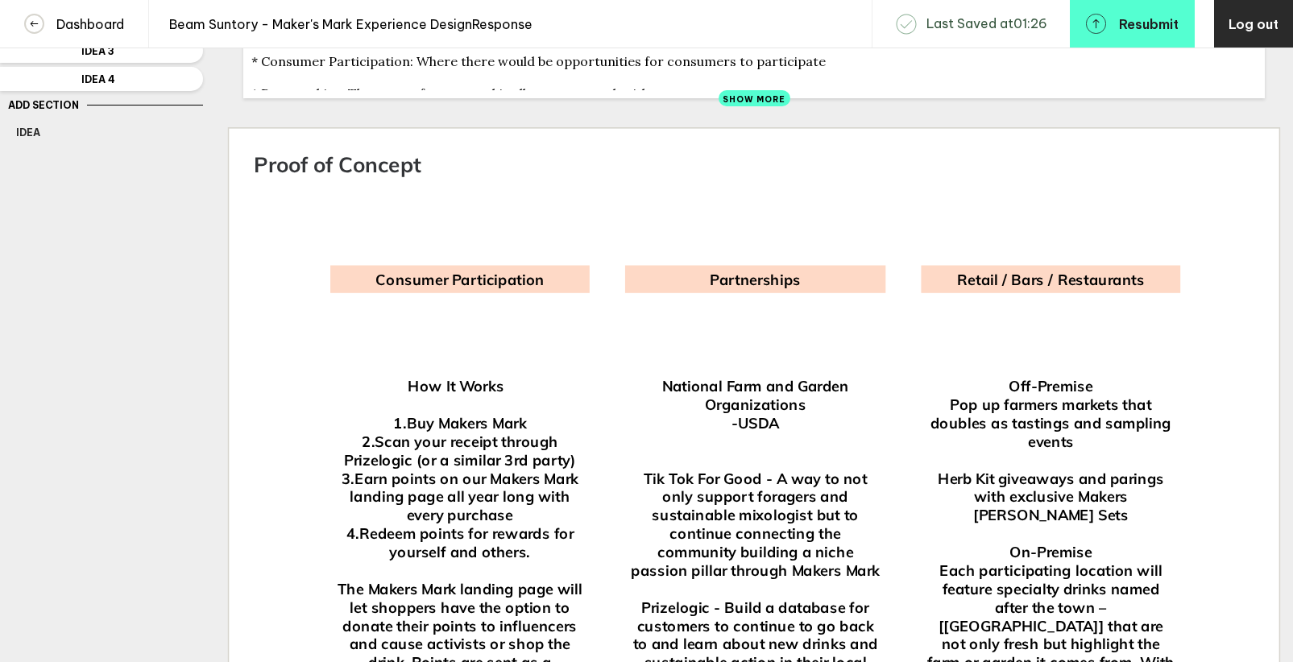
scroll to position [0, 0]
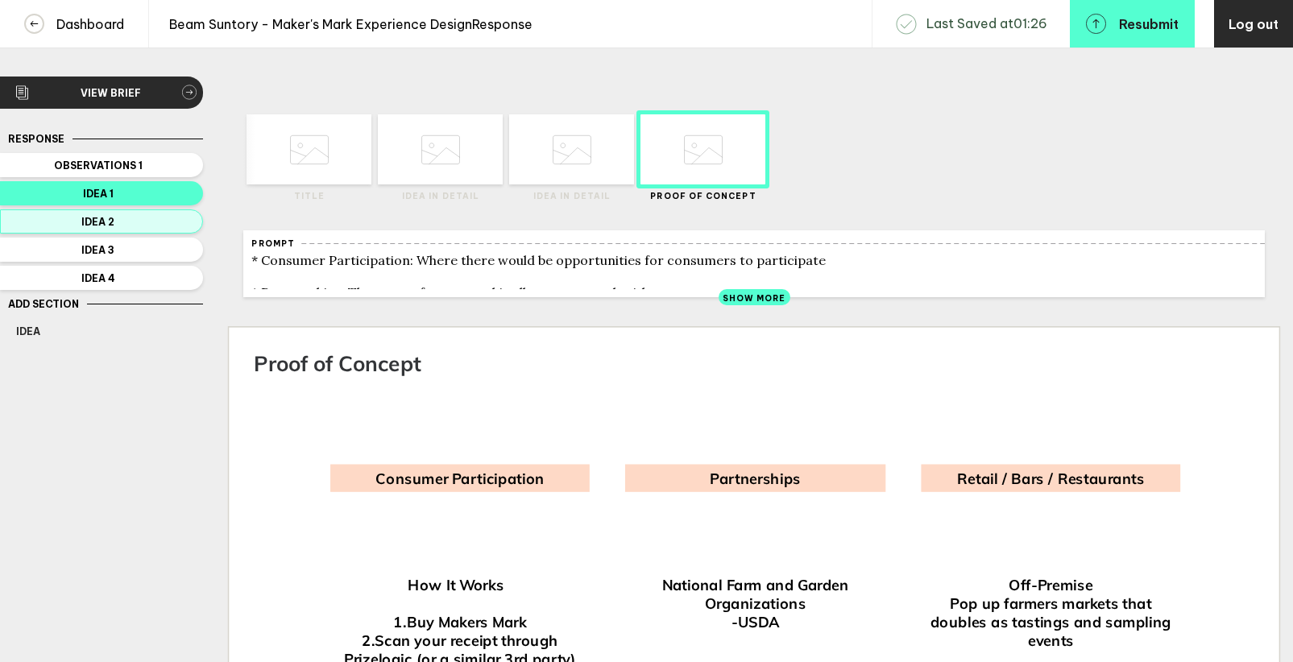
click at [172, 230] on button "Idea 2" at bounding box center [101, 221] width 203 height 24
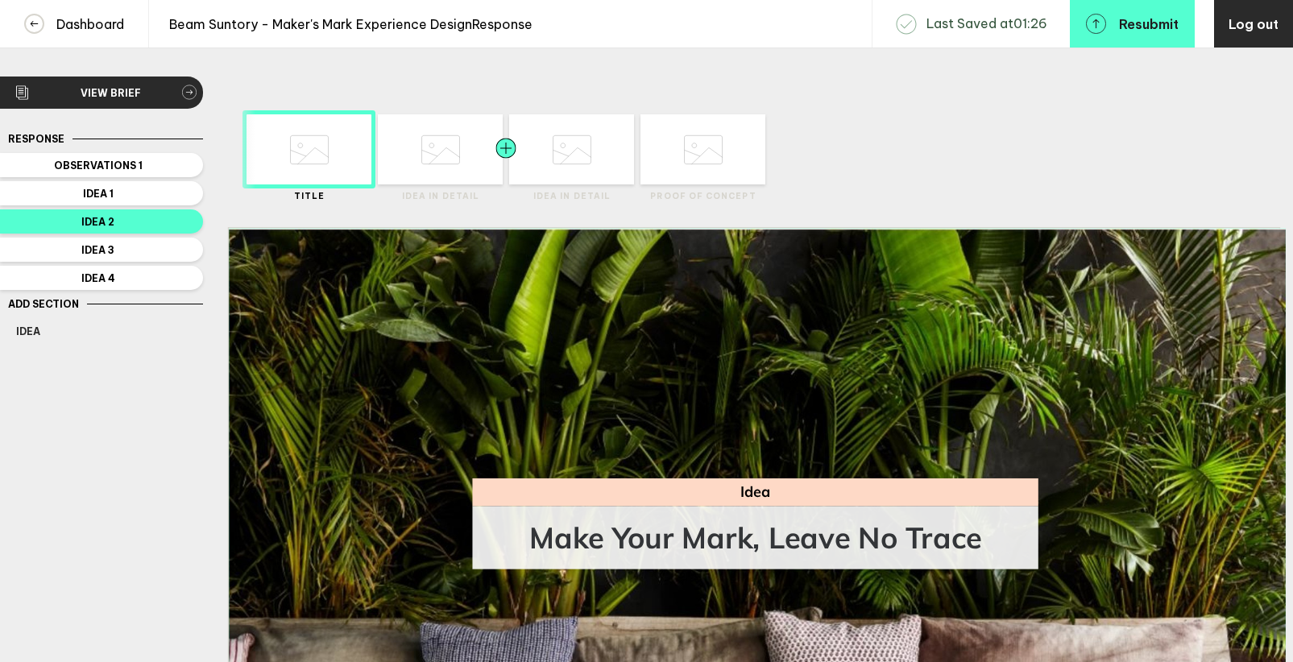
click at [455, 156] on div at bounding box center [475, 149] width 63 height 70
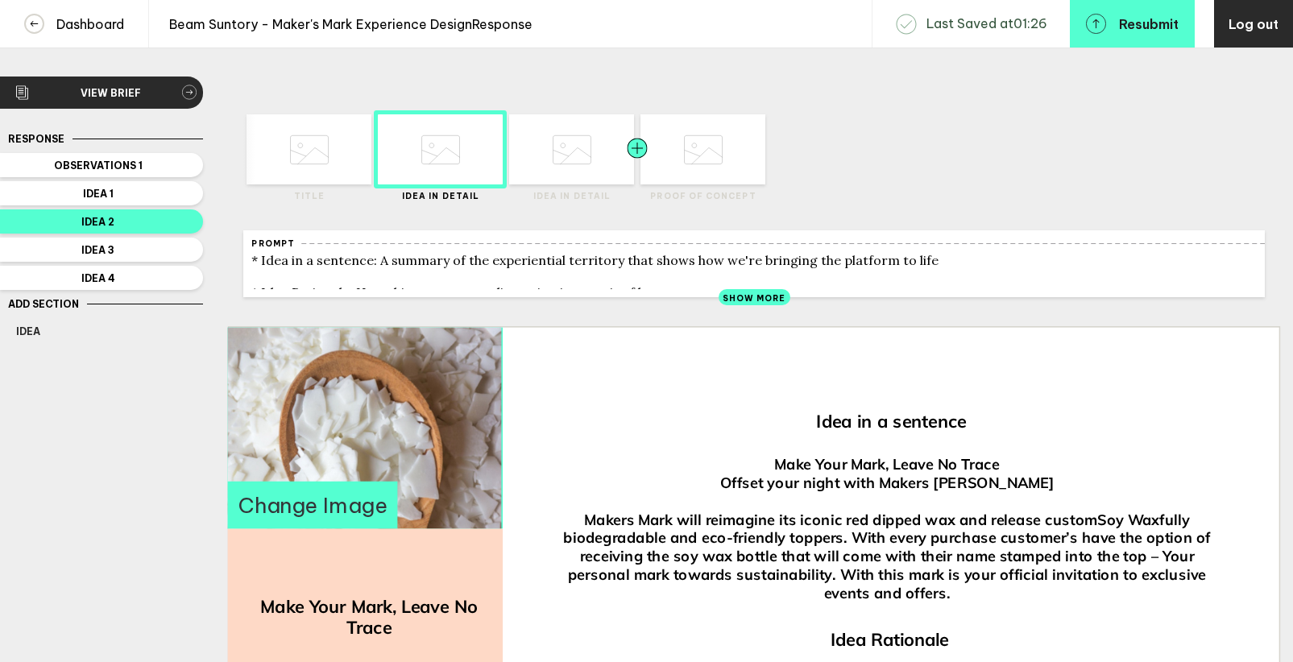
click at [594, 170] on div at bounding box center [606, 149] width 63 height 70
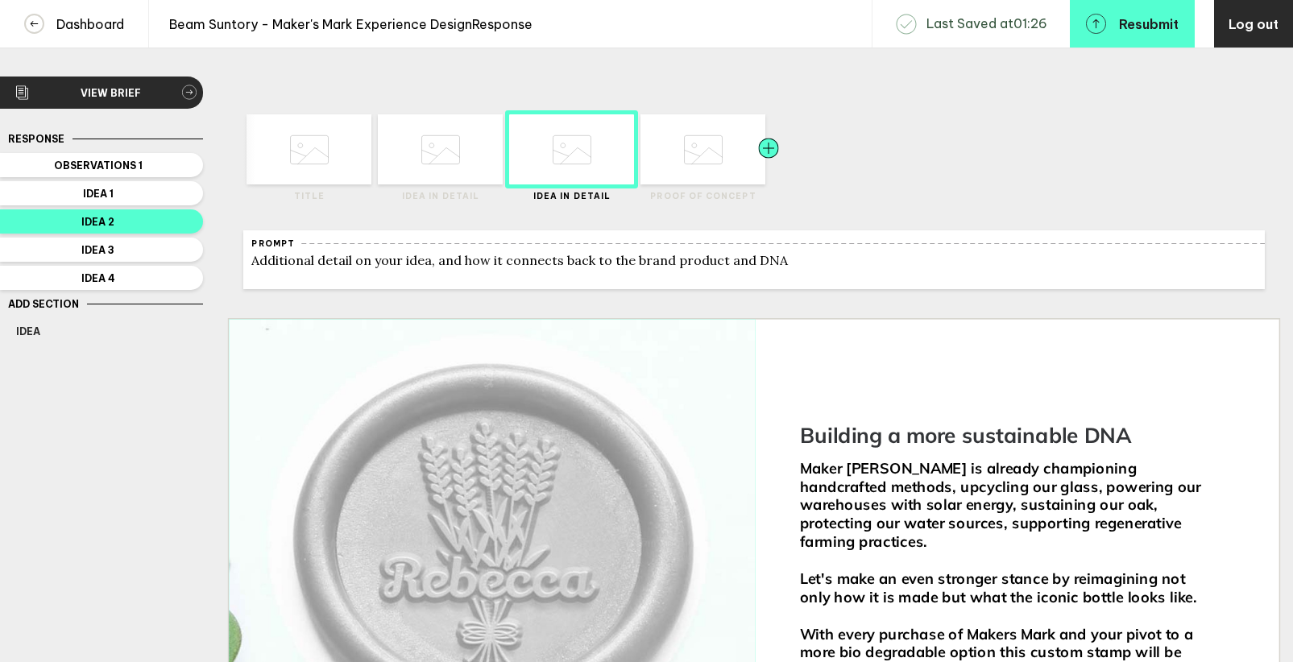
click at [714, 151] on div at bounding box center [737, 149] width 63 height 70
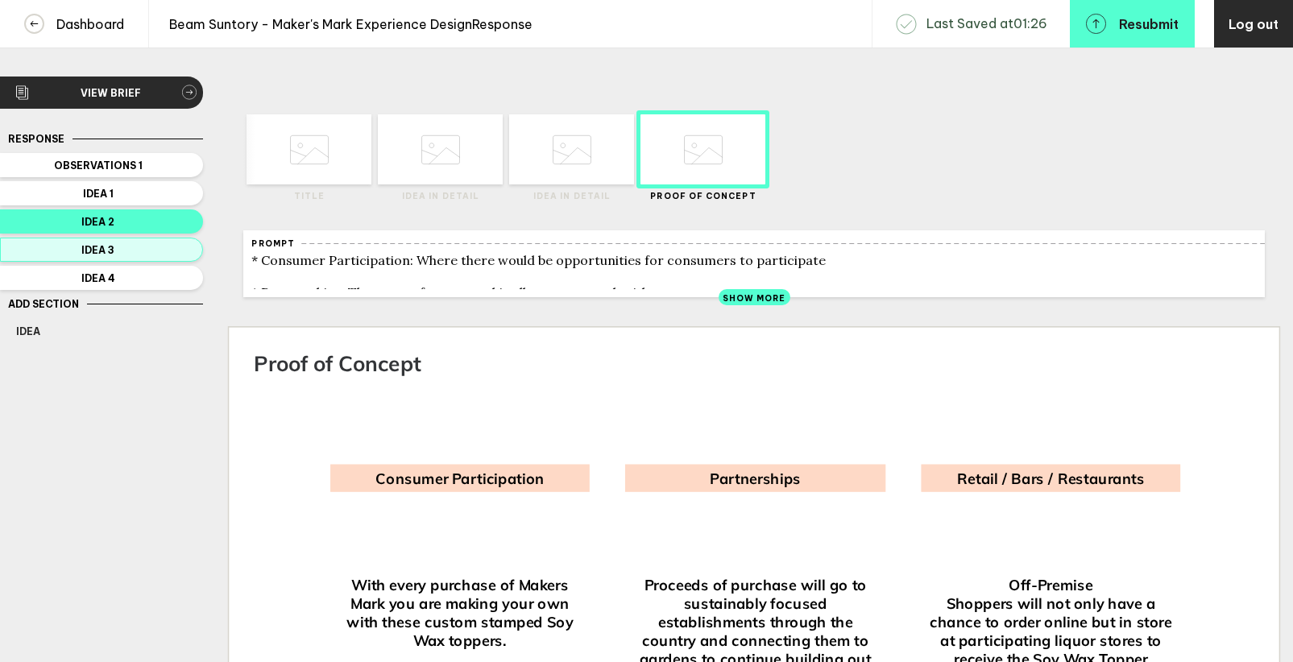
click at [118, 248] on span "Idea 3" at bounding box center [98, 250] width 164 height 12
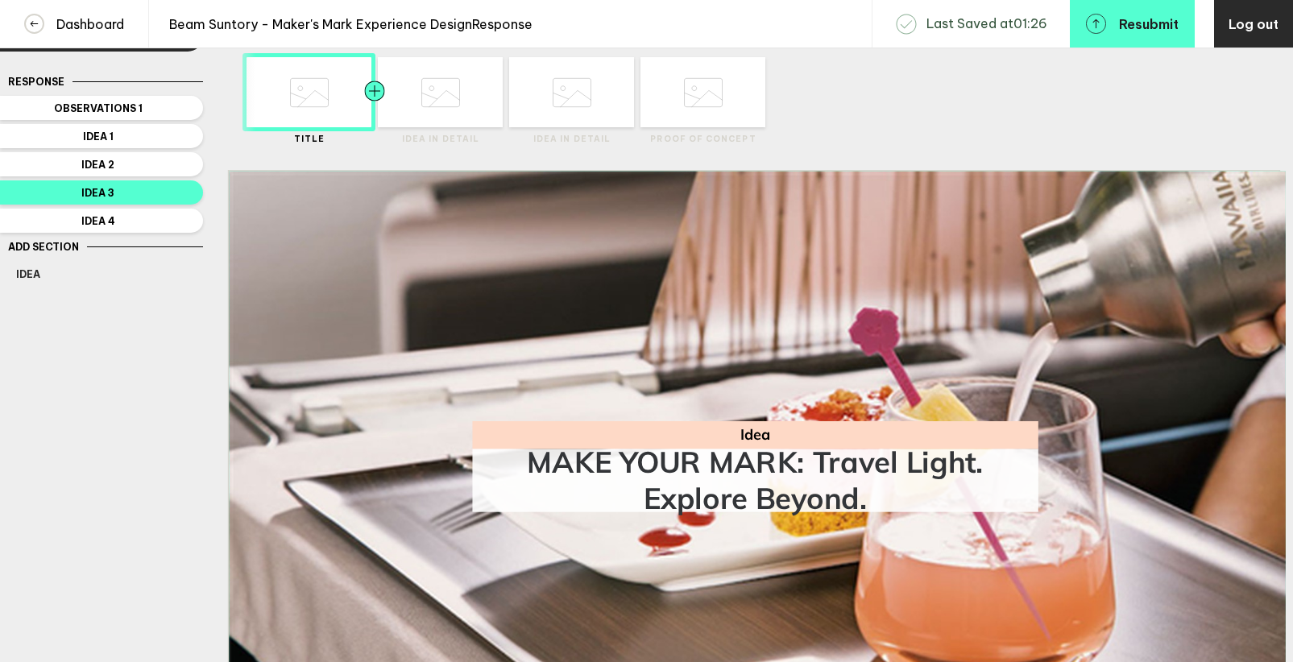
click at [433, 81] on div at bounding box center [406, 92] width 63 height 70
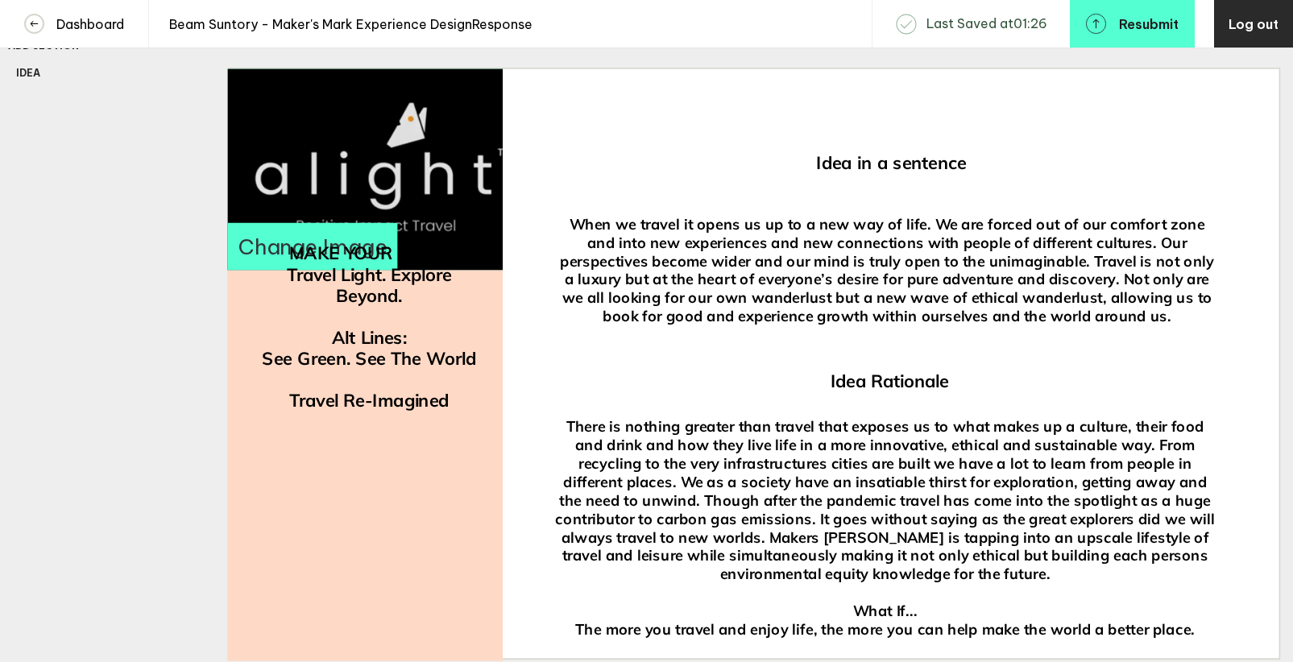
scroll to position [275, 0]
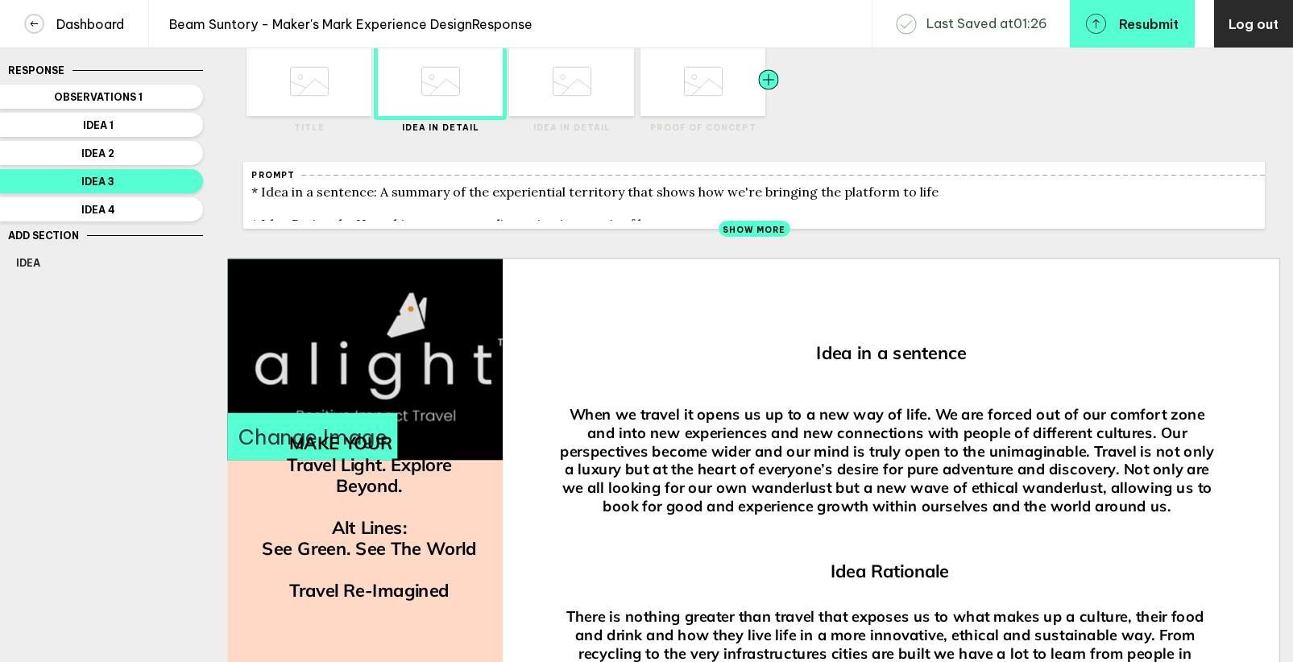
click at [706, 93] on div at bounding box center [737, 81] width 63 height 70
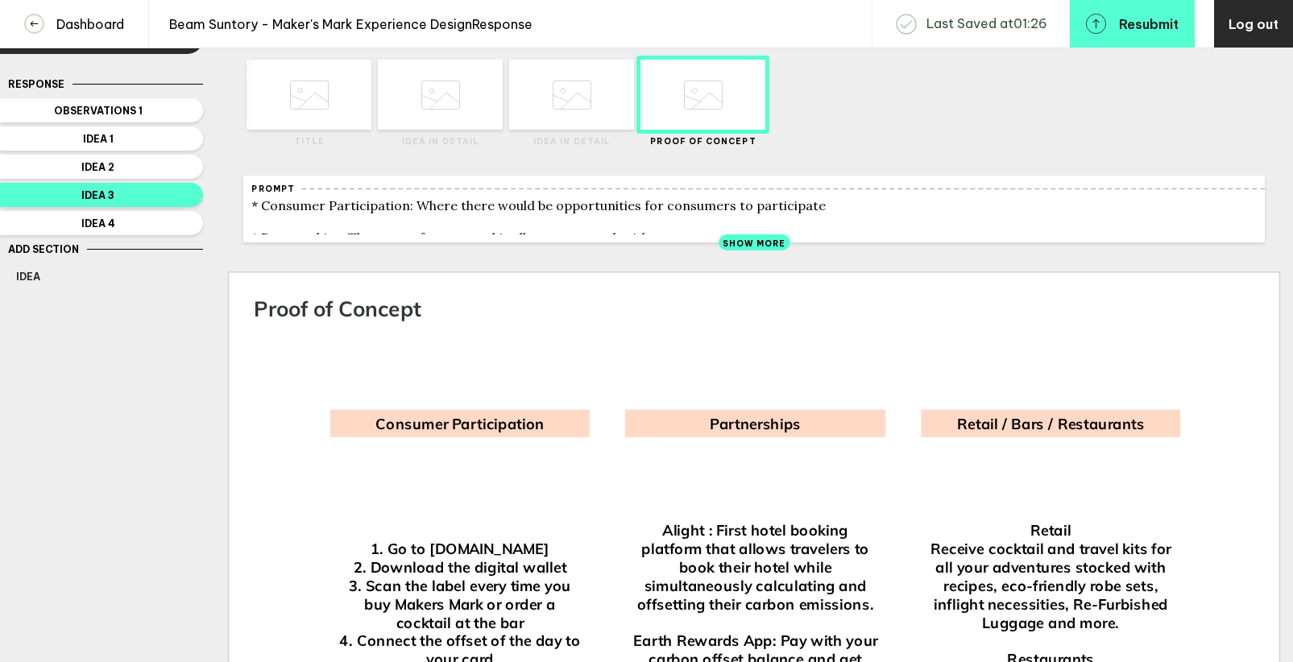
scroll to position [0, 0]
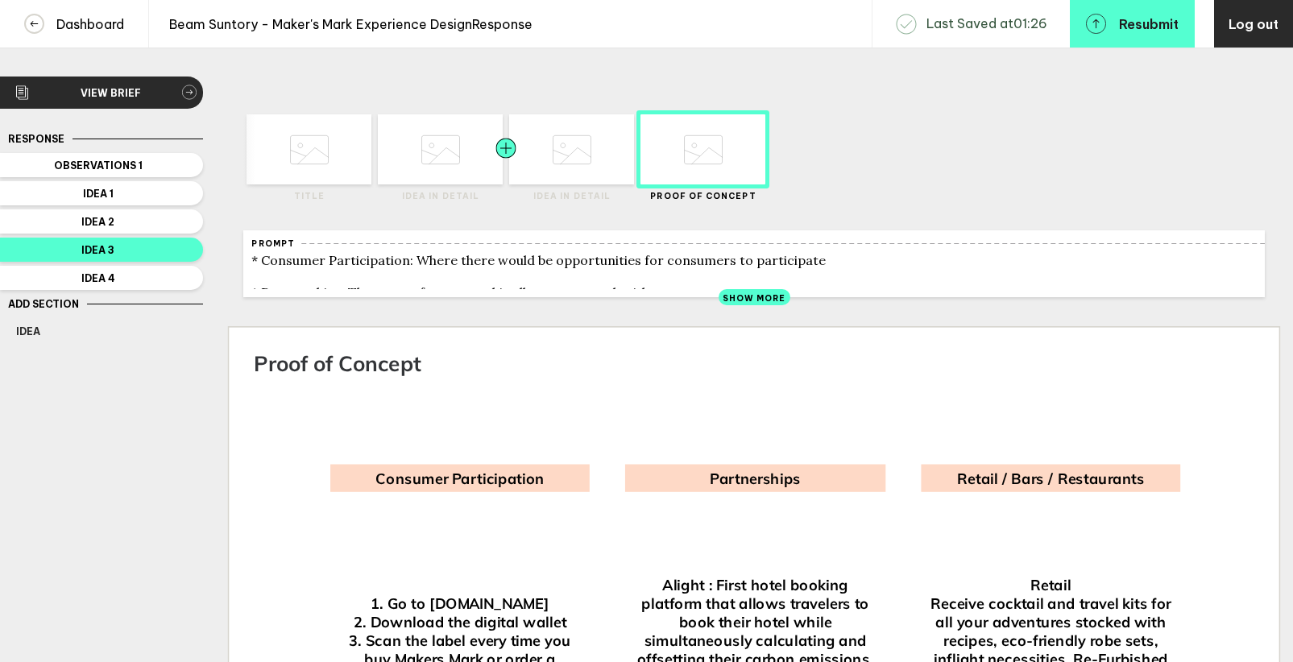
click at [566, 165] on div at bounding box center [537, 149] width 63 height 70
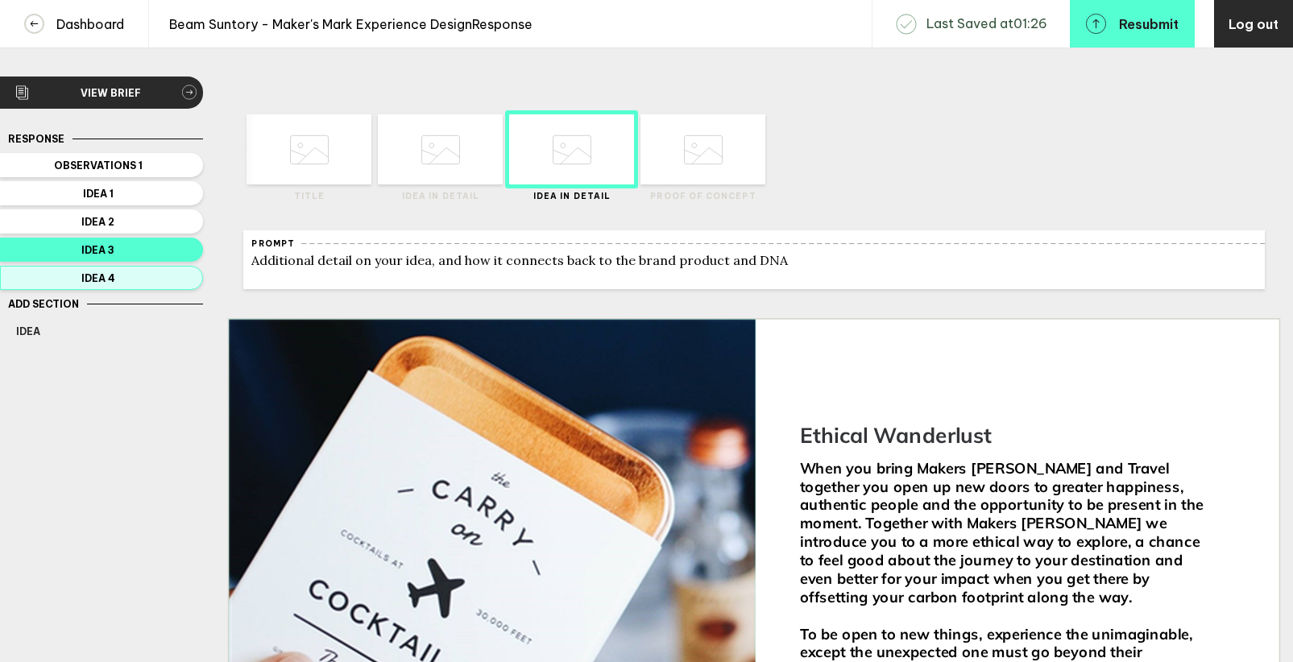
click at [103, 283] on span "Idea 4" at bounding box center [98, 278] width 164 height 12
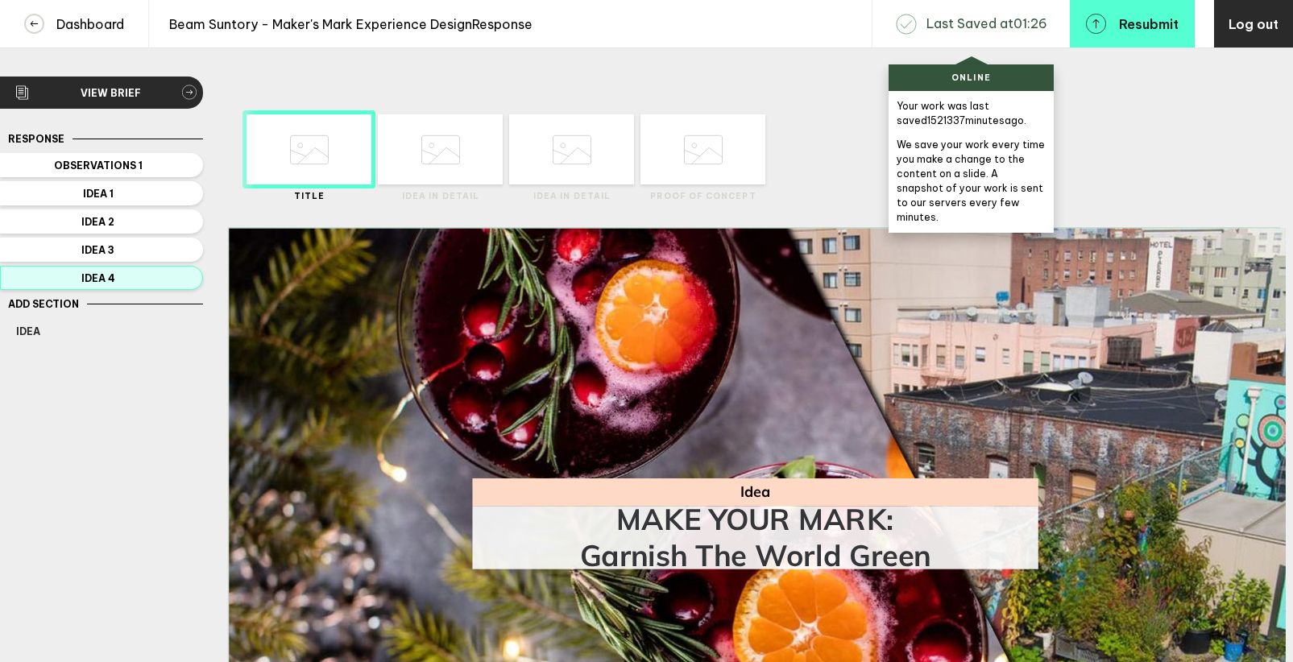
scroll to position [10, 0]
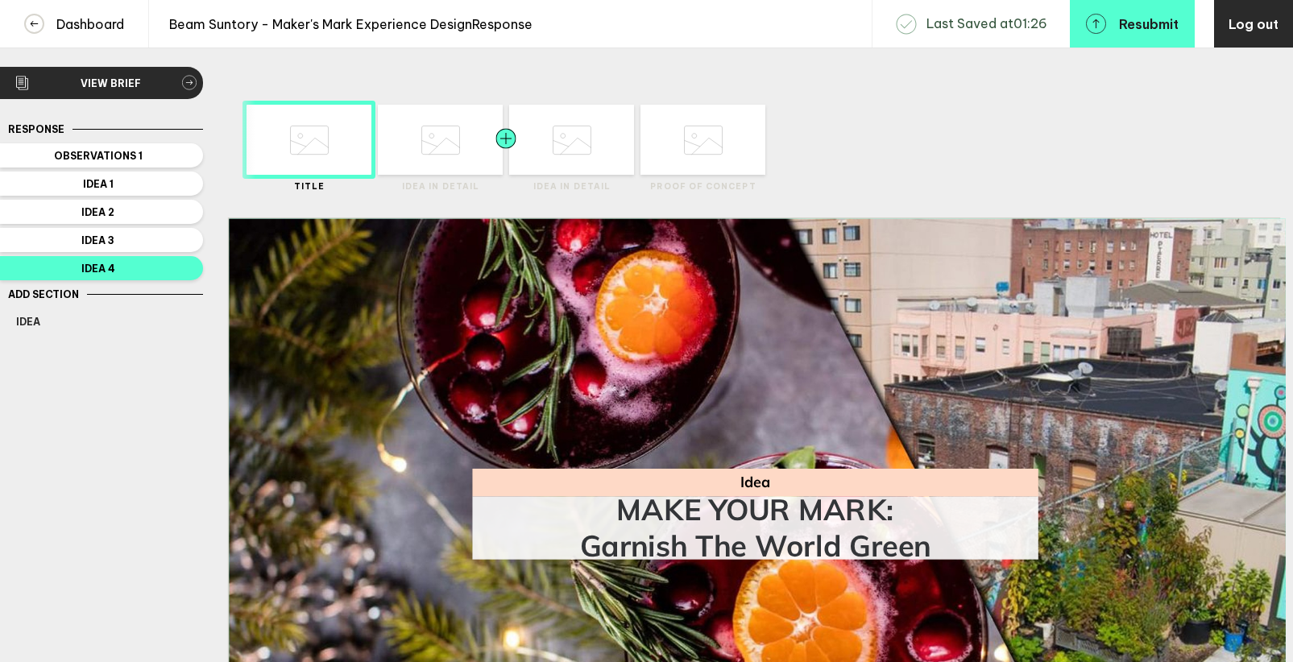
click at [447, 138] on div at bounding box center [475, 140] width 63 height 70
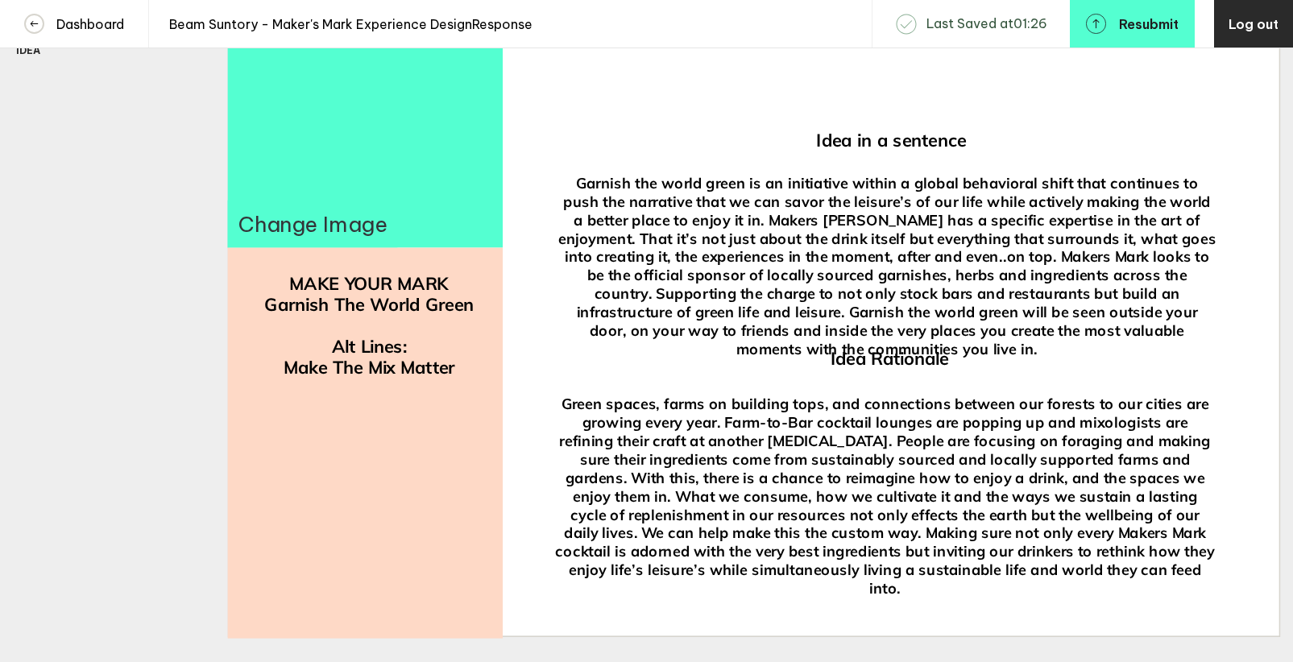
scroll to position [282, 0]
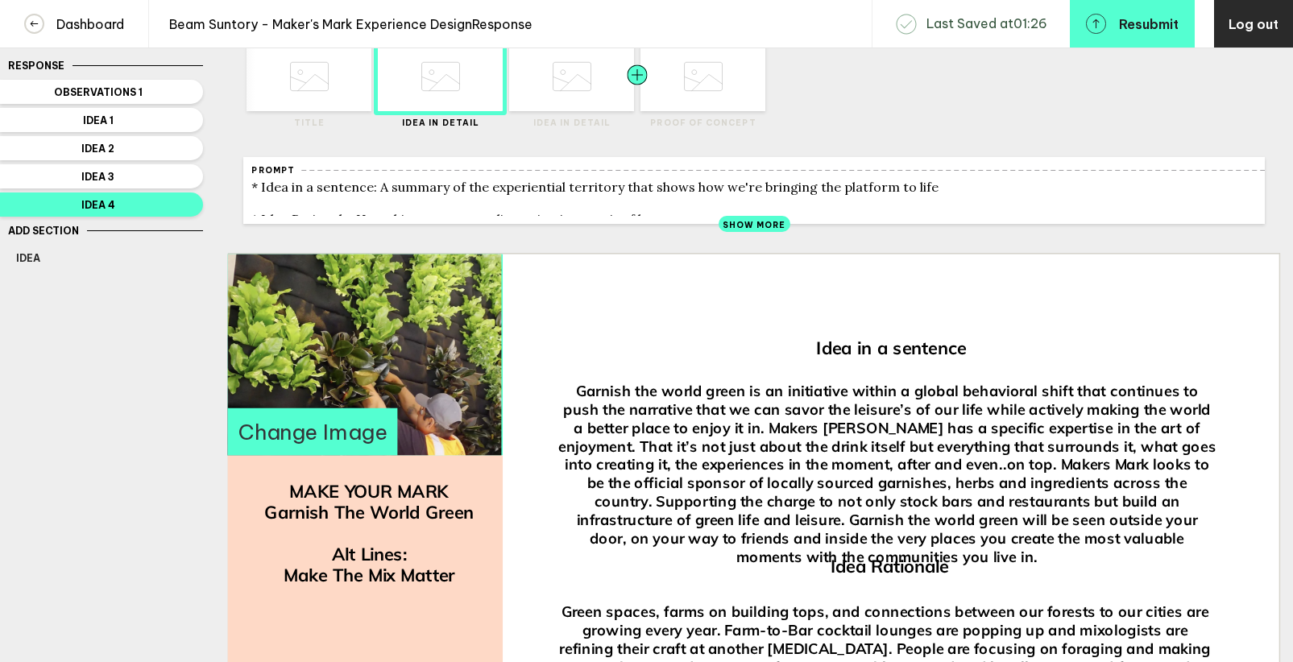
click at [585, 70] on div at bounding box center [606, 76] width 63 height 70
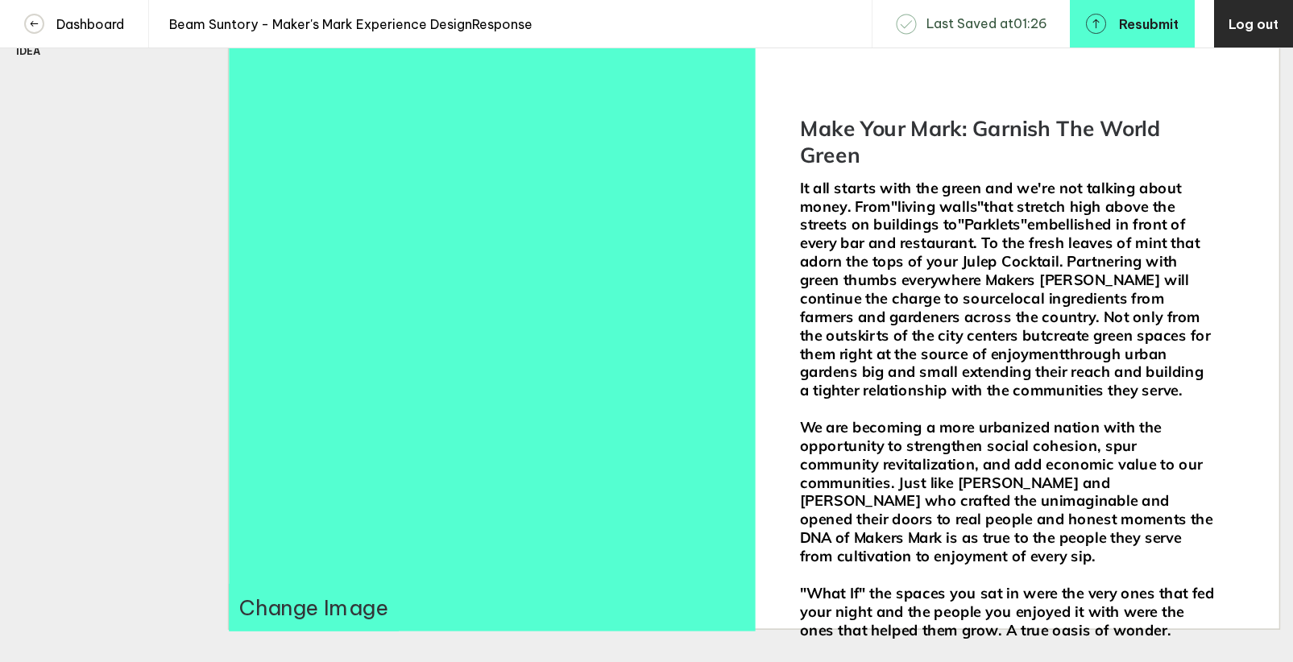
scroll to position [281, 0]
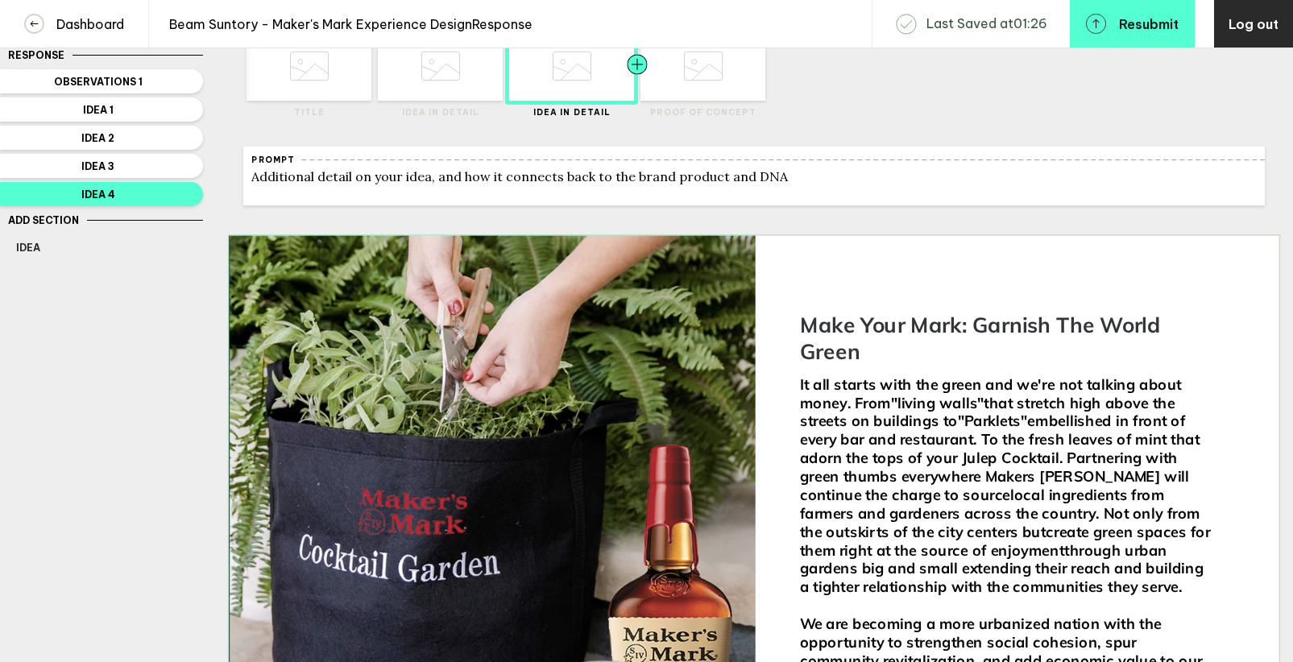
click at [676, 77] on div at bounding box center [668, 66] width 63 height 70
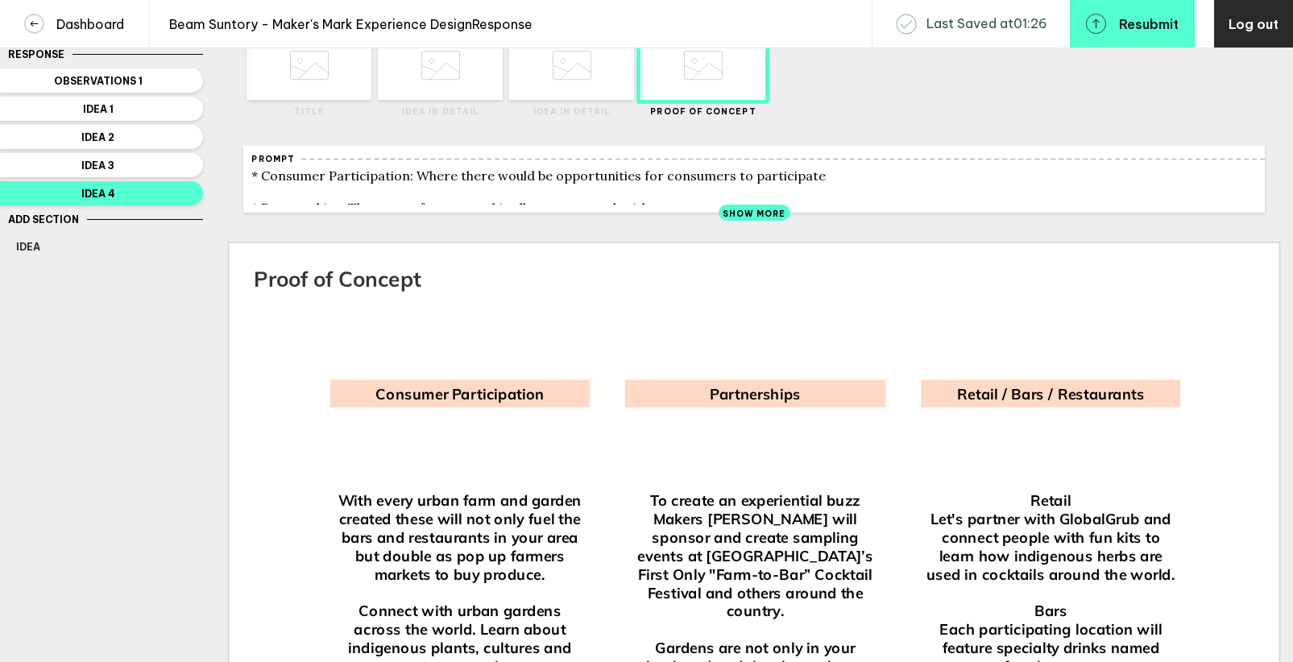
scroll to position [0, 0]
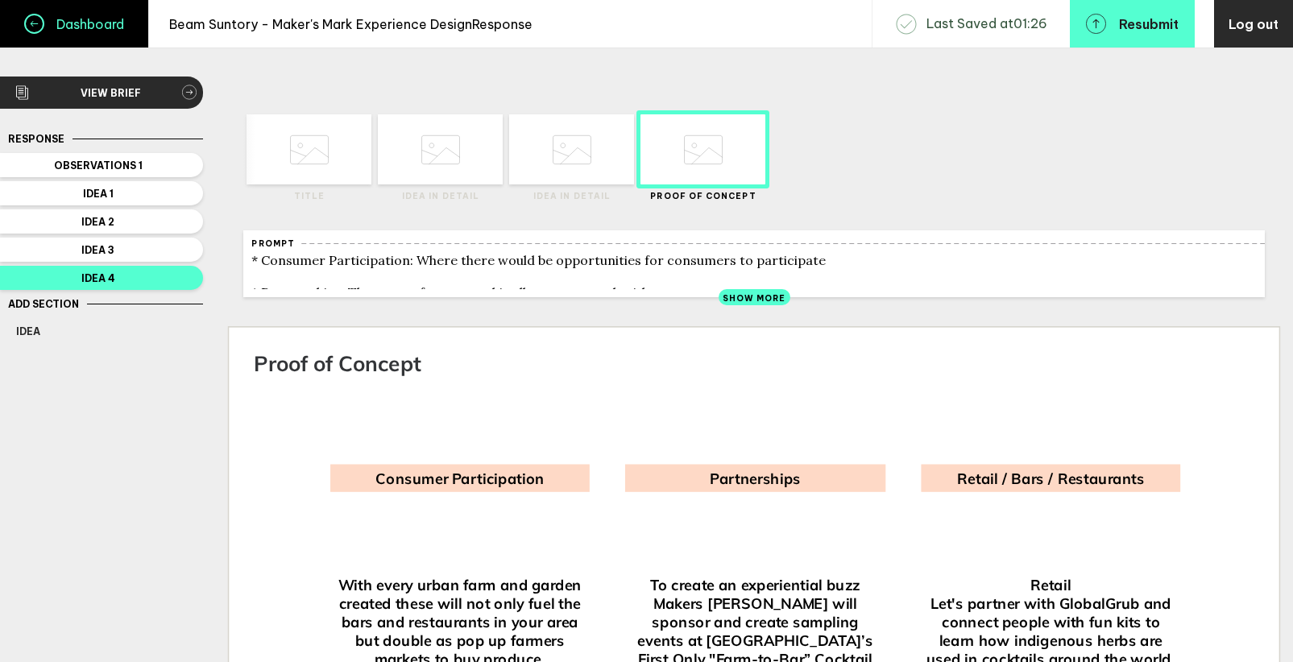
click at [32, 32] on span at bounding box center [34, 24] width 20 height 20
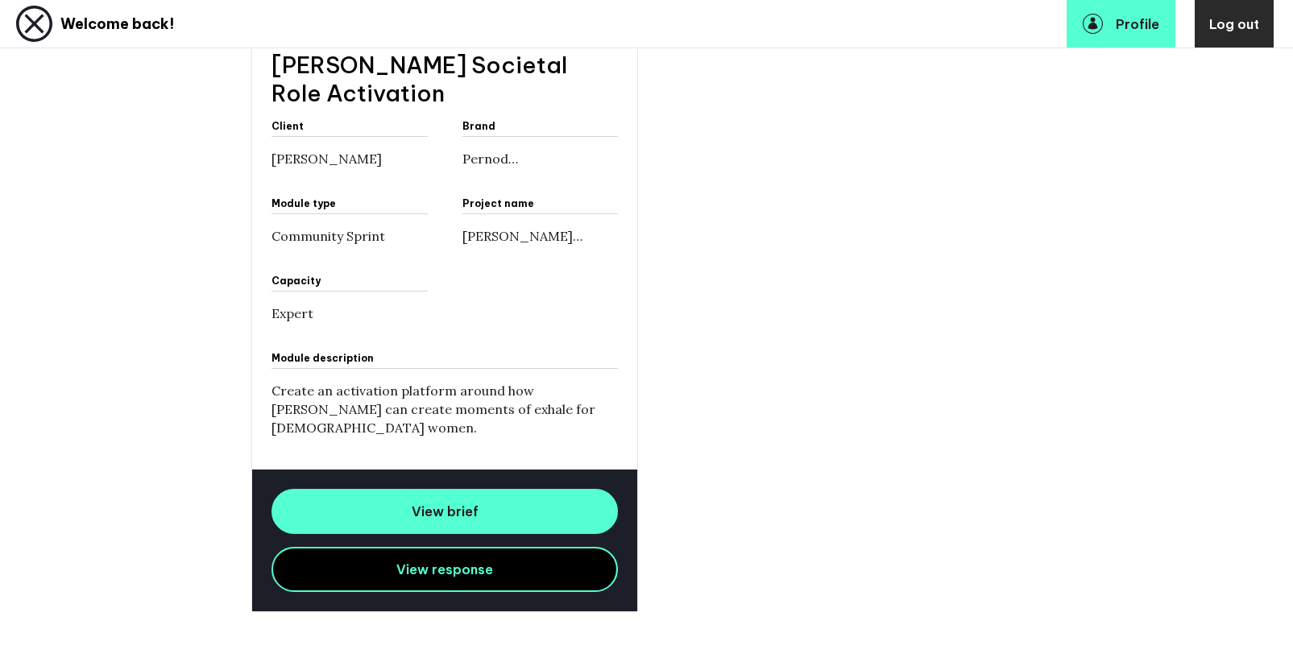
scroll to position [1519, 0]
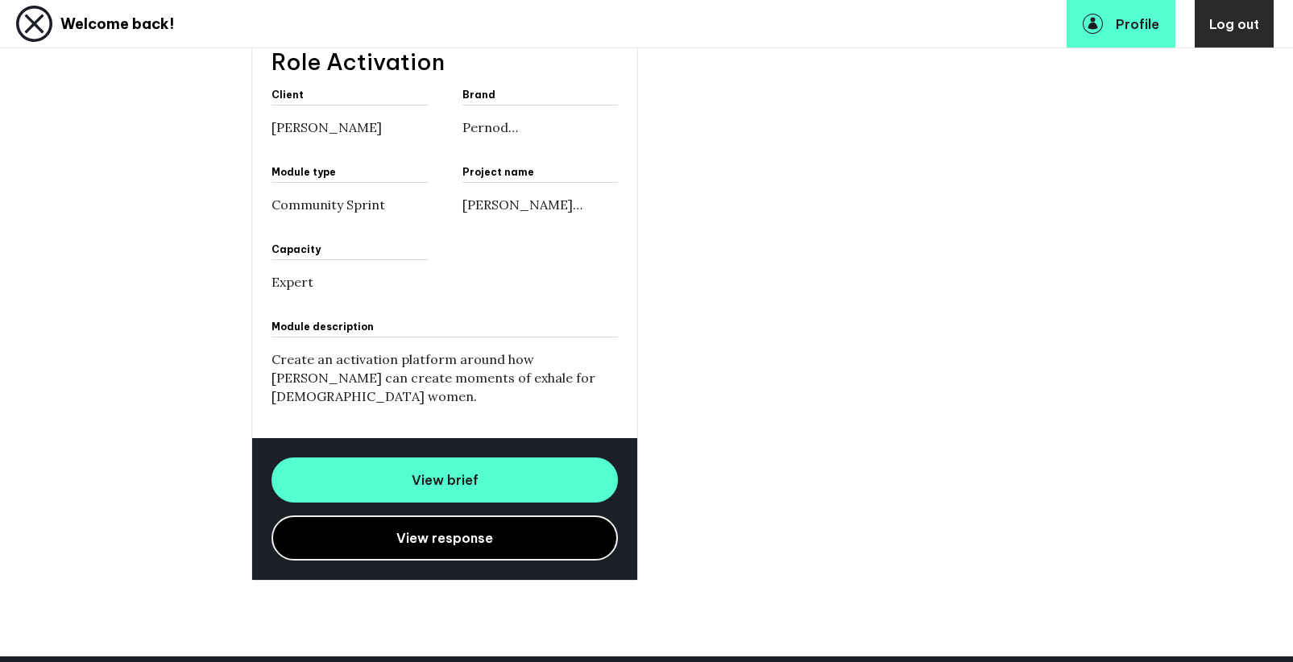
click at [542, 532] on link "View response" at bounding box center [444, 538] width 346 height 45
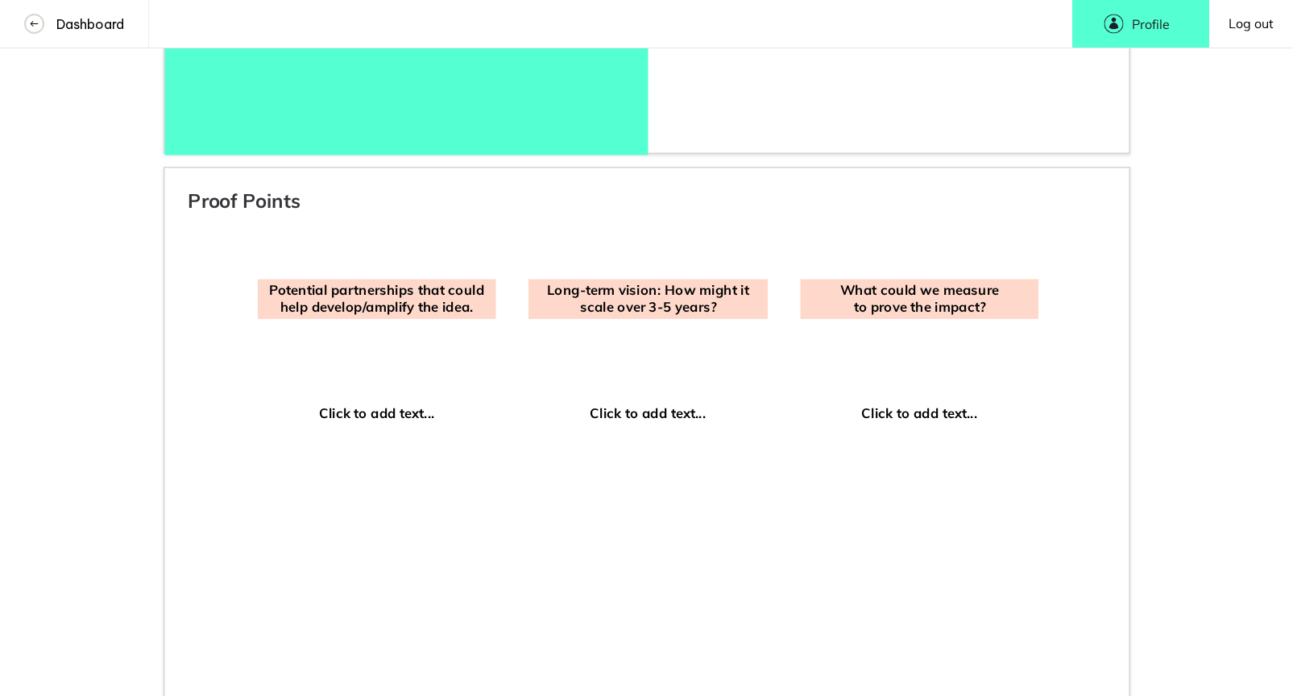
scroll to position [19478, 0]
